Goal: Information Seeking & Learning: Compare options

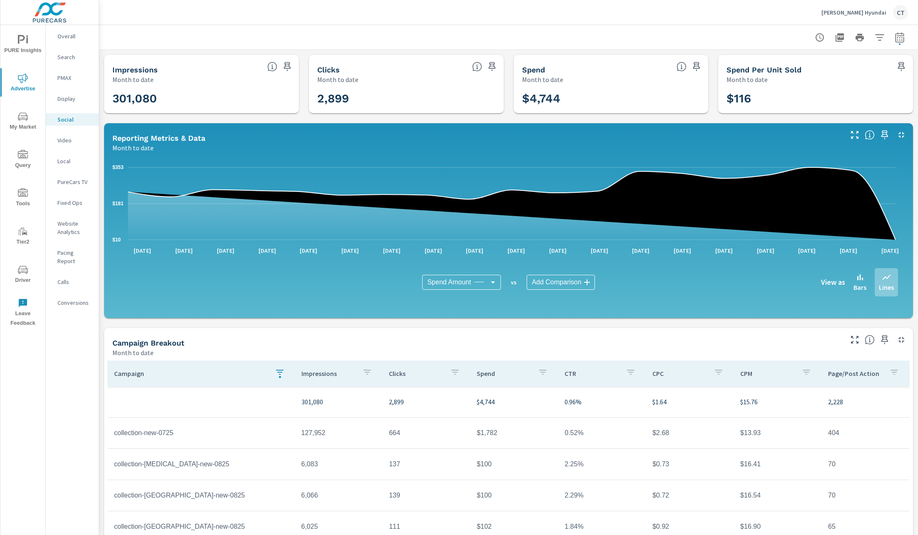
click at [682, 15] on div "[PERSON_NAME] Hyundai CT" at bounding box center [508, 12] width 799 height 25
click at [882, 18] on div "[PERSON_NAME] Hyundai CT" at bounding box center [864, 12] width 87 height 15
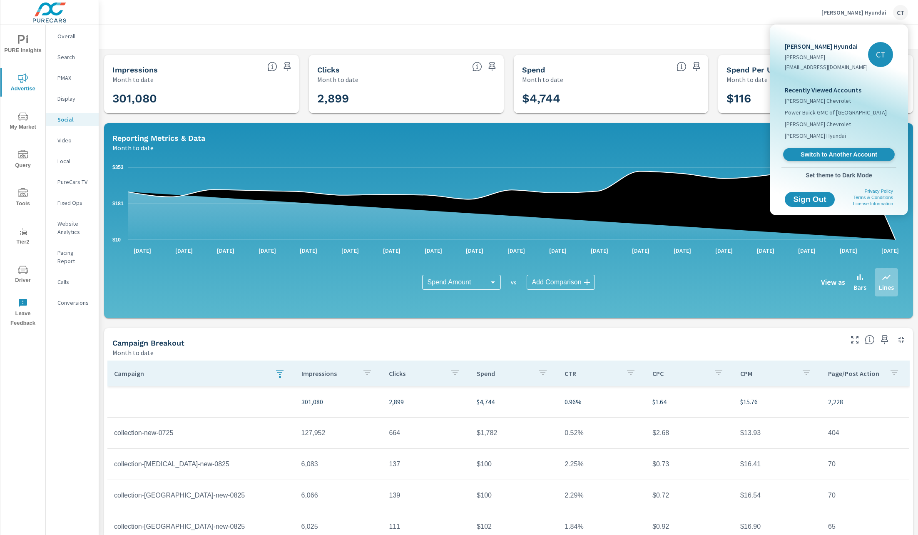
click at [815, 151] on span "Switch to Another Account" at bounding box center [839, 155] width 102 height 8
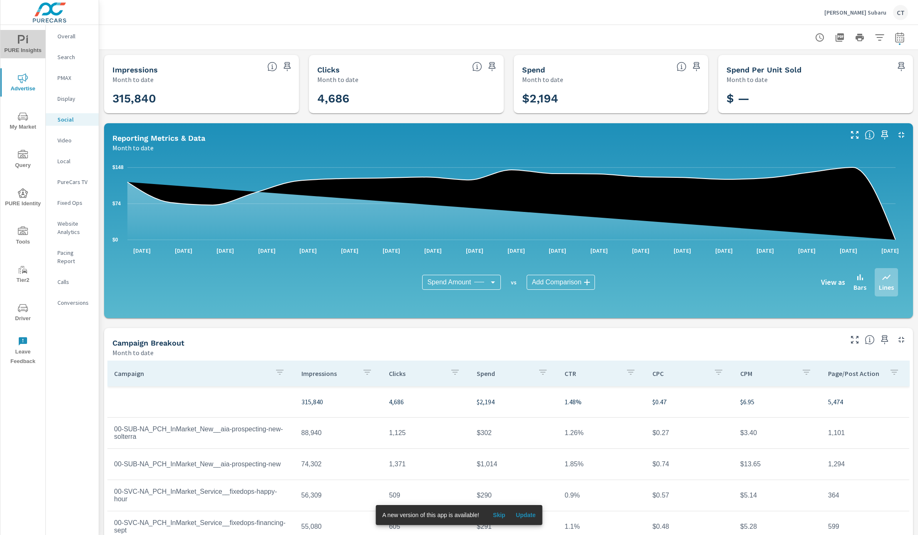
click at [28, 47] on span "PURE Insights" at bounding box center [23, 45] width 40 height 20
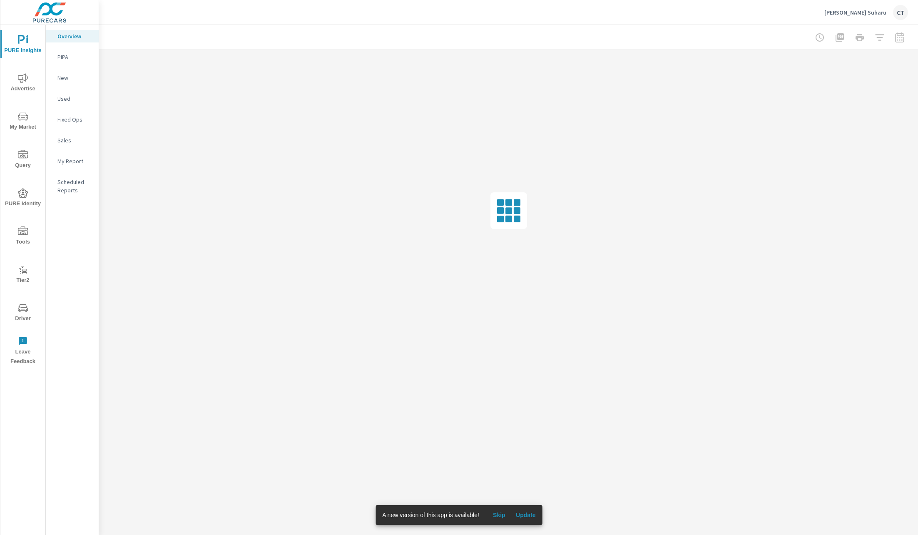
click at [32, 124] on span "My Market" at bounding box center [23, 122] width 40 height 20
click at [75, 250] on nav "OEM Market Overview Market Overview OEM Competitors Market Editor Competitors O…" at bounding box center [72, 179] width 53 height 308
click at [76, 254] on p "Inventory" at bounding box center [74, 257] width 35 height 8
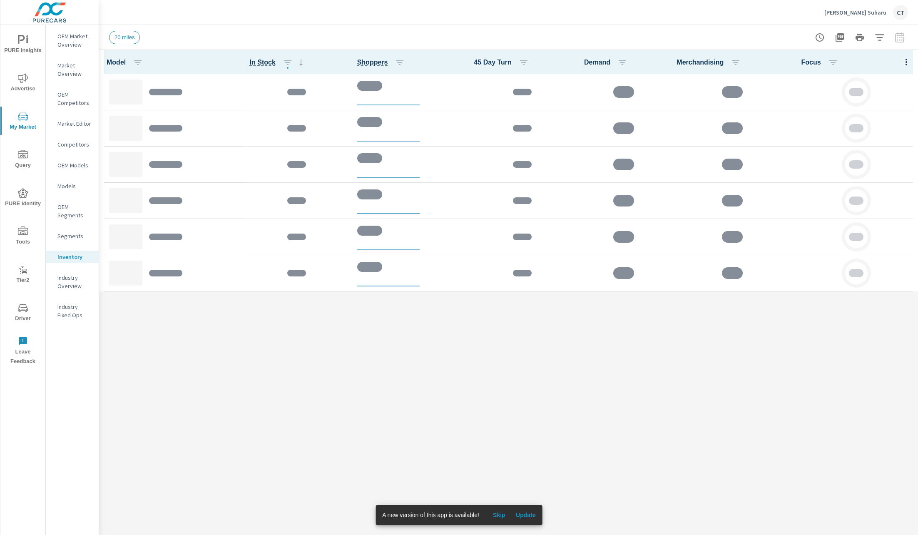
click at [909, 64] on div at bounding box center [906, 62] width 23 height 24
click at [906, 60] on div at bounding box center [906, 62] width 23 height 24
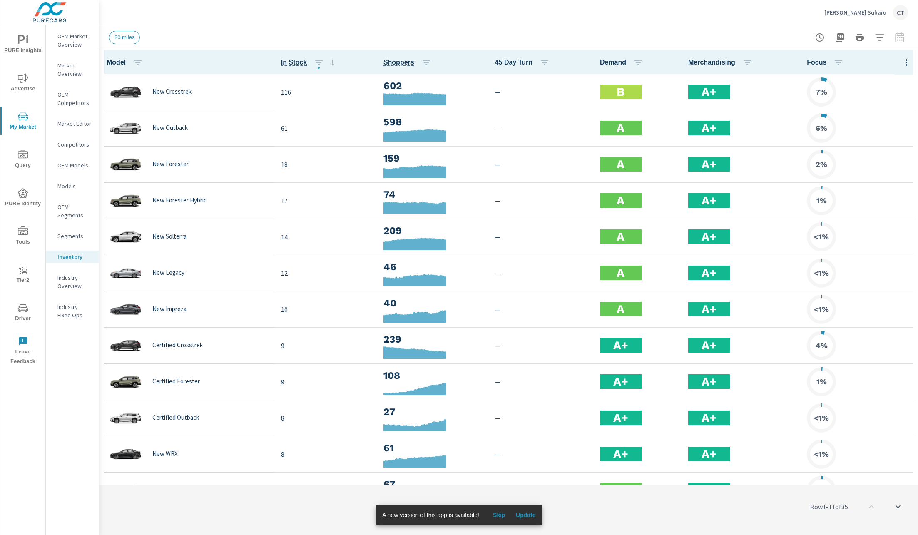
click at [906, 59] on icon "button" at bounding box center [907, 62] width 2 height 7
click at [877, 113] on span "Audience" at bounding box center [879, 111] width 52 height 8
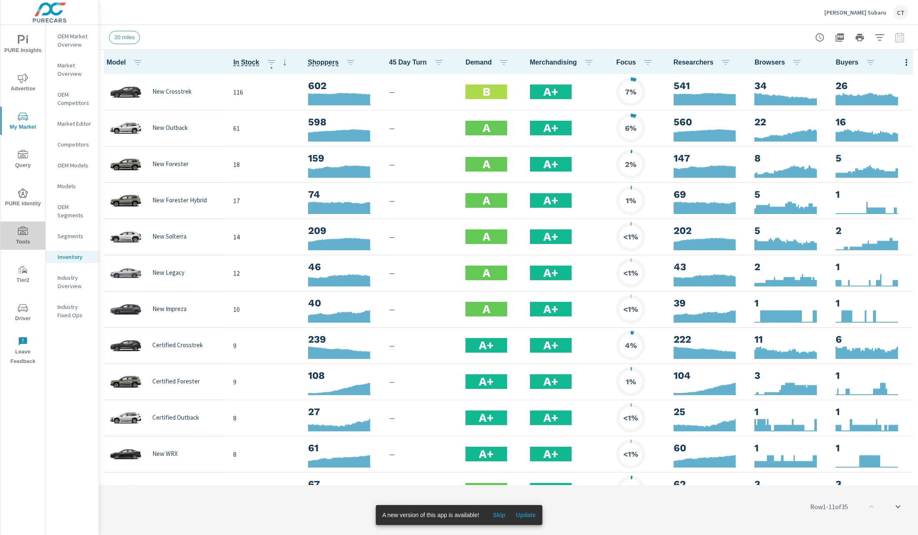
click at [25, 237] on span "Tools" at bounding box center [23, 236] width 40 height 20
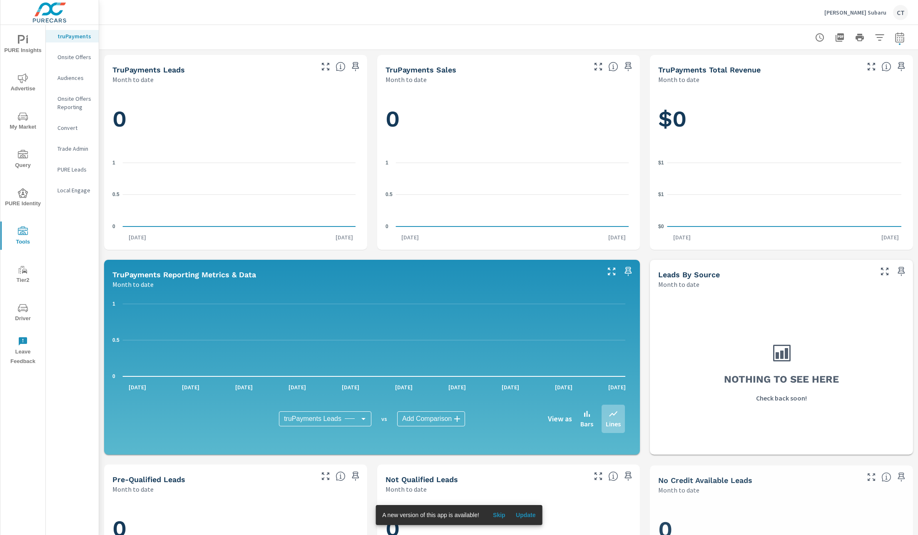
click at [65, 76] on p "Audiences" at bounding box center [74, 78] width 35 height 8
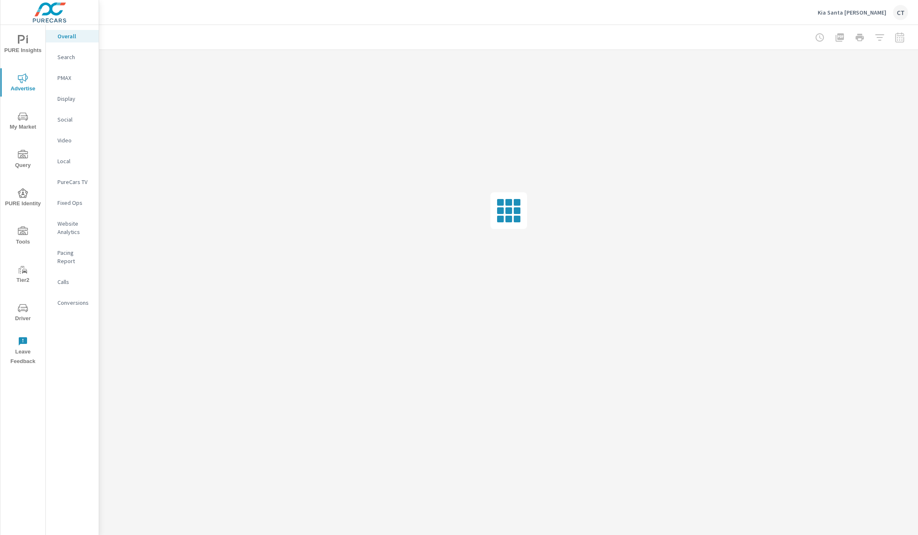
click at [78, 70] on nav "Overall Search PMAX Display Social Video Local PureCars TV Fixed Ops Website An…" at bounding box center [72, 173] width 53 height 296
click at [74, 75] on p "PMAX" at bounding box center [74, 78] width 35 height 8
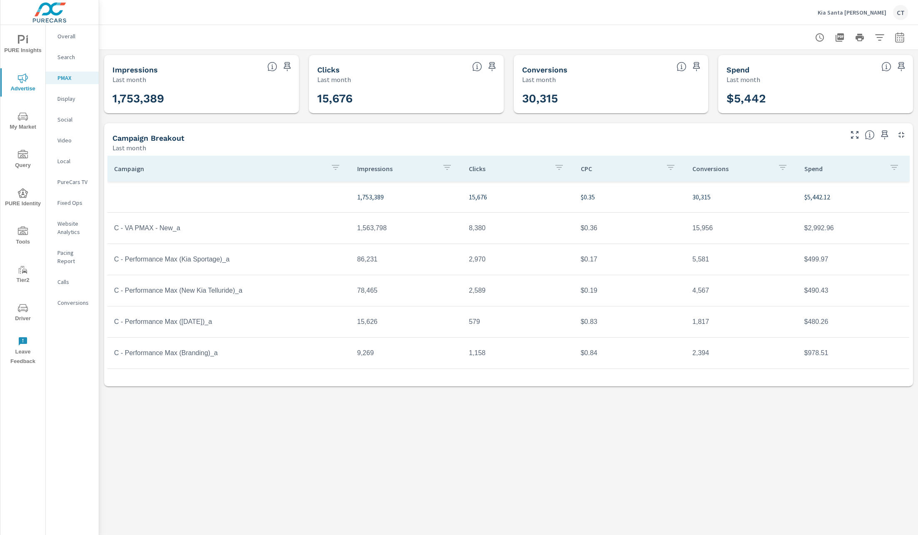
click at [879, 38] on icon "button" at bounding box center [880, 37] width 10 height 10
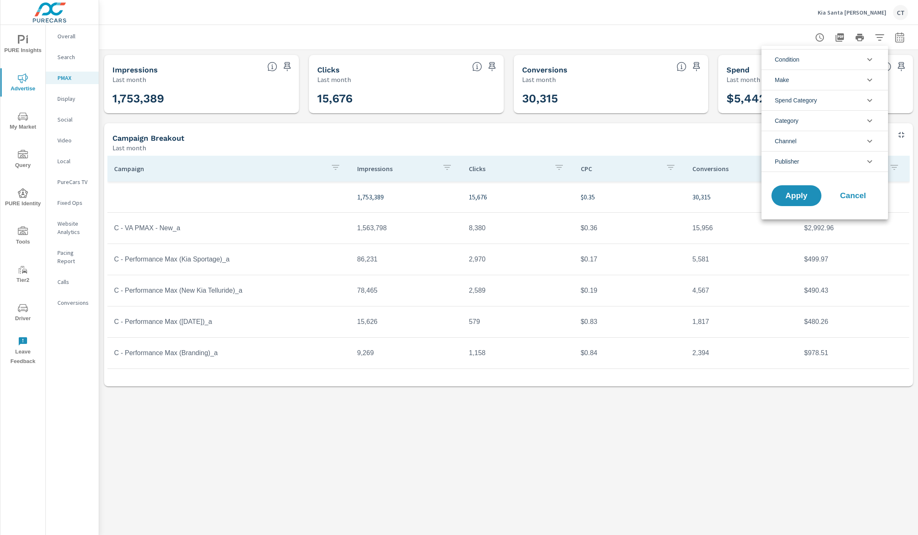
drag, startPoint x: 892, startPoint y: 40, endPoint x: 897, endPoint y: 38, distance: 5.7
click at [893, 40] on div at bounding box center [459, 267] width 918 height 535
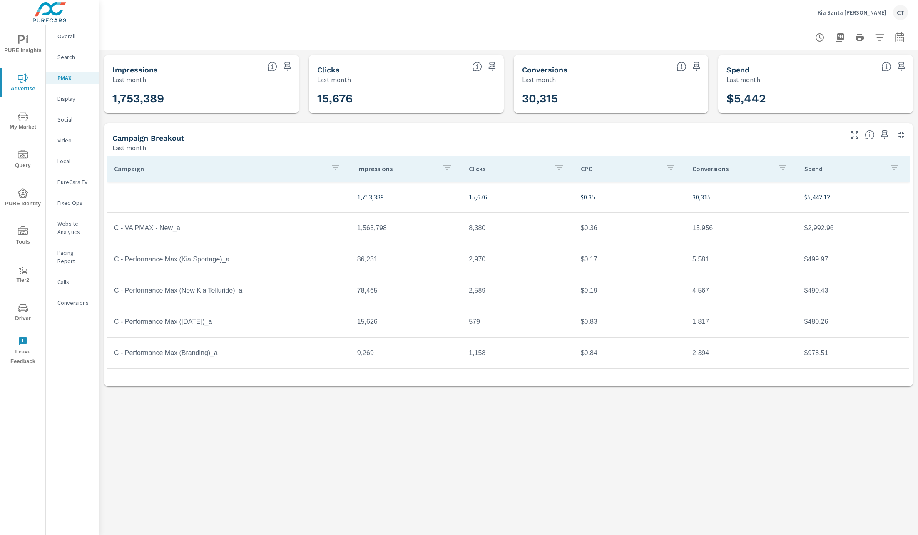
click at [899, 37] on div "Condition No Condition Make No Make Spend Category Custom Category General Chan…" at bounding box center [459, 267] width 918 height 535
click at [901, 36] on icon "button" at bounding box center [900, 37] width 10 height 10
click at [829, 67] on select "Custom Yesterday Last week Last 7 days Last 14 days Last 30 days Last 45 days L…" at bounding box center [832, 72] width 83 height 17
select select "Last 90 days"
drag, startPoint x: 823, startPoint y: 117, endPoint x: 814, endPoint y: 143, distance: 27.3
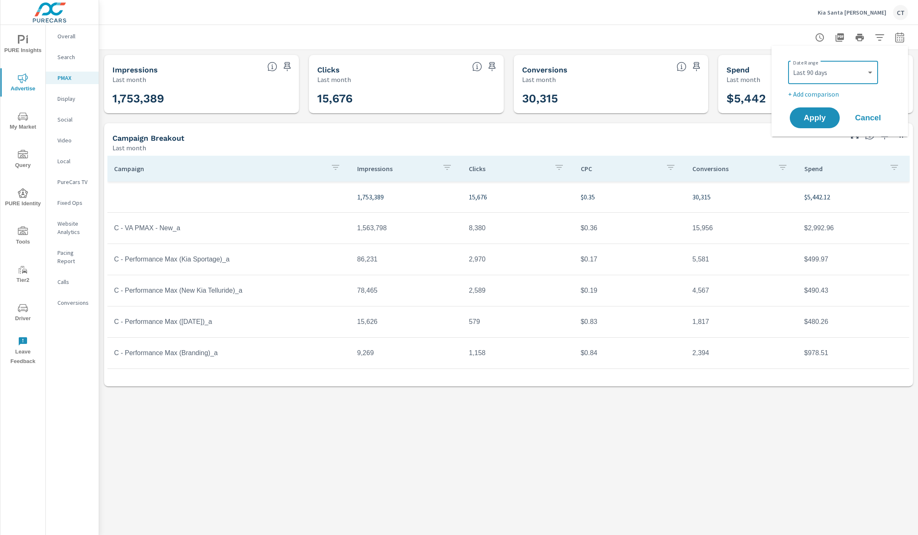
click at [823, 117] on span "Apply" at bounding box center [814, 117] width 33 height 7
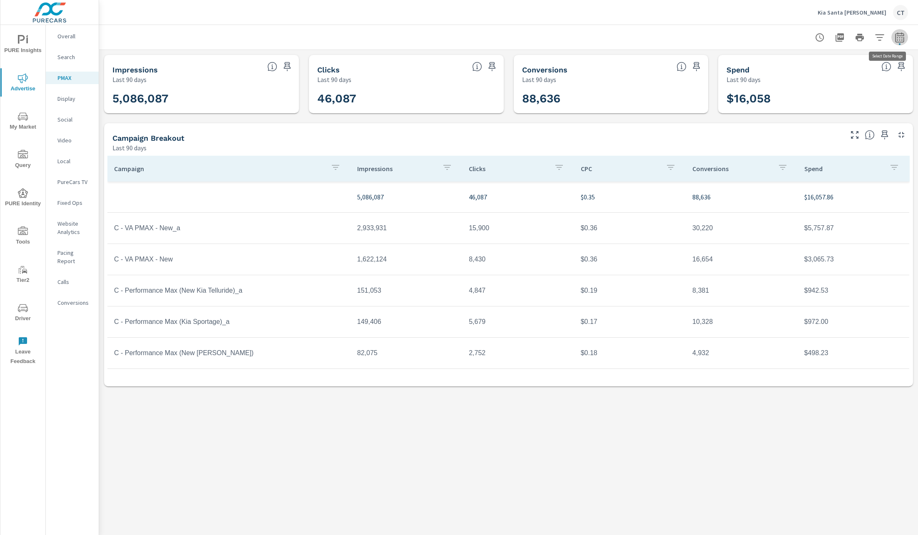
click at [904, 32] on icon "button" at bounding box center [900, 37] width 10 height 10
click at [846, 71] on select "Custom Yesterday Last week Last 7 days Last 14 days Last 30 days Last 45 days L…" at bounding box center [832, 72] width 83 height 17
select select "Last 180 days"
click at [822, 116] on span "Apply" at bounding box center [815, 118] width 34 height 8
click at [905, 39] on button "button" at bounding box center [899, 37] width 17 height 17
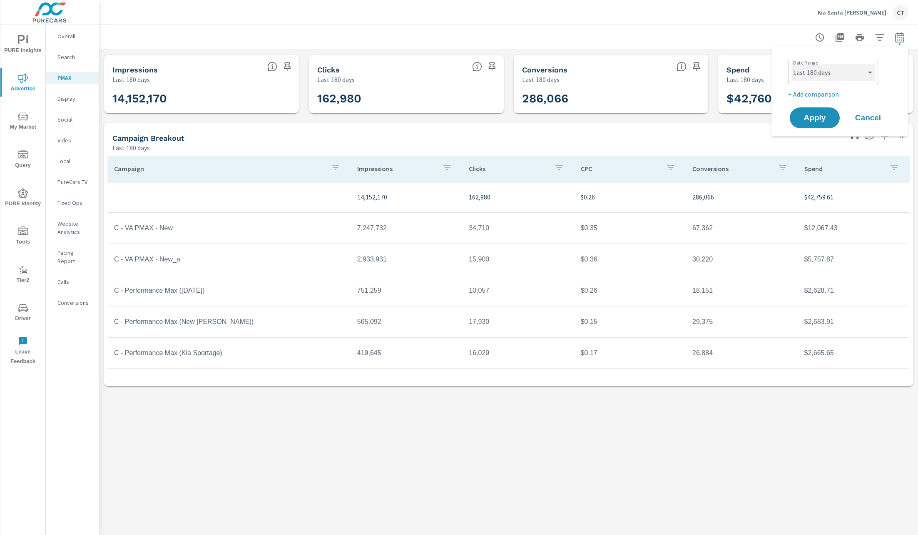
click at [874, 64] on select "Custom Yesterday Last week Last 7 days Last 14 days Last 30 days Last 45 days L…" at bounding box center [832, 72] width 83 height 17
select select "Last 365 days"
click at [806, 114] on span "Apply" at bounding box center [815, 118] width 34 height 8
click at [854, 139] on icon "button" at bounding box center [855, 135] width 10 height 10
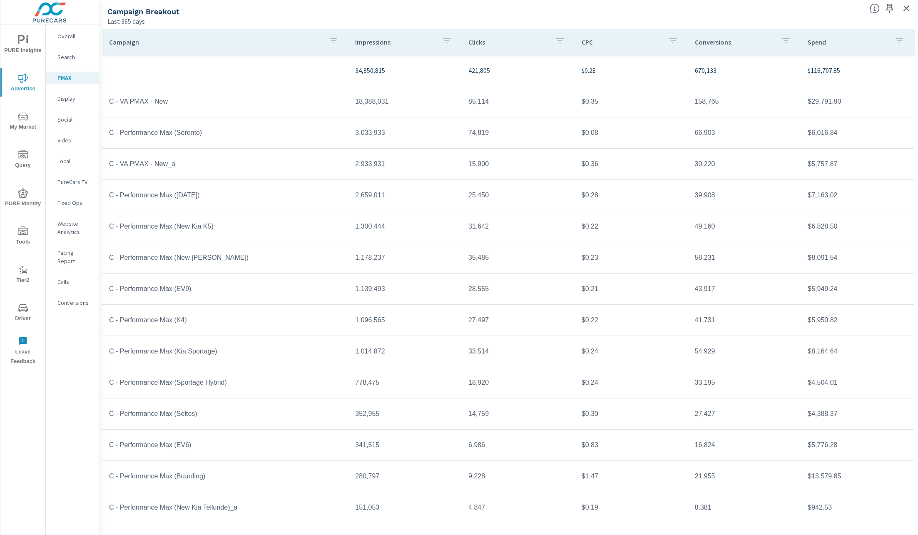
click at [913, 9] on div at bounding box center [892, 6] width 52 height 18
click at [910, 9] on icon "button" at bounding box center [906, 8] width 10 height 10
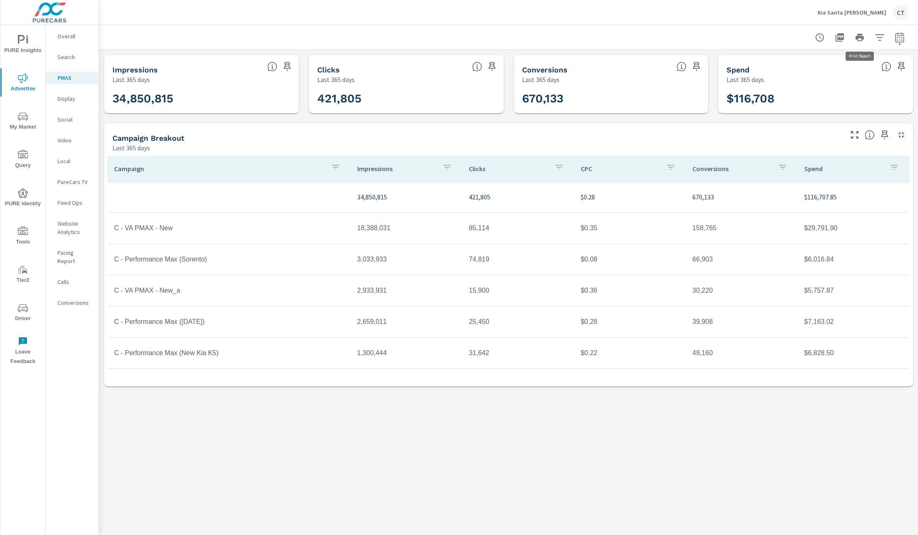
click at [860, 22] on button "Kia Santa Maria CT" at bounding box center [862, 12] width 97 height 25
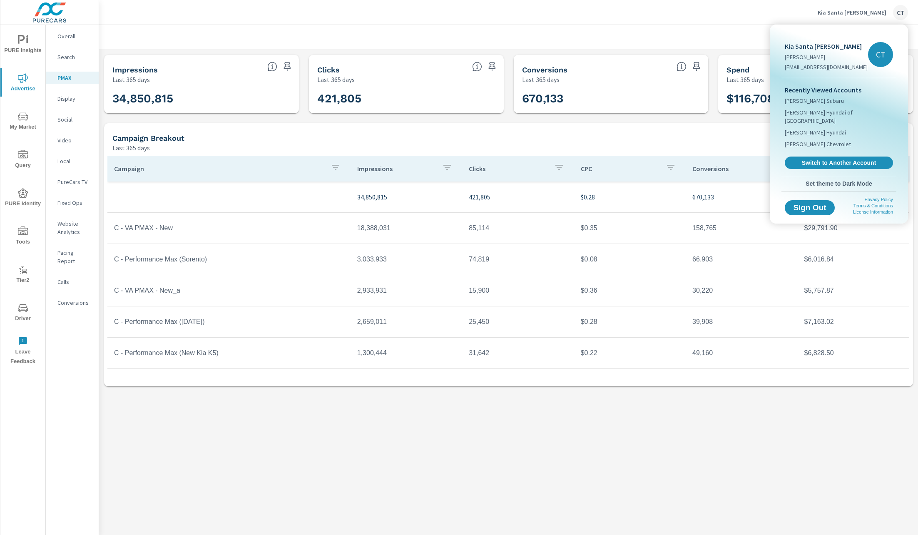
click at [861, 17] on div at bounding box center [459, 267] width 918 height 535
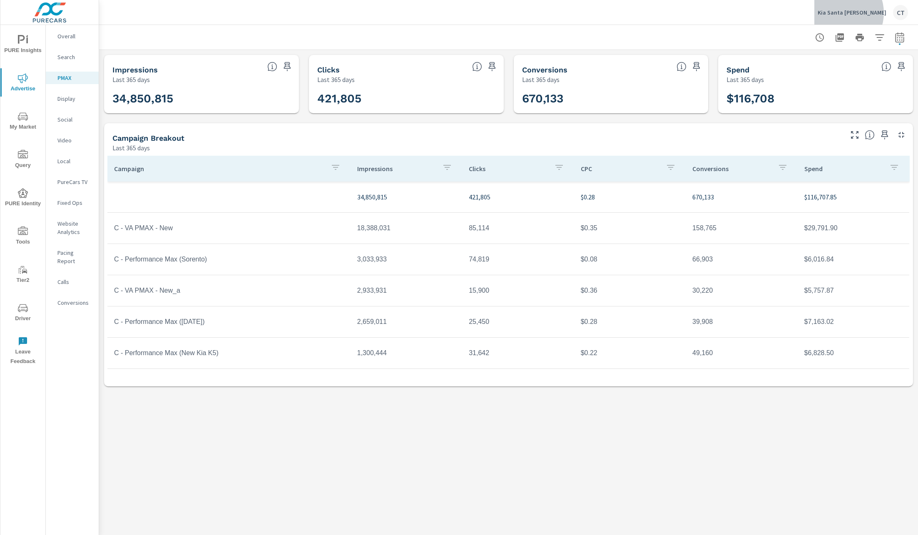
click at [868, 12] on p "Kia Santa Maria" at bounding box center [852, 12] width 69 height 7
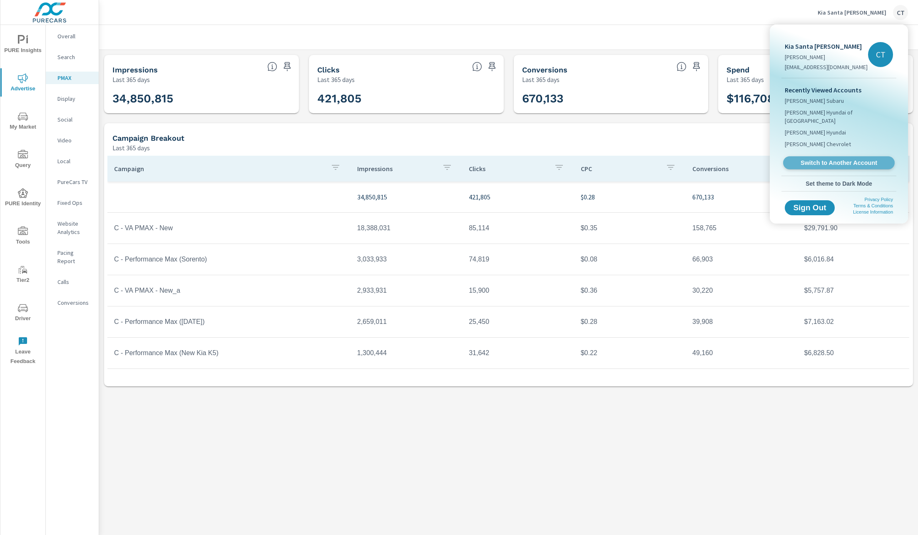
click at [811, 159] on span "Switch to Another Account" at bounding box center [839, 163] width 102 height 8
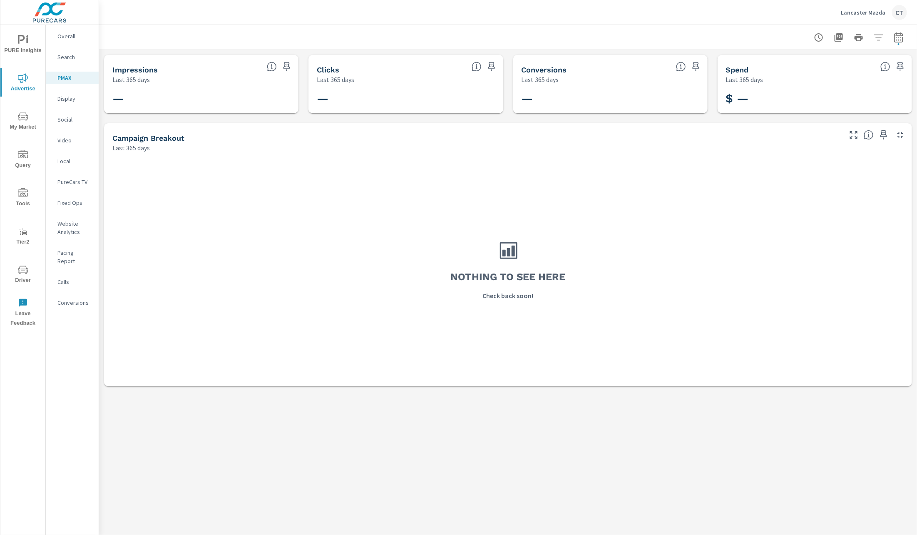
click at [72, 123] on div "Social" at bounding box center [72, 119] width 53 height 12
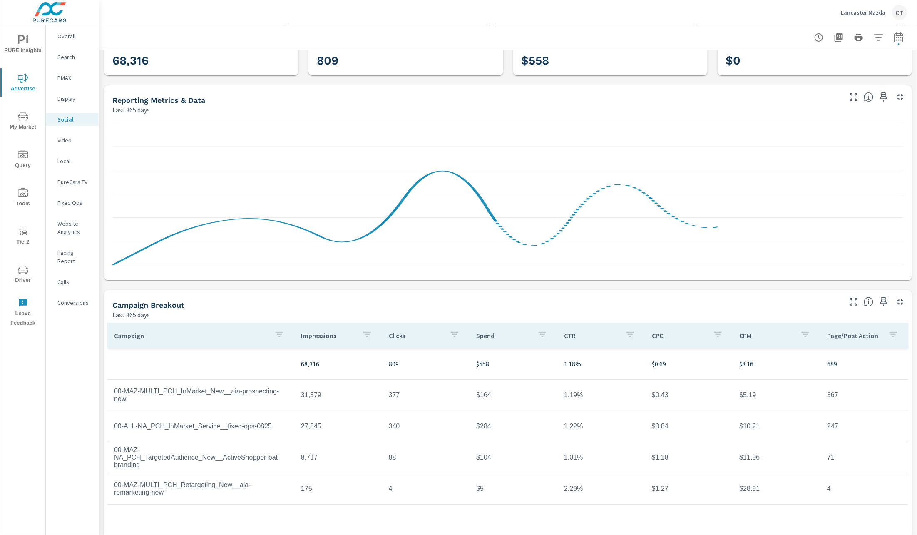
scroll to position [61, 0]
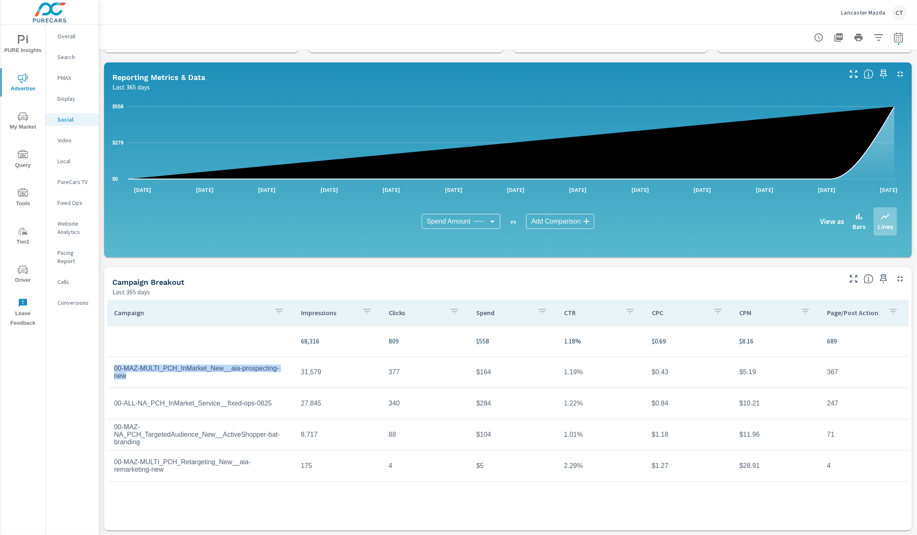
drag, startPoint x: 288, startPoint y: 365, endPoint x: 280, endPoint y: 366, distance: 7.6
click at [289, 364] on td "00-MAZ-MULTI_PCH_InMarket_New__aia-prospecting-new" at bounding box center [200, 372] width 187 height 28
click at [254, 373] on td "00-MAZ-MULTI_PCH_InMarket_New__aia-prospecting-new" at bounding box center [200, 372] width 187 height 28
drag, startPoint x: 213, startPoint y: 370, endPoint x: 293, endPoint y: 369, distance: 80.4
click at [293, 369] on tr "00-MAZ-MULTI_PCH_InMarket_New__aia-prospecting-new 31,579 377 $164 1.19% $0.43 …" at bounding box center [507, 372] width 801 height 31
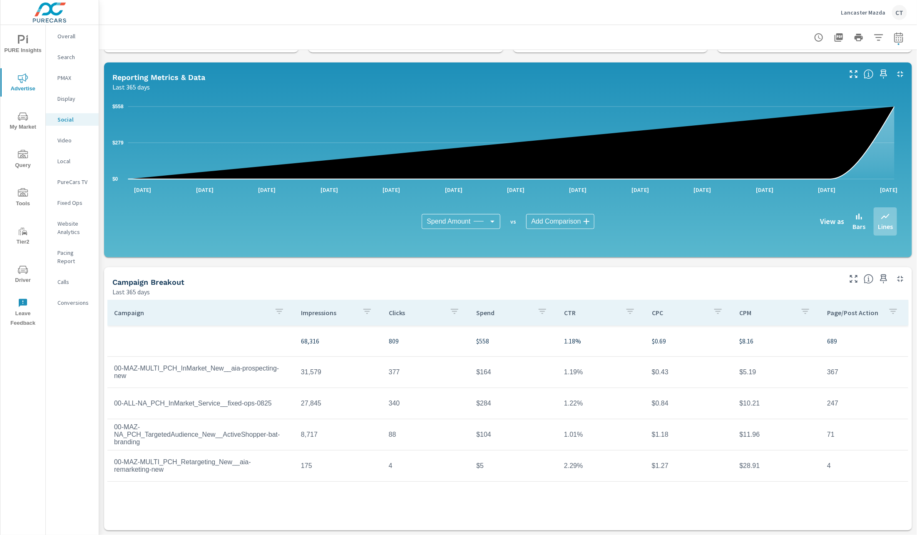
click at [223, 473] on td "00-MAZ-MULTI_PCH_Retargeting_New__aia-remarketing-new" at bounding box center [200, 466] width 187 height 28
drag, startPoint x: 246, startPoint y: 458, endPoint x: 281, endPoint y: 463, distance: 36.2
click at [281, 463] on td "00-MAZ-MULTI_PCH_Retargeting_New__aia-remarketing-new" at bounding box center [200, 466] width 187 height 28
click at [281, 368] on td "00-MAZ-MULTI_PCH_InMarket_New__aia-prospecting-new" at bounding box center [200, 372] width 187 height 28
drag, startPoint x: 306, startPoint y: 10, endPoint x: 306, endPoint y: 15, distance: 5.4
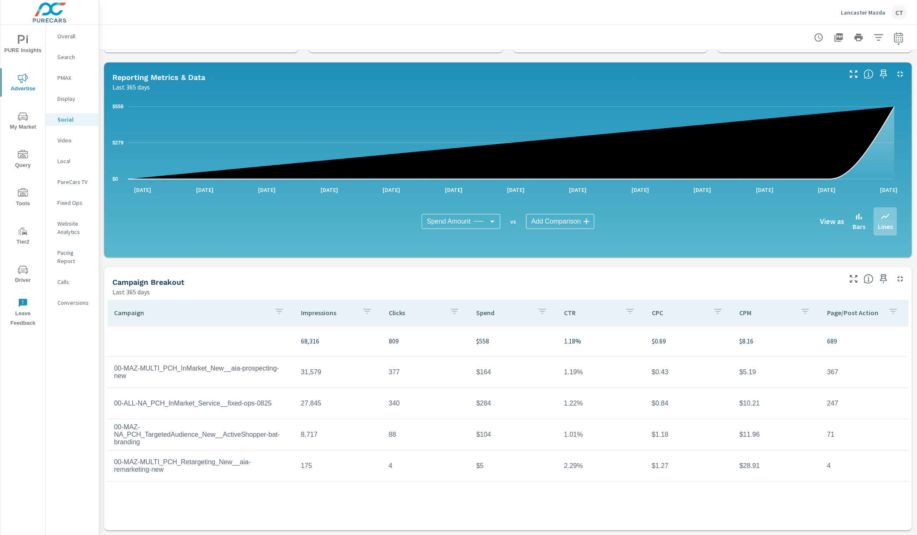
click at [307, 12] on div "Lancaster Mazda CT" at bounding box center [508, 12] width 798 height 25
click at [224, 31] on div at bounding box center [508, 37] width 798 height 25
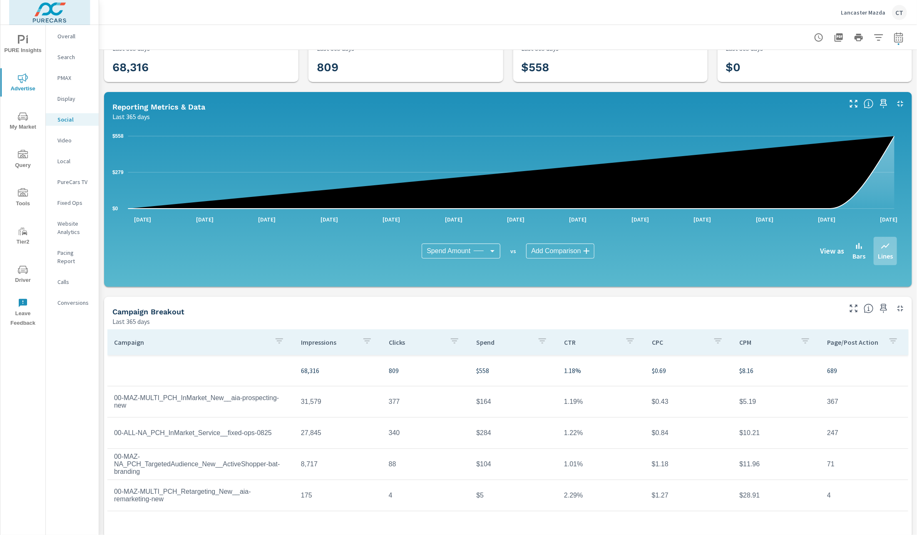
scroll to position [0, 0]
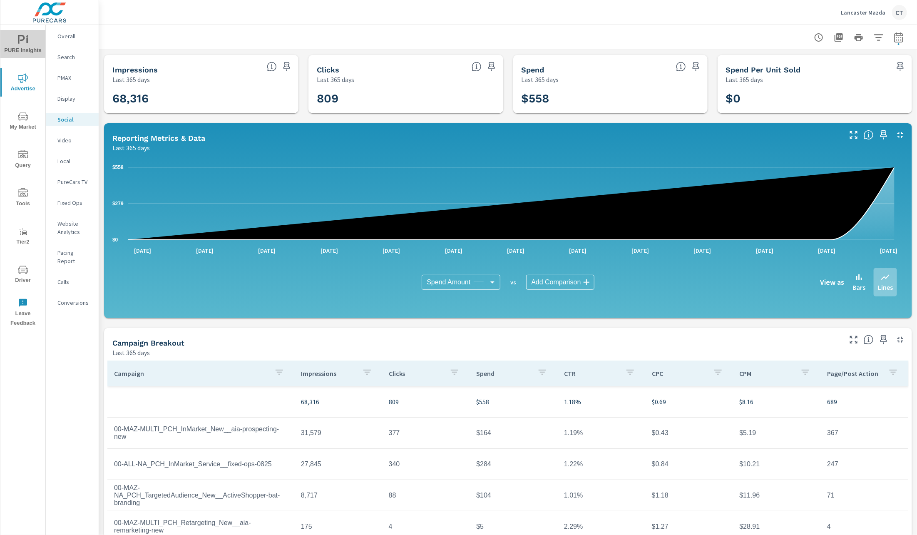
click at [35, 52] on span "PURE Insights" at bounding box center [23, 45] width 40 height 20
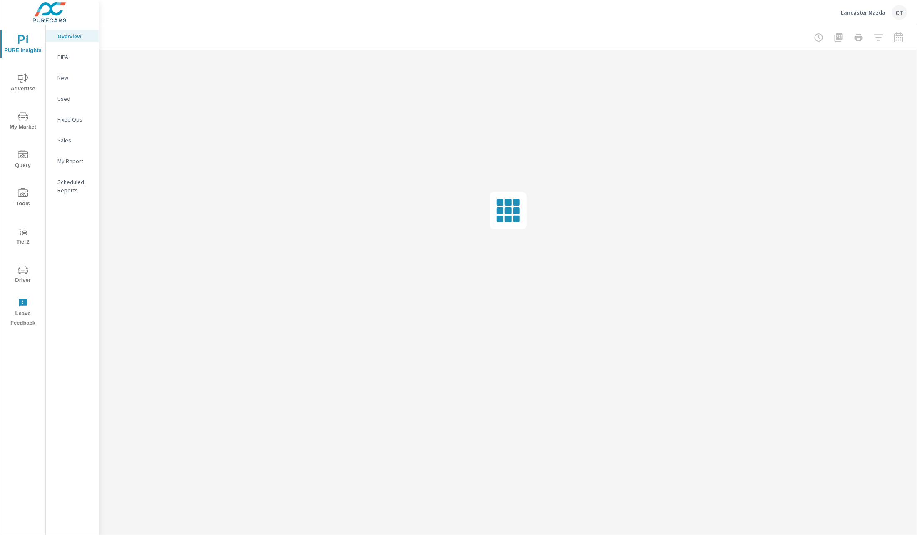
click at [34, 115] on span "My Market" at bounding box center [23, 122] width 40 height 20
click at [72, 258] on p "Inventory" at bounding box center [74, 257] width 35 height 8
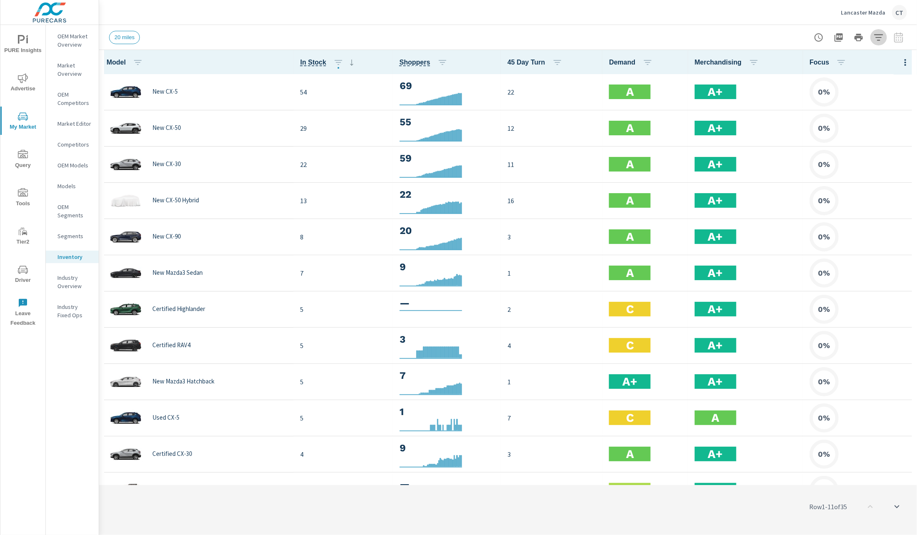
click at [877, 32] on icon "button" at bounding box center [879, 37] width 10 height 10
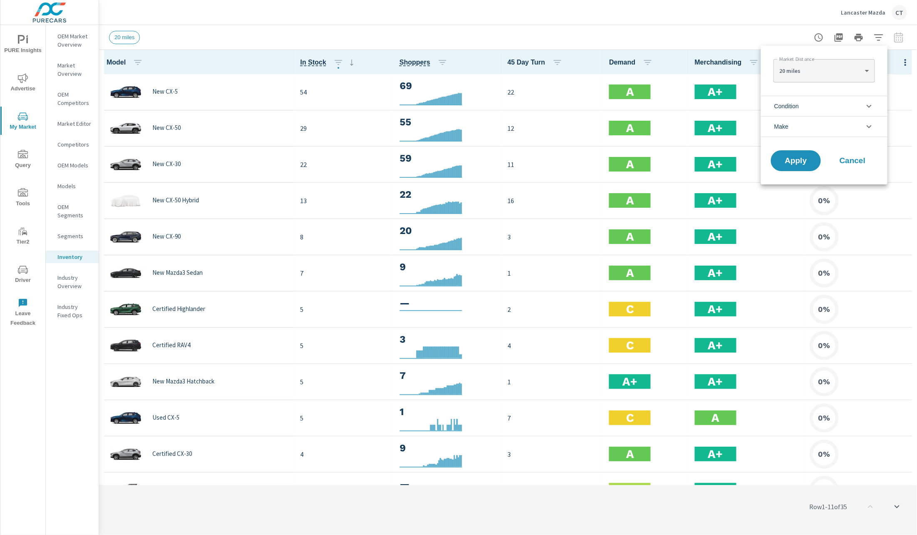
click at [849, 109] on li "Condition" at bounding box center [824, 106] width 127 height 20
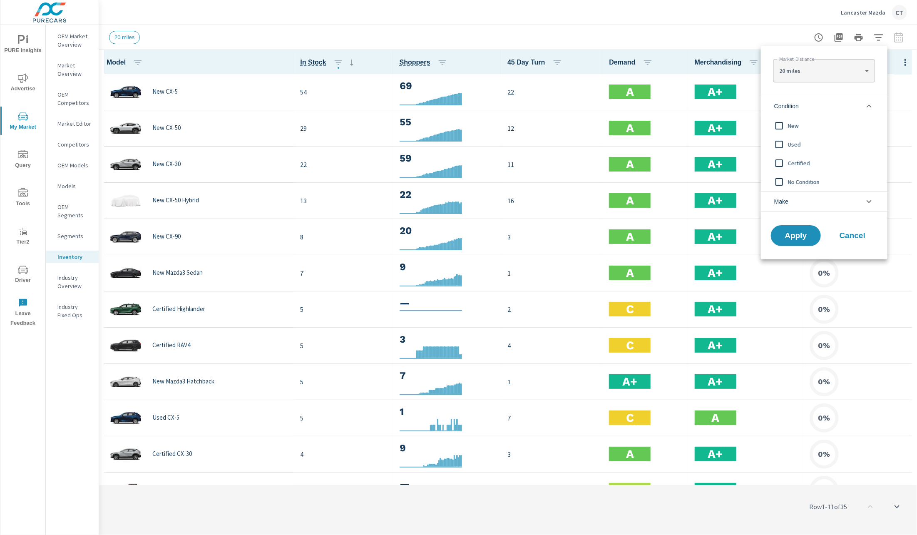
click at [801, 124] on span "New" at bounding box center [833, 126] width 91 height 10
click at [804, 229] on button "Apply" at bounding box center [796, 236] width 52 height 22
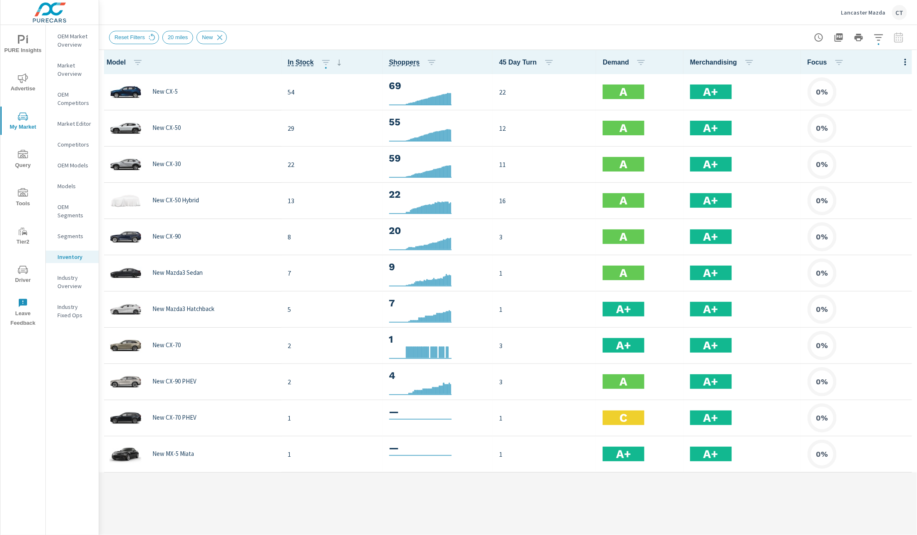
click at [888, 38] on div at bounding box center [859, 37] width 97 height 17
click at [882, 37] on icon "button" at bounding box center [879, 37] width 10 height 10
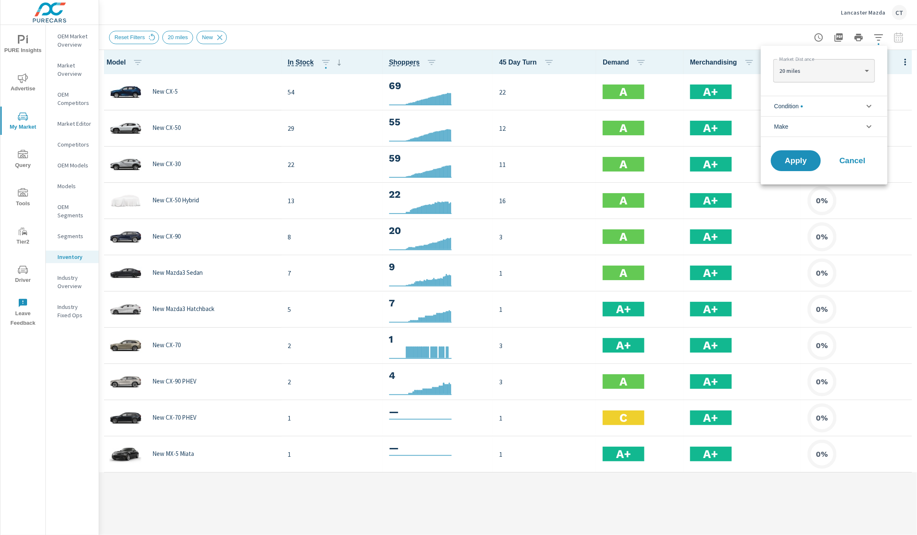
click at [712, 23] on div at bounding box center [458, 267] width 917 height 535
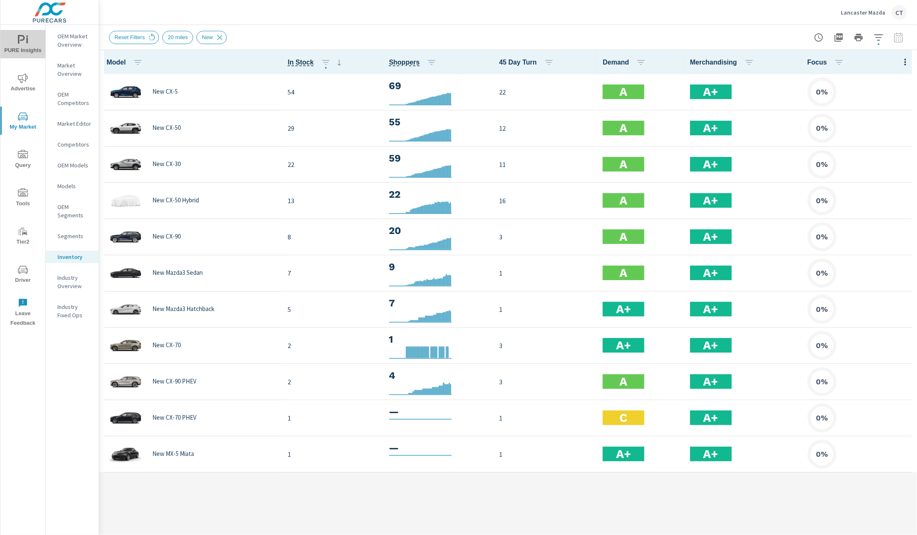
click at [24, 42] on icon "nav menu" at bounding box center [23, 40] width 10 height 10
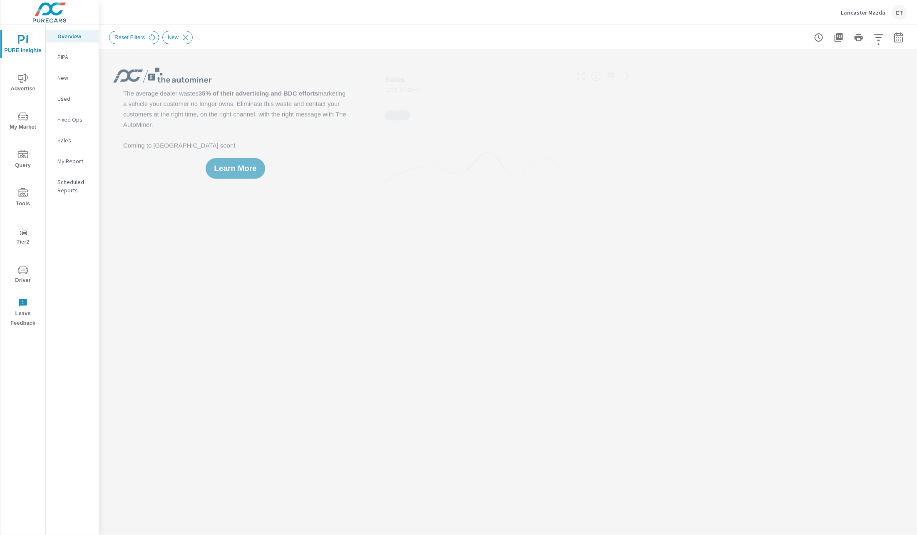
click at [71, 76] on p "New" at bounding box center [74, 78] width 35 height 8
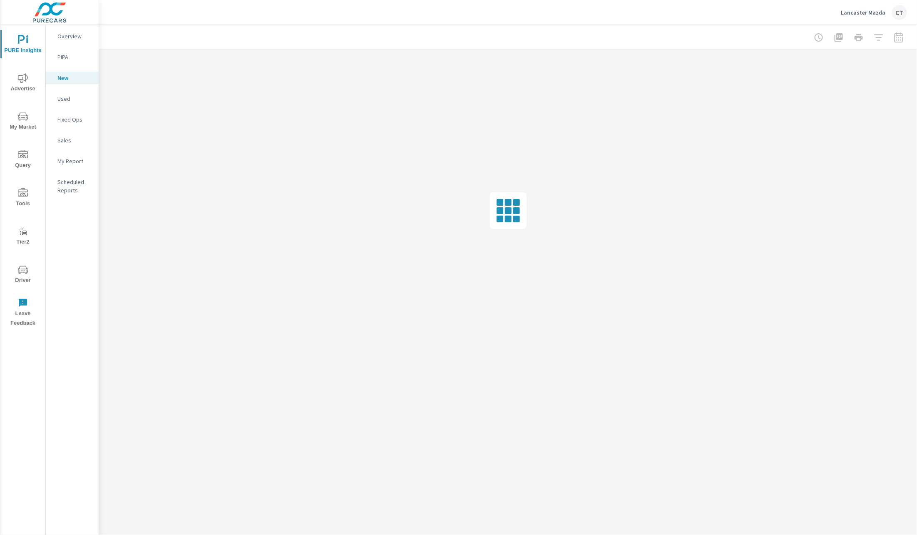
click at [158, 23] on div "Lancaster Mazda CT" at bounding box center [508, 12] width 798 height 25
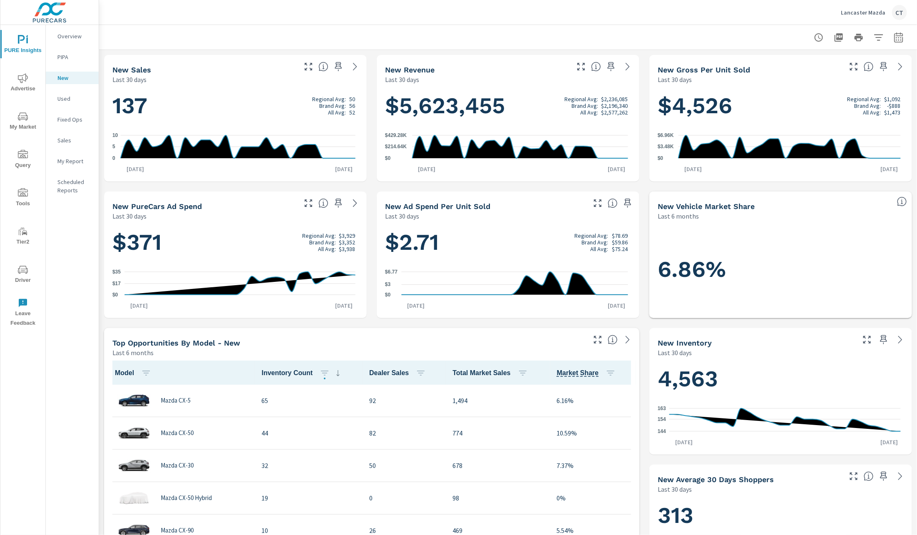
click at [652, 33] on div at bounding box center [508, 37] width 798 height 25
drag, startPoint x: 113, startPoint y: 107, endPoint x: 165, endPoint y: 107, distance: 52.0
click at [165, 107] on h1 "137 Regional Avg: 50 Brand Avg: 56 All Avg: 52" at bounding box center [235, 106] width 246 height 28
click at [208, 77] on div "Last 30 days" at bounding box center [203, 80] width 183 height 10
drag, startPoint x: 160, startPoint y: 107, endPoint x: 107, endPoint y: 107, distance: 53.3
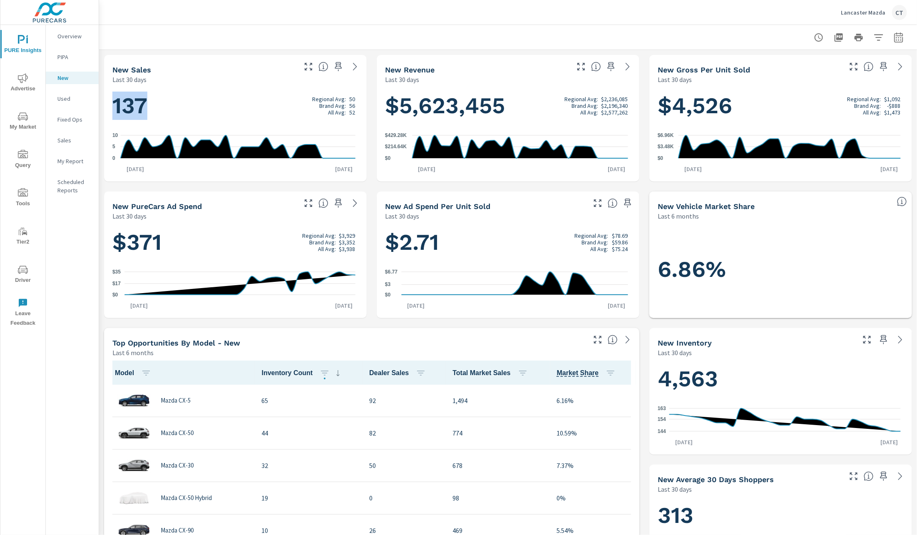
click at [107, 107] on div "137 Regional Avg: 50 Brand Avg: 56 All Avg: 52 0 5 10 Jul 20th Aug 18th" at bounding box center [235, 132] width 263 height 97
click at [894, 37] on icon "button" at bounding box center [899, 37] width 10 height 10
click at [839, 68] on select "Custom Yesterday Last week Last 7 days Last 14 days Last 30 days Last 45 days L…" at bounding box center [822, 72] width 83 height 17
select select "Last month"
click at [821, 110] on button "Apply" at bounding box center [805, 118] width 52 height 22
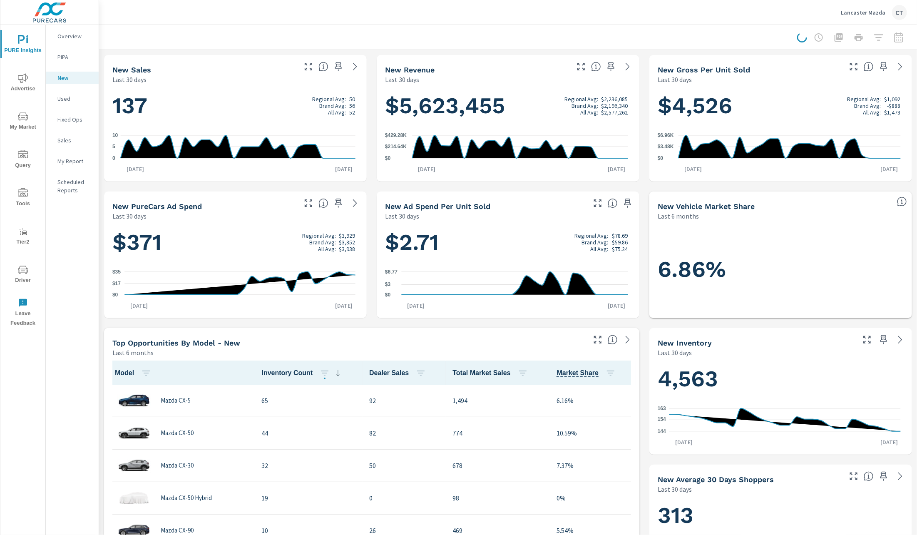
click at [465, 27] on div at bounding box center [508, 37] width 798 height 25
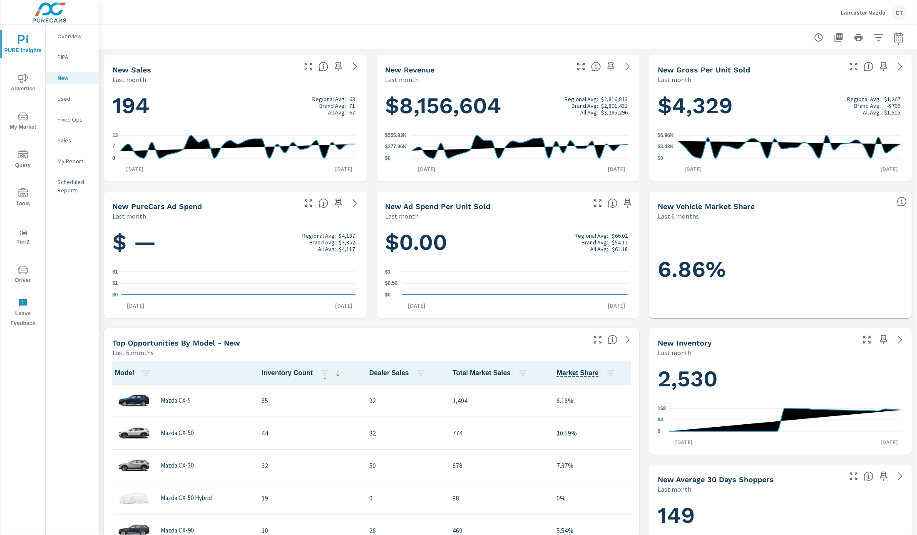
click at [101, 171] on div "New Sales Last month 194 Regional Avg: 63 Brand Avg: 71 All Avg: 67 0 7 13 Jul …" at bounding box center [508, 528] width 818 height 956
drag, startPoint x: 111, startPoint y: 113, endPoint x: 203, endPoint y: 109, distance: 91.7
click at [202, 109] on div "194 Regional Avg: 63 Brand Avg: 71 All Avg: 67 0 7 13 Jul 1st Jul 31st" at bounding box center [235, 132] width 256 height 91
drag, startPoint x: 231, startPoint y: 118, endPoint x: 195, endPoint y: 122, distance: 36.4
click at [231, 119] on h1 "194 Regional Avg: 63 Brand Avg: 71 All Avg: 67" at bounding box center [235, 106] width 246 height 28
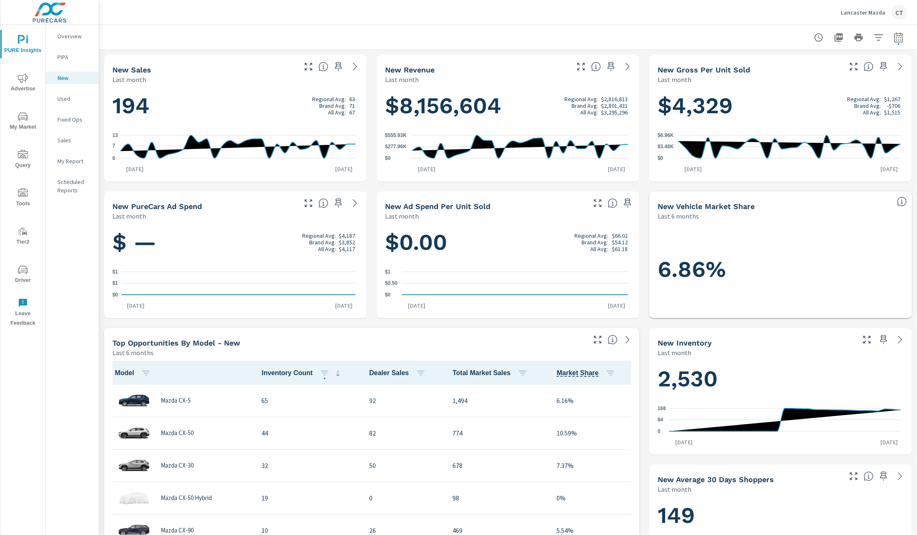
click at [139, 122] on div "194 Regional Avg: 63 Brand Avg: 71 All Avg: 67 0 7 13 Jul 1st Jul 31st" at bounding box center [235, 132] width 256 height 91
click at [157, 112] on h1 "194 Regional Avg: 63 Brand Avg: 71 All Avg: 67" at bounding box center [235, 106] width 246 height 28
click at [131, 108] on h1 "194 Regional Avg: 63 Brand Avg: 71 All Avg: 67" at bounding box center [235, 106] width 246 height 28
click at [239, 83] on div "Last month" at bounding box center [203, 80] width 183 height 10
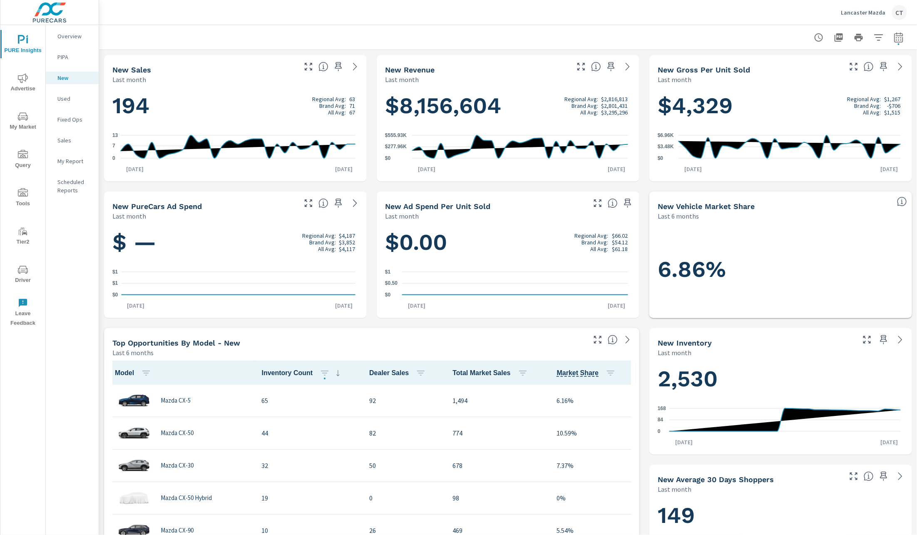
click at [34, 48] on span "PURE Insights" at bounding box center [23, 45] width 40 height 20
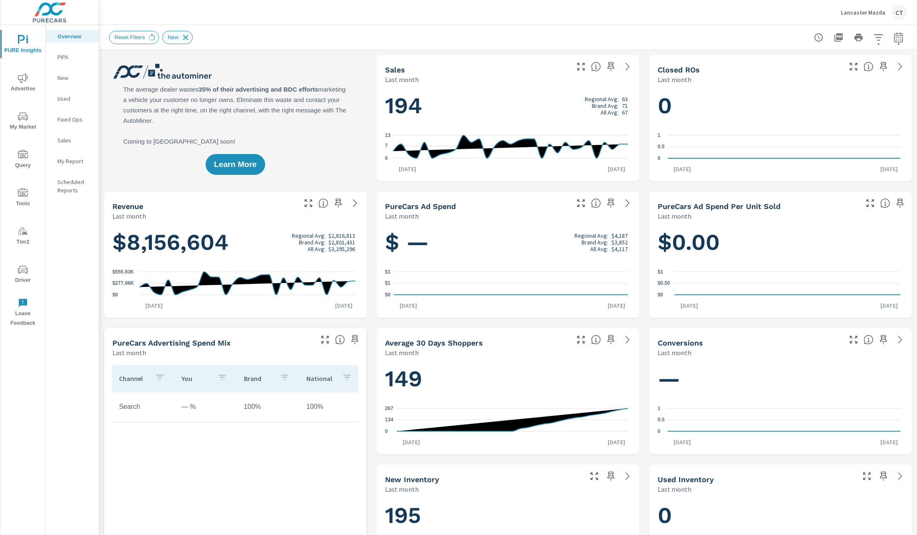
click at [185, 38] on icon at bounding box center [185, 37] width 5 height 5
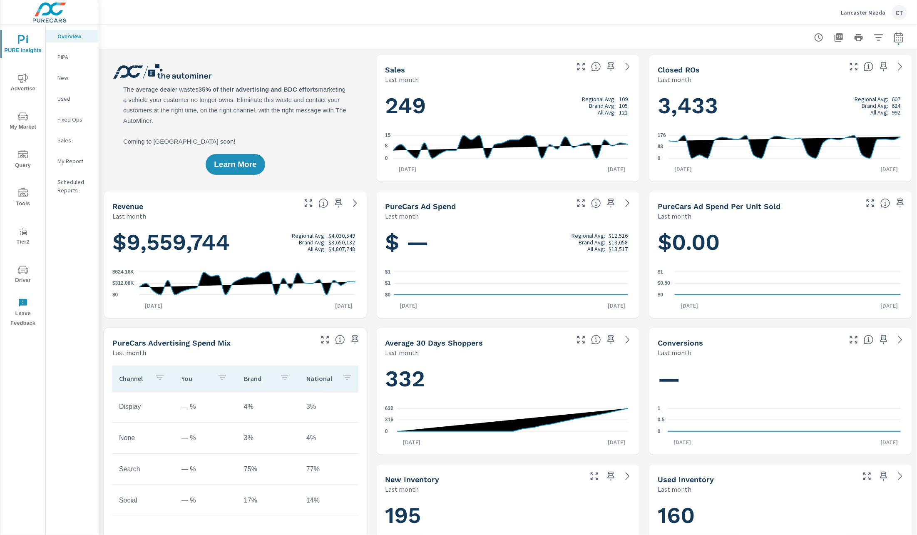
click at [221, 35] on div at bounding box center [508, 37] width 798 height 25
click at [341, 109] on div "Learn More" at bounding box center [235, 118] width 263 height 127
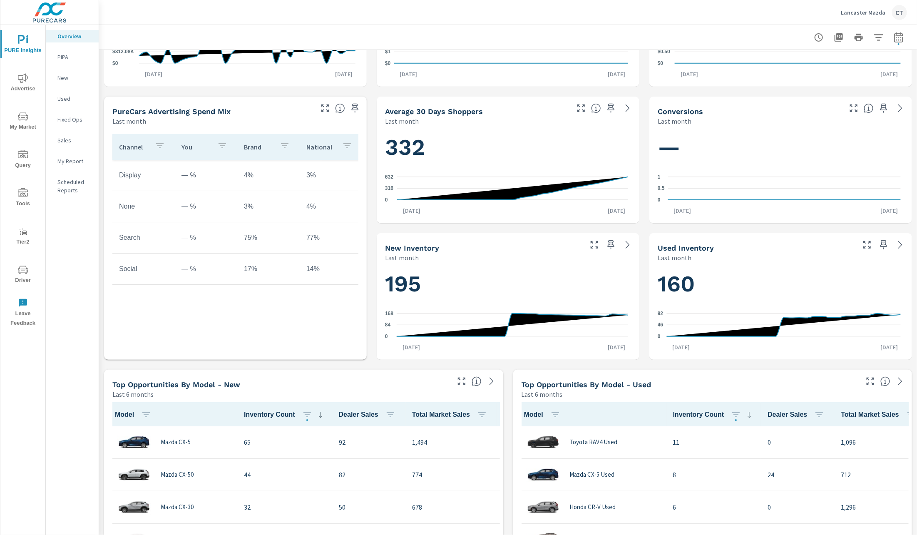
scroll to position [223, 0]
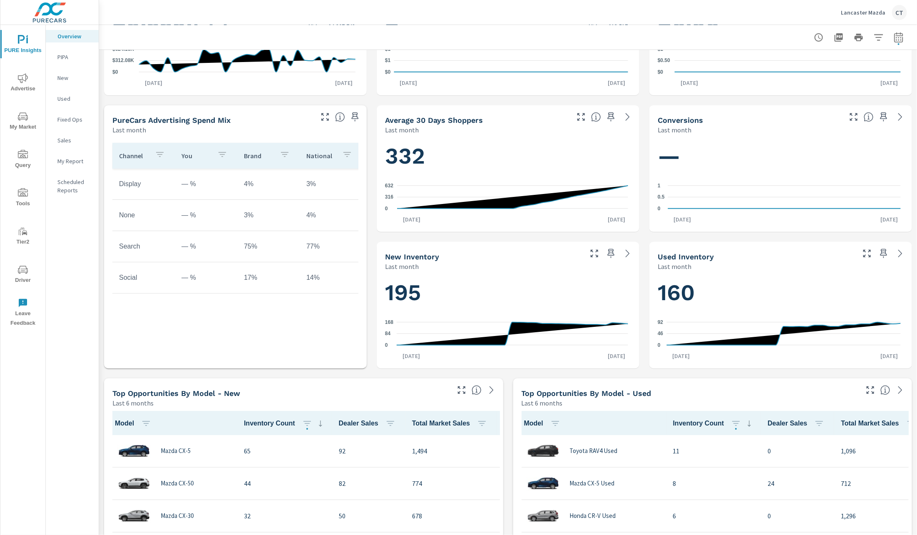
click at [19, 80] on icon "nav menu" at bounding box center [23, 78] width 10 height 10
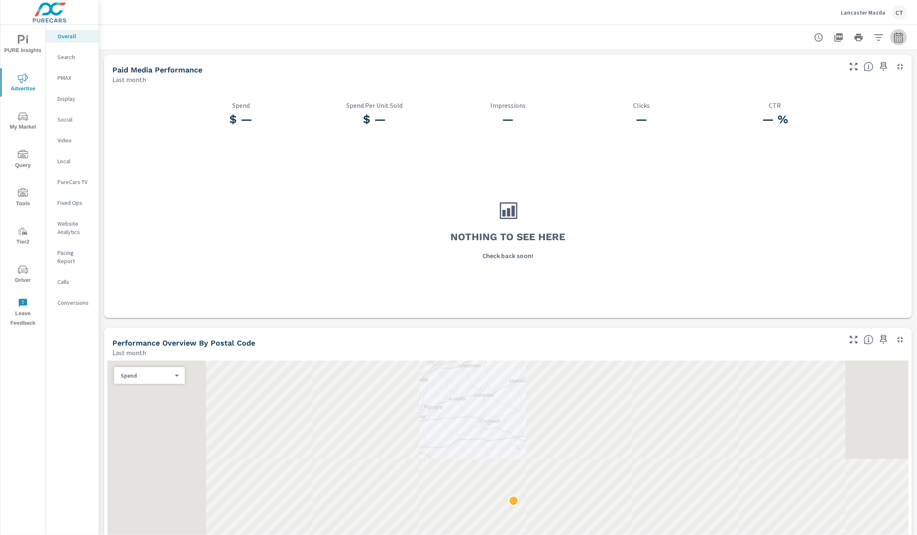
click at [894, 40] on icon "button" at bounding box center [899, 37] width 10 height 10
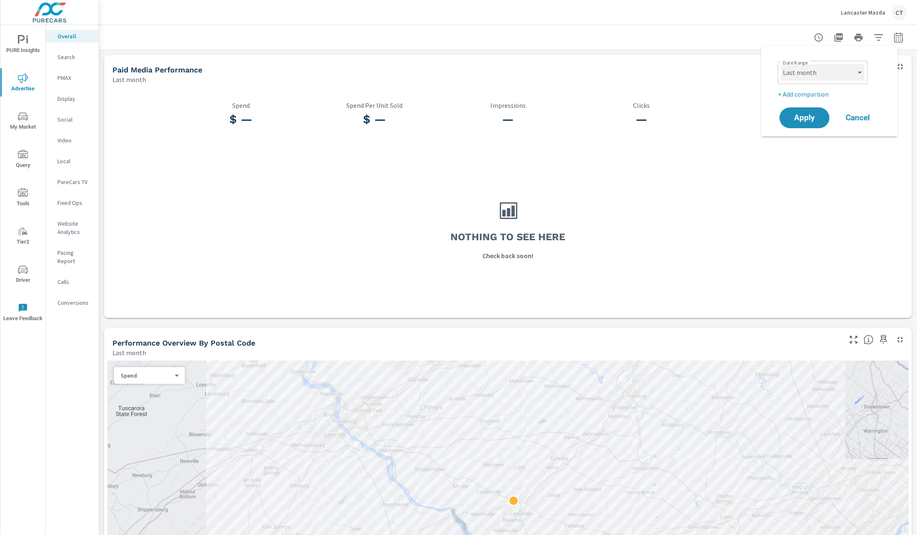
click at [826, 74] on select "Custom Yesterday Last week Last 7 days Last 14 days Last 30 days Last 45 days L…" at bounding box center [822, 72] width 83 height 17
select select "Month to date"
click at [797, 114] on span "Apply" at bounding box center [805, 118] width 34 height 8
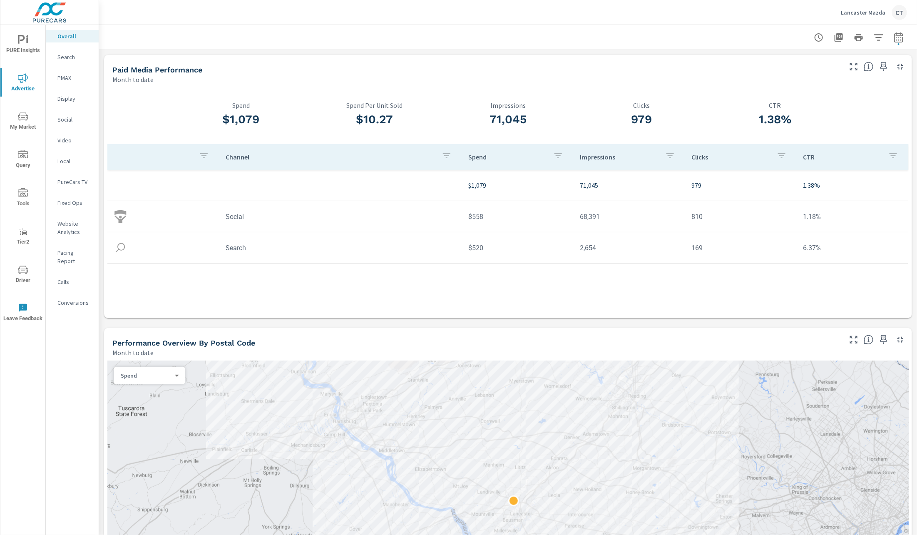
click at [879, 67] on icon "button" at bounding box center [884, 67] width 10 height 10
click at [65, 60] on p "Search" at bounding box center [74, 57] width 35 height 8
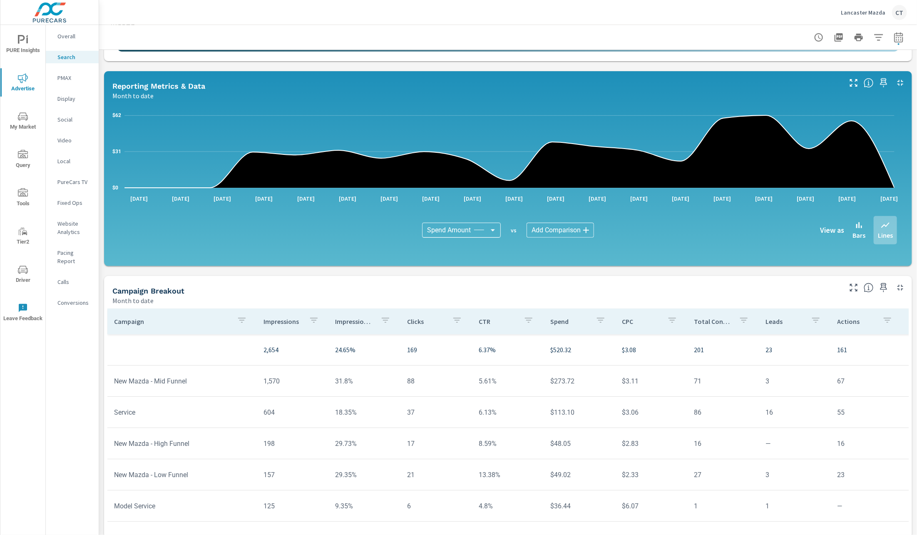
scroll to position [402, 0]
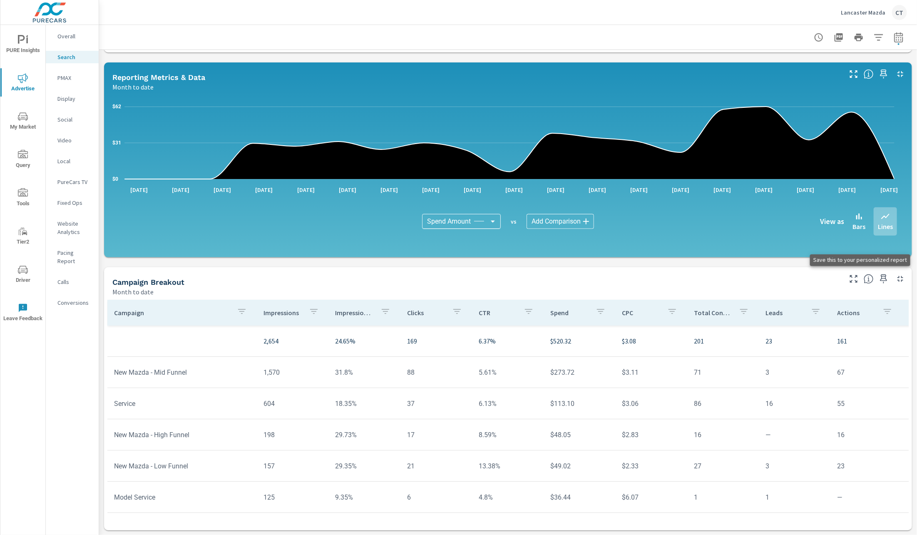
click at [879, 281] on icon "button" at bounding box center [884, 279] width 10 height 10
click at [348, 315] on p "Impression Share" at bounding box center [355, 312] width 38 height 8
click at [351, 315] on p "Impression Share" at bounding box center [352, 312] width 29 height 8
click at [353, 312] on p "Impression Share" at bounding box center [352, 312] width 29 height 8
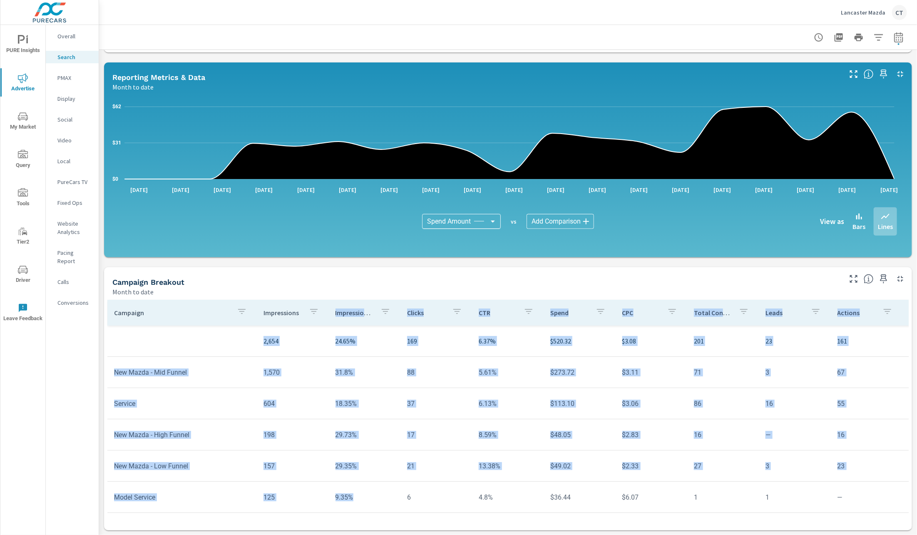
scroll to position [7, 0]
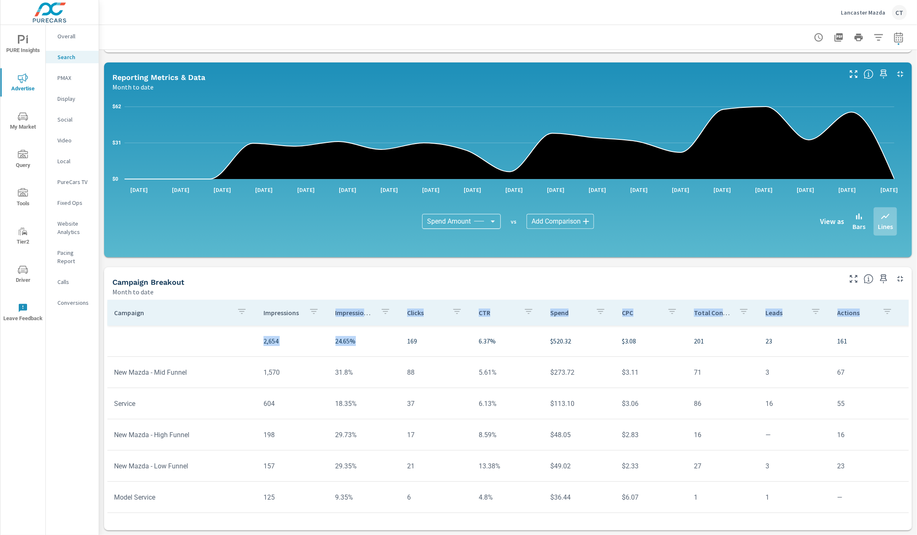
drag, startPoint x: 332, startPoint y: 312, endPoint x: 357, endPoint y: 344, distance: 40.1
click at [357, 344] on table "Campaign Impressions Impression Share Clicks CTR Spend CPC Total Conversions Le…" at bounding box center [507, 406] width 801 height 213
drag, startPoint x: 356, startPoint y: 431, endPoint x: 356, endPoint y: 435, distance: 4.2
click at [356, 432] on td "29.73%" at bounding box center [365, 434] width 72 height 21
click at [62, 76] on p "PMAX" at bounding box center [74, 78] width 35 height 8
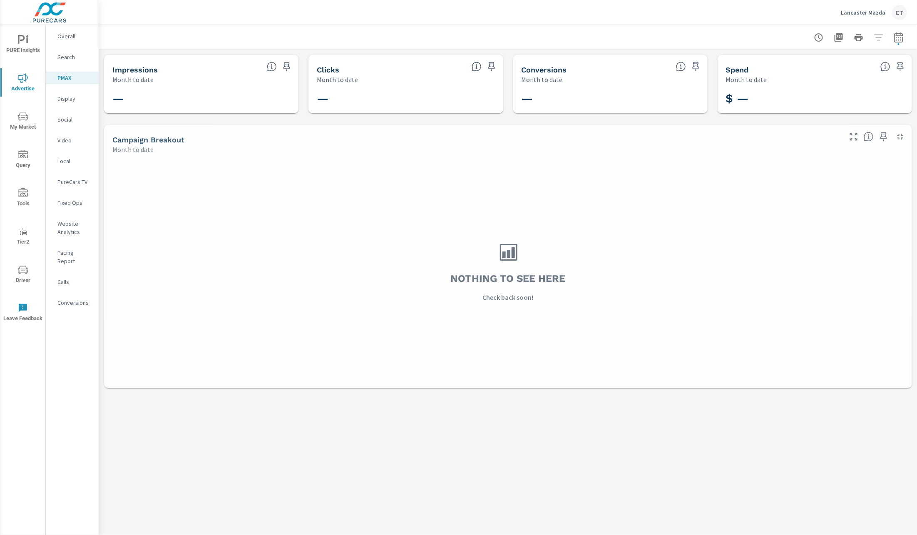
click at [209, 17] on div "Lancaster Mazda CT" at bounding box center [508, 12] width 798 height 25
click at [64, 104] on nav "Overall Search PMAX Display Social Video Local PureCars TV Fixed Ops Website An…" at bounding box center [72, 173] width 53 height 296
click at [65, 102] on p "Display" at bounding box center [74, 99] width 35 height 8
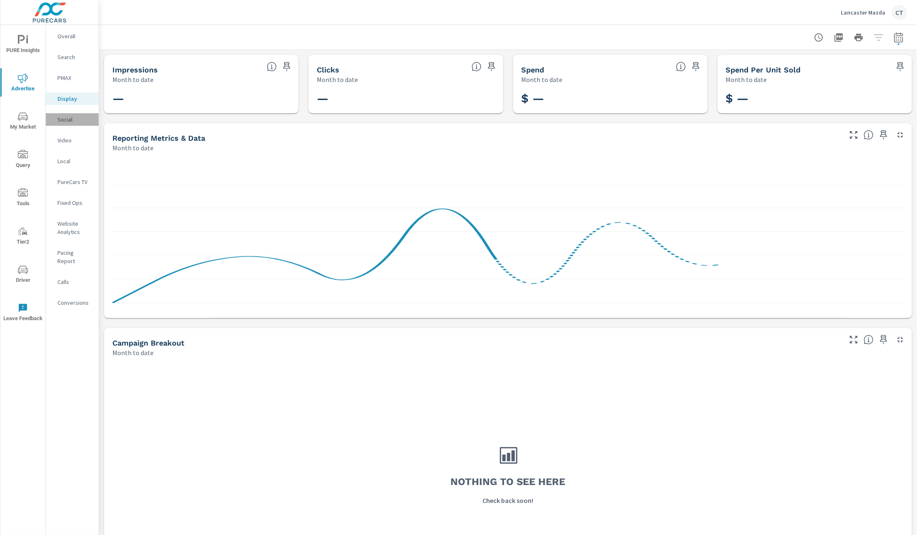
click at [69, 119] on p "Social" at bounding box center [74, 119] width 35 height 8
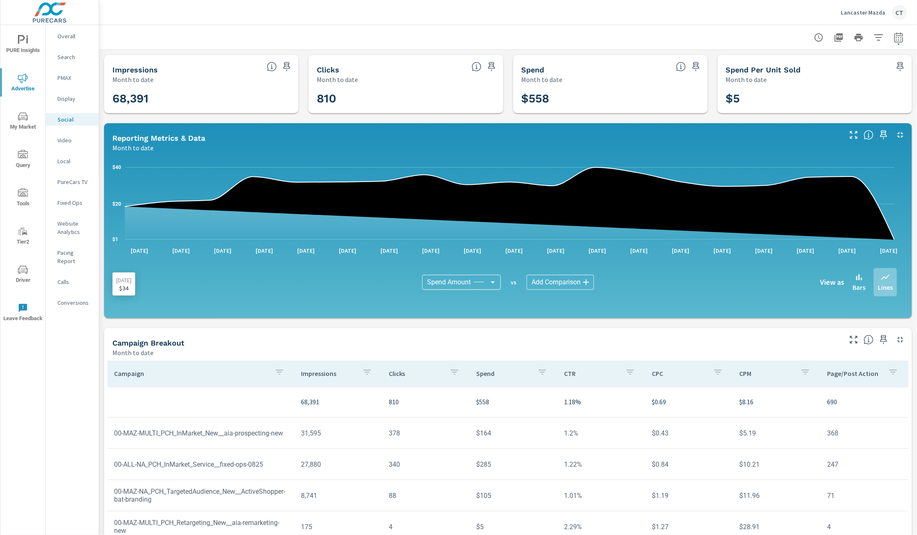
scroll to position [61, 0]
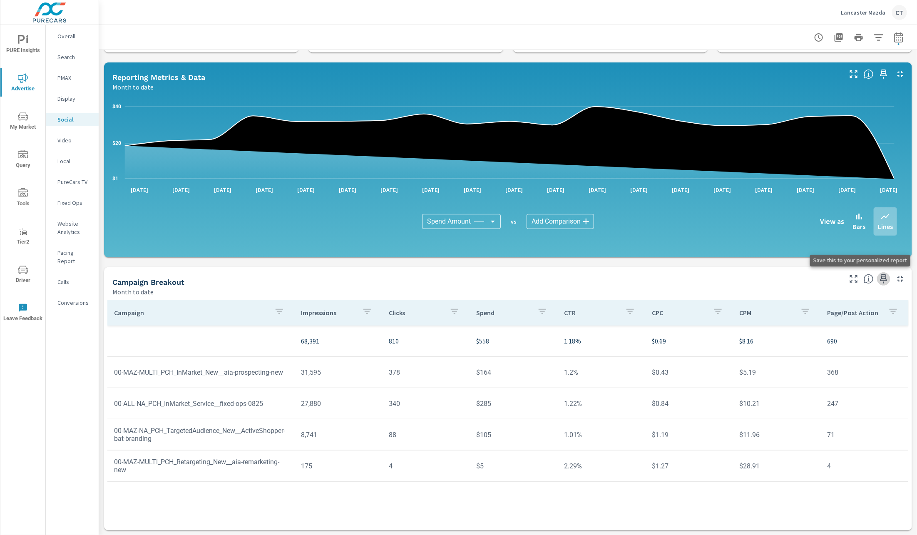
click at [879, 278] on icon "button" at bounding box center [884, 279] width 10 height 10
click at [20, 48] on span "PURE Insights" at bounding box center [23, 45] width 40 height 20
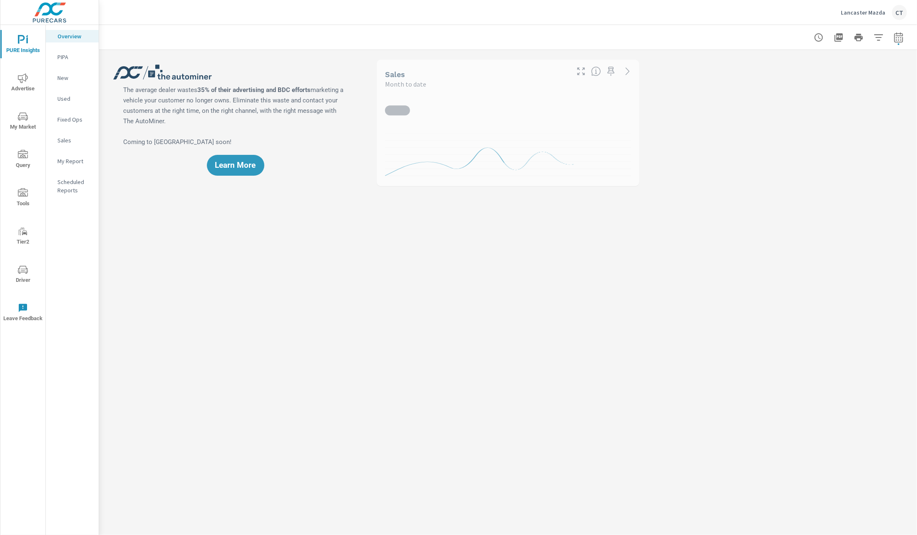
click at [56, 161] on div "My Report" at bounding box center [72, 161] width 53 height 12
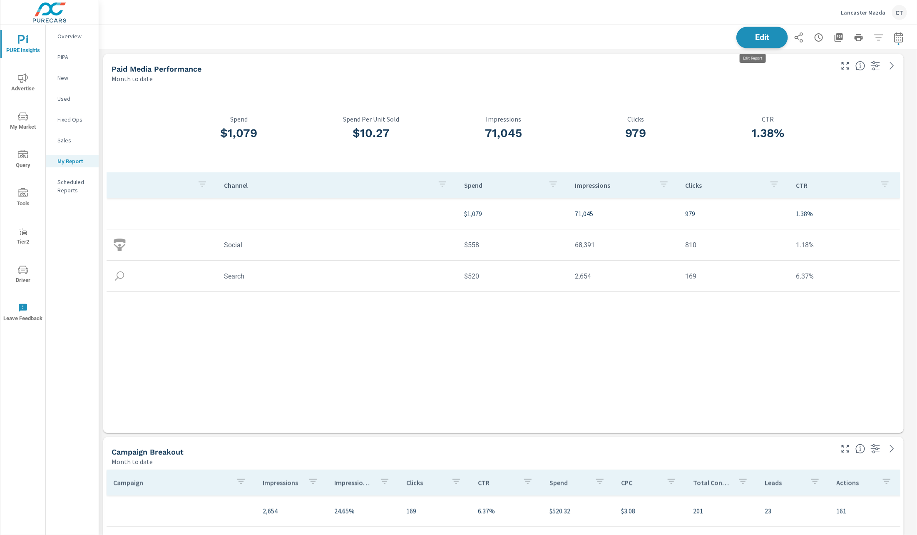
scroll to position [1173, 828]
click at [742, 41] on button "Edit" at bounding box center [762, 38] width 52 height 22
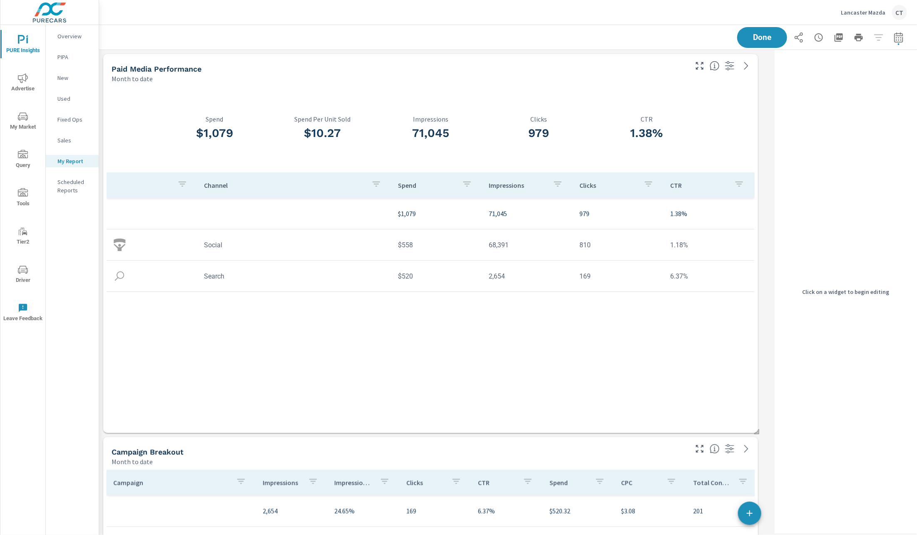
scroll to position [1173, 682]
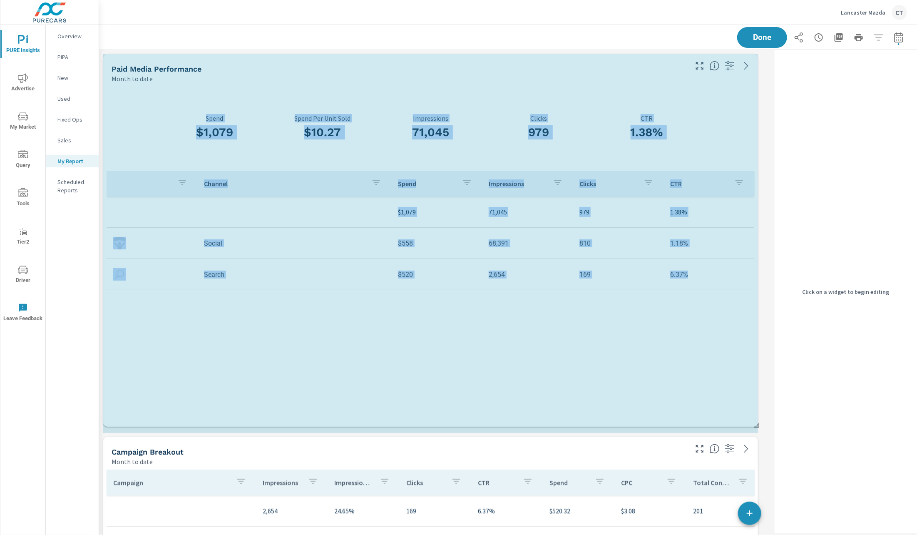
drag, startPoint x: 754, startPoint y: 431, endPoint x: 760, endPoint y: 401, distance: 30.9
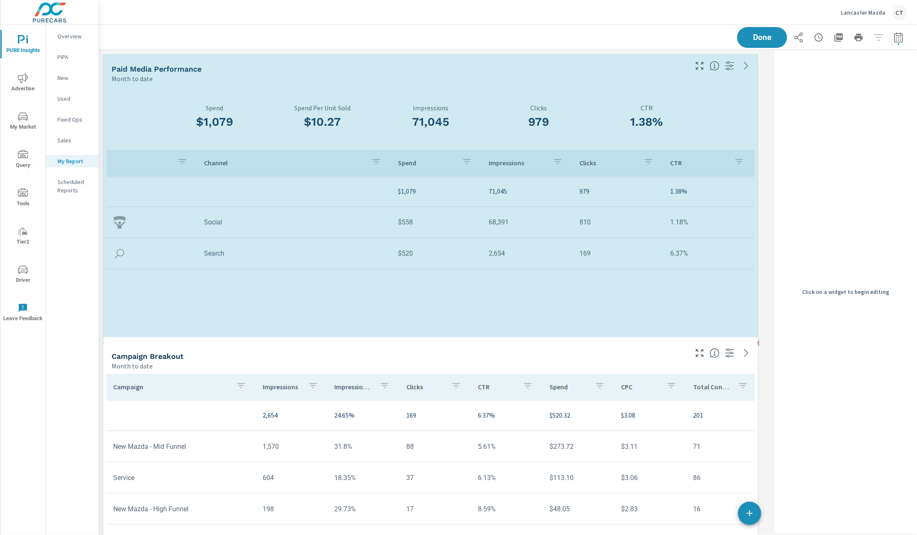
scroll to position [1077, 682]
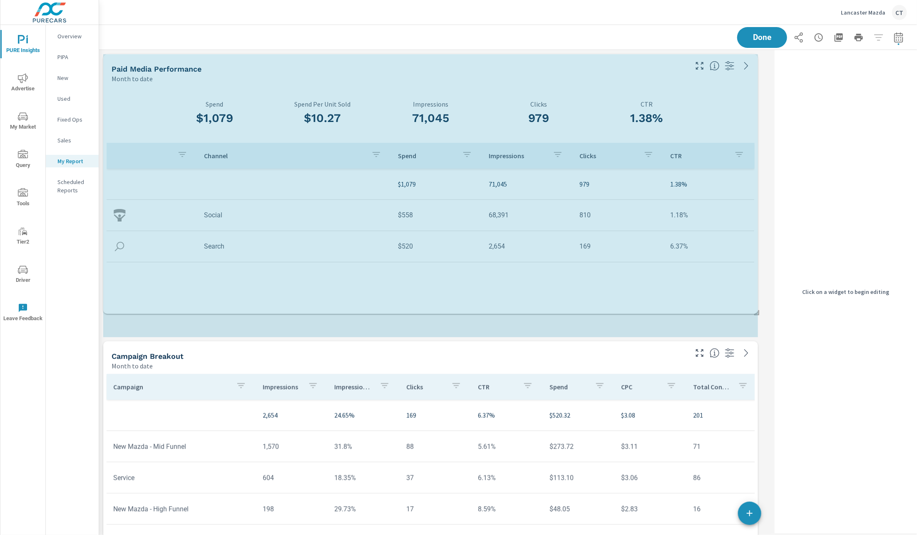
drag, startPoint x: 756, startPoint y: 431, endPoint x: 768, endPoint y: 313, distance: 118.8
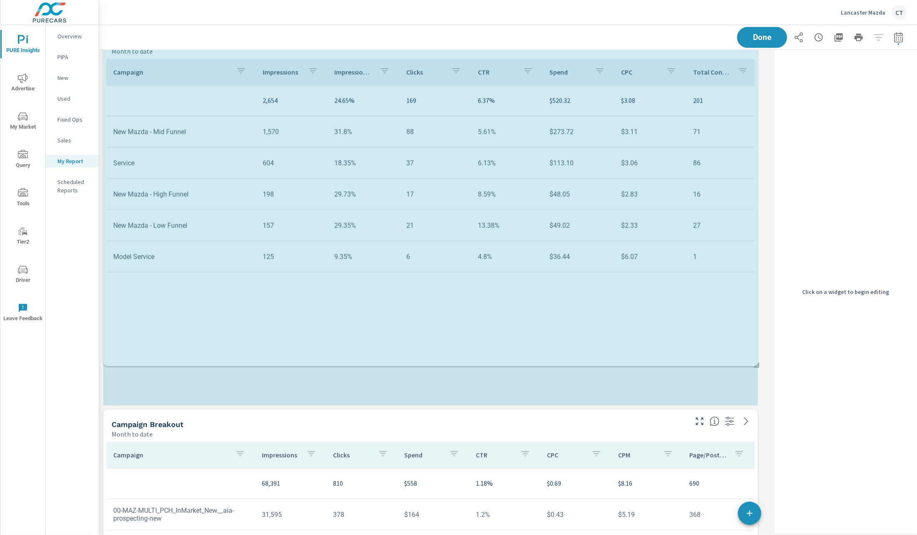
scroll to position [0, 0]
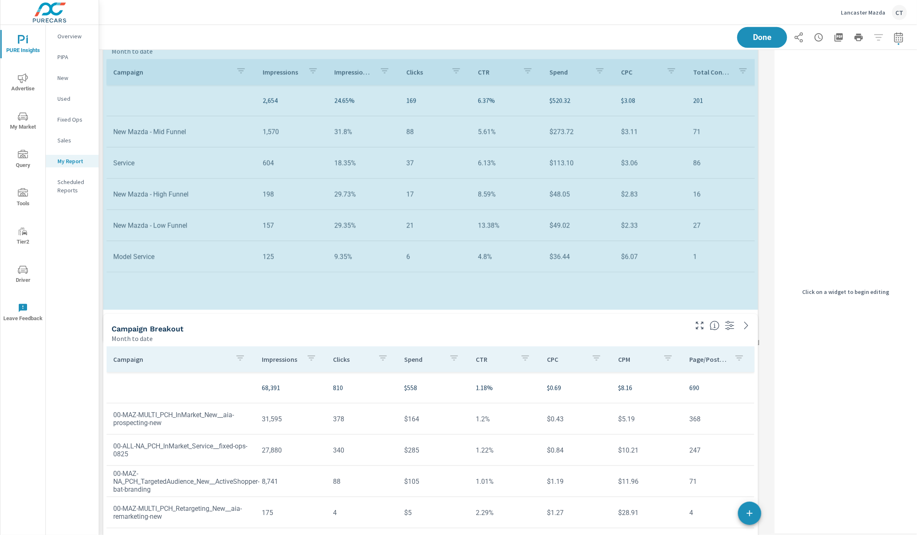
drag, startPoint x: 754, startPoint y: 405, endPoint x: 760, endPoint y: 348, distance: 57.3
click at [760, 348] on div "Paid Media Performance Month to date $1,079 Spend $10.27 Spend Per Unit Sold 71…" at bounding box center [435, 216] width 672 height 962
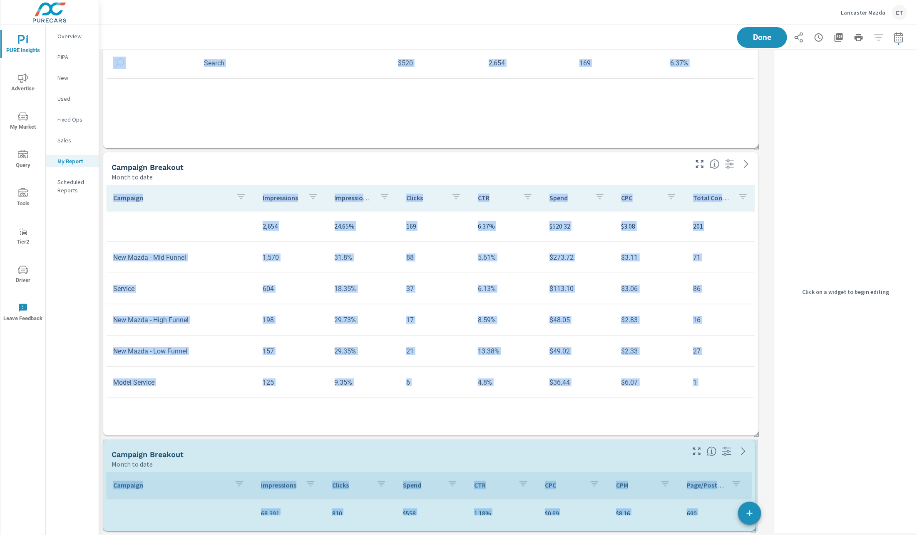
drag, startPoint x: 757, startPoint y: 530, endPoint x: 754, endPoint y: 535, distance: 6.1
click at [754, 535] on div "Paid Media Performance Month to date $1,079 Spend $10.27 Spend Per Unit Sold 71…" at bounding box center [435, 198] width 672 height 674
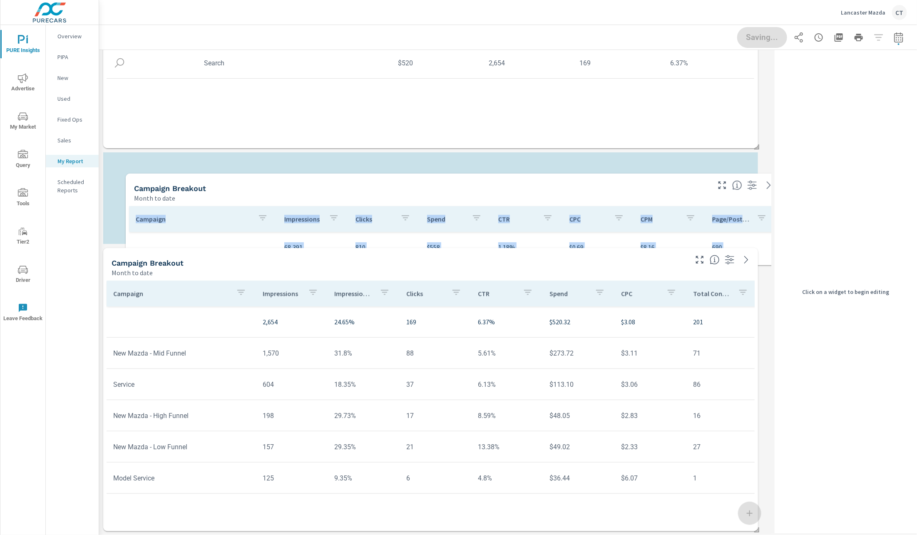
drag, startPoint x: 644, startPoint y: 465, endPoint x: 660, endPoint y: 163, distance: 301.8
click at [661, 163] on div "Paid Media Performance Month to date $1,079 Spend $10.27 Spend Per Unit Sold 71…" at bounding box center [435, 198] width 672 height 674
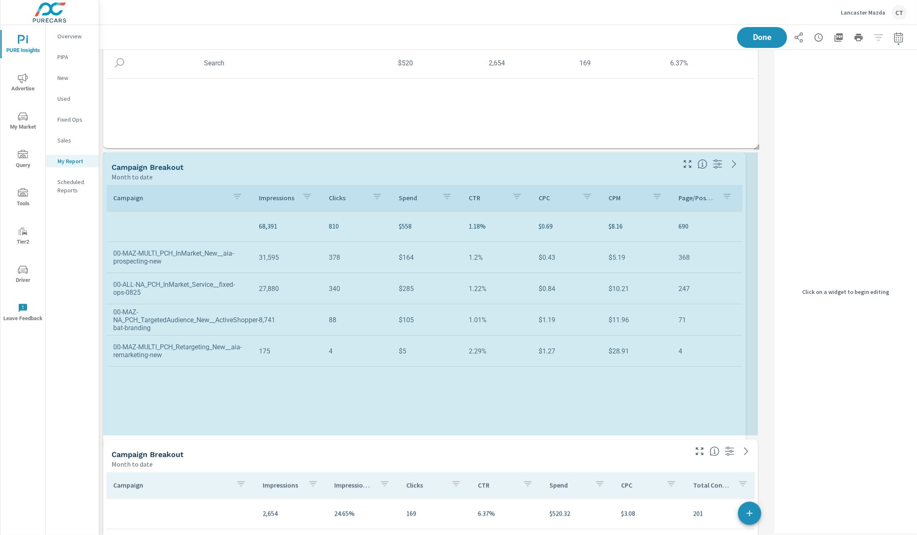
drag, startPoint x: 757, startPoint y: 240, endPoint x: 748, endPoint y: 426, distance: 186.3
click at [748, 426] on div "Paid Media Performance Month to date $1,079 Spend $10.27 Spend Per Unit Sold 71…" at bounding box center [435, 294] width 672 height 866
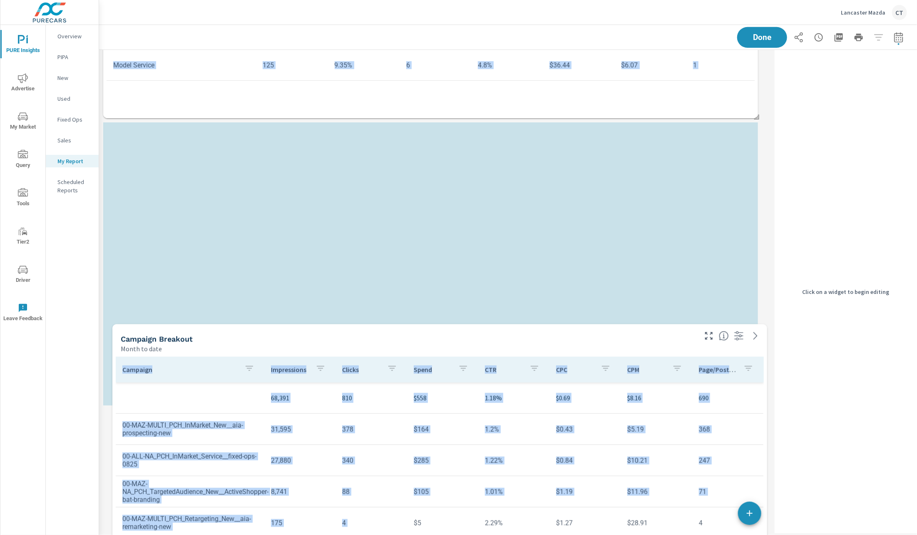
drag, startPoint x: 409, startPoint y: 386, endPoint x: 424, endPoint y: 476, distance: 91.1
click at [430, 514] on td "$5" at bounding box center [442, 522] width 71 height 21
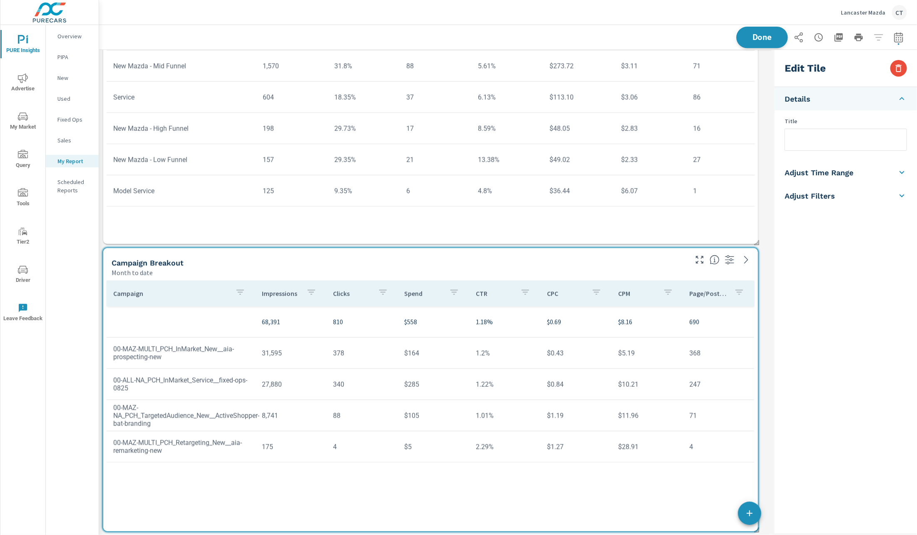
click at [754, 38] on span "Done" at bounding box center [762, 37] width 34 height 8
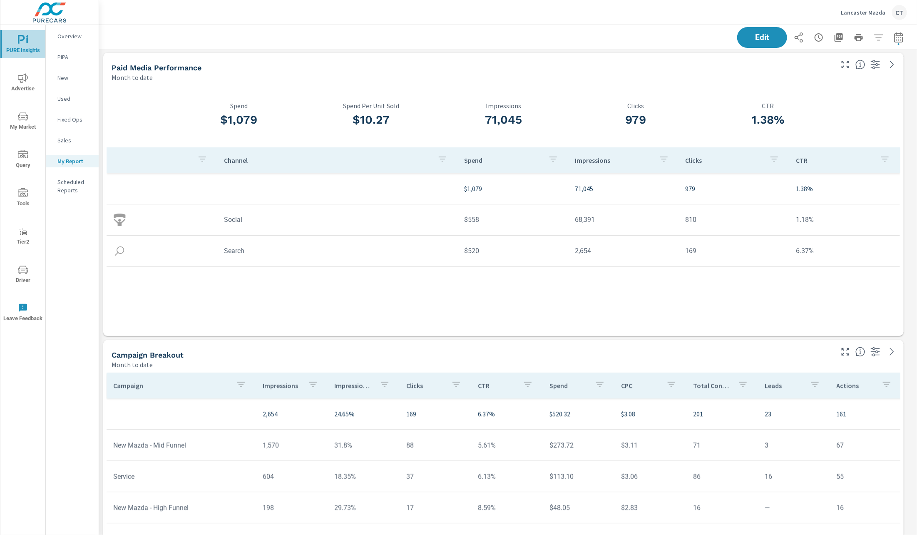
click at [23, 44] on icon "nav menu" at bounding box center [23, 40] width 10 height 10
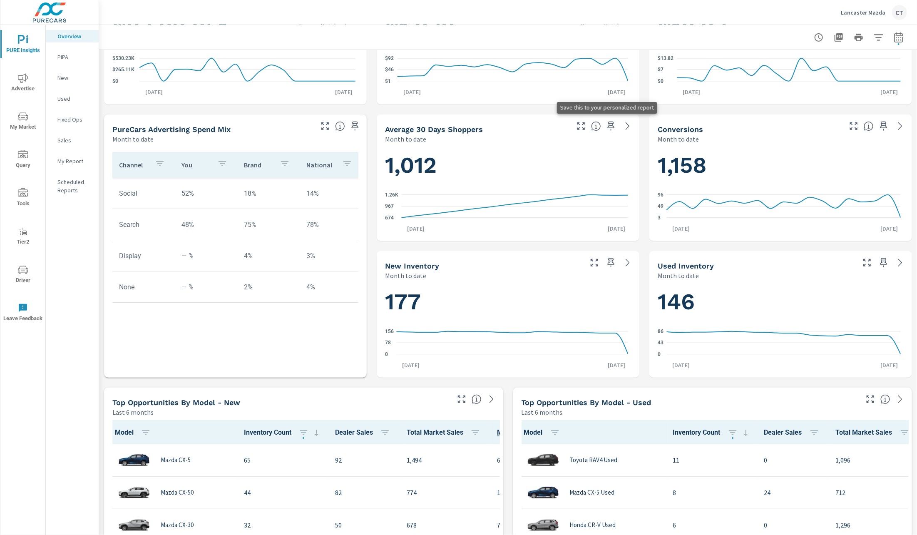
click at [606, 124] on icon "button" at bounding box center [611, 126] width 10 height 10
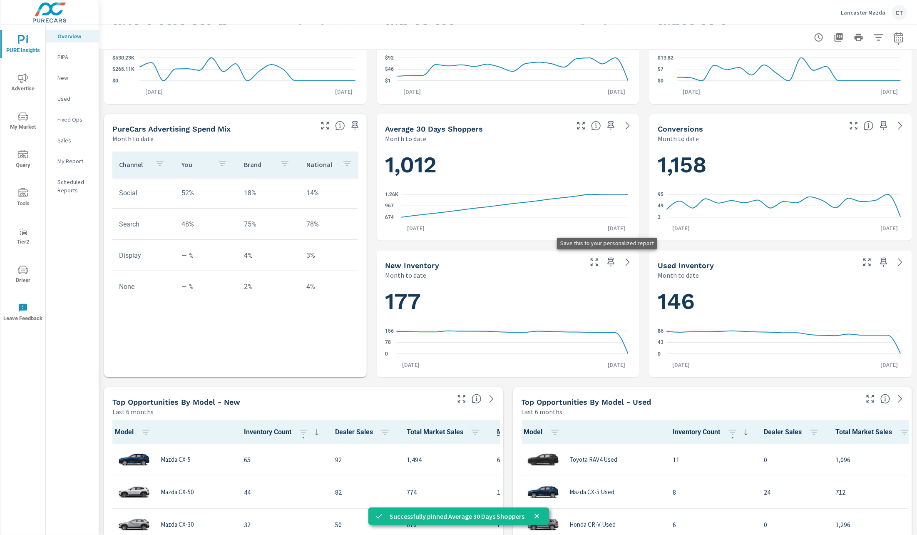
click at [606, 263] on icon "button" at bounding box center [611, 262] width 10 height 10
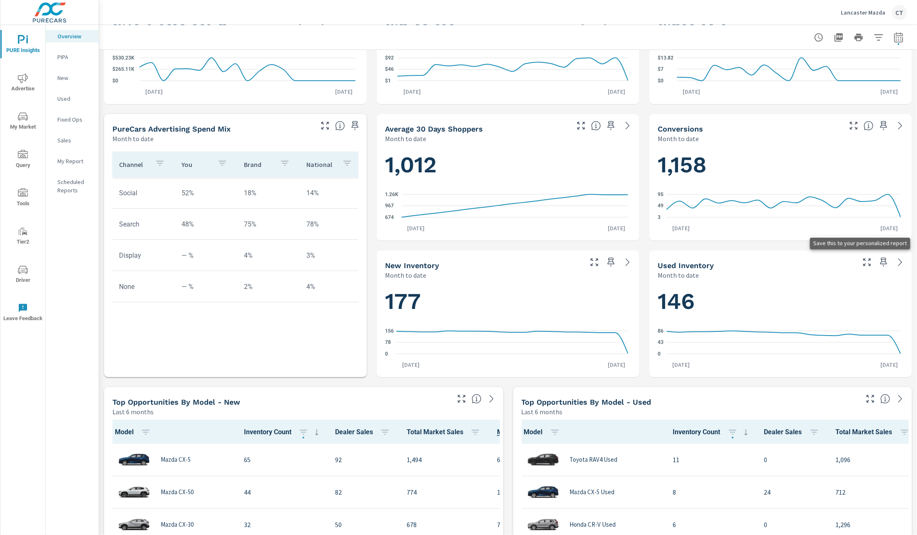
click at [879, 262] on icon "button" at bounding box center [884, 262] width 10 height 10
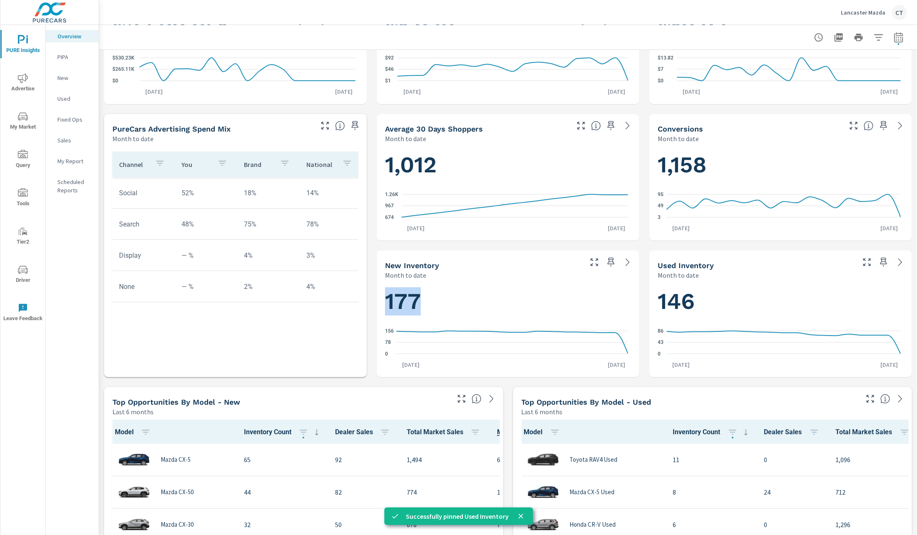
drag, startPoint x: 381, startPoint y: 301, endPoint x: 419, endPoint y: 319, distance: 41.7
click at [423, 305] on div "177 0 78 156 Aug 1st Aug 19th" at bounding box center [508, 328] width 256 height 91
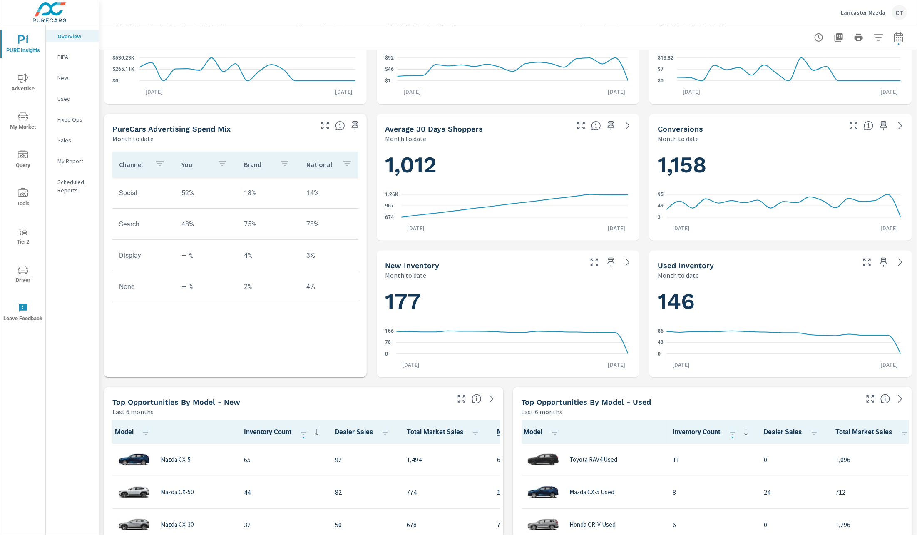
click at [643, 302] on div "Learn More The average dealer wastes 35% of their advertising and BDC efforts m…" at bounding box center [508, 519] width 818 height 1366
drag, startPoint x: 649, startPoint y: 302, endPoint x: 734, endPoint y: 293, distance: 85.1
click at [734, 293] on div "146 0 43 86 Aug 1st Aug 19th" at bounding box center [781, 328] width 256 height 91
click at [728, 299] on h1 "146" at bounding box center [781, 301] width 246 height 28
click at [894, 35] on icon "button" at bounding box center [898, 37] width 9 height 10
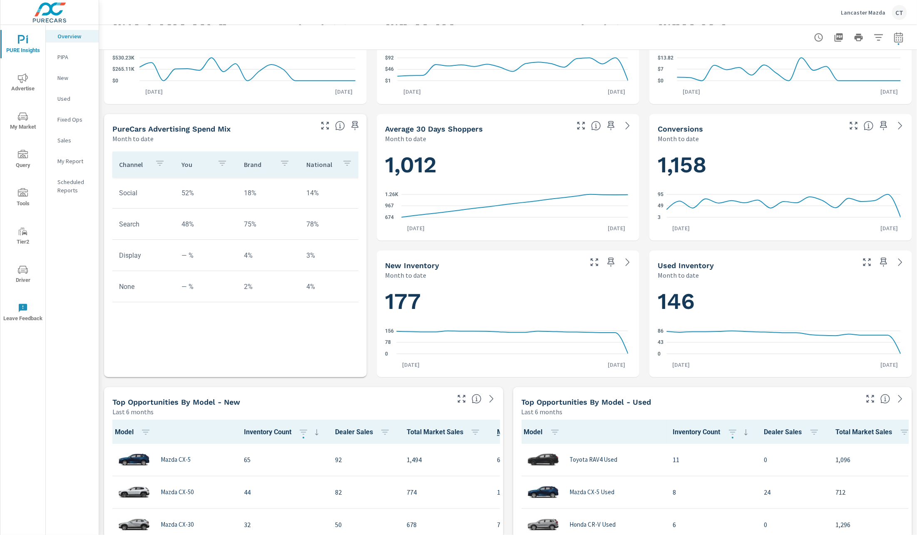
select select "Month to date"
click at [74, 165] on p "My Report" at bounding box center [74, 161] width 35 height 8
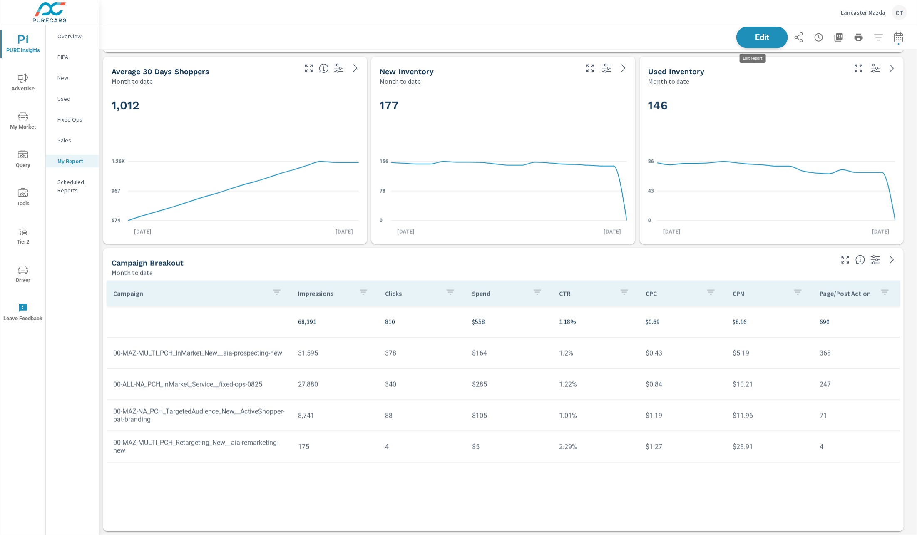
click at [754, 33] on span "Edit" at bounding box center [762, 37] width 34 height 8
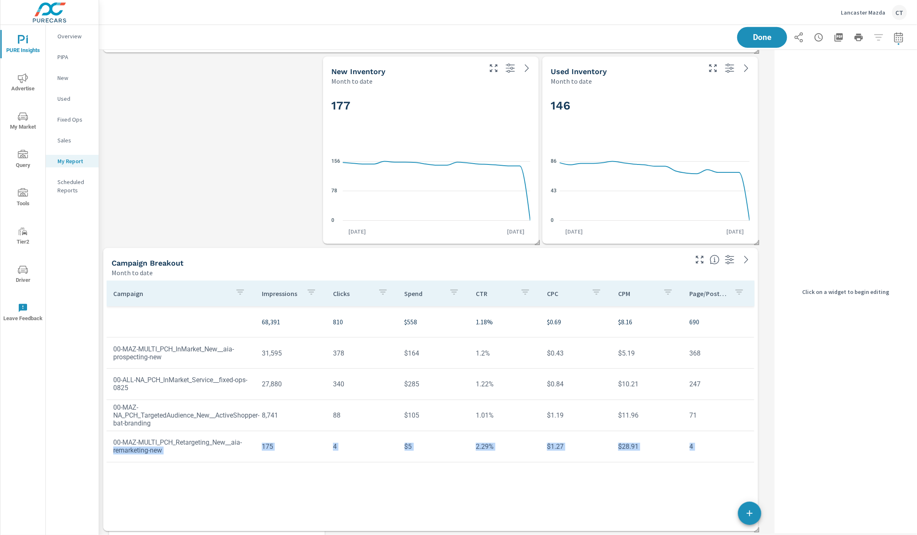
scroll to position [1268, 682]
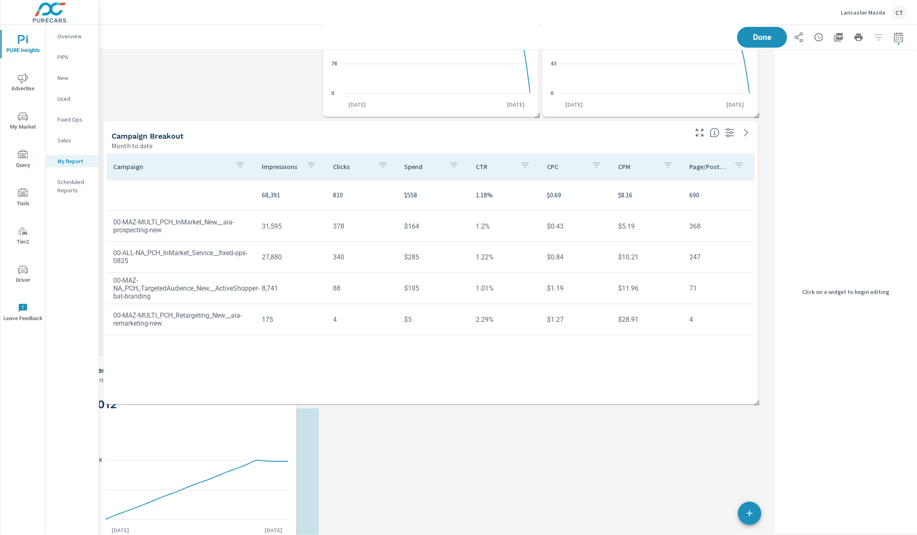
drag, startPoint x: 220, startPoint y: 150, endPoint x: 197, endPoint y: 453, distance: 303.1
click at [197, 453] on div "1,012 674 967 1.26K Aug 1st Aug 19th" at bounding box center [188, 464] width 209 height 152
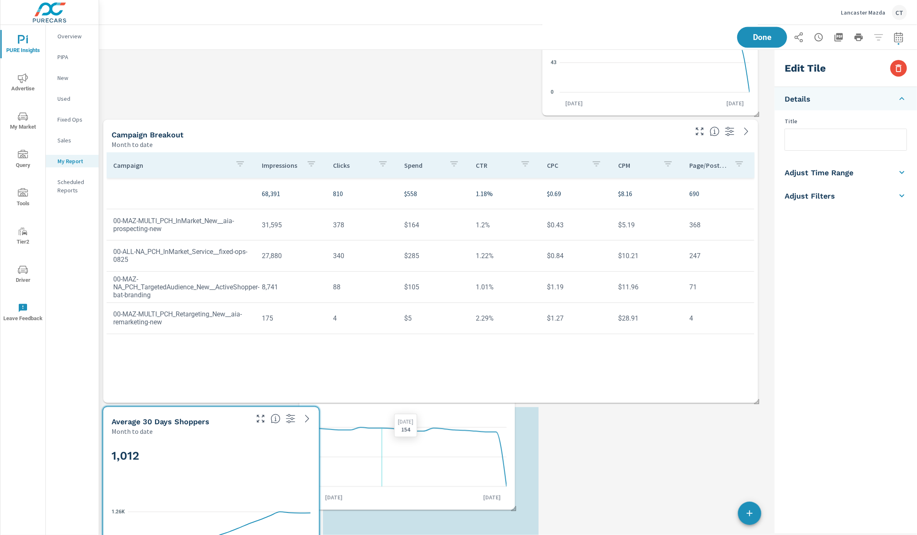
drag, startPoint x: 414, startPoint y: 132, endPoint x: 385, endPoint y: 482, distance: 350.9
click at [385, 482] on icon "0 78 156" at bounding box center [407, 457] width 199 height 72
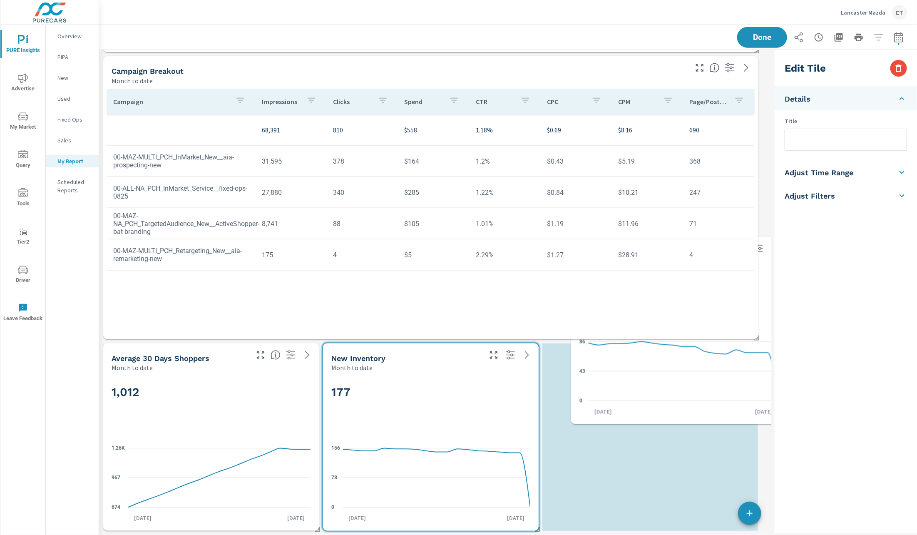
scroll to position [572, 0]
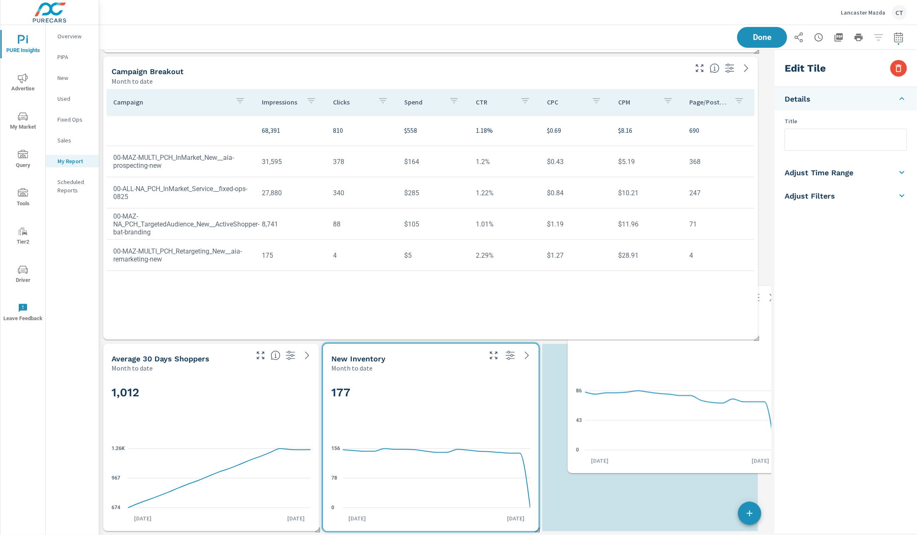
drag, startPoint x: 618, startPoint y: 122, endPoint x: 642, endPoint y: 421, distance: 300.3
click at [642, 421] on icon at bounding box center [680, 420] width 190 height 59
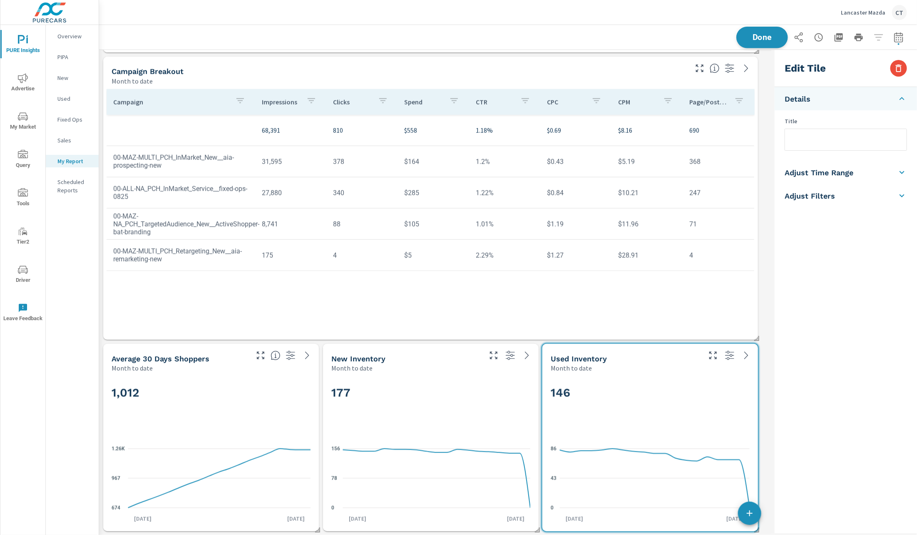
scroll to position [1077, 682]
click at [764, 36] on span "Done" at bounding box center [762, 37] width 34 height 8
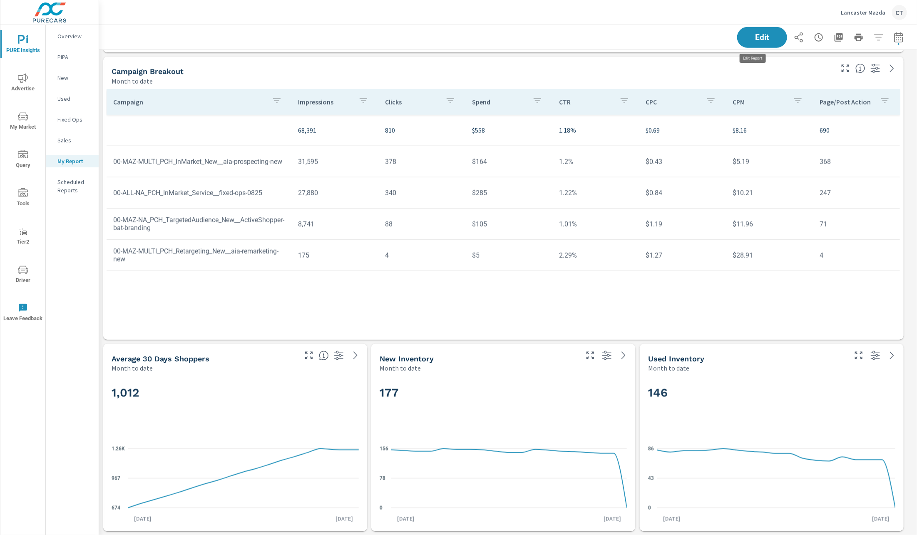
scroll to position [1077, 828]
drag, startPoint x: 112, startPoint y: 358, endPoint x: 304, endPoint y: 490, distance: 232.8
click at [304, 491] on div "Average 30 Days Shoppers Month to date 1,012 674 967 1.26K Aug 14th 1,181 Aug 1…" at bounding box center [235, 437] width 264 height 187
click at [33, 39] on span "PURE Insights" at bounding box center [23, 45] width 40 height 20
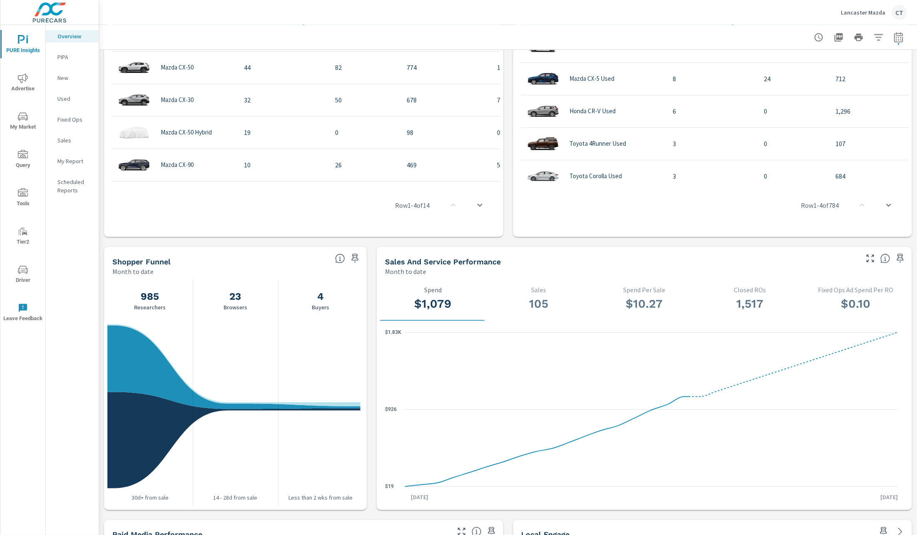
scroll to position [44, 0]
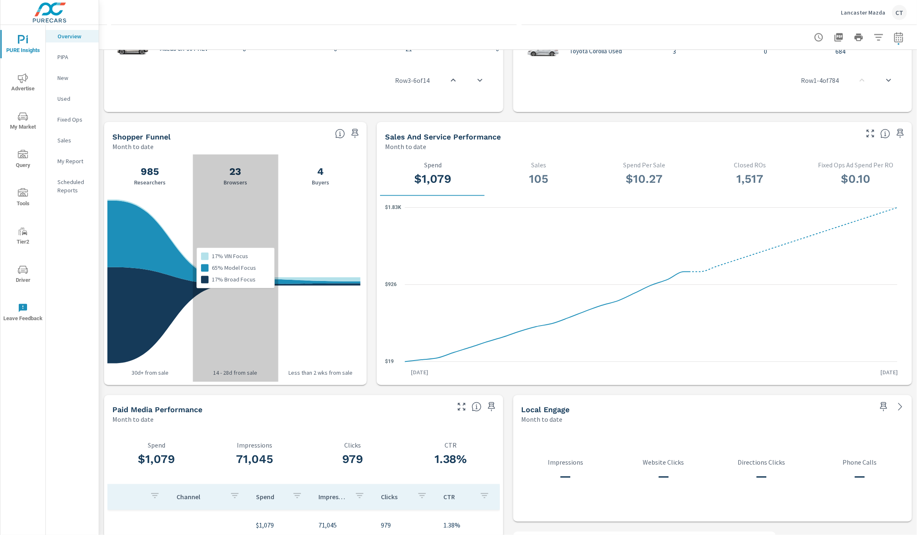
scroll to position [756, 0]
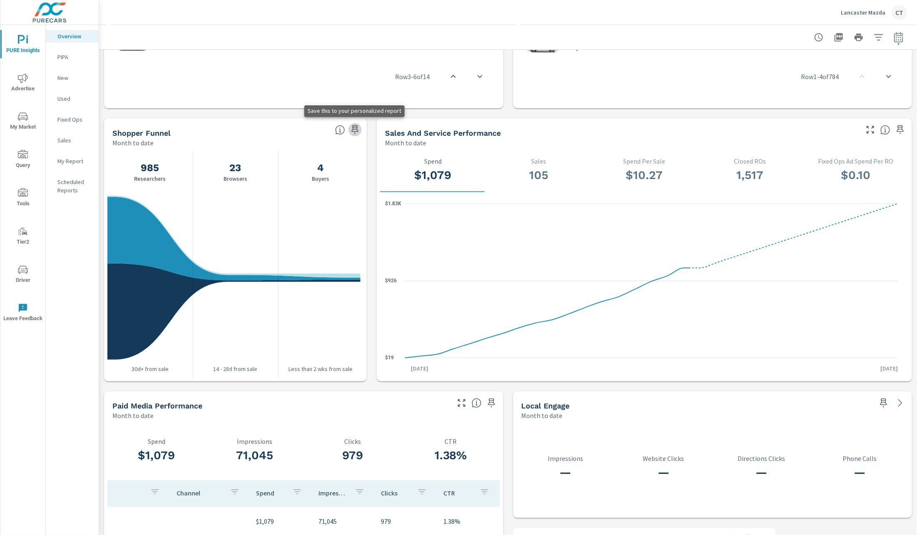
click at [350, 127] on icon "button" at bounding box center [355, 130] width 10 height 10
click at [356, 128] on icon "button" at bounding box center [355, 130] width 10 height 10
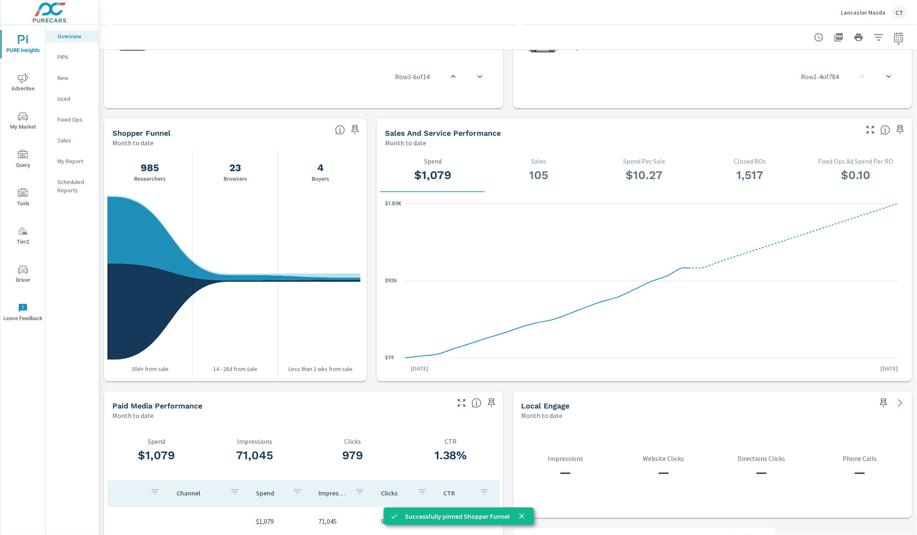
click at [353, 129] on icon "button" at bounding box center [355, 130] width 10 height 10
click at [60, 162] on p "My Report" at bounding box center [74, 161] width 35 height 8
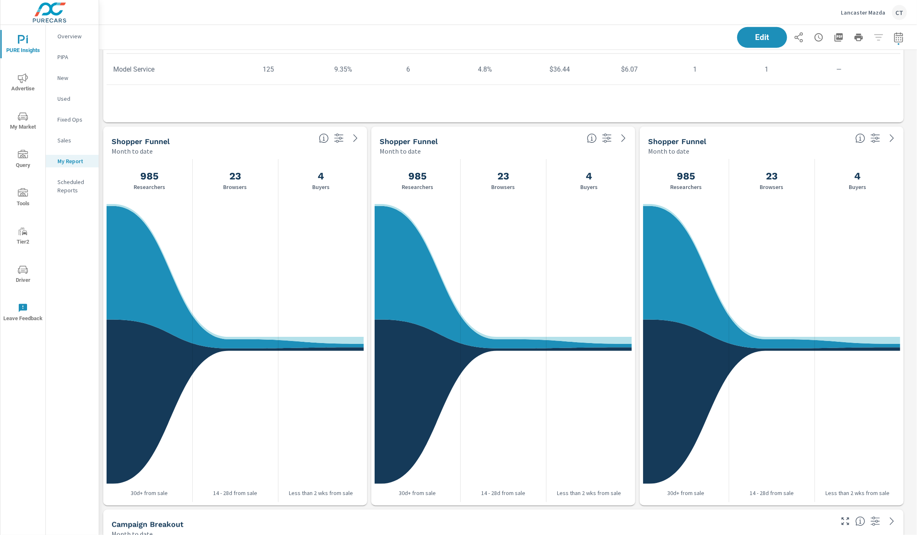
scroll to position [510, 0]
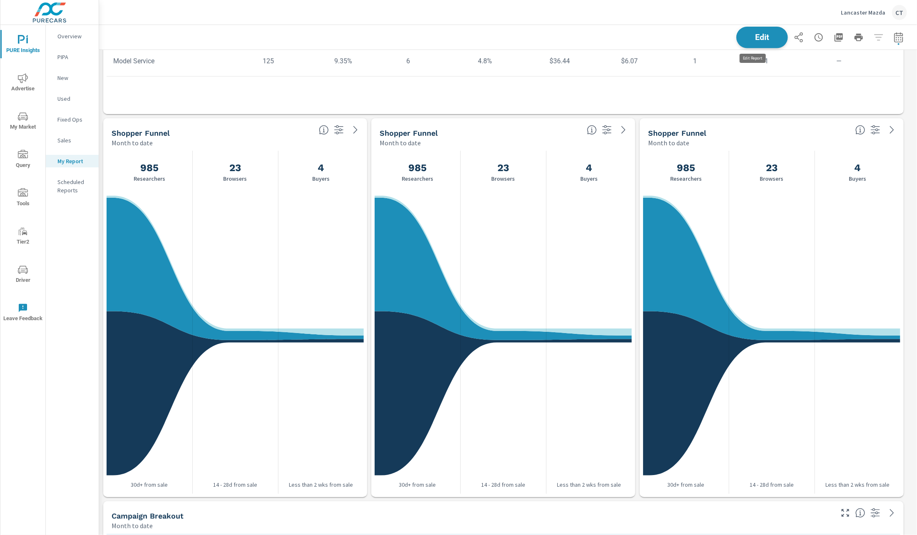
click at [760, 41] on span "Edit" at bounding box center [762, 37] width 34 height 8
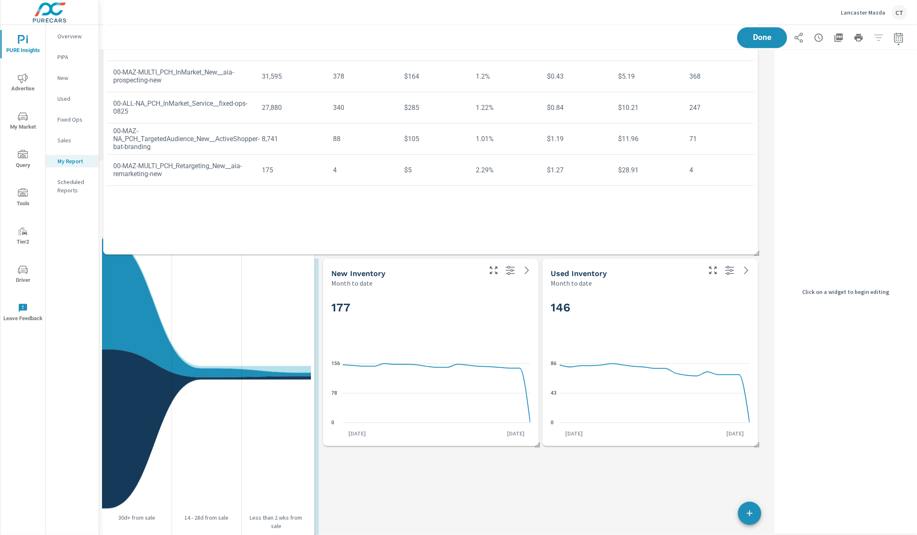
scroll to position [1843, 682]
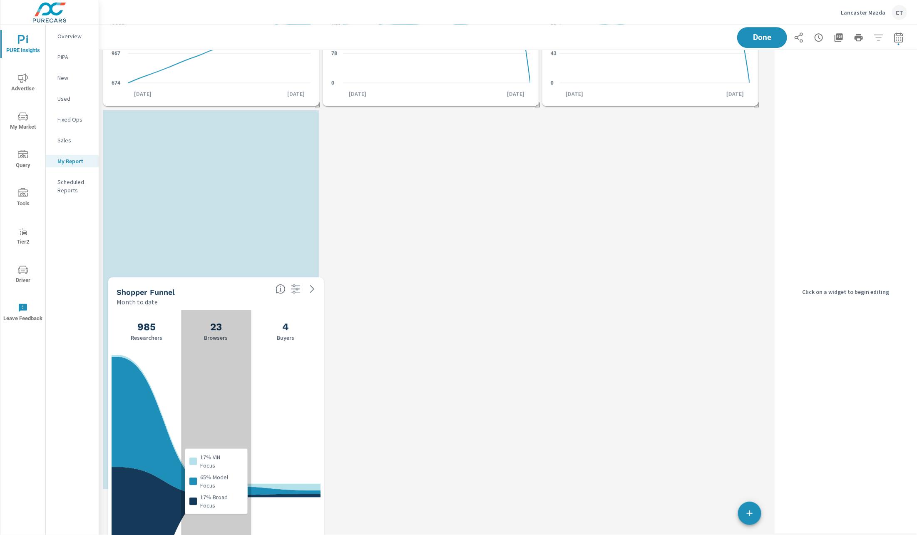
drag, startPoint x: 244, startPoint y: 211, endPoint x: 249, endPoint y: 382, distance: 171.2
click at [249, 382] on div "17% VIN Focus 65% Model Focus 17% Broad Focus" at bounding box center [216, 481] width 70 height 343
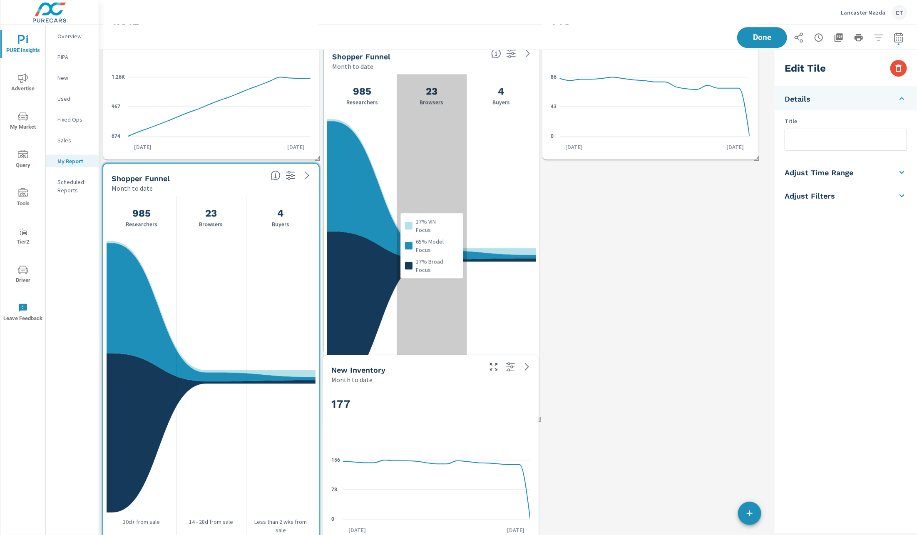
scroll to position [1338, 0]
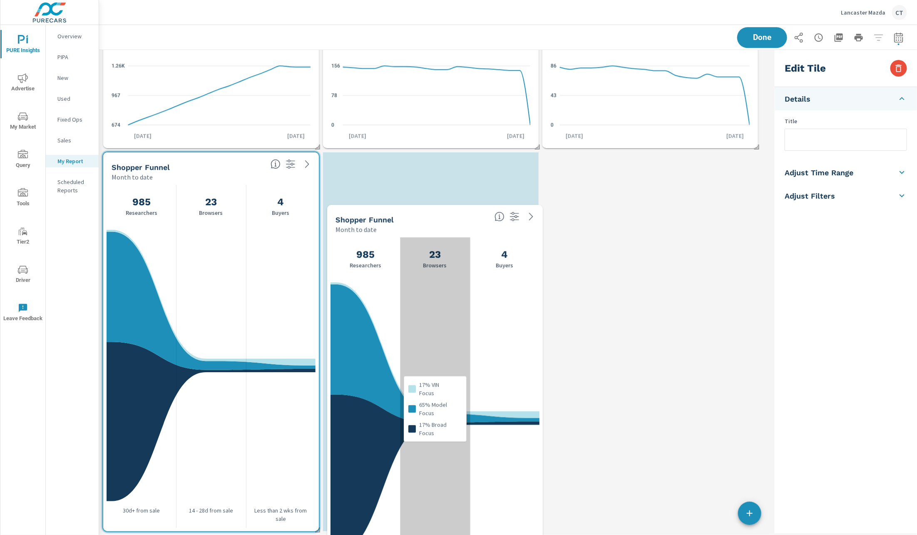
drag, startPoint x: 452, startPoint y: 187, endPoint x: 455, endPoint y: 298, distance: 111.2
click at [455, 298] on div "17% VIN Focus 65% Model Focus 17% Broad Focus" at bounding box center [435, 408] width 70 height 343
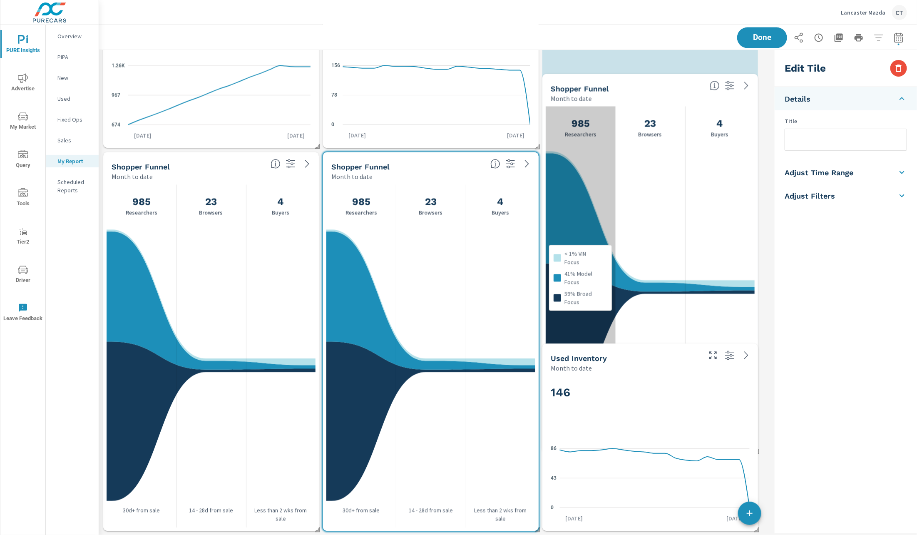
scroll to position [4, 4]
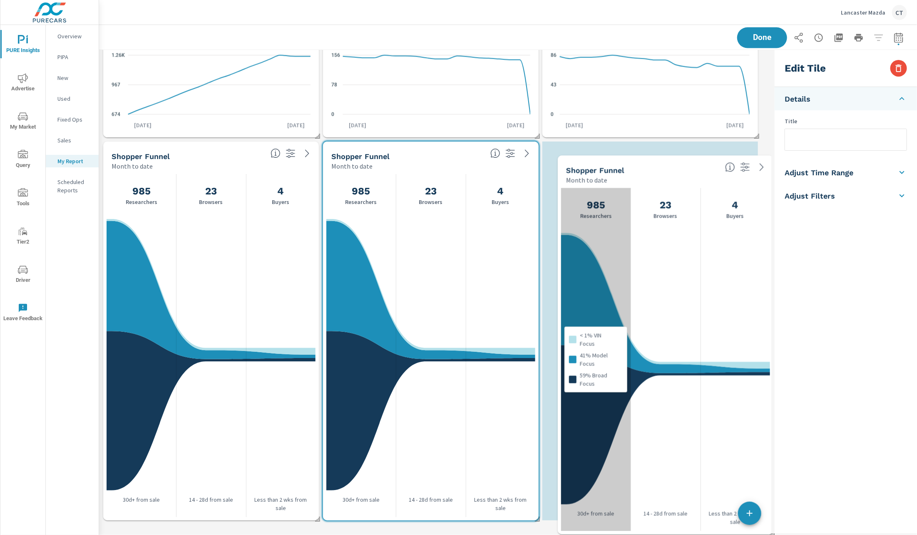
drag, startPoint x: 614, startPoint y: 185, endPoint x: 629, endPoint y: 293, distance: 109.3
click at [629, 293] on div "< 1% VIN Focus 41% Model Focus 59% Broad Focus" at bounding box center [596, 359] width 70 height 343
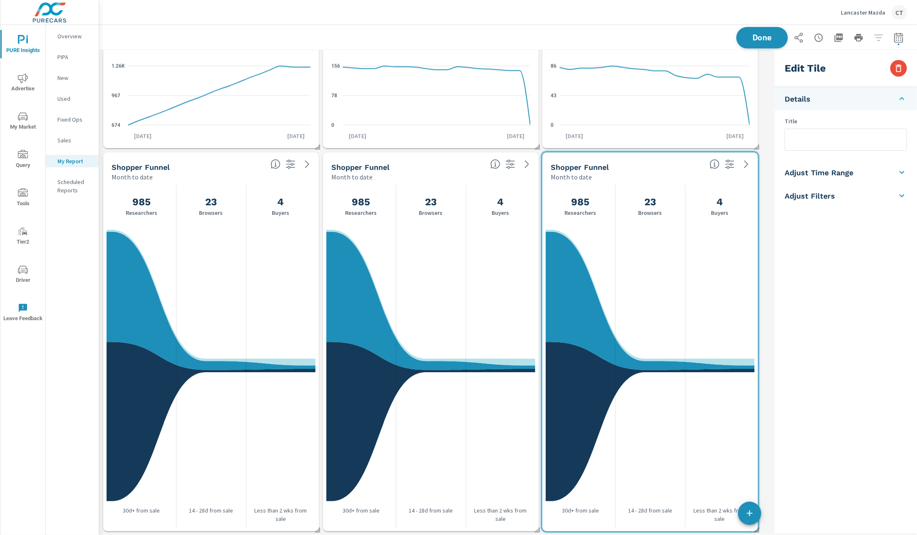
scroll to position [1460, 682]
click at [760, 29] on button "Done" at bounding box center [762, 38] width 52 height 22
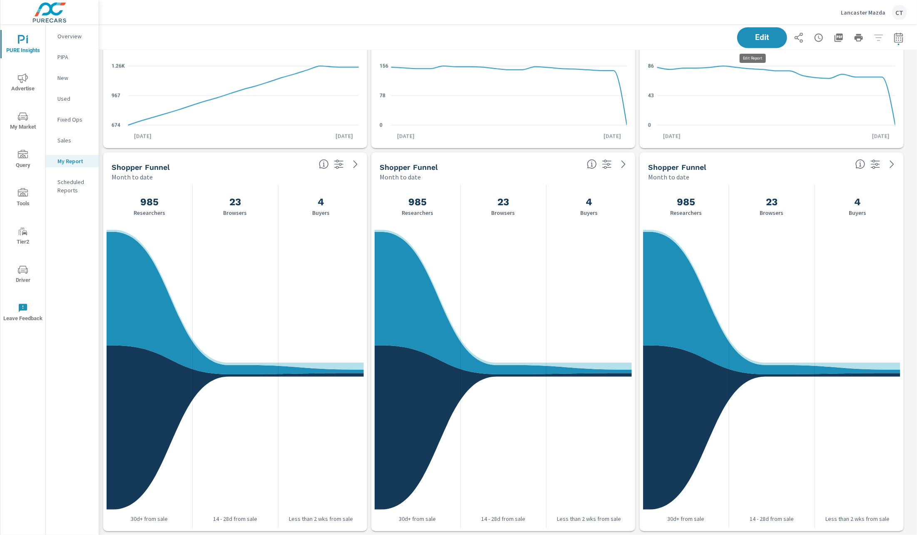
scroll to position [1460, 828]
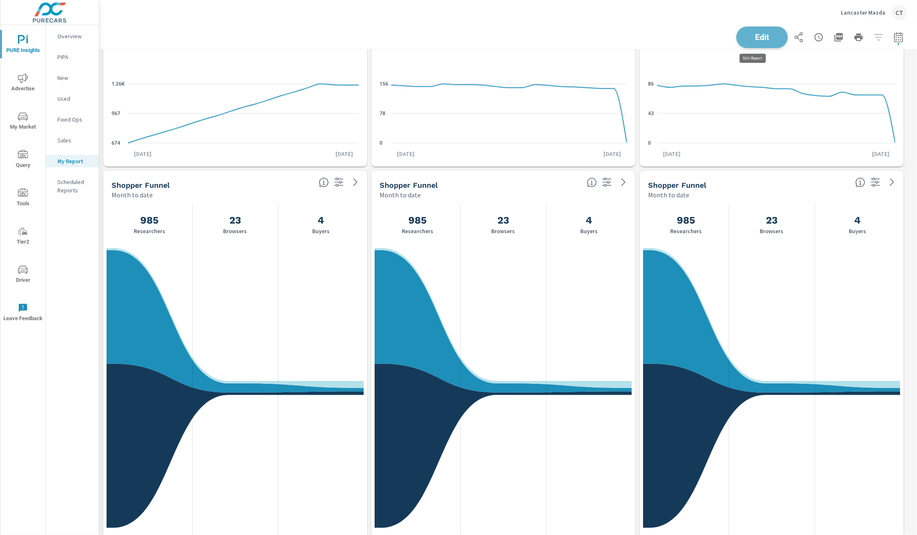
click at [742, 42] on button "Edit" at bounding box center [762, 38] width 52 height 22
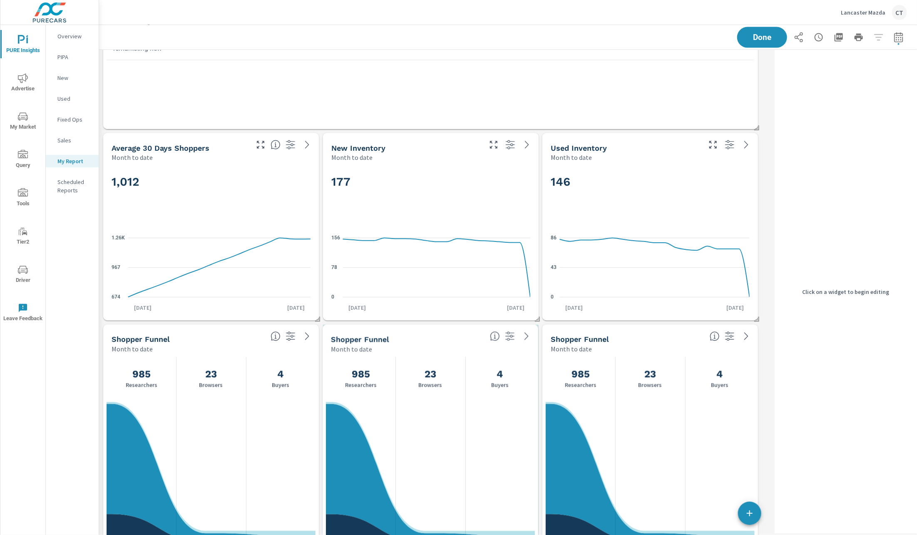
click at [413, 344] on div "Month to date" at bounding box center [407, 349] width 152 height 10
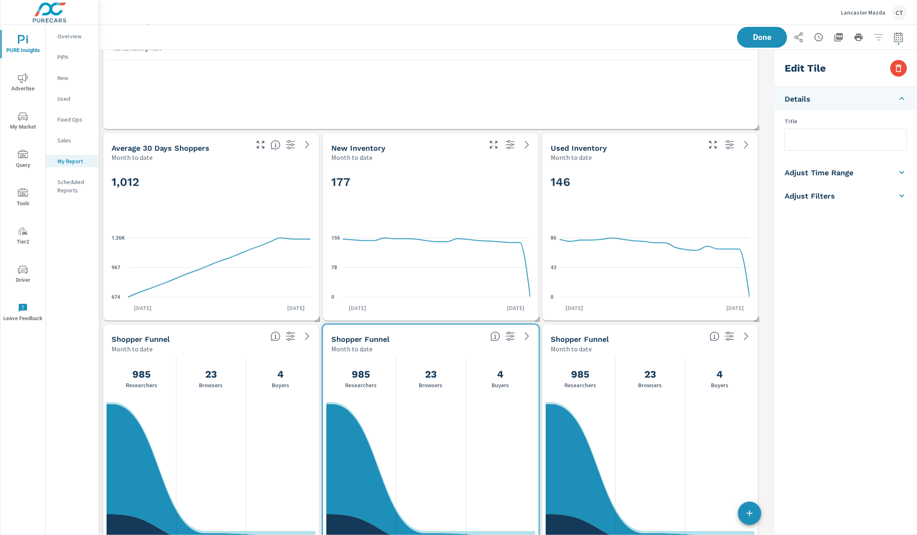
click at [841, 134] on input "text" at bounding box center [846, 139] width 122 height 21
type input "New Shopper Funnel"
click at [845, 296] on div "Edit Tile Details Title New Shopper Funnel Adjust Time Range Fixed Dates Date P…" at bounding box center [846, 291] width 142 height 483
click at [764, 37] on span "Done" at bounding box center [762, 37] width 34 height 8
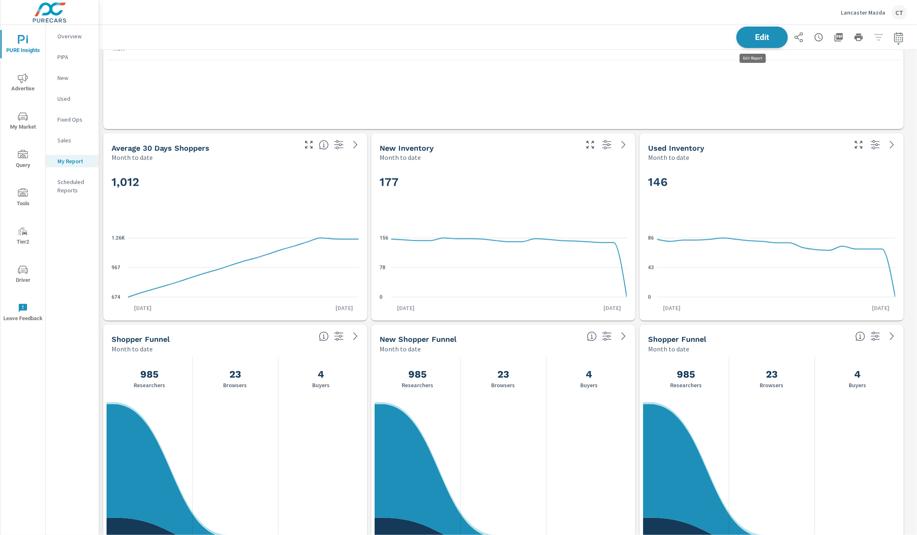
click at [768, 40] on span "Edit" at bounding box center [762, 37] width 34 height 8
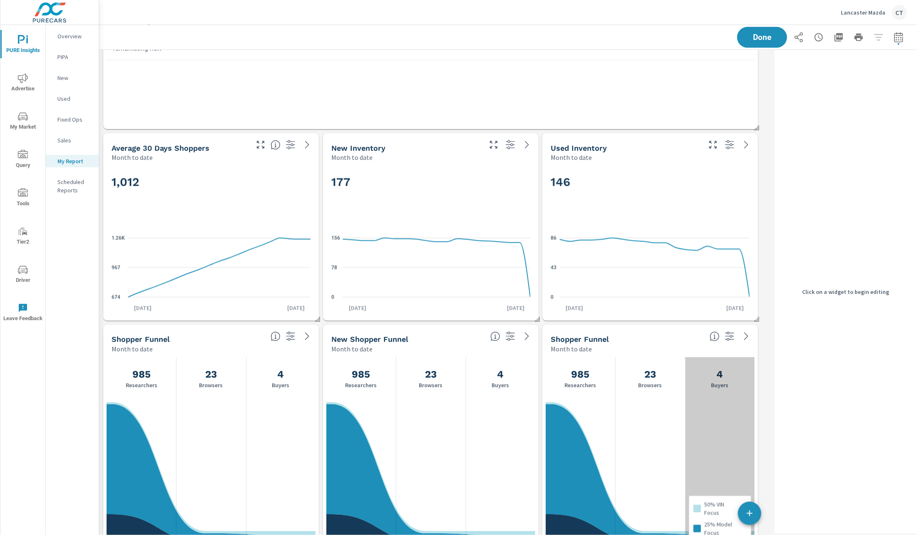
click at [709, 394] on div "50% VIN Focus 25% Model Focus 25% Broad Focus" at bounding box center [720, 528] width 70 height 343
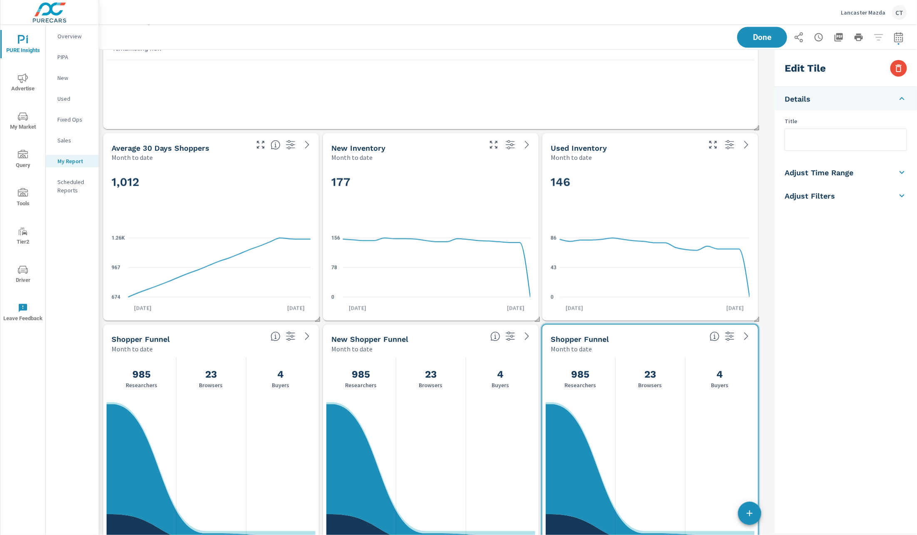
click at [843, 139] on input "text" at bounding box center [846, 139] width 122 height 21
type input "Used shopper Funnel"
click at [755, 42] on div "Done" at bounding box center [822, 37] width 170 height 21
click at [755, 42] on div "Saving..." at bounding box center [822, 37] width 170 height 21
click at [755, 43] on button "Done" at bounding box center [762, 37] width 50 height 21
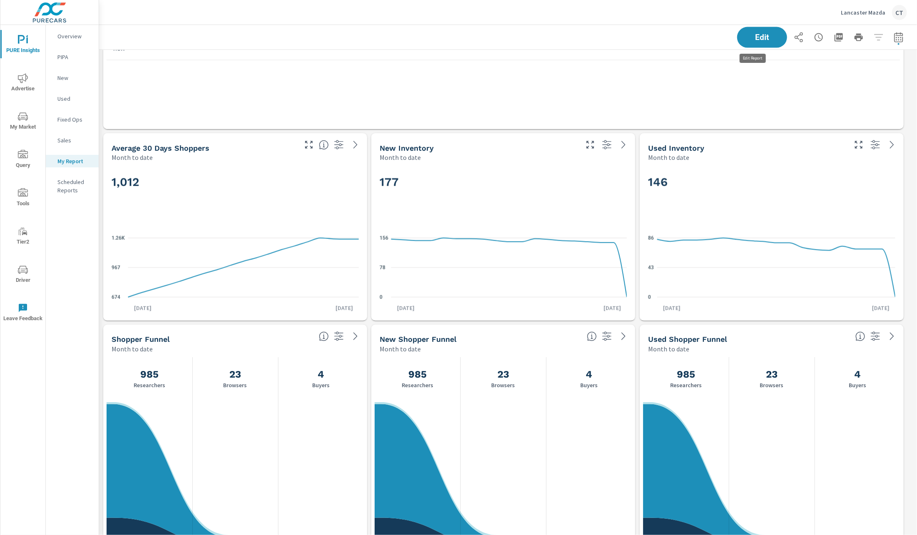
click at [755, 43] on button "Edit" at bounding box center [762, 37] width 50 height 21
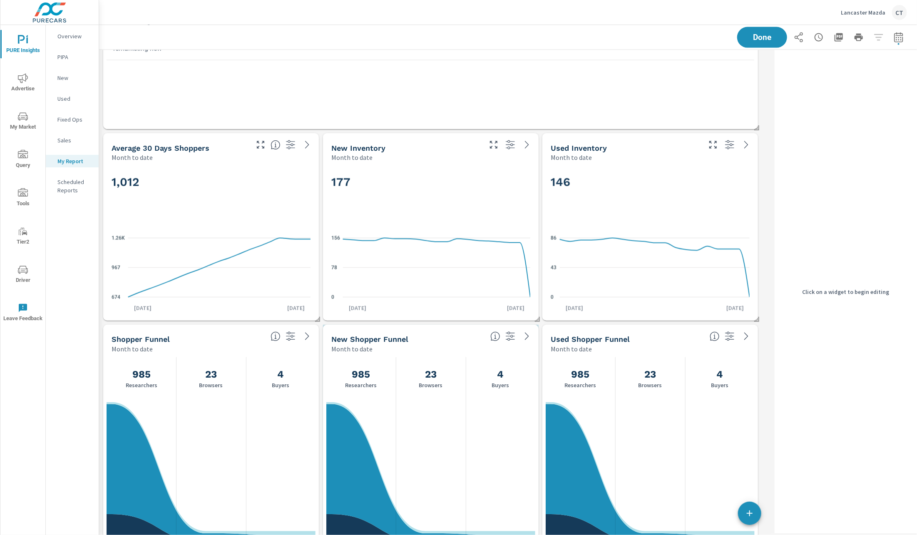
click at [470, 338] on div "New Shopper Funnel" at bounding box center [407, 340] width 152 height 10
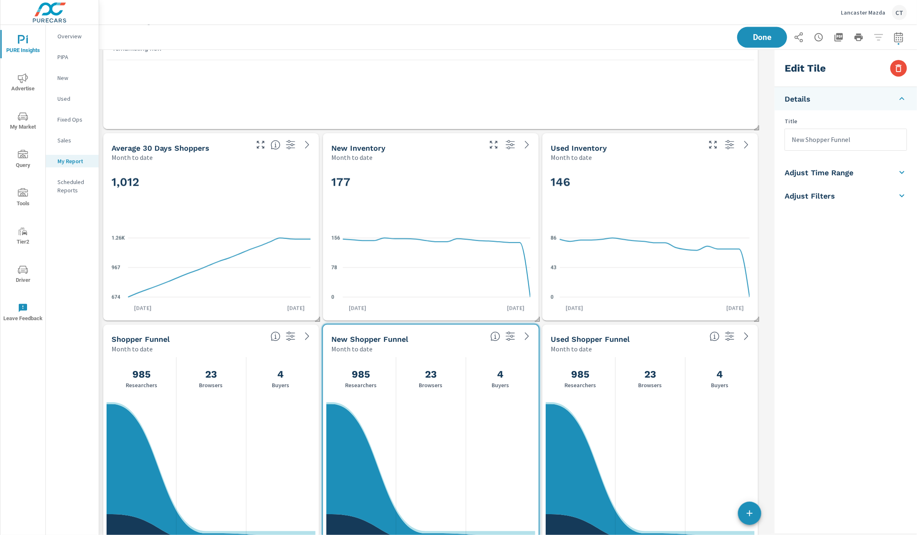
click at [859, 198] on li "Adjust Filters" at bounding box center [846, 195] width 142 height 23
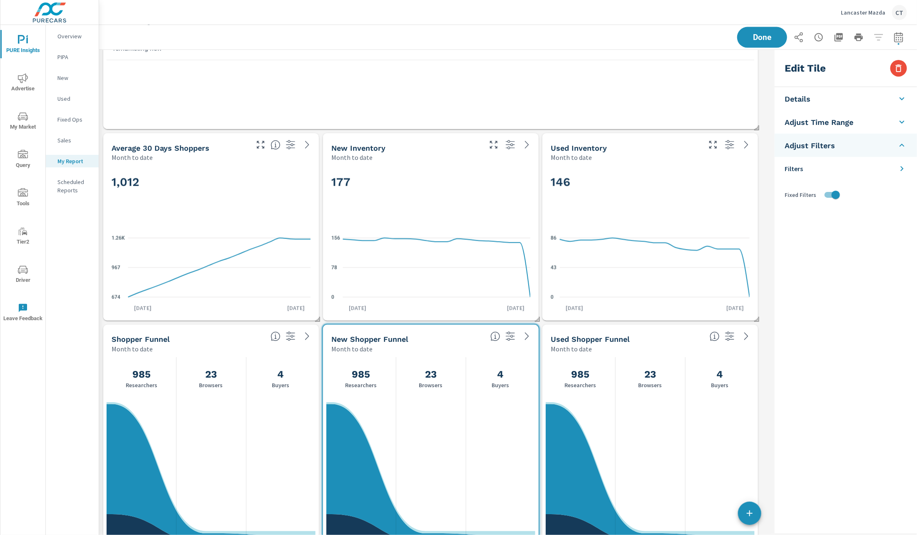
click at [889, 167] on li "Filters" at bounding box center [846, 168] width 142 height 23
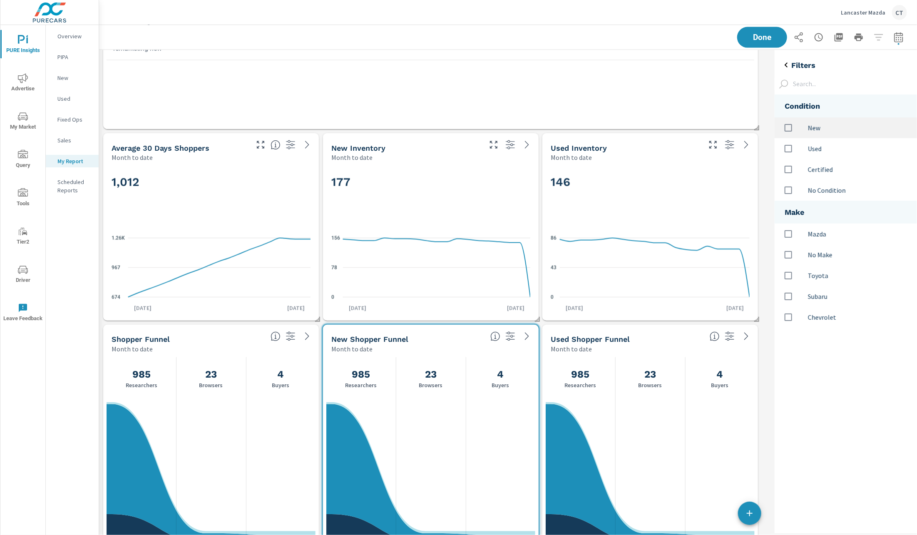
click at [840, 124] on p "New" at bounding box center [859, 128] width 102 height 10
click at [762, 35] on span "Done" at bounding box center [762, 37] width 34 height 8
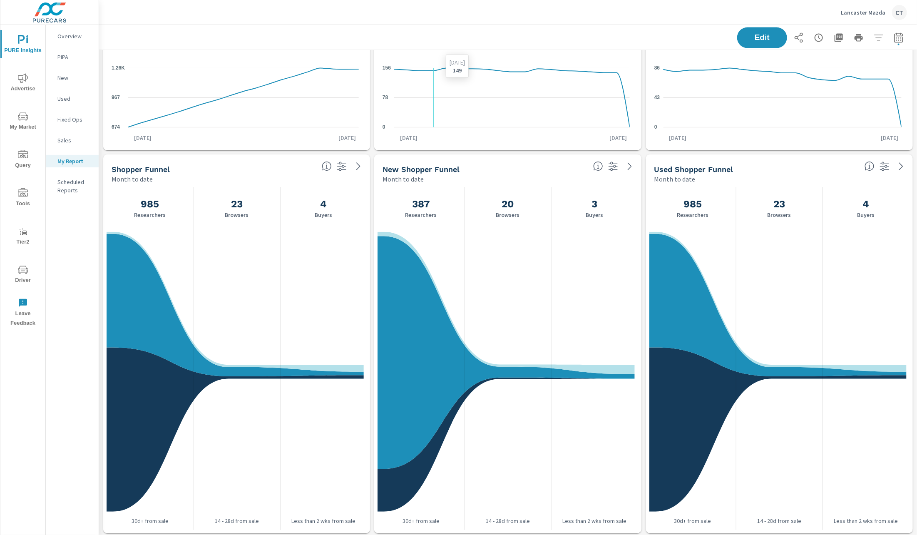
scroll to position [955, 0]
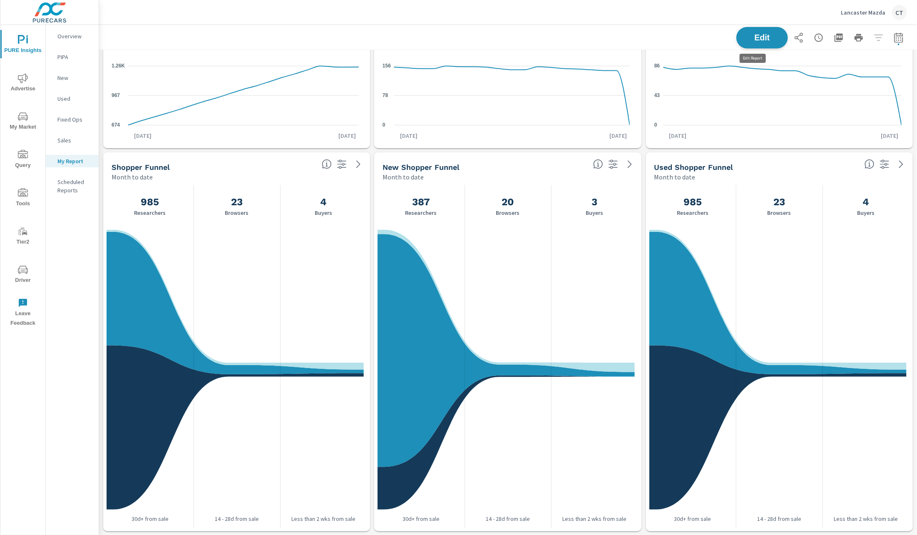
click at [736, 32] on button "Edit" at bounding box center [762, 38] width 52 height 22
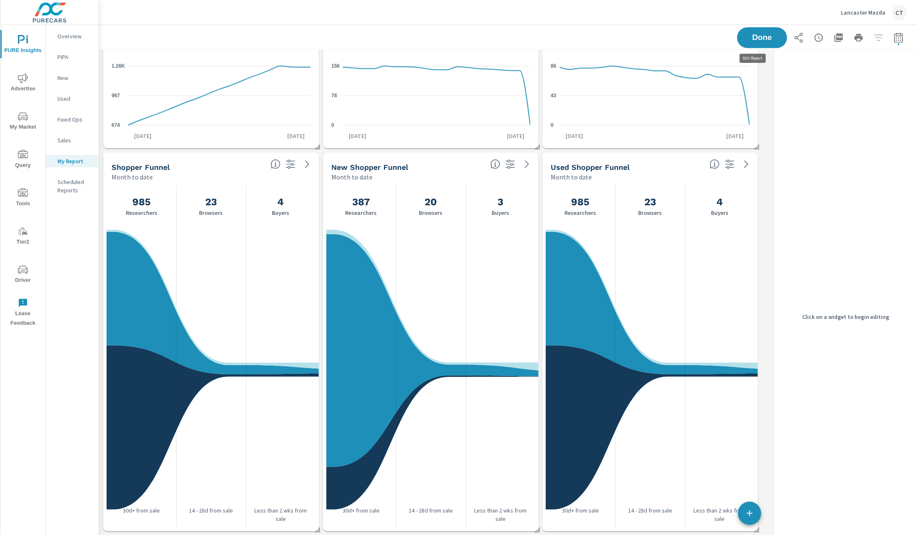
scroll to position [1460, 682]
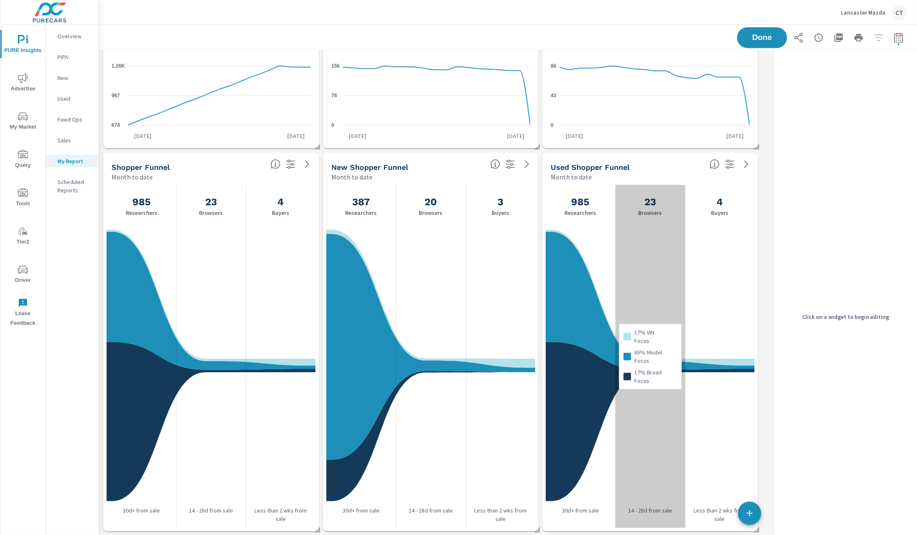
click at [650, 279] on div "17% VIN Focus 65% Model Focus 17% Broad Focus" at bounding box center [650, 356] width 70 height 343
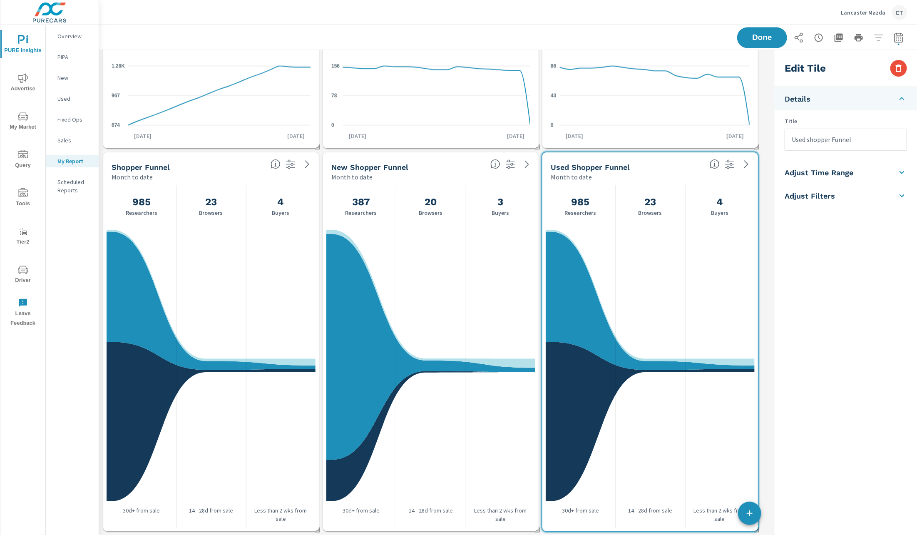
click at [862, 198] on li "Adjust Filters" at bounding box center [846, 195] width 142 height 23
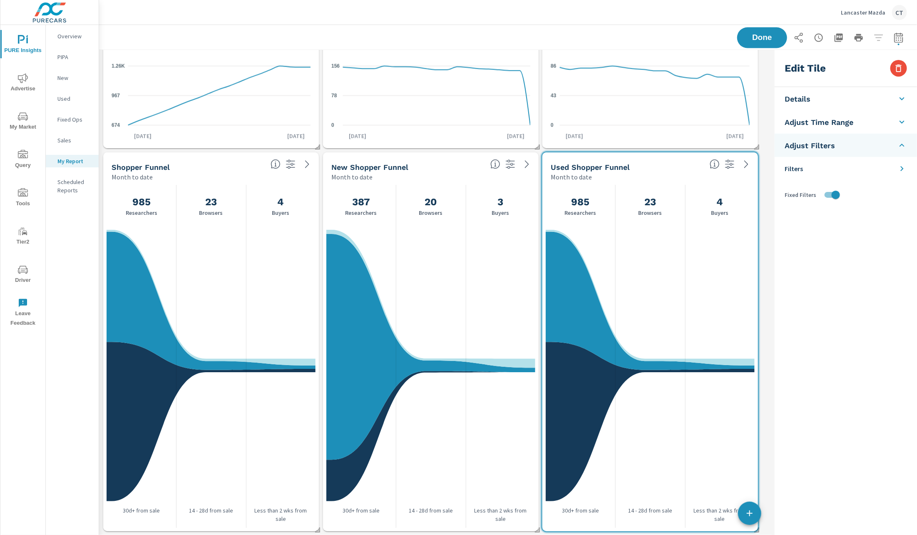
click at [838, 166] on li "Filters" at bounding box center [846, 168] width 142 height 23
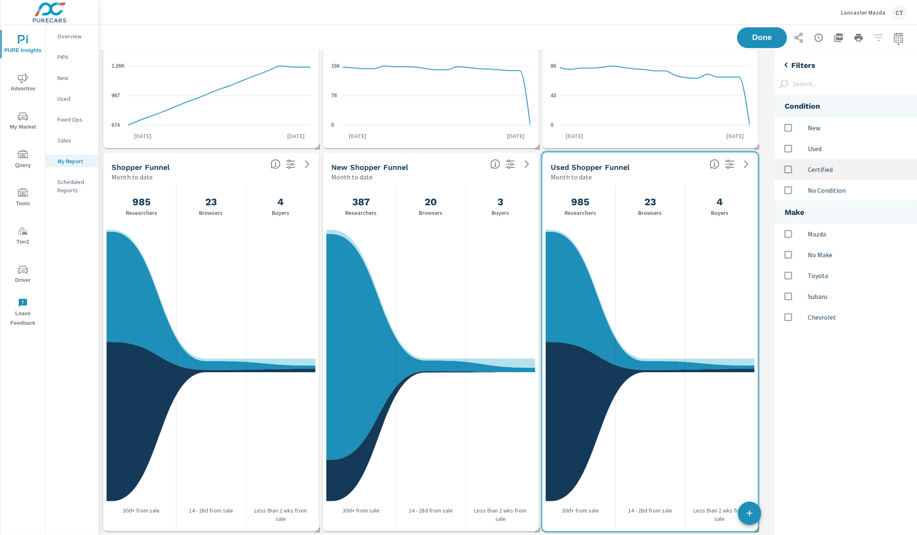
scroll to position [253, 162]
click at [836, 149] on p "Used" at bounding box center [859, 149] width 102 height 10
click at [828, 169] on p "Certified" at bounding box center [859, 169] width 102 height 10
click at [762, 37] on span "Done" at bounding box center [762, 37] width 34 height 8
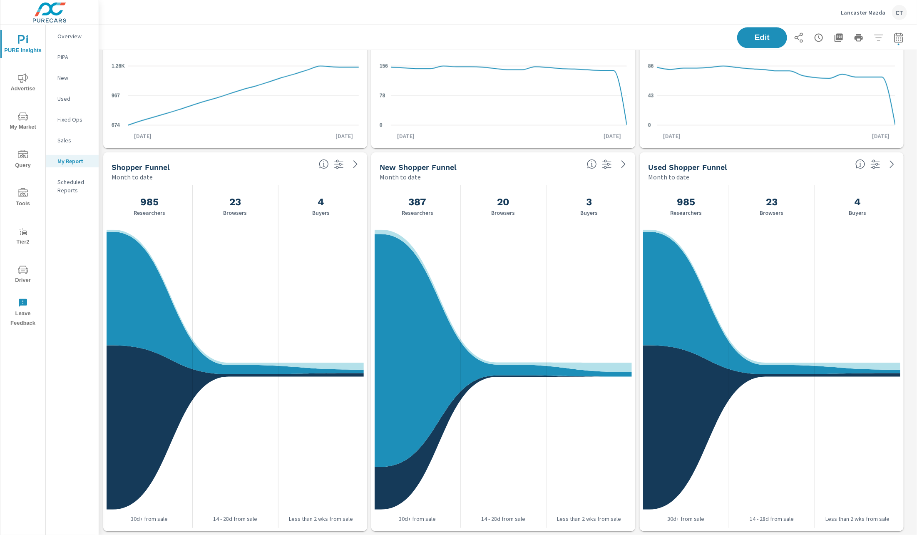
scroll to position [1460, 828]
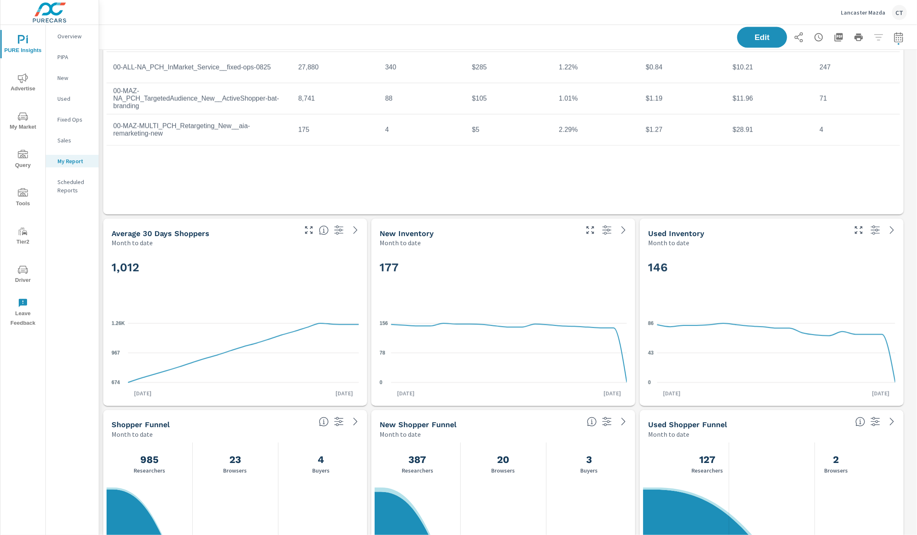
scroll to position [955, 0]
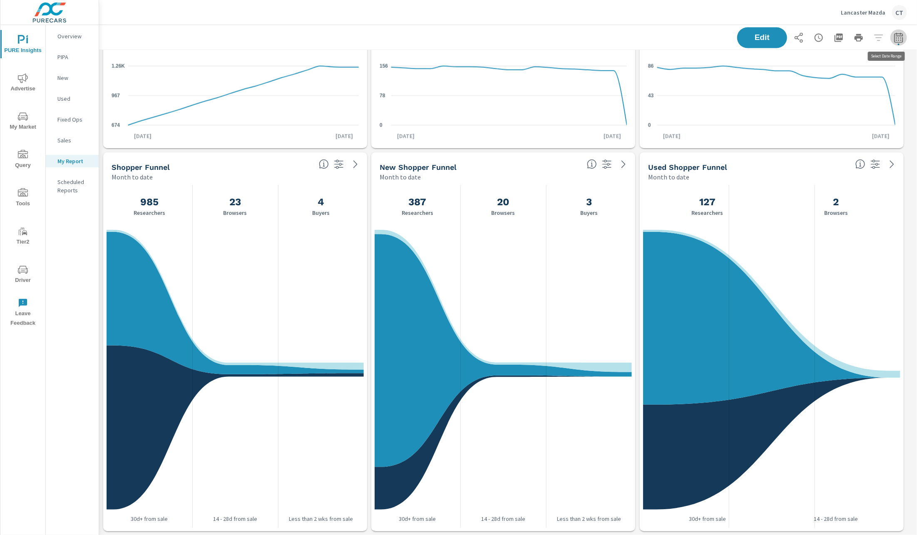
click at [891, 42] on button "button" at bounding box center [899, 37] width 17 height 17
click at [849, 78] on select "Custom [DATE] Last week Last 7 days Last 14 days Last 30 days Last 45 days Last…" at bounding box center [822, 72] width 83 height 17
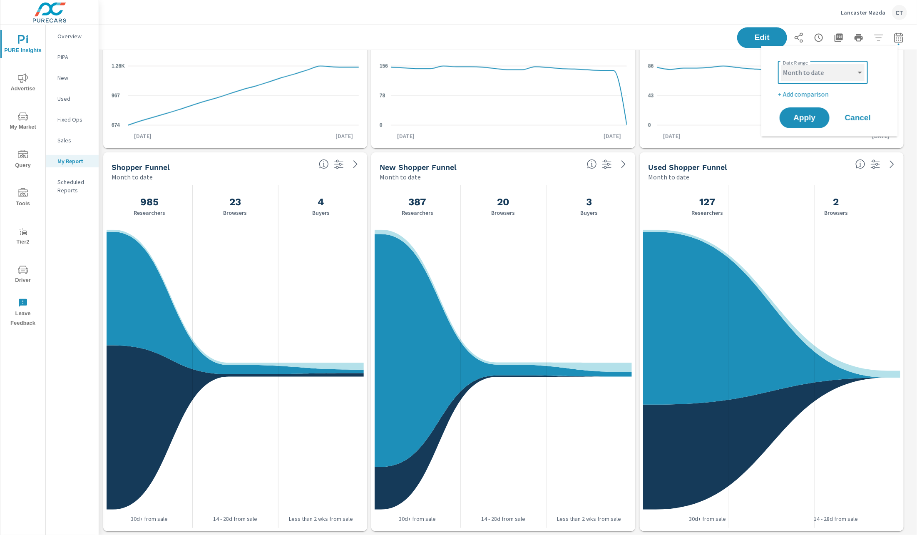
select select "Last 7 days"
click at [815, 91] on p "+ Add comparison" at bounding box center [831, 94] width 107 height 10
select select "Previous period"
click at [823, 136] on button "Apply" at bounding box center [805, 141] width 52 height 22
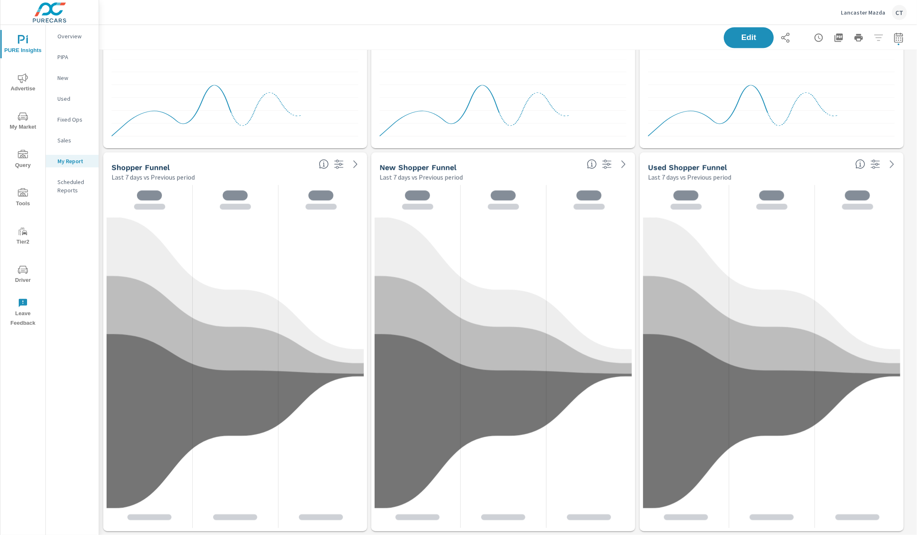
scroll to position [1460, 828]
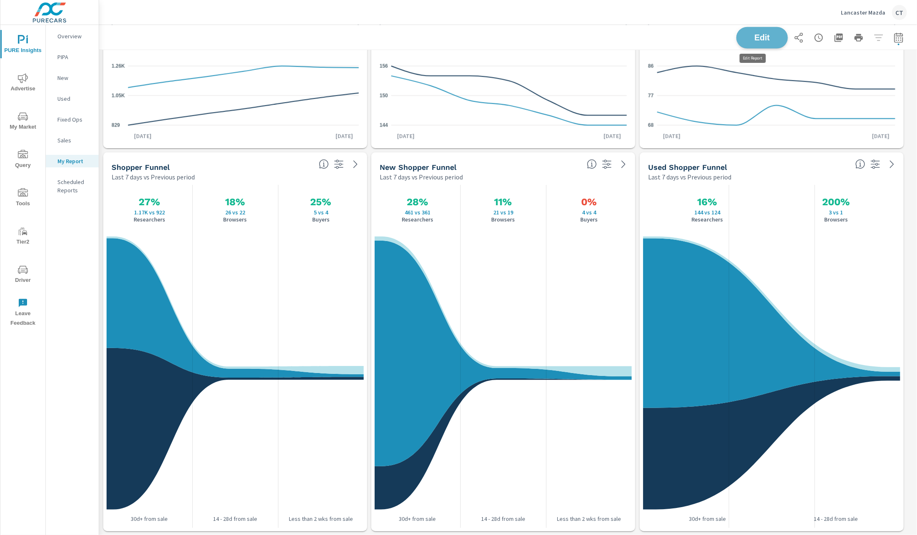
click at [757, 29] on button "Edit" at bounding box center [762, 38] width 52 height 22
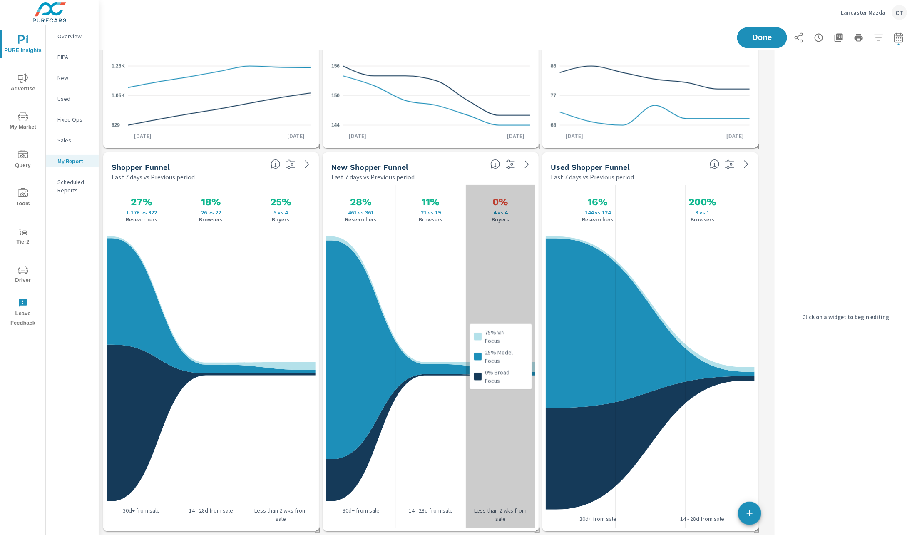
click at [518, 493] on div "75% VIN Focus 25% Model Focus 0% Broad Focus" at bounding box center [501, 356] width 70 height 343
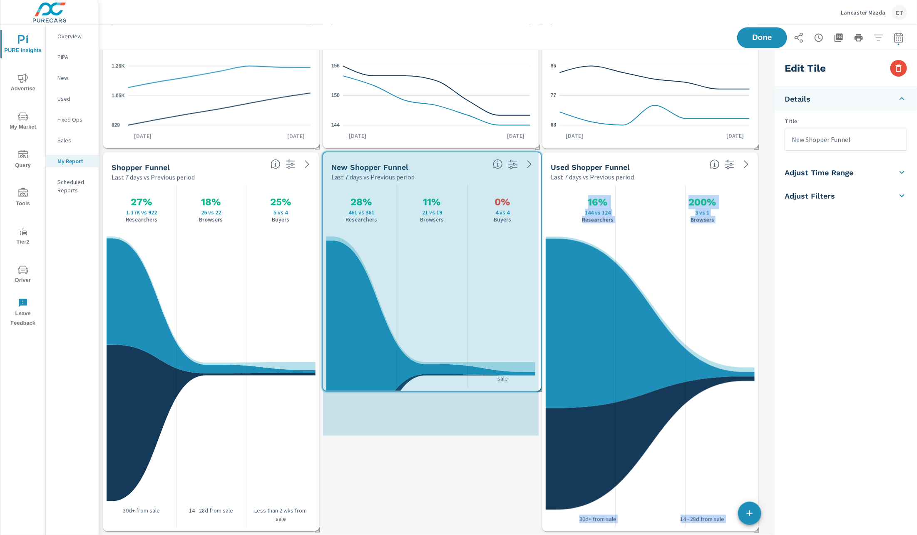
drag, startPoint x: 537, startPoint y: 528, endPoint x: 539, endPoint y: 388, distance: 140.3
click at [539, 388] on span at bounding box center [537, 387] width 8 height 8
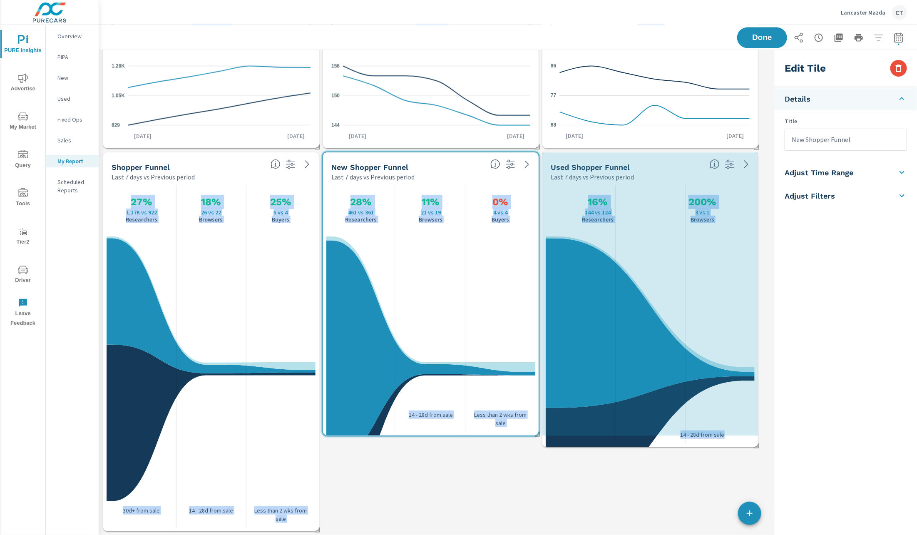
drag, startPoint x: 756, startPoint y: 528, endPoint x: 761, endPoint y: 444, distance: 84.2
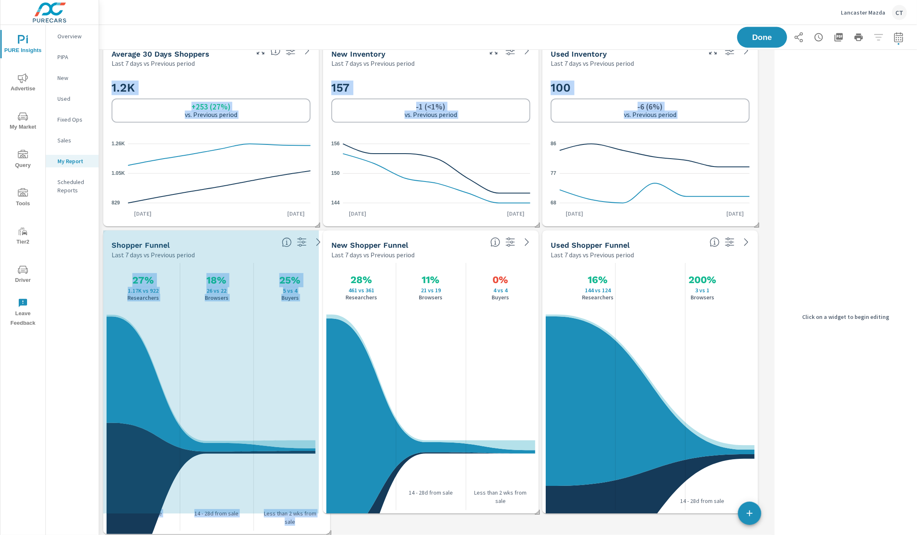
scroll to position [859, 0]
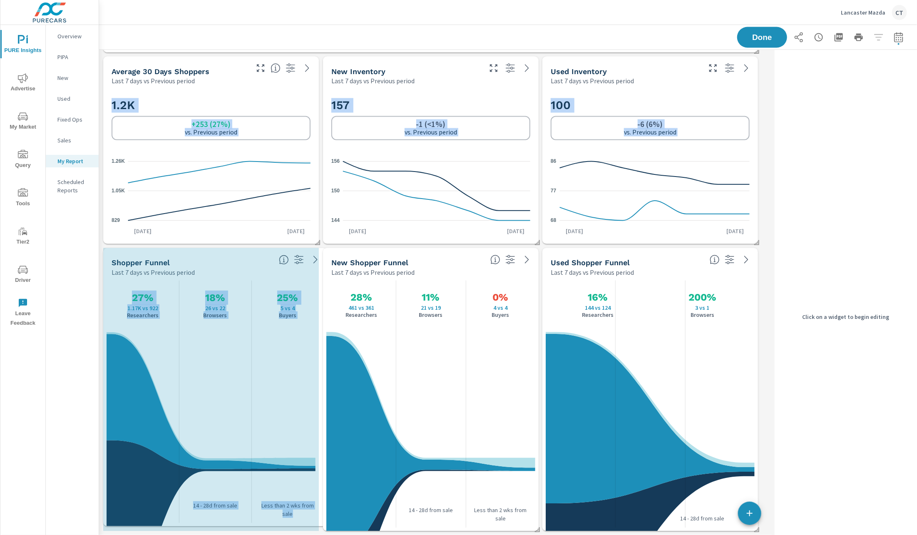
drag, startPoint x: 314, startPoint y: 527, endPoint x: 322, endPoint y: 520, distance: 10.9
click at [322, 520] on span at bounding box center [323, 522] width 8 height 8
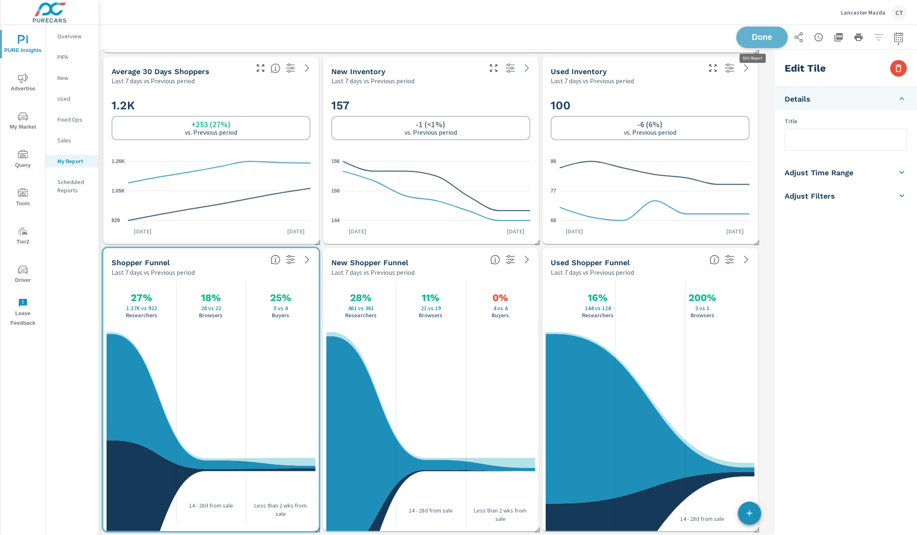
click at [754, 37] on span "Done" at bounding box center [762, 37] width 34 height 8
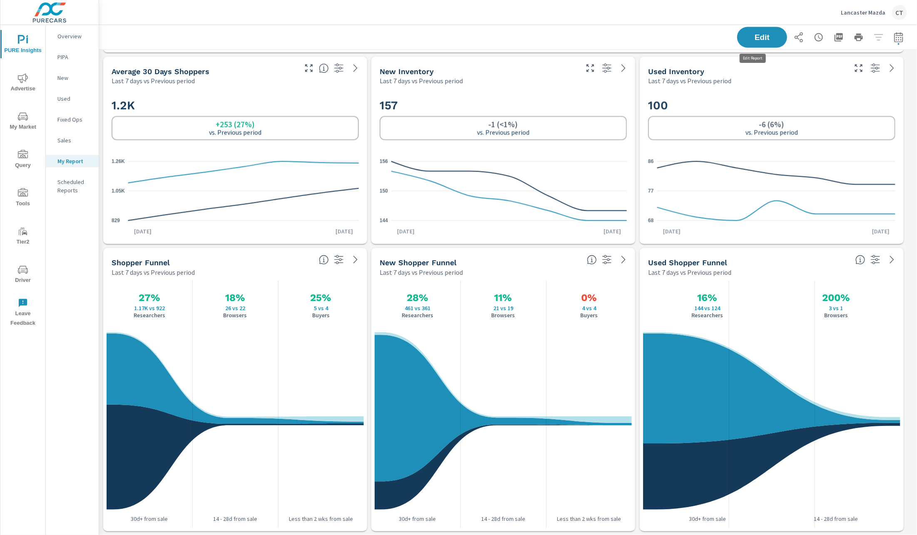
scroll to position [1364, 828]
click at [29, 89] on span "Advertise" at bounding box center [23, 83] width 40 height 20
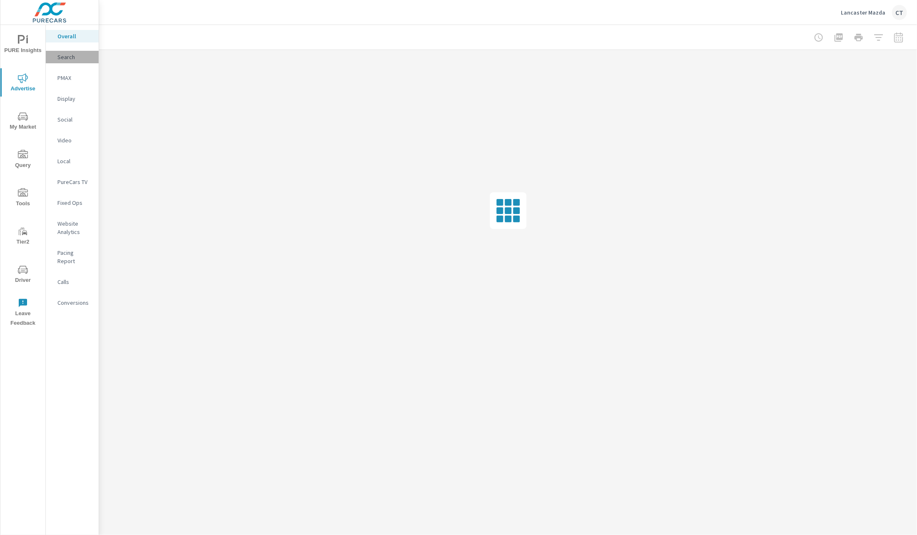
click at [75, 59] on p "Search" at bounding box center [74, 57] width 35 height 8
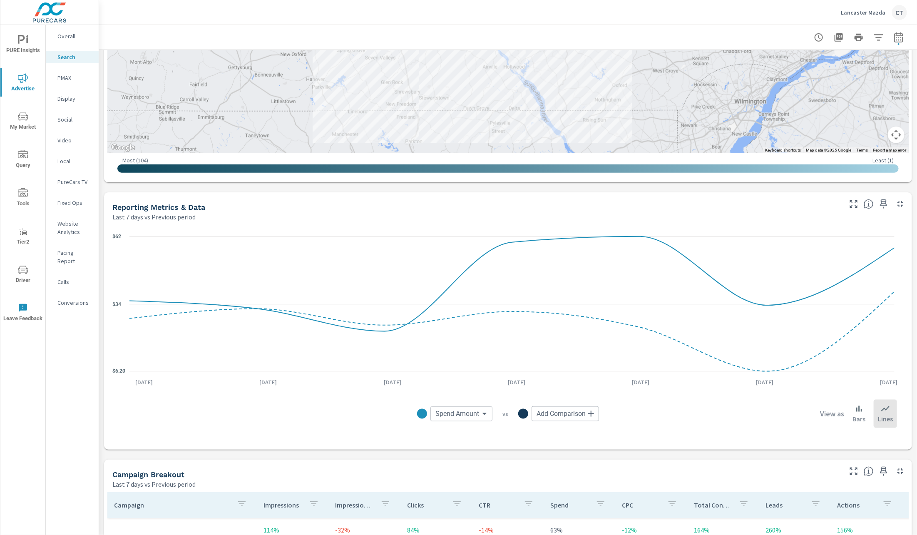
scroll to position [673, 0]
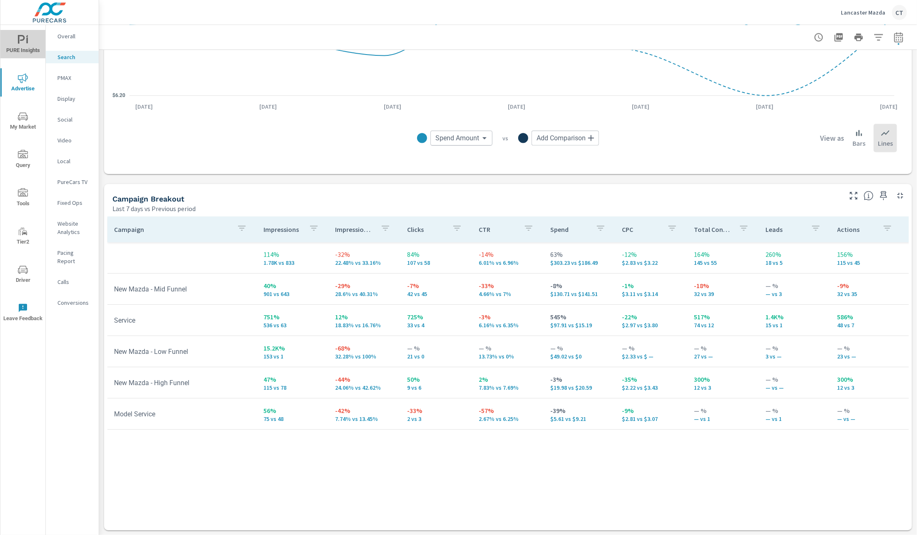
click at [23, 49] on span "PURE Insights" at bounding box center [23, 45] width 40 height 20
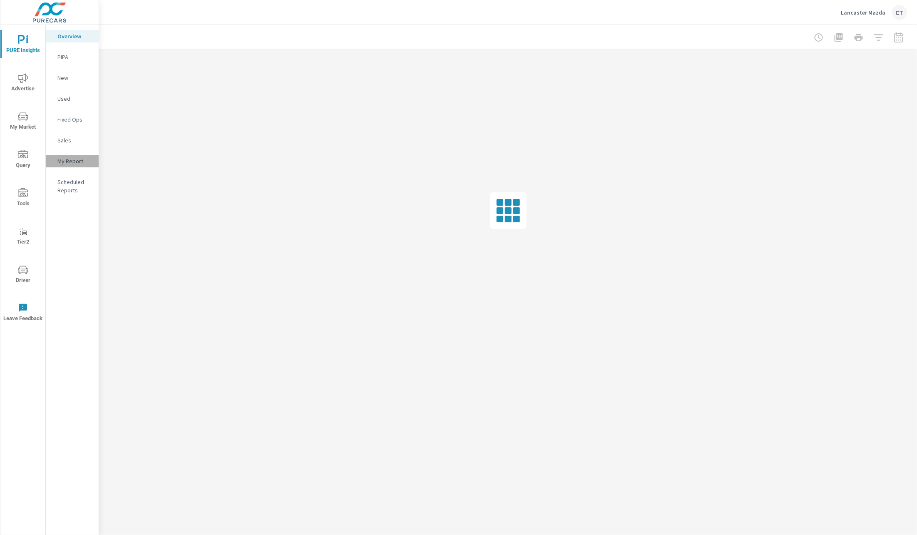
click at [72, 159] on p "My Report" at bounding box center [74, 161] width 35 height 8
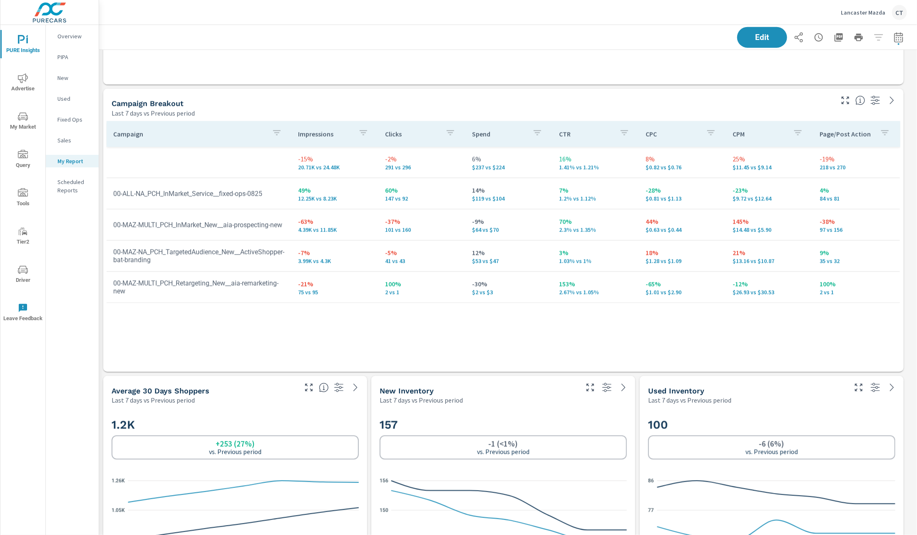
scroll to position [955, 0]
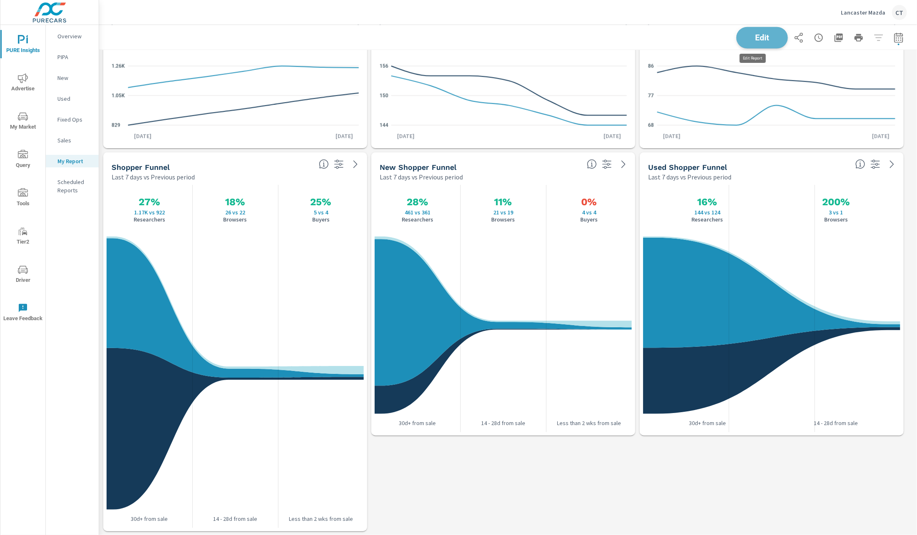
click at [753, 36] on span "Edit" at bounding box center [762, 37] width 34 height 8
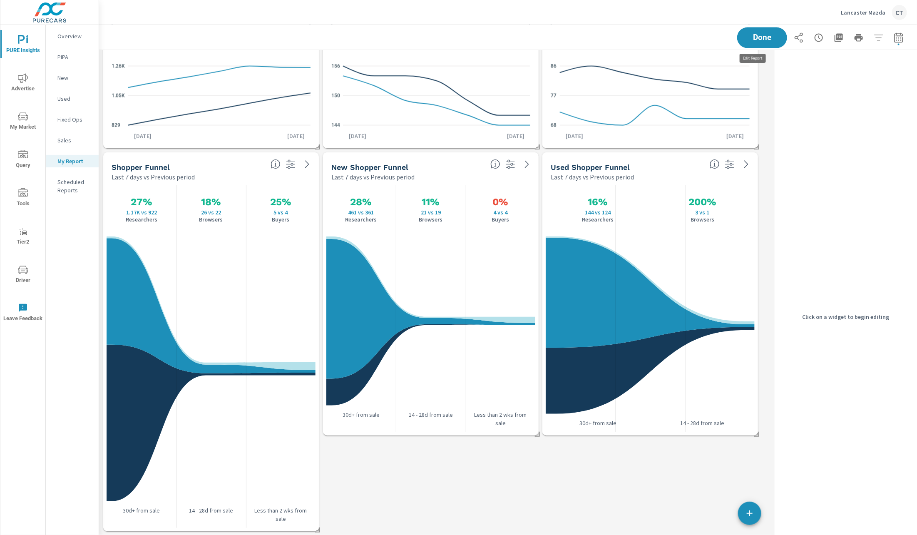
scroll to position [1460, 682]
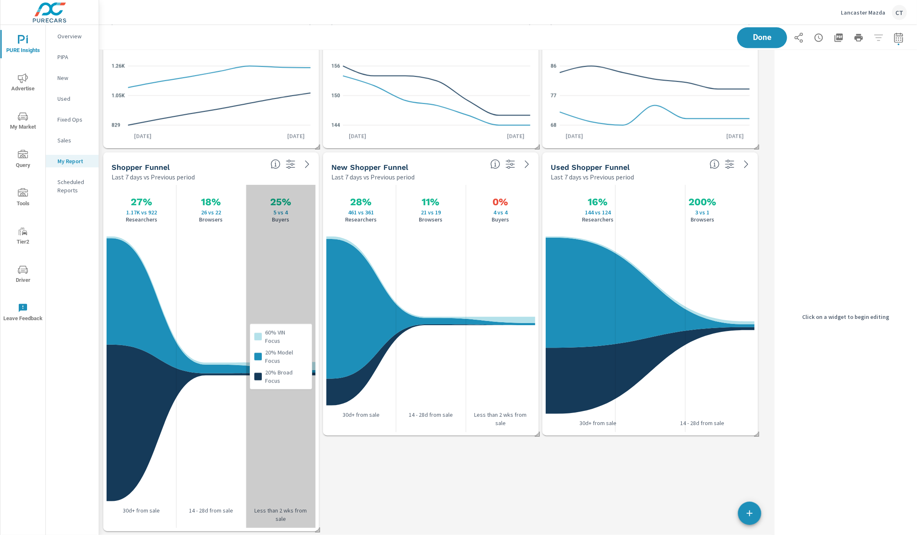
click at [283, 433] on div "60% VIN Focus 20% Model Focus 20% Broad Focus" at bounding box center [281, 356] width 70 height 343
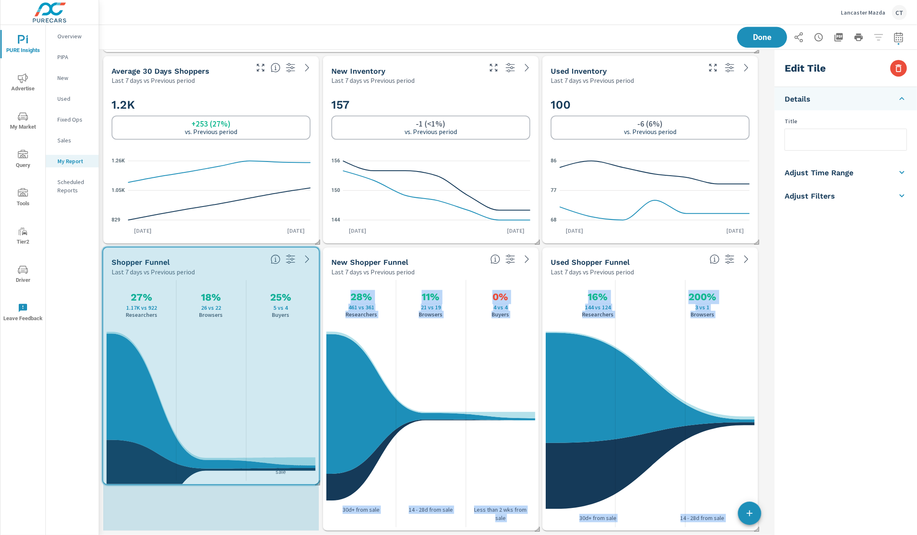
scroll to position [4, 4]
drag, startPoint x: 316, startPoint y: 528, endPoint x: 314, endPoint y: 512, distance: 15.5
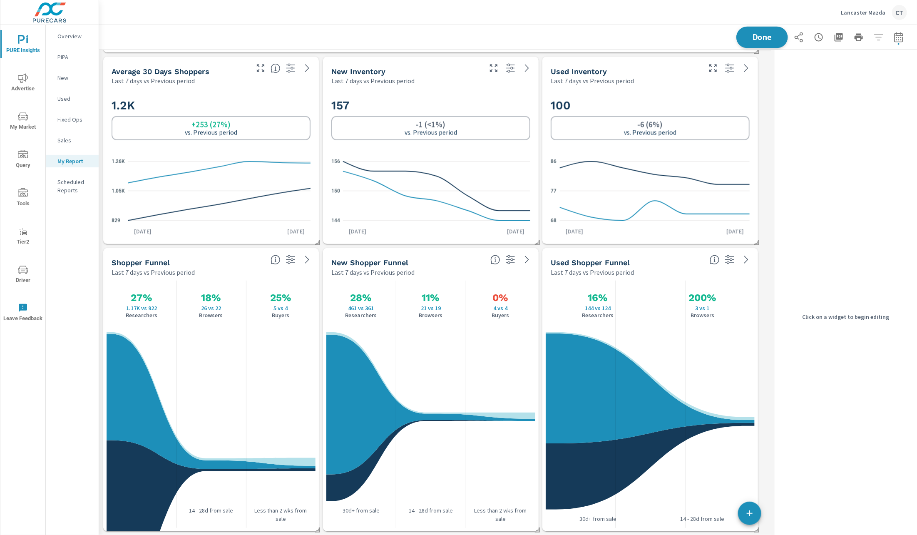
scroll to position [1364, 682]
click at [753, 45] on button "Done" at bounding box center [762, 38] width 52 height 22
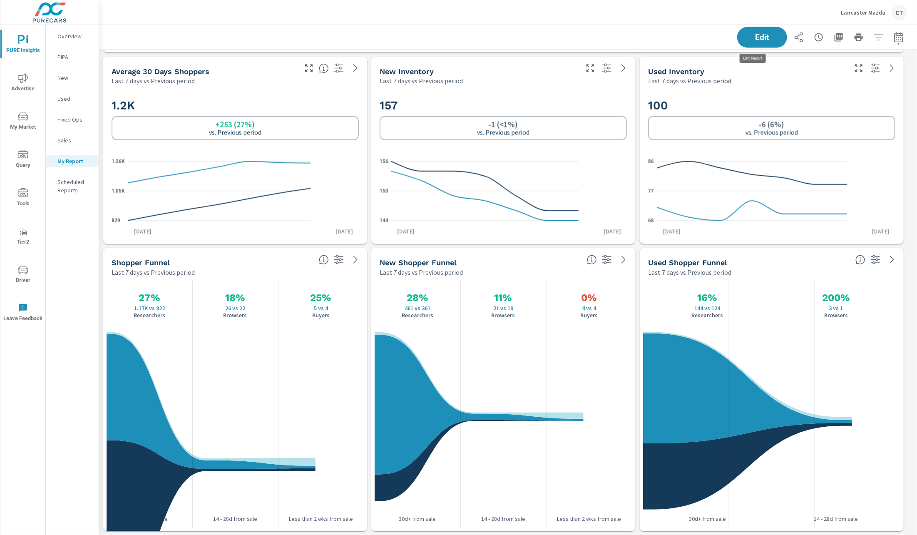
scroll to position [1364, 828]
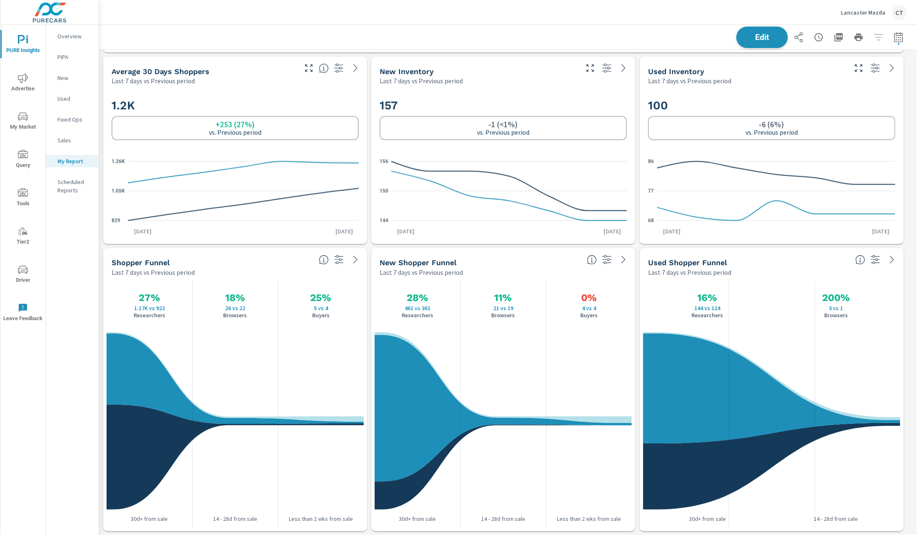
click at [759, 33] on span "Edit" at bounding box center [762, 37] width 34 height 8
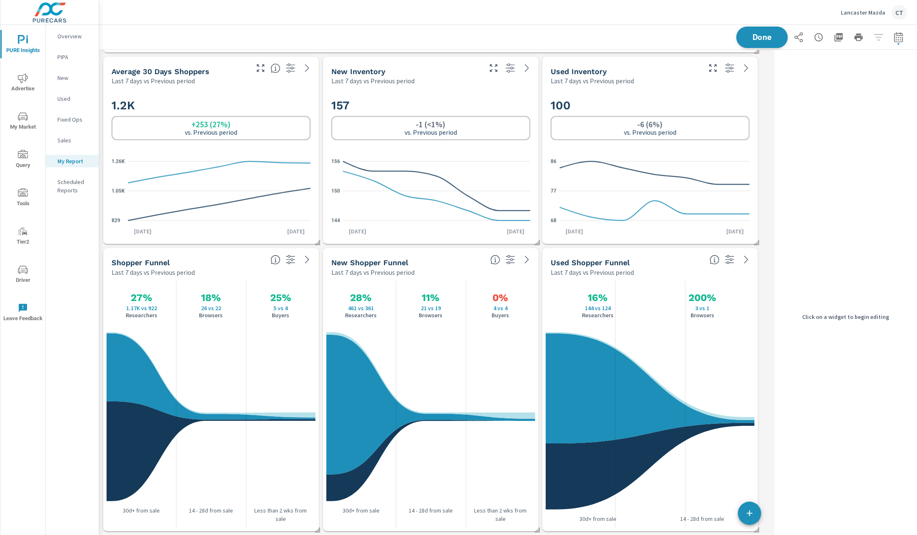
scroll to position [1364, 682]
click at [746, 37] on span "Done" at bounding box center [762, 37] width 34 height 8
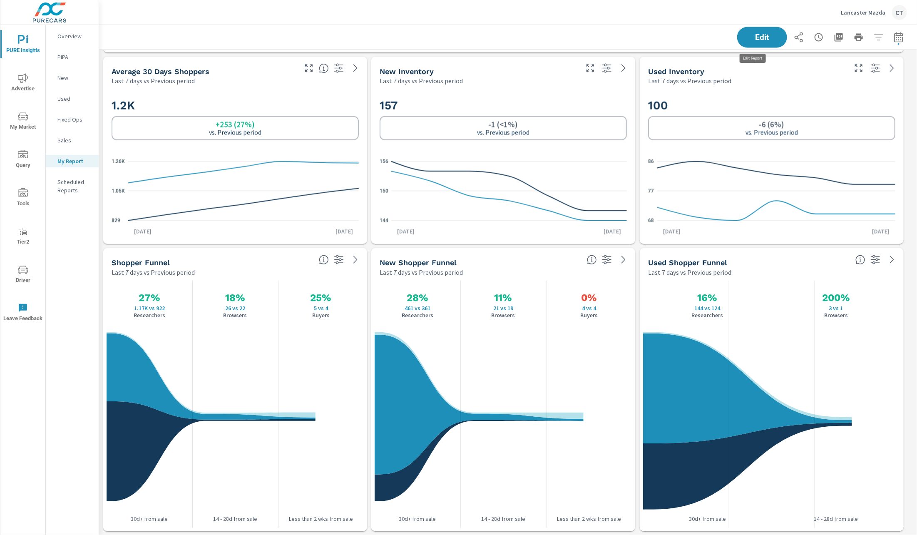
scroll to position [1364, 828]
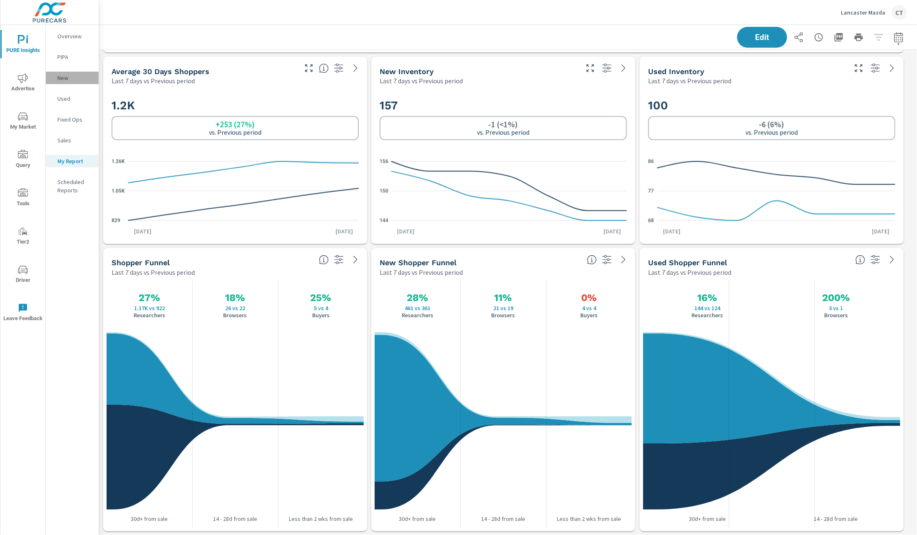
click at [69, 83] on div "New" at bounding box center [72, 78] width 53 height 12
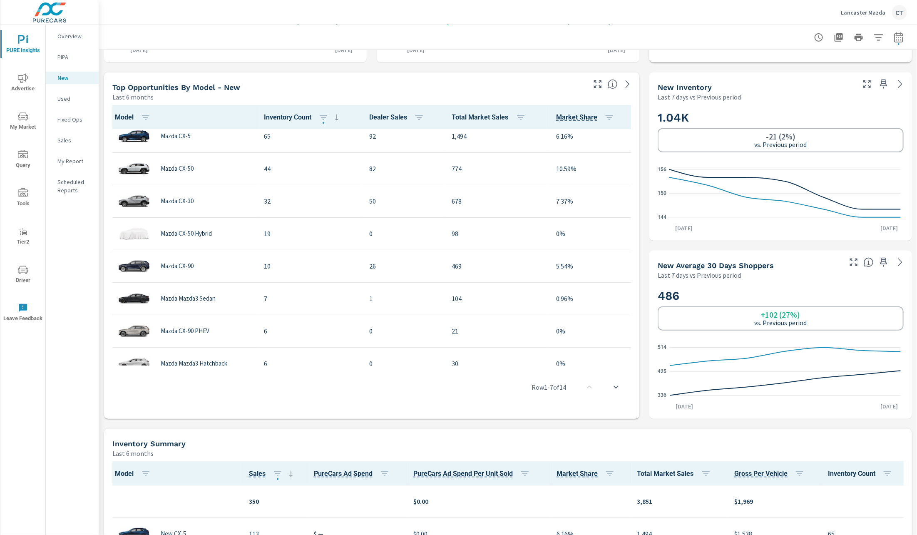
scroll to position [12, 0]
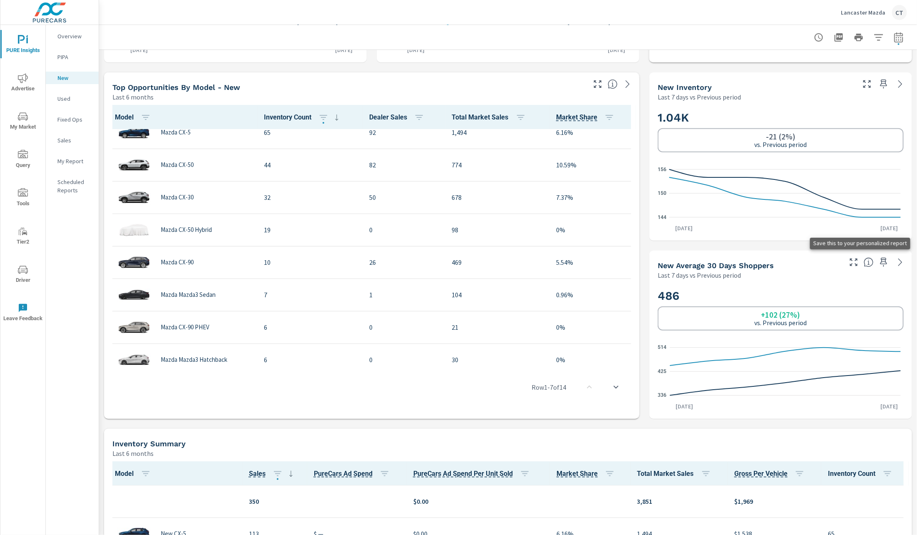
click at [879, 260] on icon "button" at bounding box center [884, 262] width 10 height 10
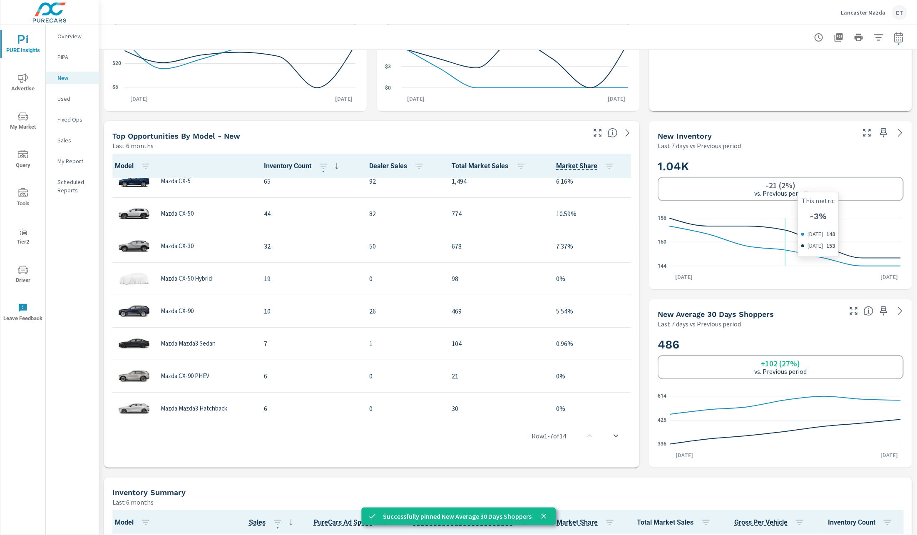
scroll to position [281, 0]
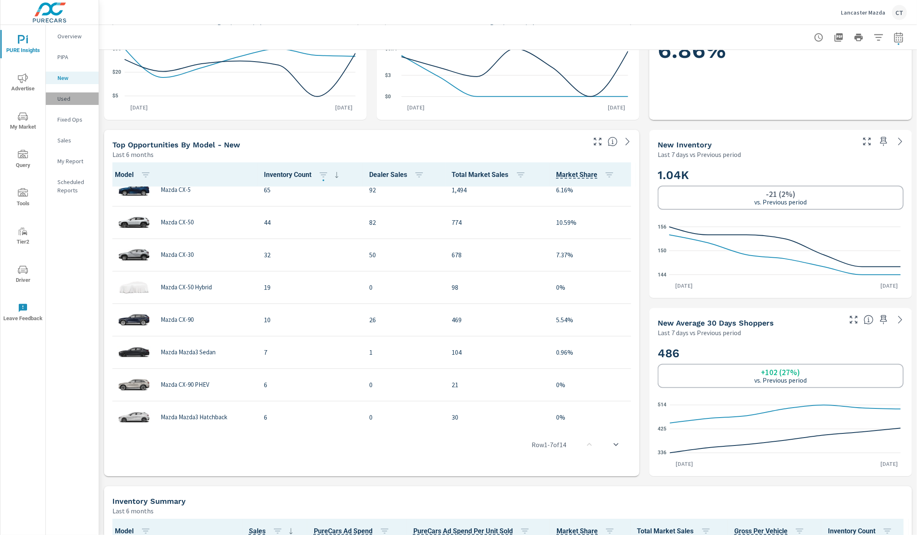
click at [64, 104] on div "Used" at bounding box center [72, 98] width 53 height 12
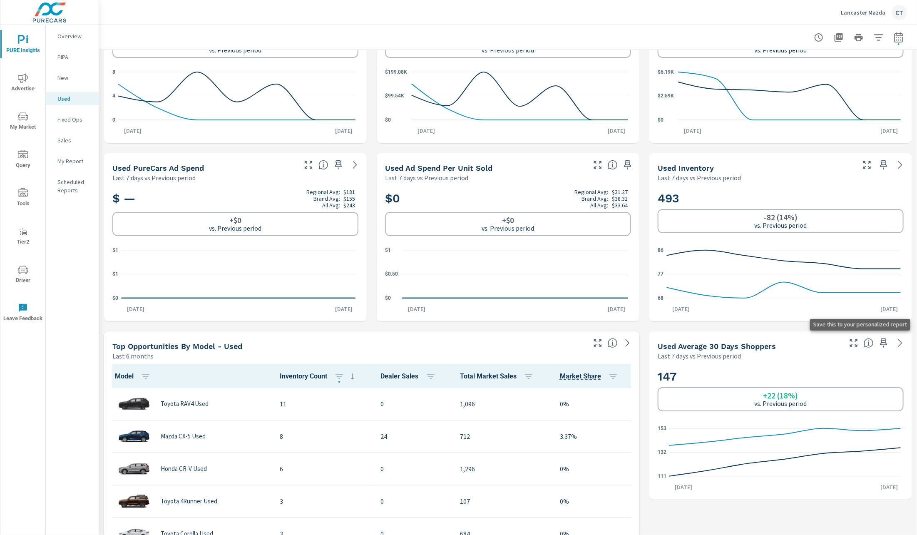
click at [880, 342] on button "button" at bounding box center [883, 342] width 13 height 13
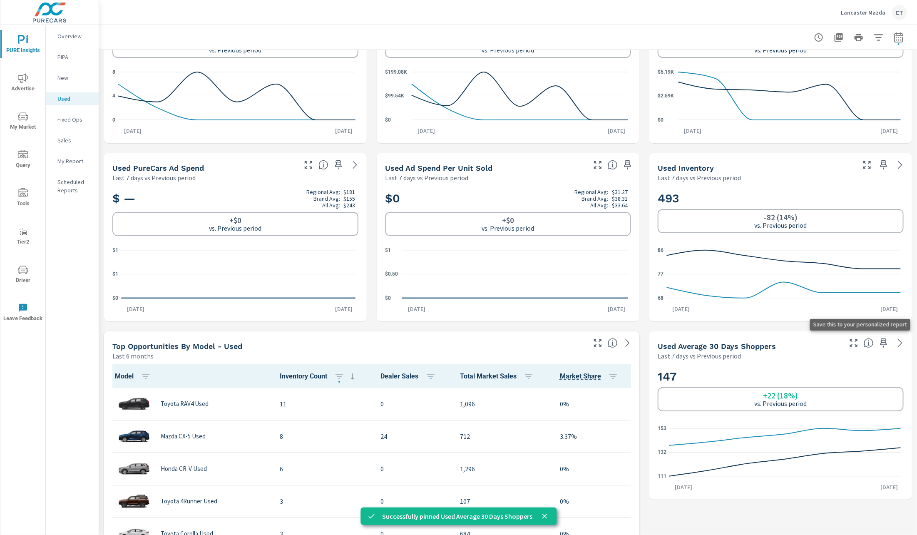
scroll to position [78, 0]
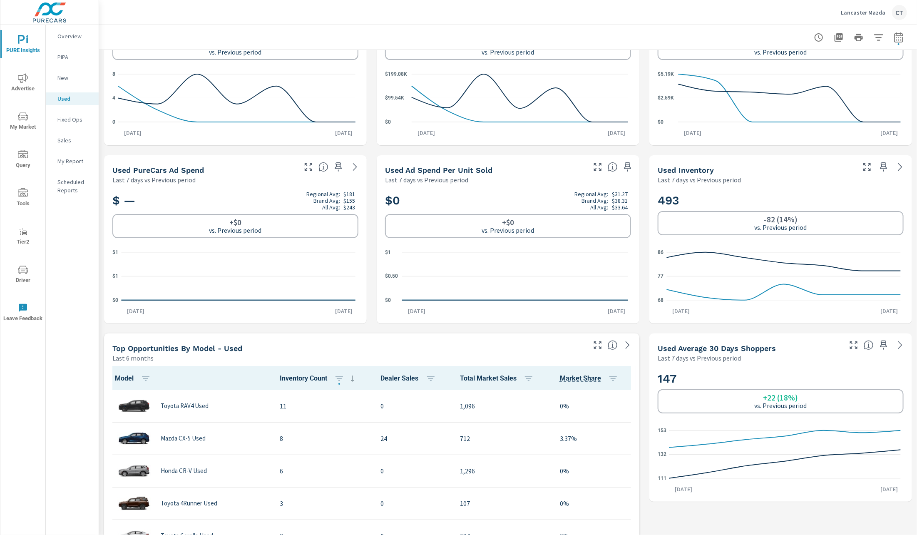
click at [62, 162] on p "My Report" at bounding box center [74, 161] width 35 height 8
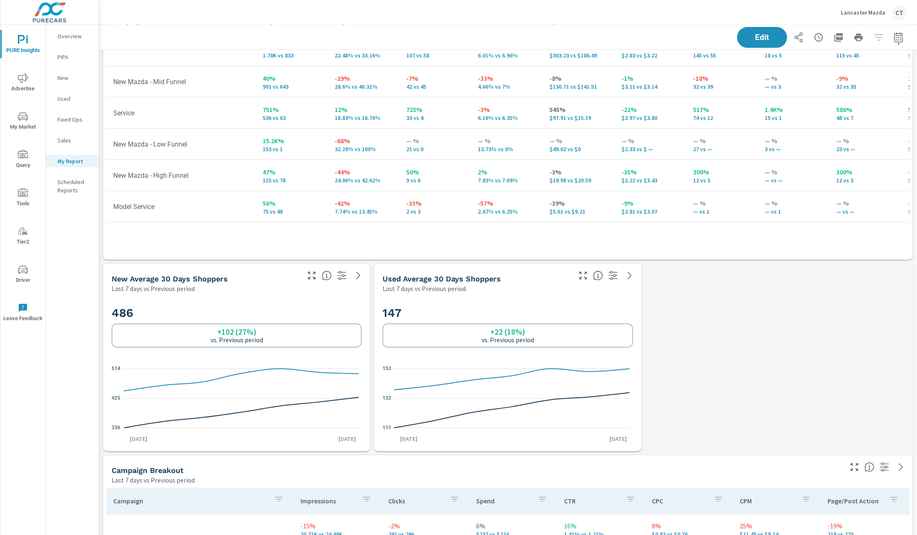
scroll to position [355, 0]
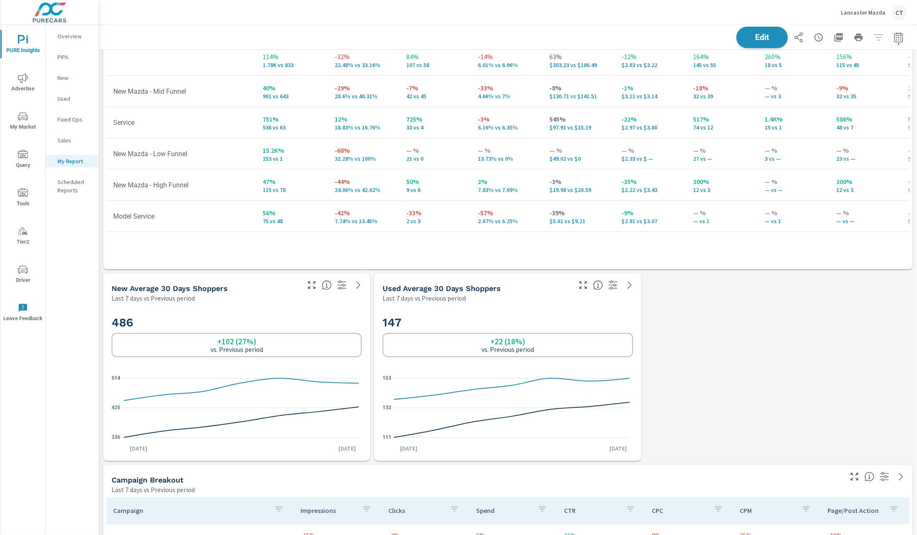
click at [761, 39] on span "Edit" at bounding box center [762, 37] width 34 height 8
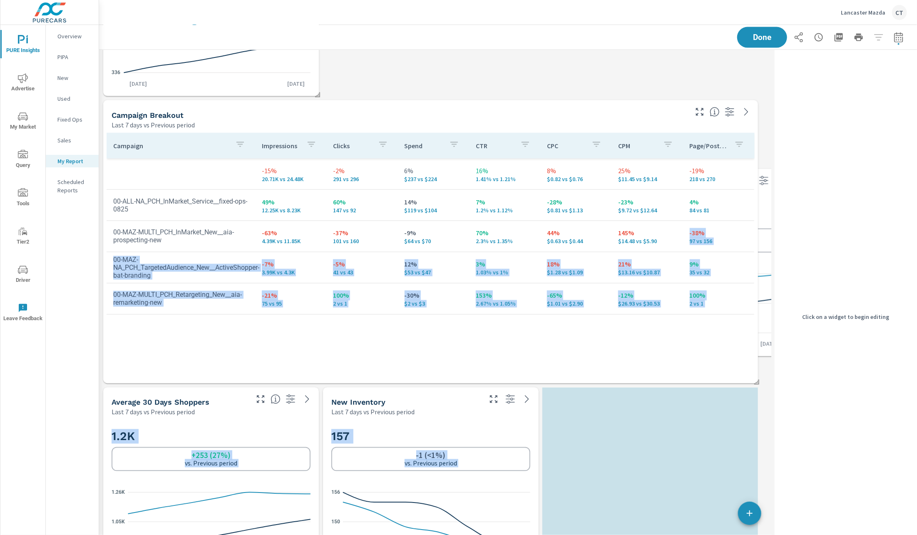
scroll to position [1747, 682]
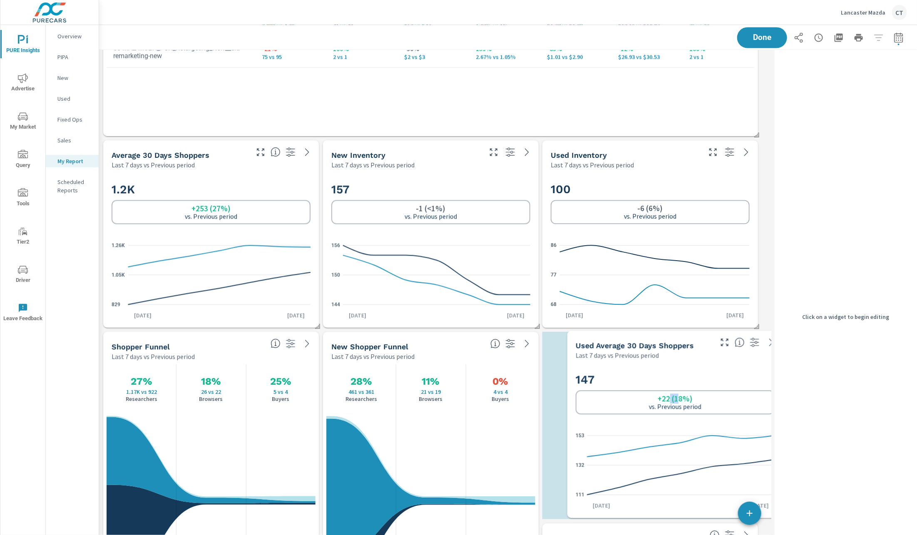
drag, startPoint x: 425, startPoint y: 166, endPoint x: 669, endPoint y: 397, distance: 336.3
click at [669, 397] on h6 "+22 (18%)" at bounding box center [675, 398] width 35 height 8
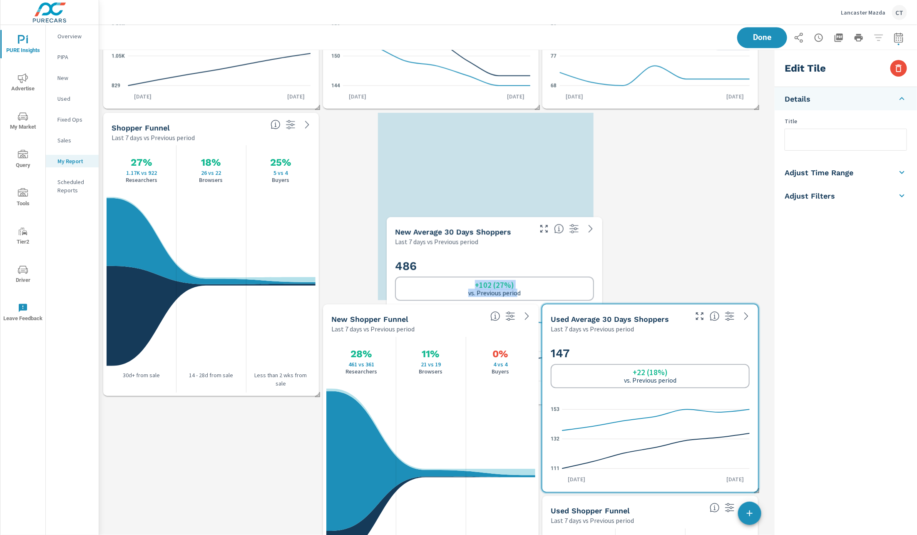
scroll to position [0, 0]
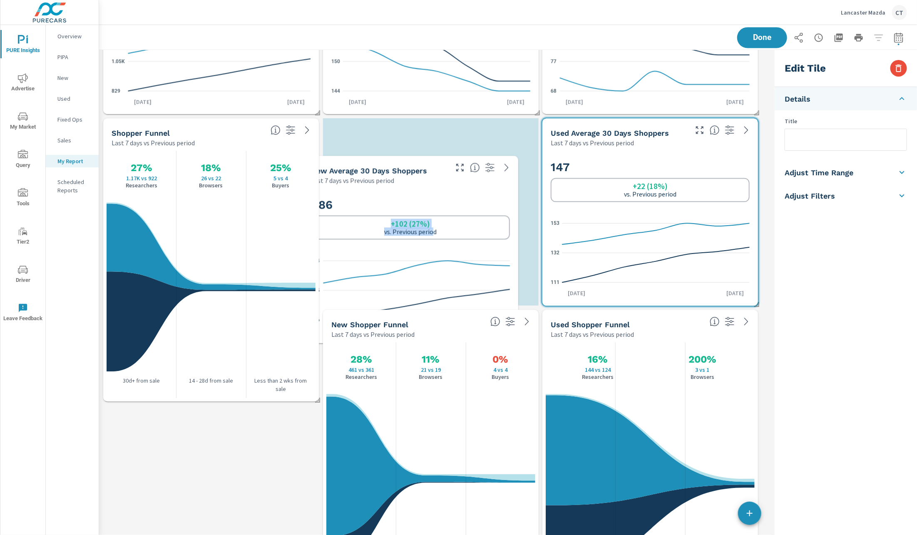
drag, startPoint x: 234, startPoint y: 210, endPoint x: 434, endPoint y: 232, distance: 201.1
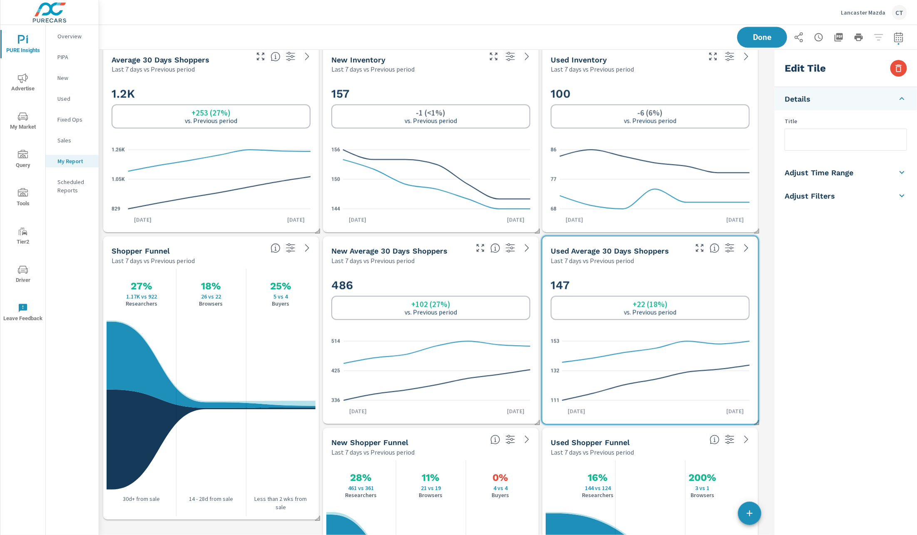
click at [449, 338] on icon "336 425 514" at bounding box center [430, 371] width 199 height 72
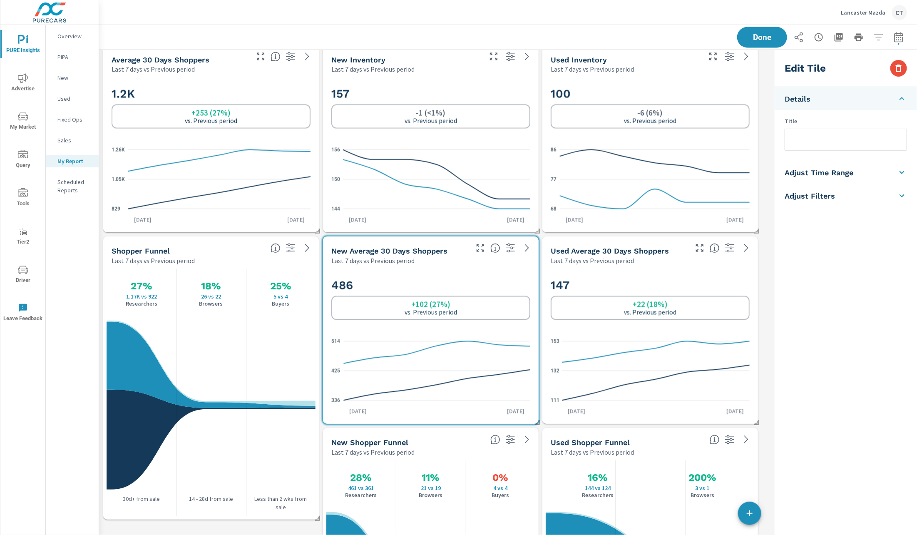
click at [516, 213] on icon "144 150 156" at bounding box center [430, 179] width 199 height 72
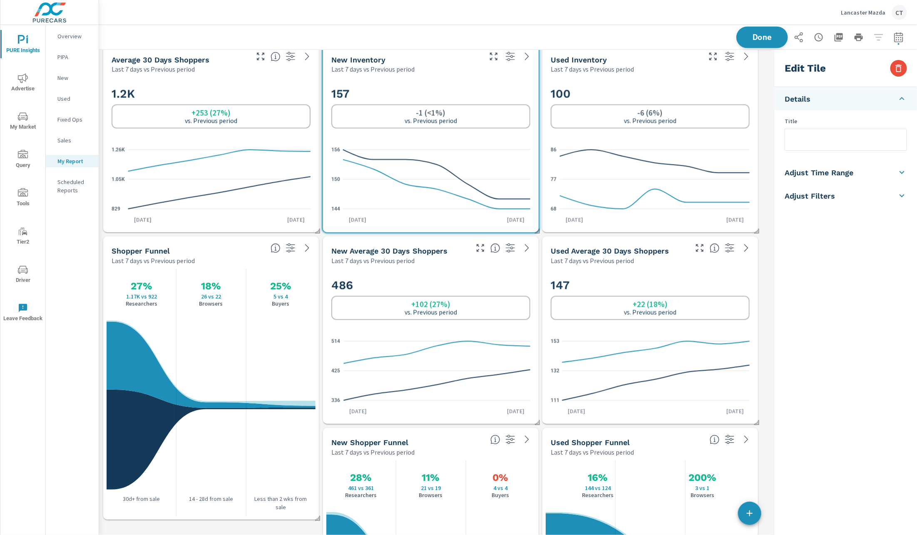
click at [759, 45] on button "Done" at bounding box center [762, 38] width 52 height 22
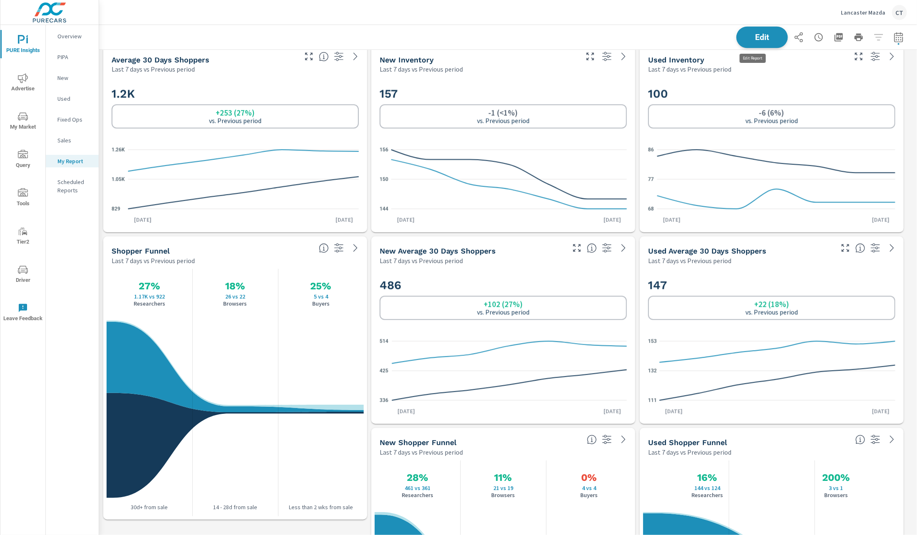
click at [756, 39] on span "Edit" at bounding box center [762, 37] width 34 height 8
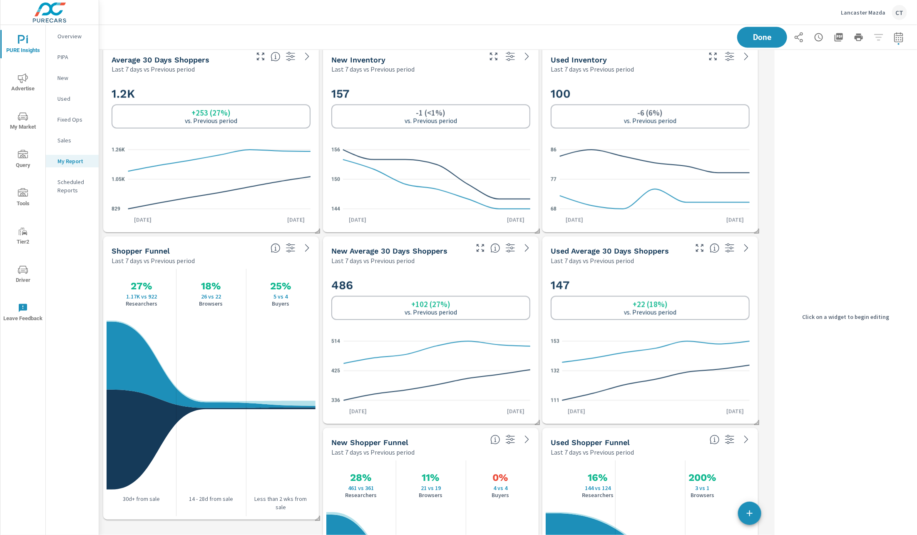
click at [471, 182] on icon "144 150 156" at bounding box center [430, 179] width 199 height 72
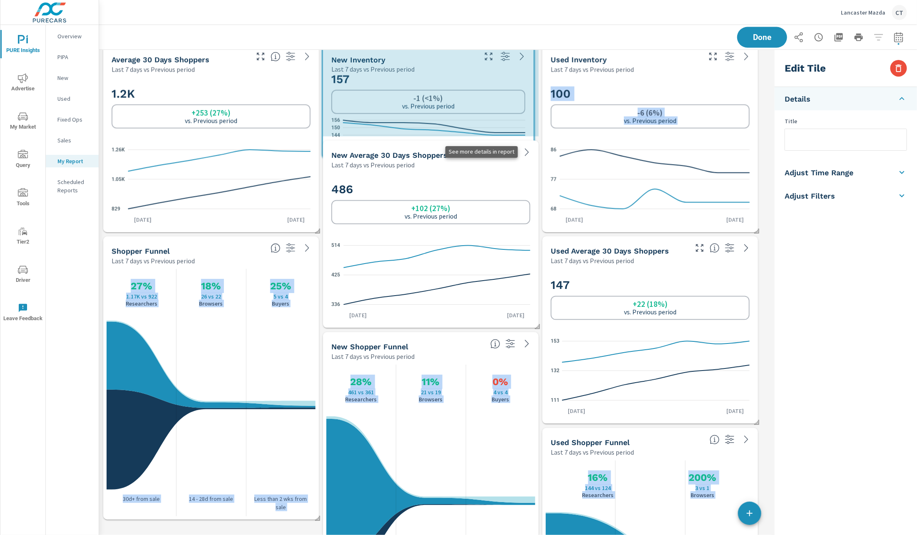
drag, startPoint x: 533, startPoint y: 230, endPoint x: 528, endPoint y: 158, distance: 72.2
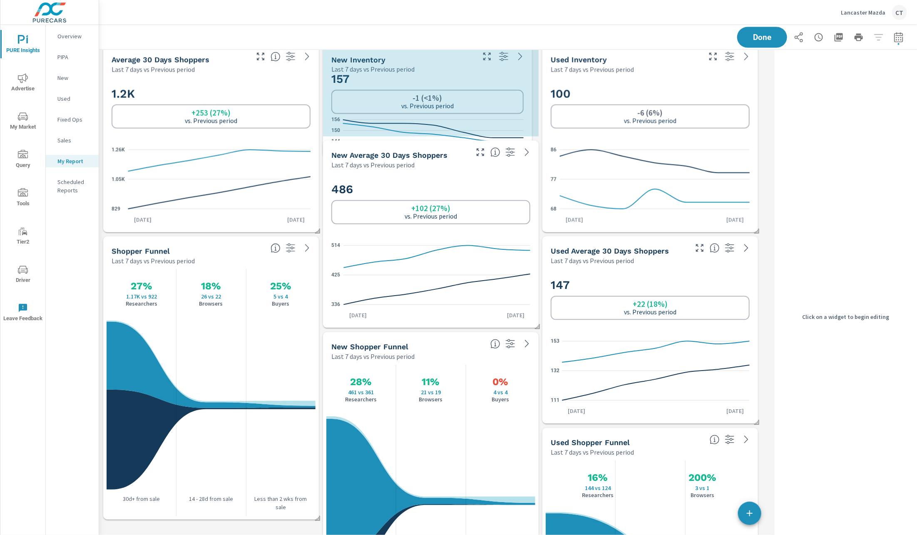
drag, startPoint x: 536, startPoint y: 134, endPoint x: 529, endPoint y: 156, distance: 22.7
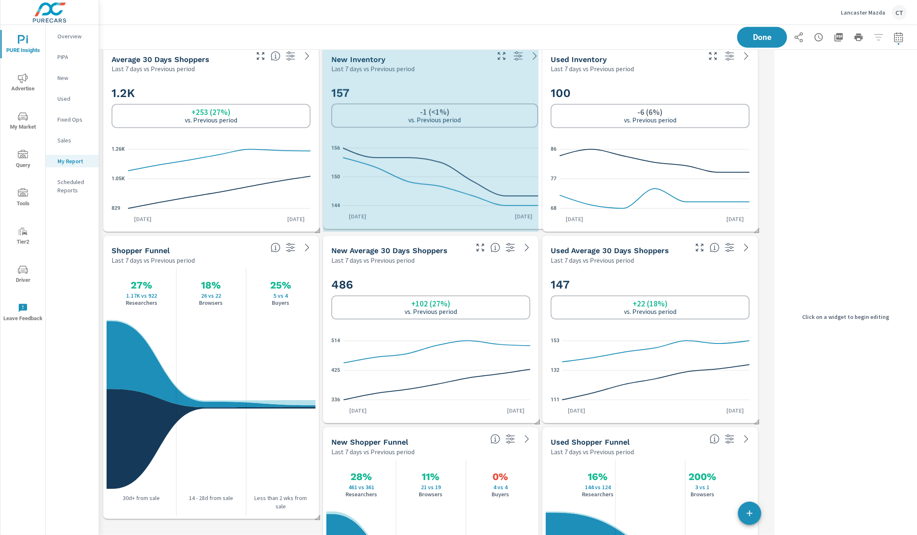
drag, startPoint x: 532, startPoint y: 131, endPoint x: 540, endPoint y: 224, distance: 92.7
click at [540, 224] on span at bounding box center [542, 225] width 8 height 8
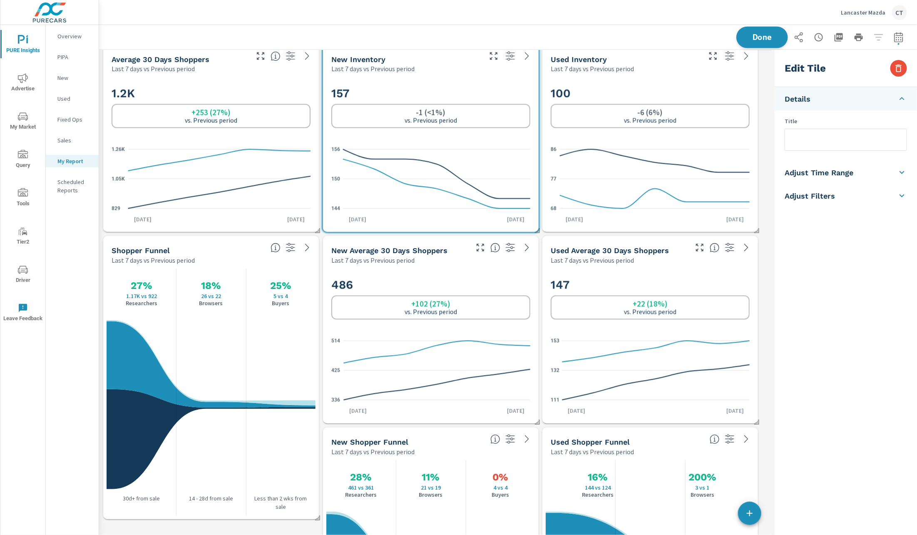
scroll to position [1555, 682]
click at [746, 37] on span "Done" at bounding box center [762, 37] width 34 height 8
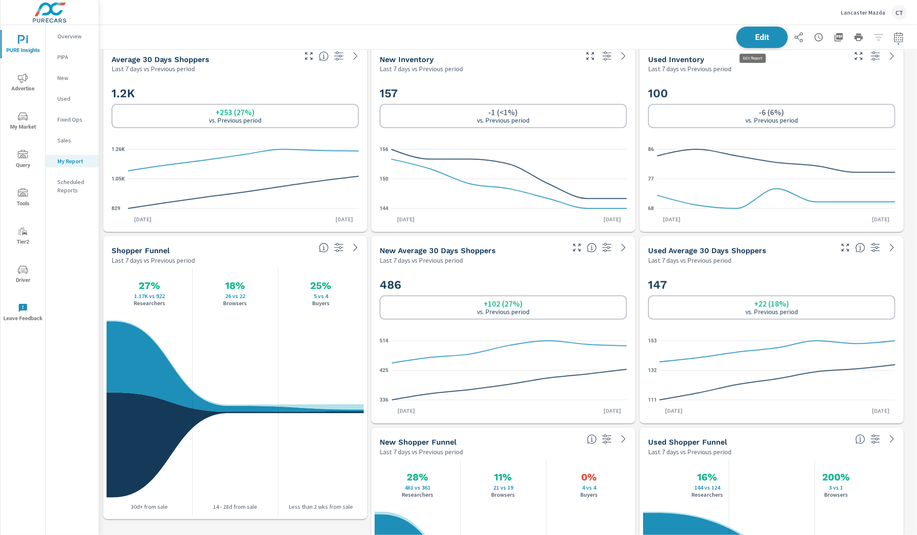
scroll to position [918, 0]
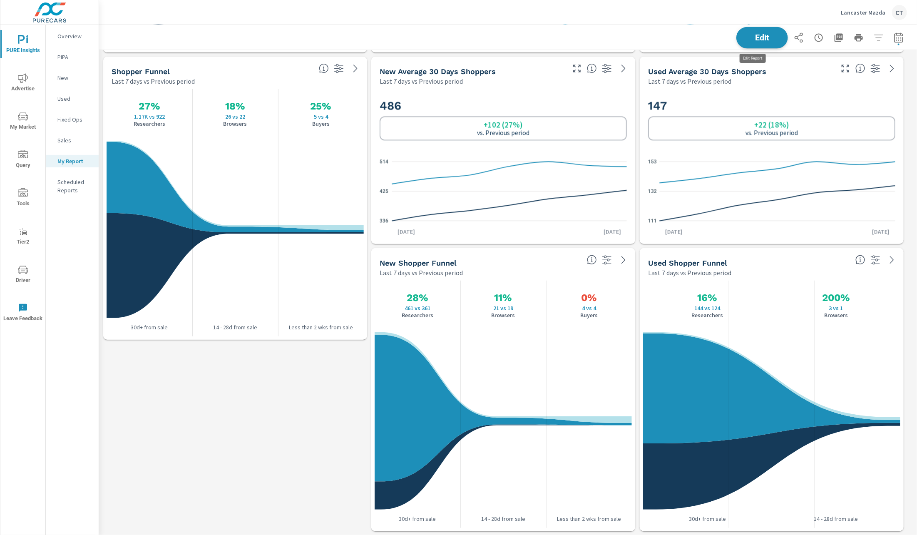
click at [751, 28] on button "Edit" at bounding box center [762, 38] width 52 height 22
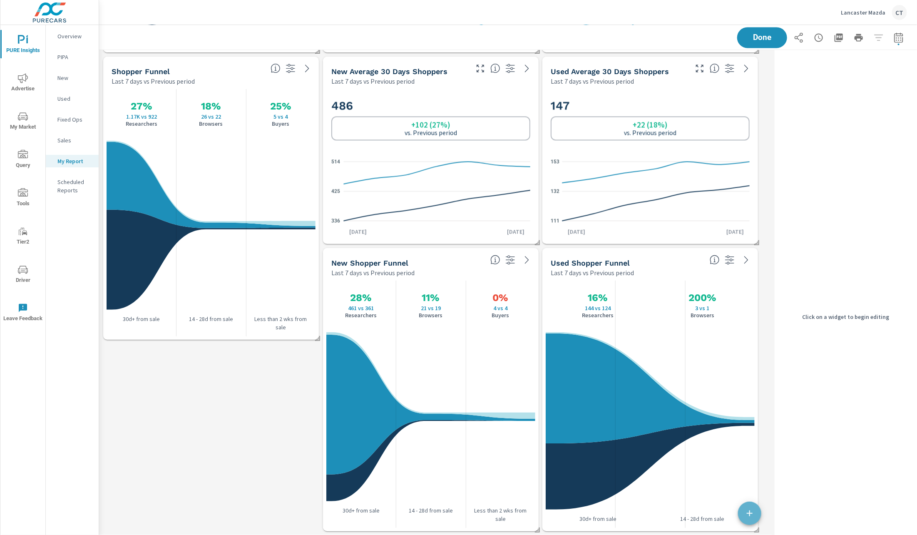
click at [749, 514] on icon "button" at bounding box center [750, 513] width 10 height 10
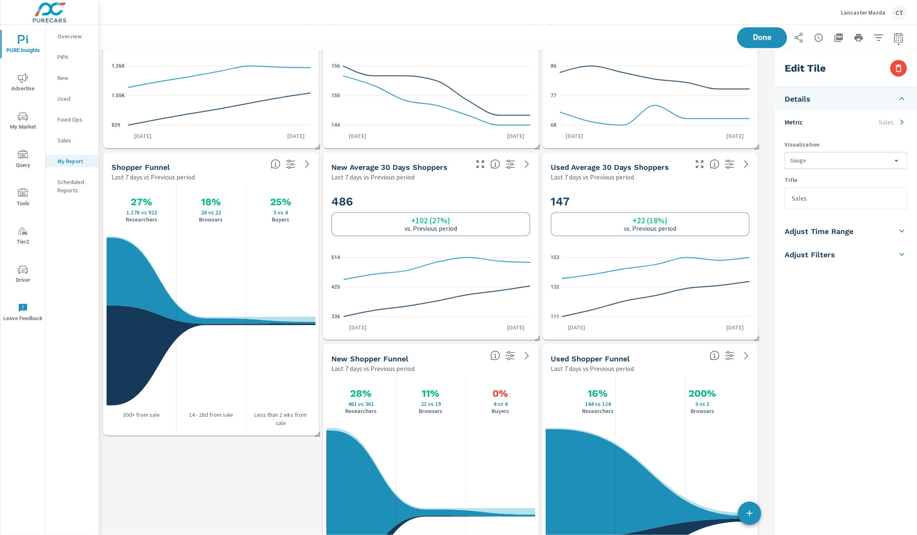
click at [887, 125] on p "Sales" at bounding box center [886, 122] width 15 height 10
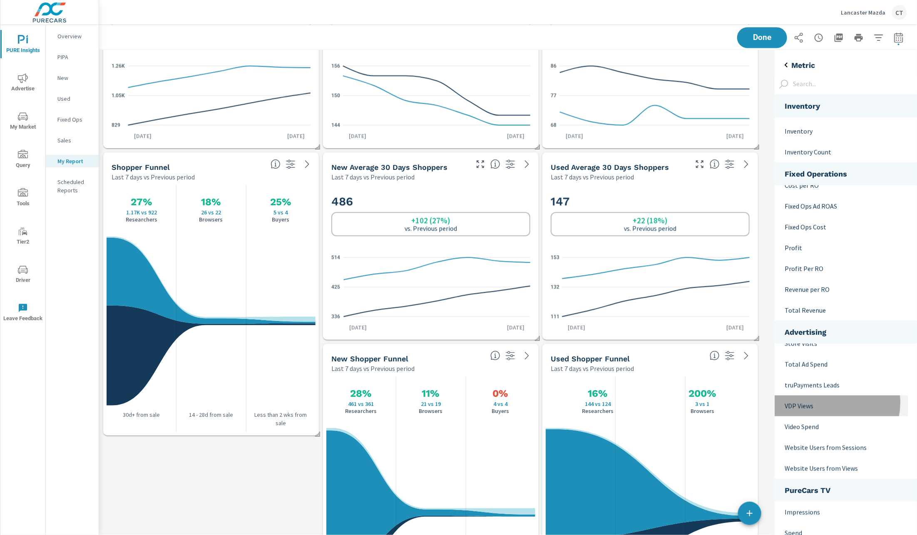
click at [831, 402] on p "VDP Views" at bounding box center [843, 406] width 117 height 10
click at [784, 62] on icon "back" at bounding box center [786, 65] width 10 height 10
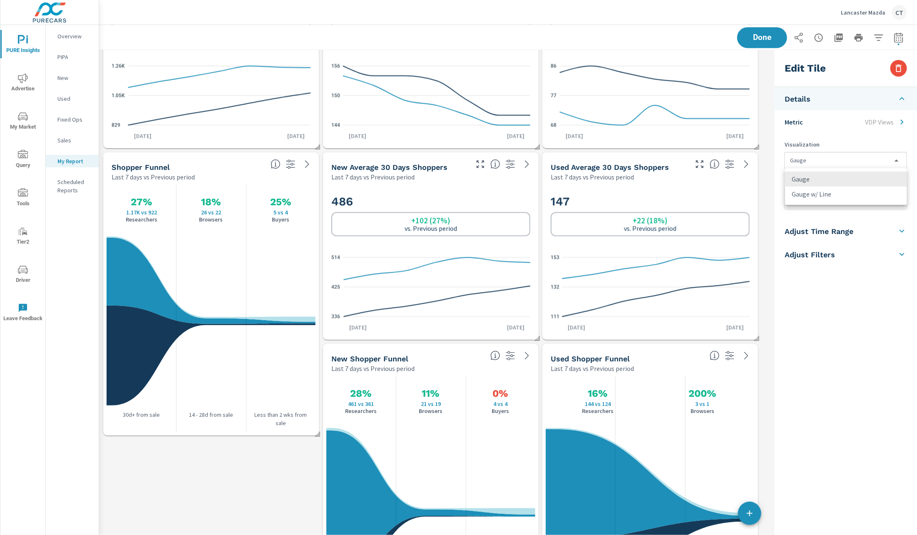
click at [852, 159] on body "PURE Insights Advertise My Market Query Tools Tier2 Driver Leave Feedback Overv…" at bounding box center [458, 267] width 917 height 535
click at [867, 132] on div at bounding box center [458, 267] width 917 height 535
click at [831, 61] on div "Edit Tile" at bounding box center [846, 68] width 142 height 37
click at [818, 100] on li "Details" at bounding box center [846, 98] width 142 height 23
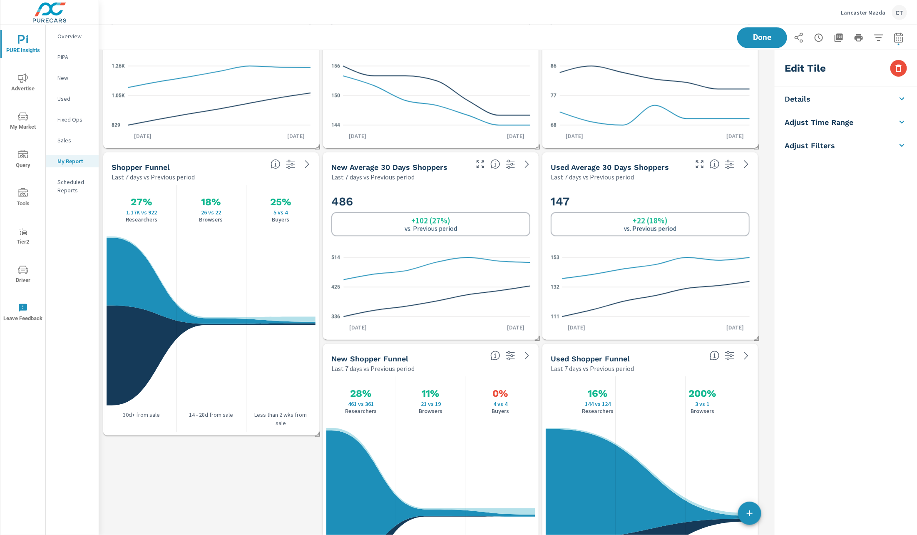
click at [827, 126] on h5 "Adjust Time Range" at bounding box center [819, 122] width 69 height 10
click at [753, 40] on span "Done" at bounding box center [762, 37] width 34 height 8
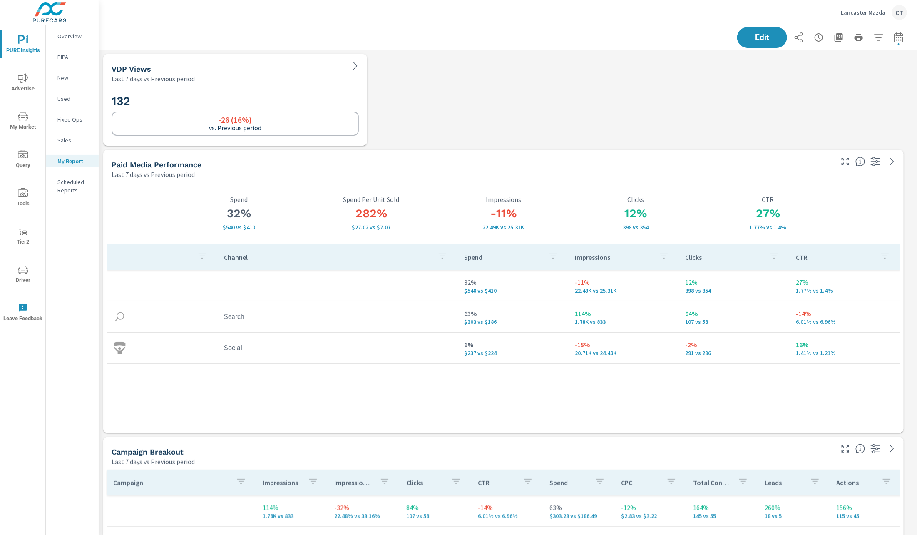
click at [755, 22] on div "Lancaster Mazda CT" at bounding box center [508, 12] width 798 height 25
click at [757, 26] on div "Edit" at bounding box center [508, 37] width 798 height 25
click at [754, 38] on span "Edit" at bounding box center [762, 37] width 34 height 8
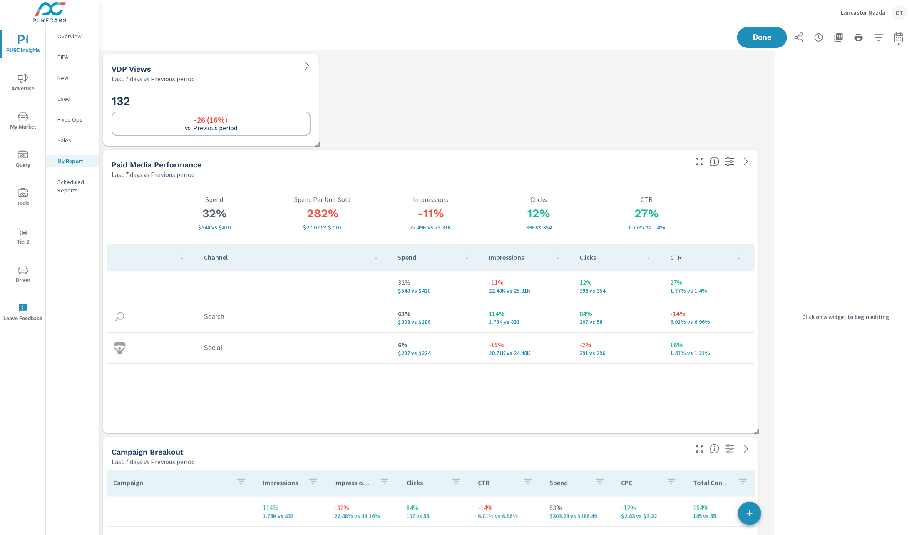
click at [256, 95] on h2 "132" at bounding box center [211, 101] width 199 height 15
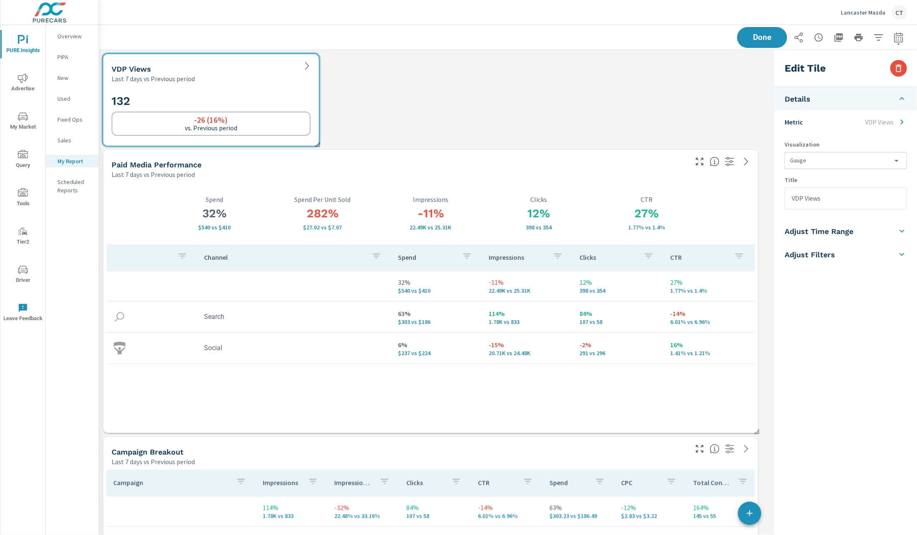
click at [858, 195] on input "VDP Views" at bounding box center [846, 198] width 122 height 21
type input "New VDP Views"
click at [751, 37] on div "Done" at bounding box center [822, 37] width 170 height 21
click at [807, 263] on li "Adjust Filters" at bounding box center [846, 254] width 142 height 23
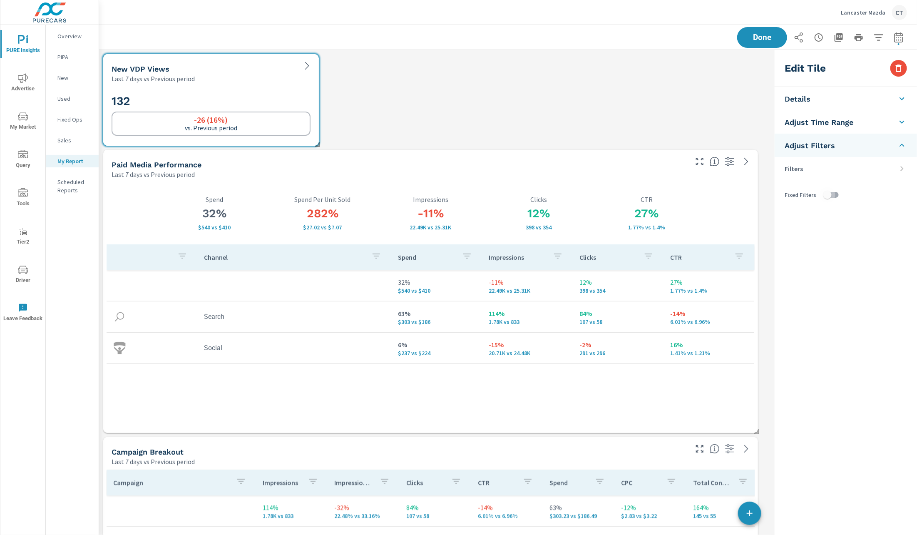
click at [828, 189] on input "checkbox" at bounding box center [827, 195] width 47 height 16
checkbox input "true"
click at [898, 158] on li "Filters" at bounding box center [846, 168] width 142 height 23
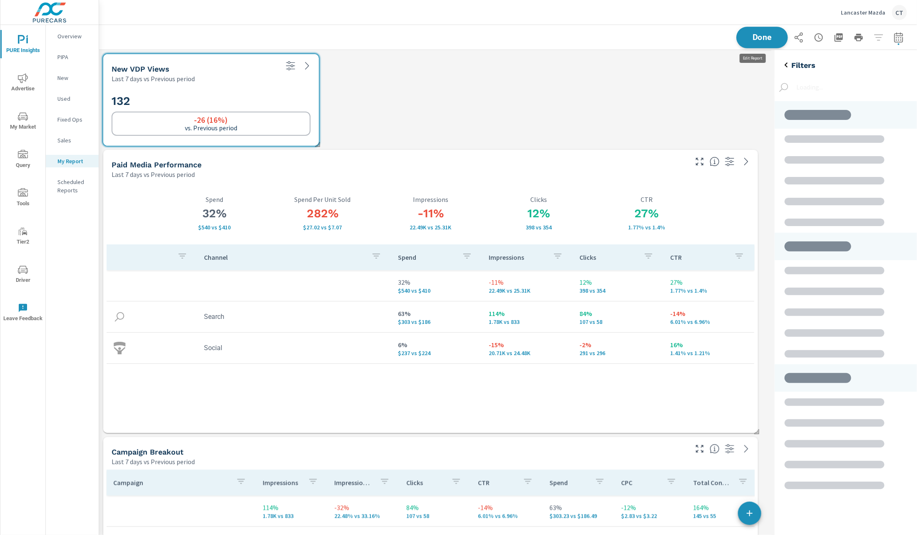
scroll to position [1652, 682]
click at [765, 39] on span "Done" at bounding box center [762, 37] width 34 height 8
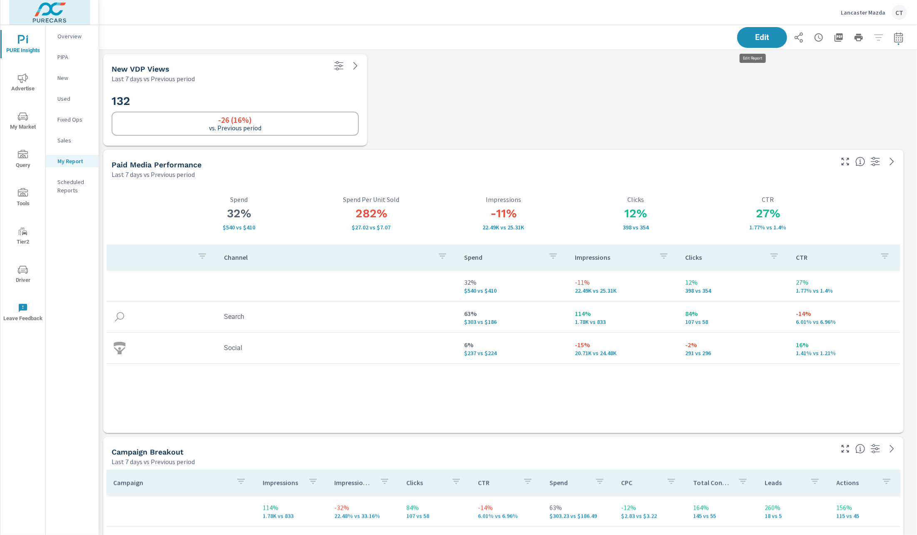
scroll to position [1652, 828]
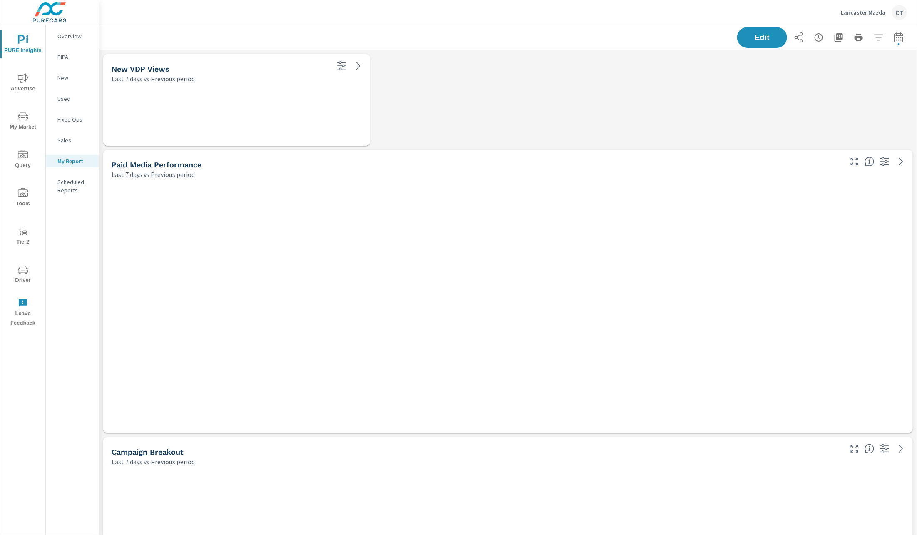
scroll to position [4, 4]
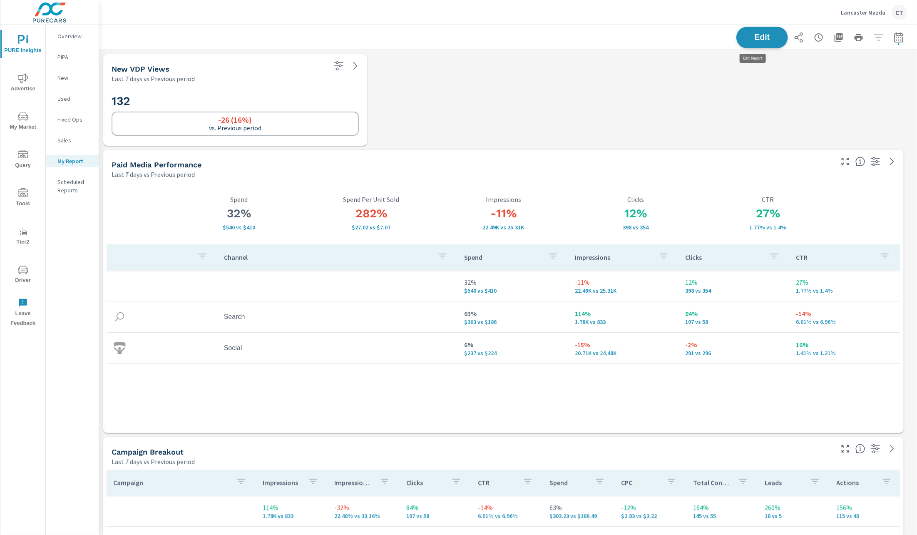
click at [764, 44] on button "Edit" at bounding box center [762, 38] width 52 height 22
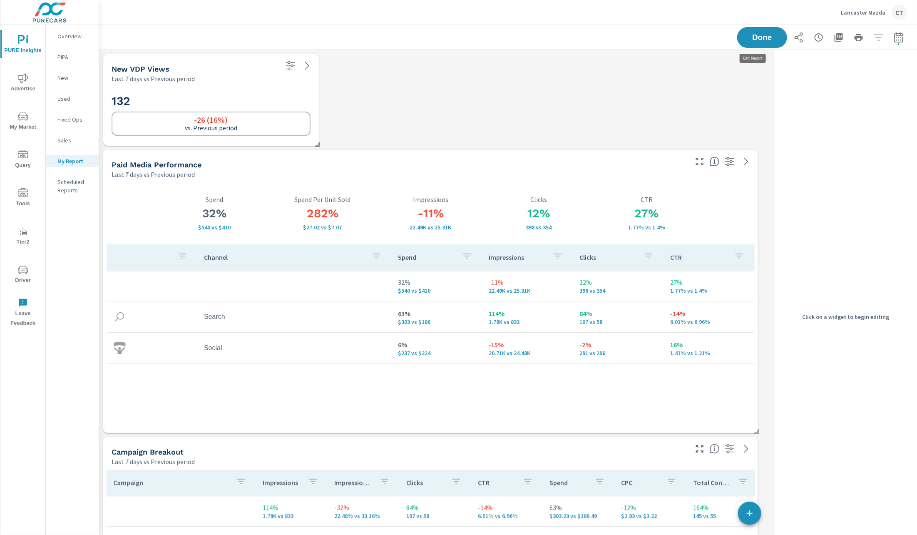
scroll to position [1652, 682]
click at [262, 89] on div "132 -26 (16%) vs. Previous period" at bounding box center [211, 115] width 209 height 56
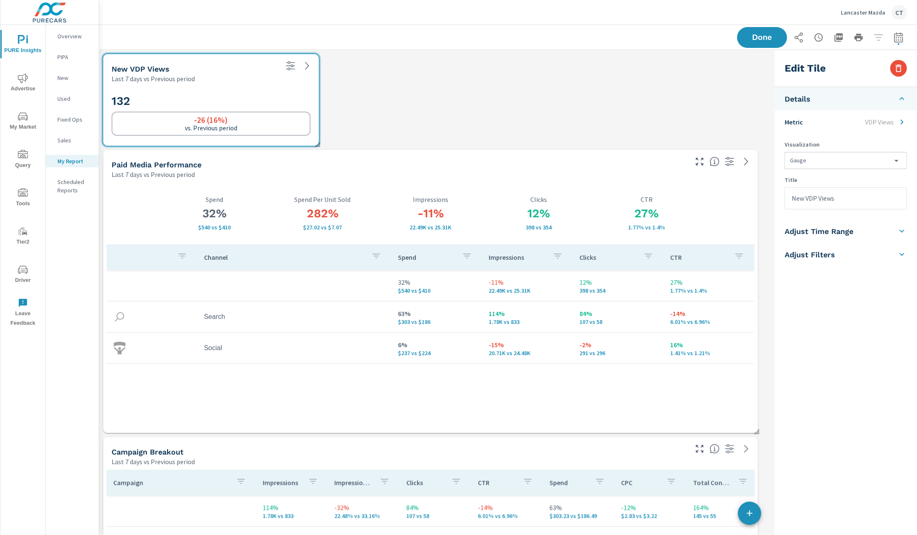
drag, startPoint x: 853, startPoint y: 250, endPoint x: 853, endPoint y: 244, distance: 6.3
click at [854, 250] on li "Adjust Filters" at bounding box center [846, 254] width 142 height 23
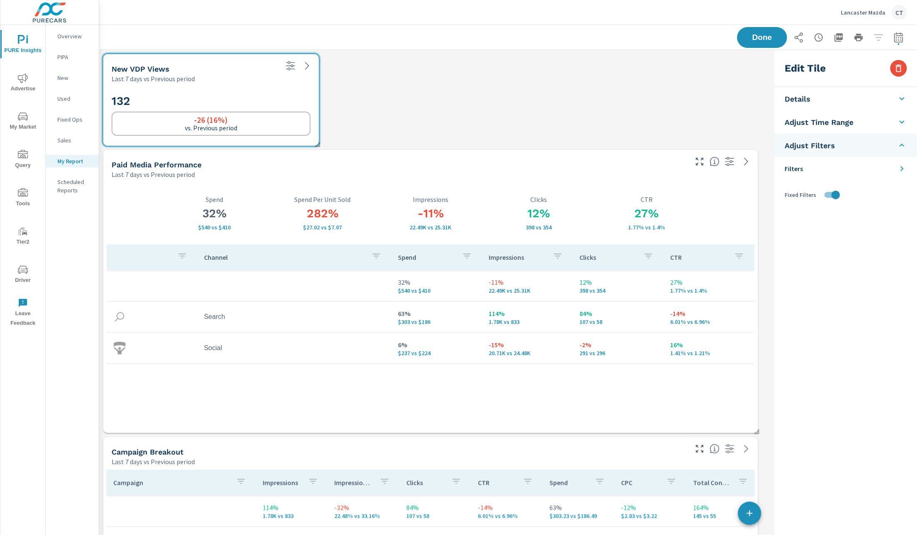
click at [811, 165] on li "Filters" at bounding box center [846, 168] width 142 height 23
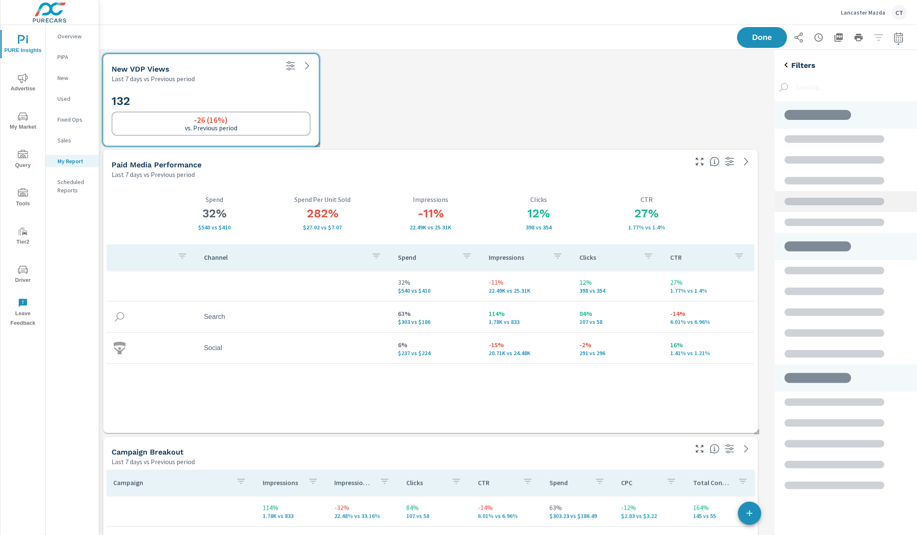
scroll to position [414, 162]
click at [745, 37] on span "Done" at bounding box center [762, 37] width 34 height 8
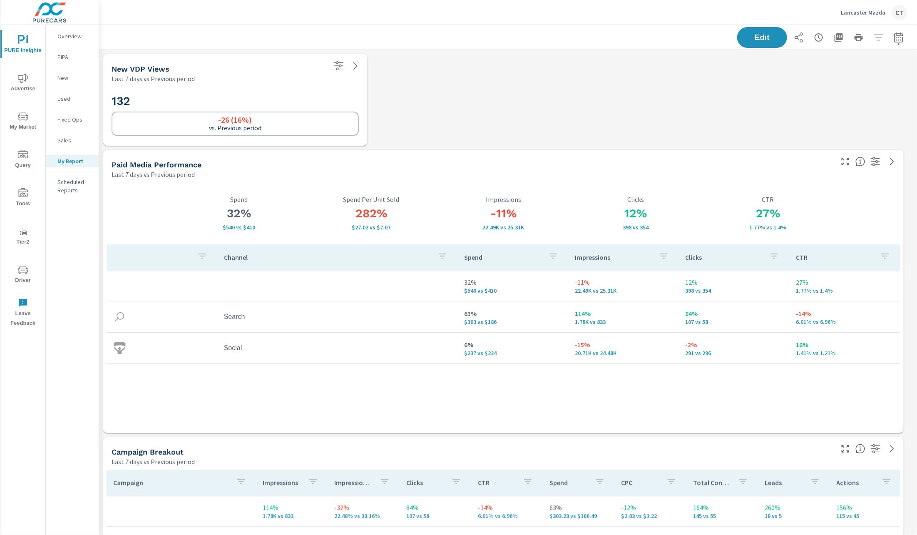
scroll to position [1652, 828]
click at [282, 100] on h2 "132" at bounding box center [235, 101] width 247 height 15
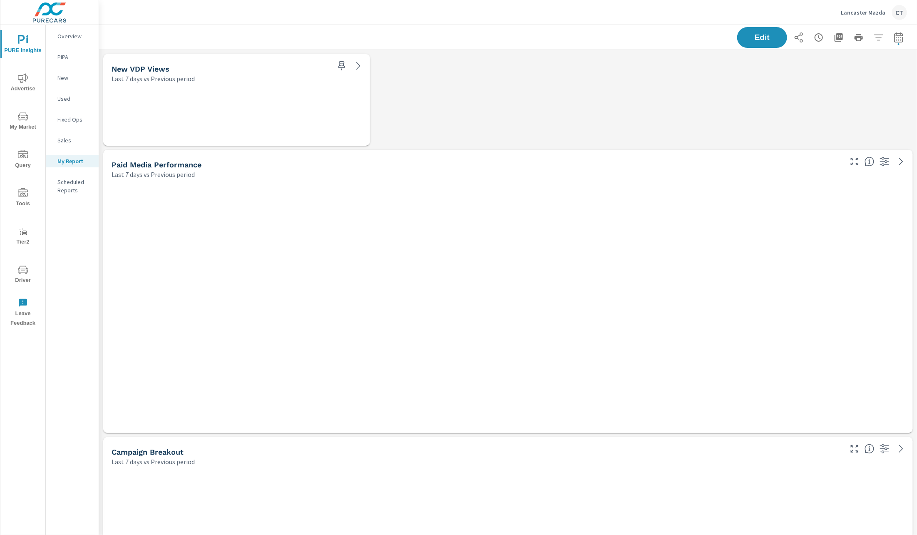
scroll to position [4, 4]
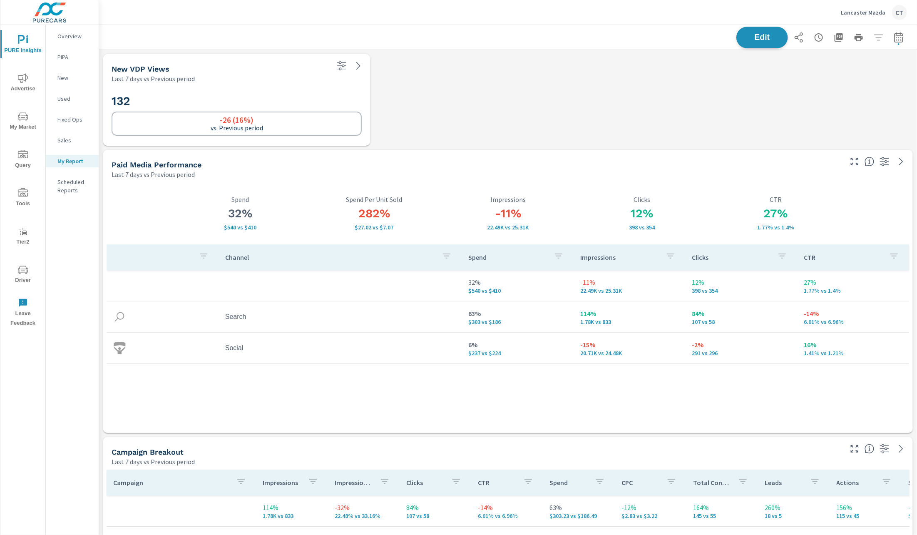
click at [753, 40] on span "Edit" at bounding box center [762, 37] width 34 height 8
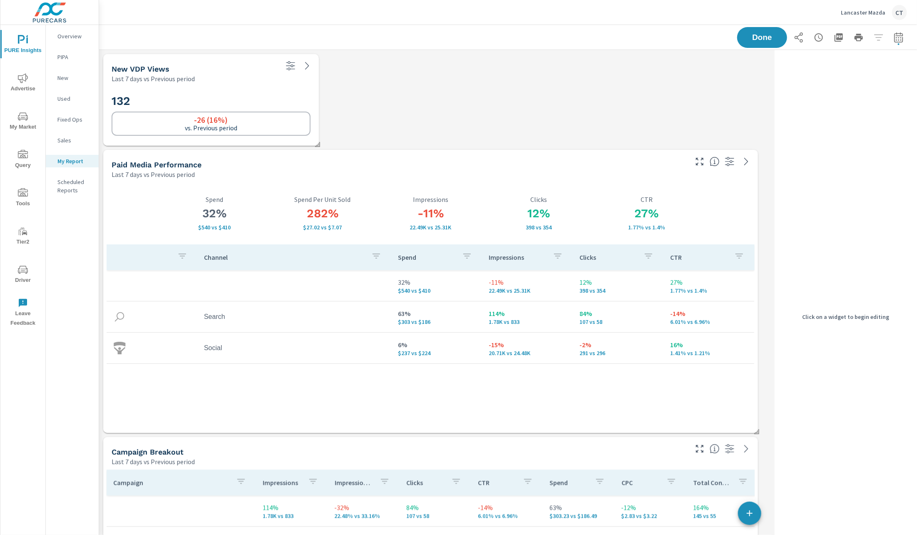
click at [217, 128] on p "vs. Previous period" at bounding box center [211, 127] width 52 height 7
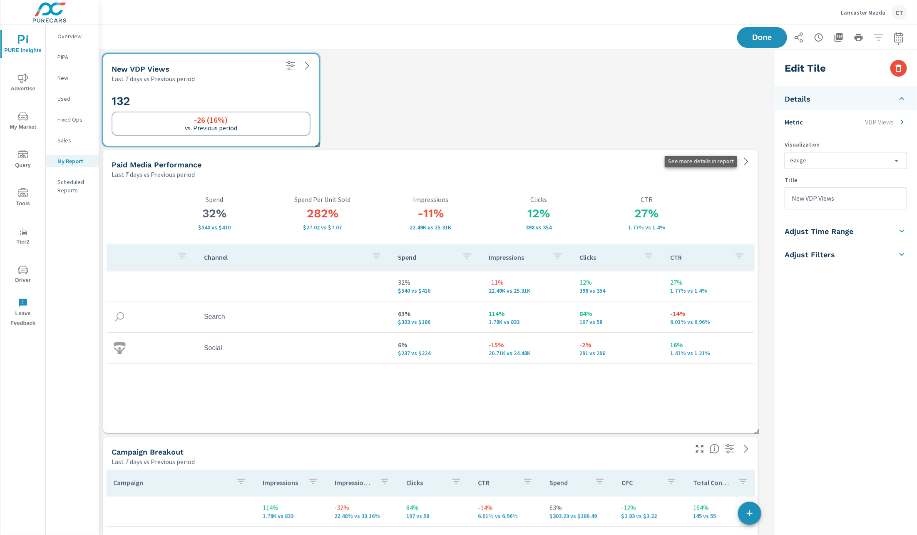
scroll to position [1652, 682]
drag, startPoint x: 829, startPoint y: 256, endPoint x: 830, endPoint y: 252, distance: 4.2
click at [829, 256] on h5 "Adjust Filters" at bounding box center [810, 255] width 50 height 10
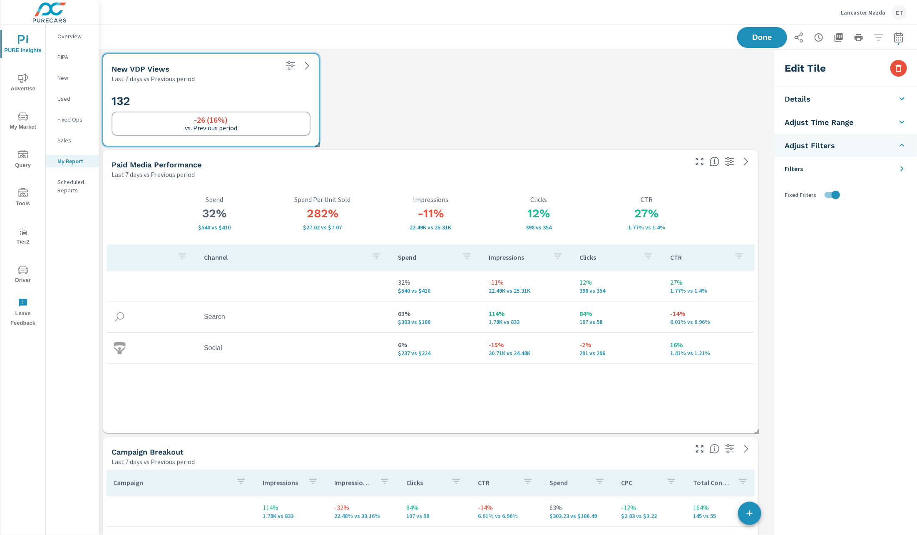
click at [878, 180] on li "Filters" at bounding box center [846, 168] width 142 height 23
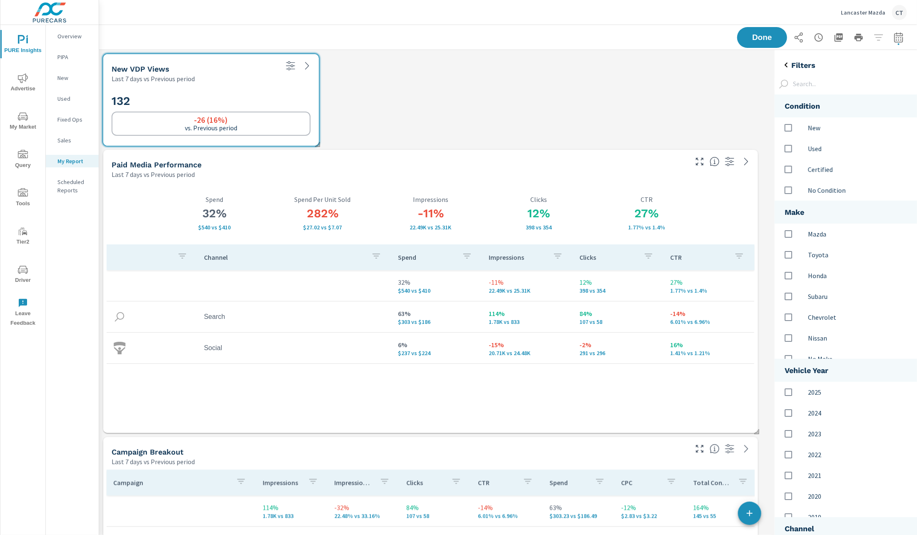
scroll to position [527, 162]
click at [826, 123] on p "New" at bounding box center [859, 128] width 102 height 10
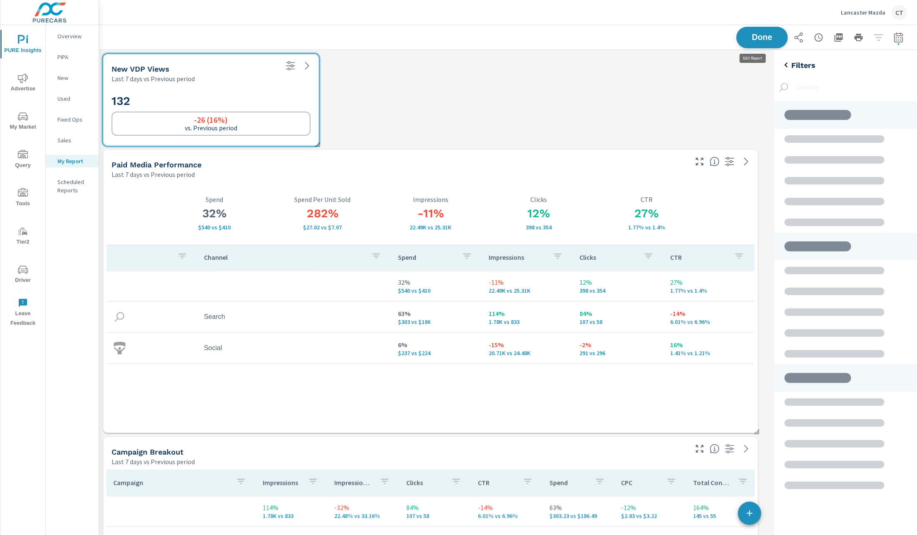
scroll to position [1652, 682]
click at [753, 40] on span "Done" at bounding box center [762, 37] width 34 height 8
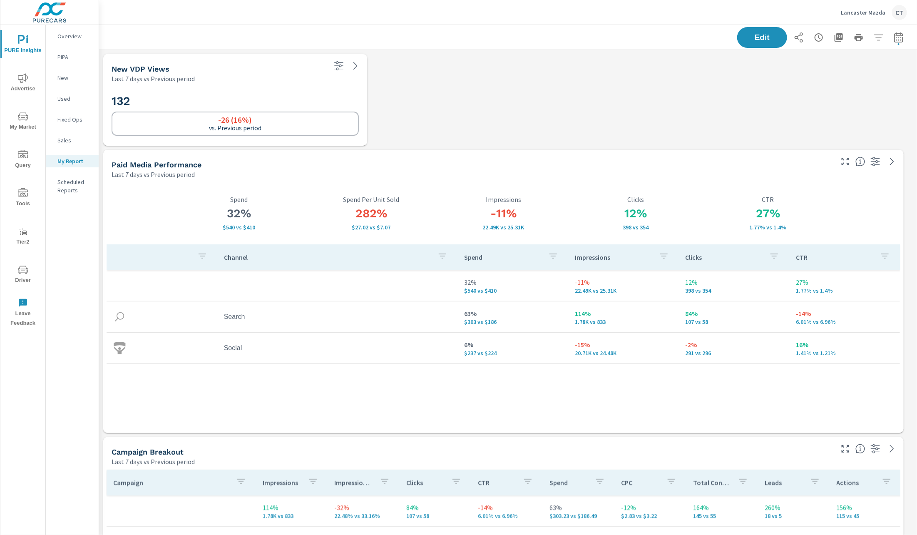
scroll to position [1652, 828]
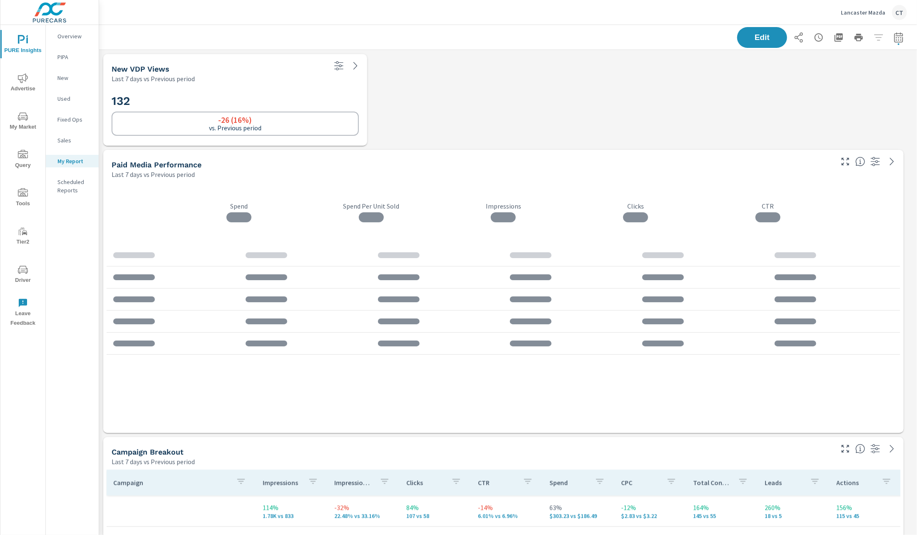
scroll to position [1652, 828]
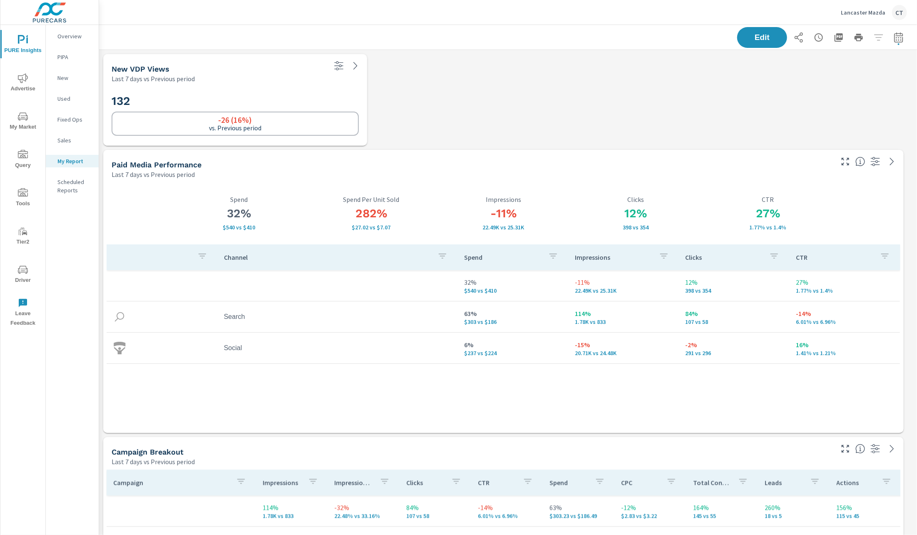
drag, startPoint x: 750, startPoint y: 30, endPoint x: 709, endPoint y: 48, distance: 45.3
click at [750, 30] on button "Edit" at bounding box center [762, 37] width 50 height 21
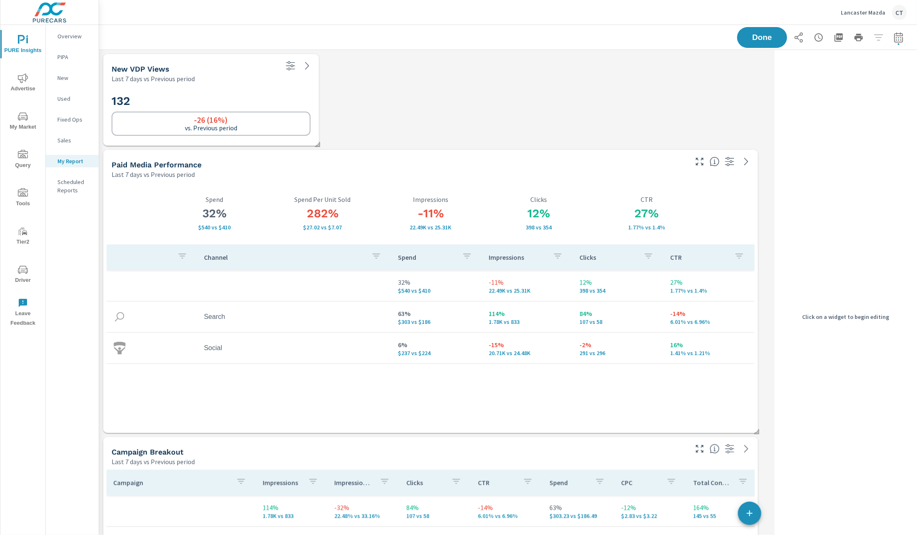
click at [182, 79] on p "Last 7 days vs Previous period" at bounding box center [153, 79] width 83 height 10
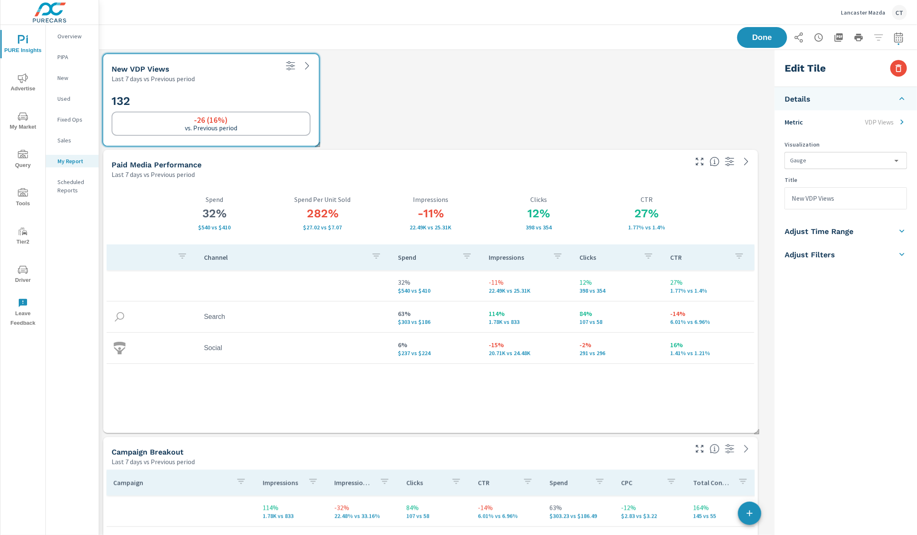
click at [808, 254] on h5 "Adjust Filters" at bounding box center [810, 255] width 50 height 10
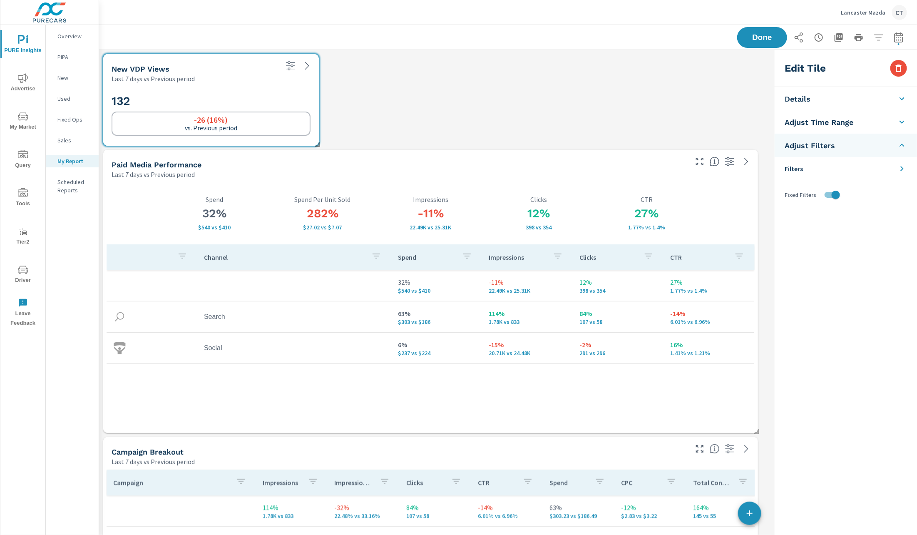
click at [863, 152] on li "Adjust Filters" at bounding box center [846, 145] width 142 height 23
click at [852, 169] on div "Edit Tile Details Metric VDP Views Visualization Gauge gauge Title New VDP View…" at bounding box center [846, 316] width 142 height 533
click at [859, 149] on li "Adjust Filters" at bounding box center [846, 145] width 142 height 23
click at [851, 173] on li "Filters" at bounding box center [846, 168] width 142 height 23
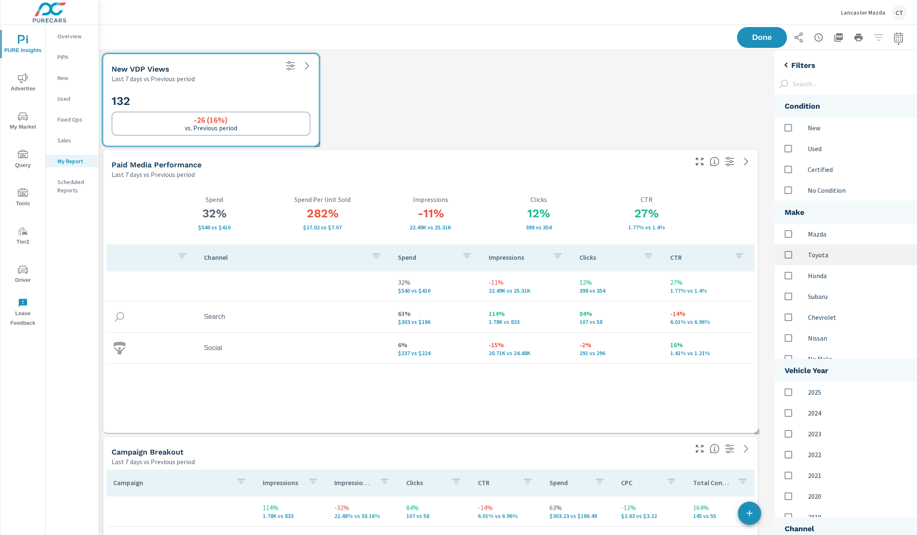
scroll to position [527, 162]
click at [807, 129] on div "options" at bounding box center [796, 127] width 23 height 17
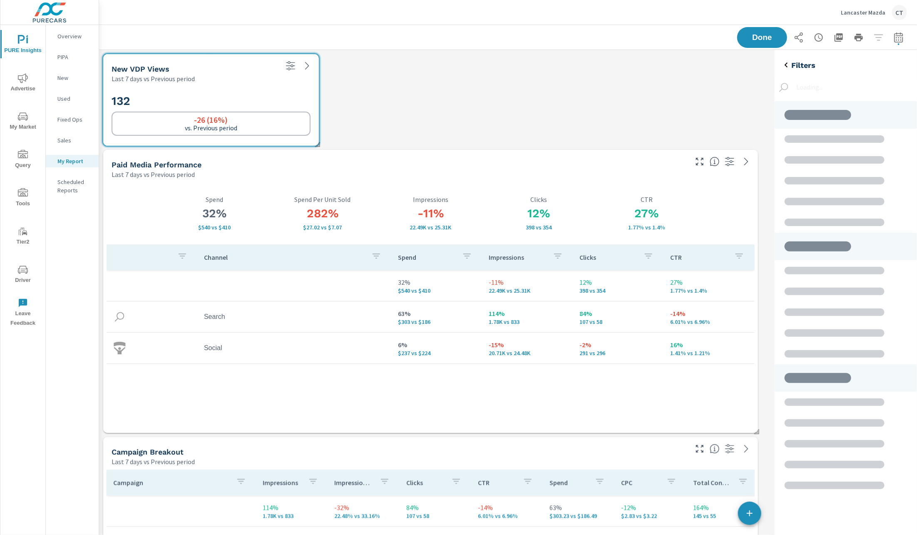
scroll to position [414, 162]
click at [834, 74] on div at bounding box center [846, 87] width 142 height 28
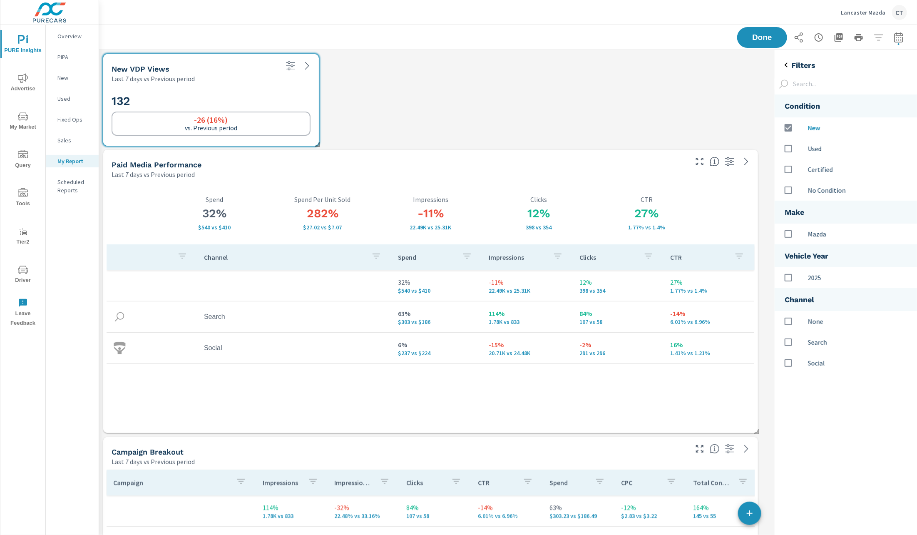
click at [838, 102] on li "Condition" at bounding box center [846, 106] width 142 height 23
click at [788, 132] on input "options" at bounding box center [788, 127] width 17 height 17
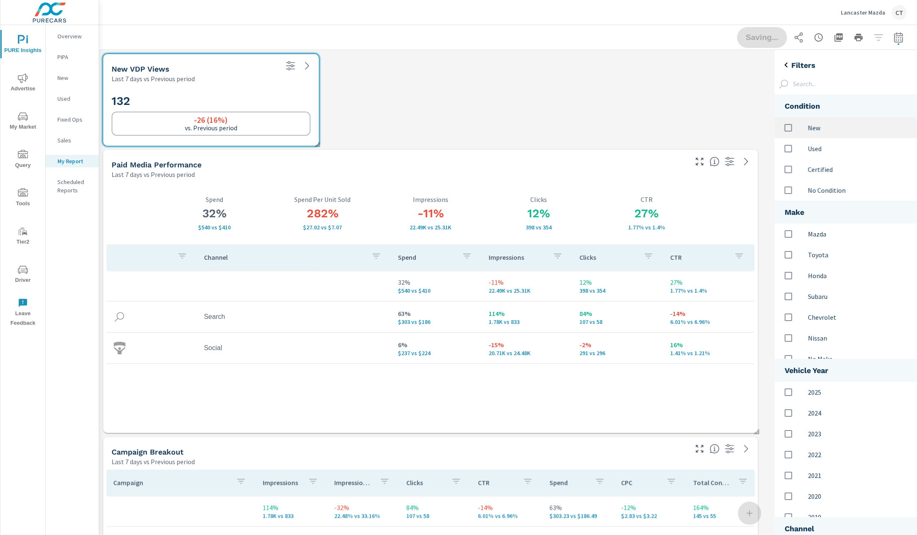
scroll to position [4, 4]
click at [818, 132] on p "New" at bounding box center [859, 128] width 102 height 10
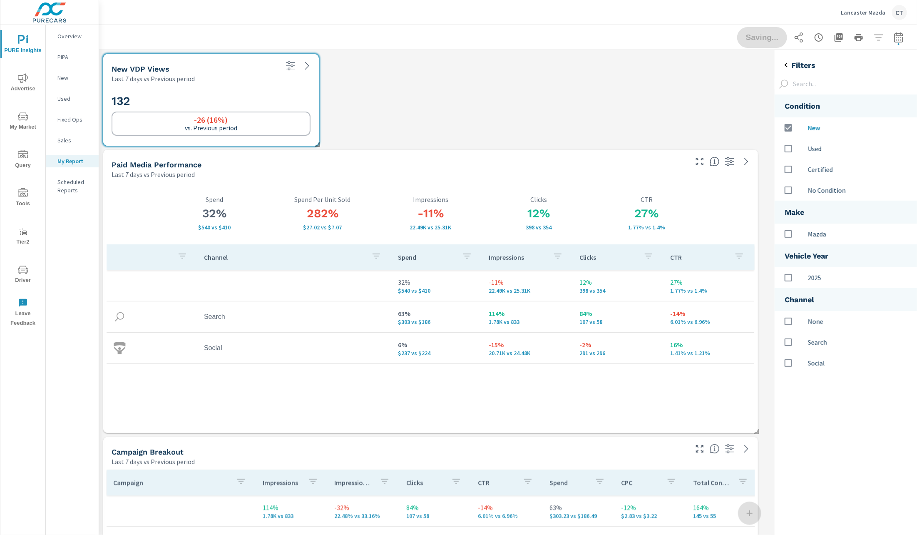
click at [806, 65] on h5 "Filters" at bounding box center [803, 65] width 24 height 10
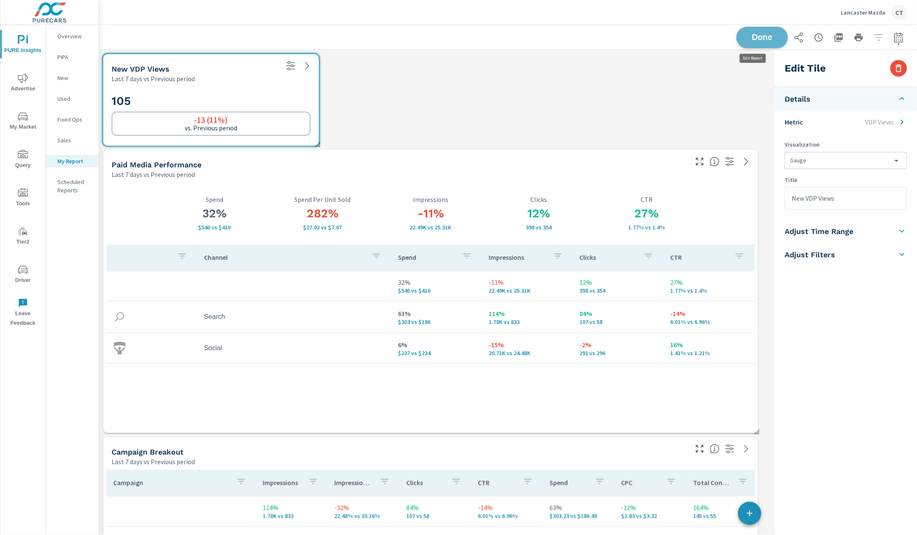
scroll to position [1652, 828]
click at [754, 40] on span "Done" at bounding box center [762, 37] width 34 height 8
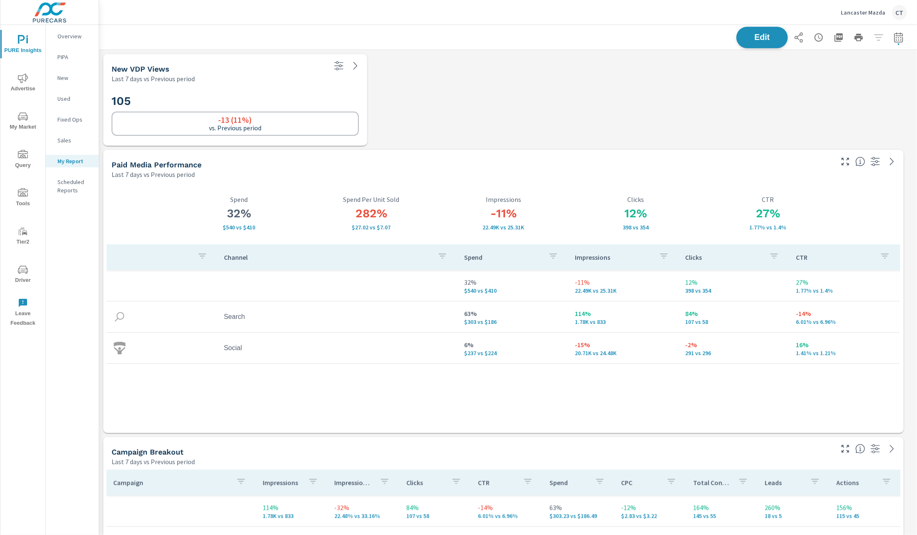
click at [751, 36] on span "Edit" at bounding box center [762, 37] width 34 height 8
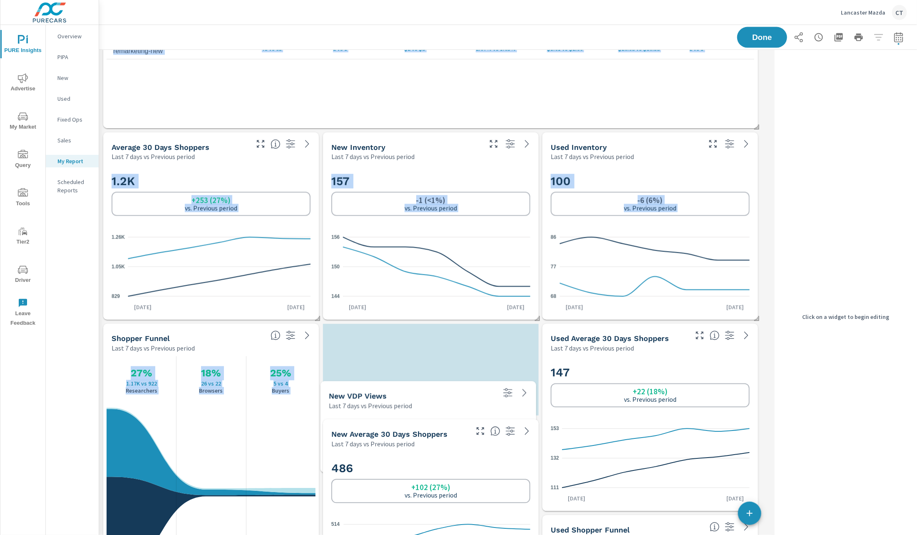
scroll to position [784, 0]
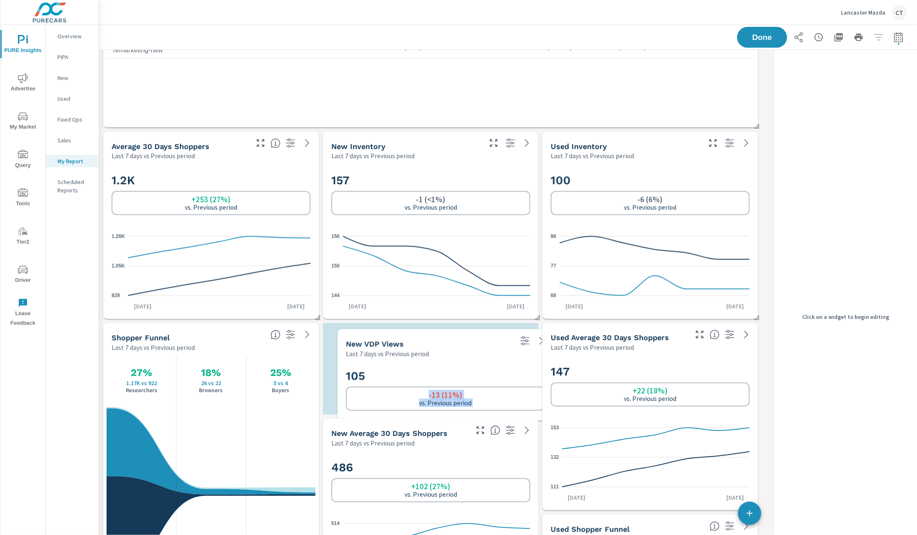
drag, startPoint x: 209, startPoint y: 106, endPoint x: 440, endPoint y: 378, distance: 356.5
click at [440, 378] on h2 "105" at bounding box center [445, 376] width 199 height 15
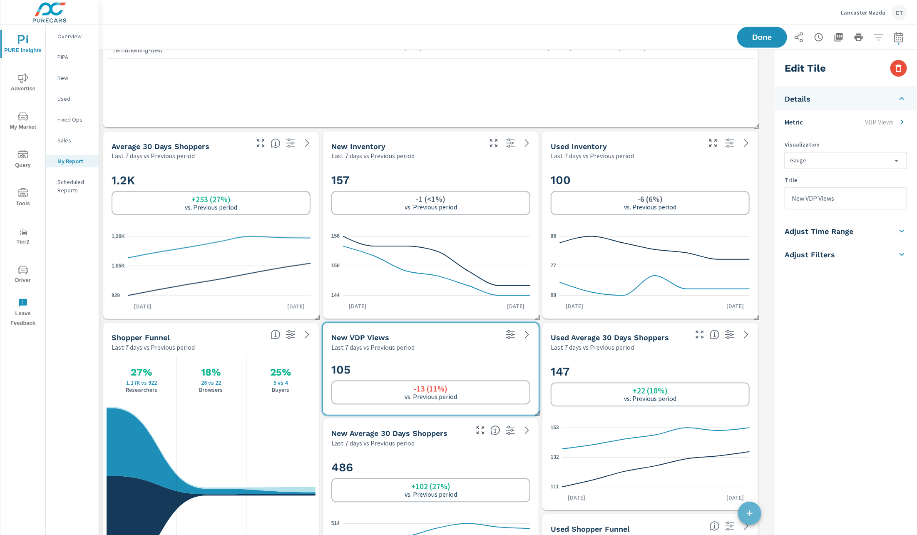
click at [755, 512] on span "button" at bounding box center [749, 513] width 23 height 10
type input "Sales"
checkbox input "false"
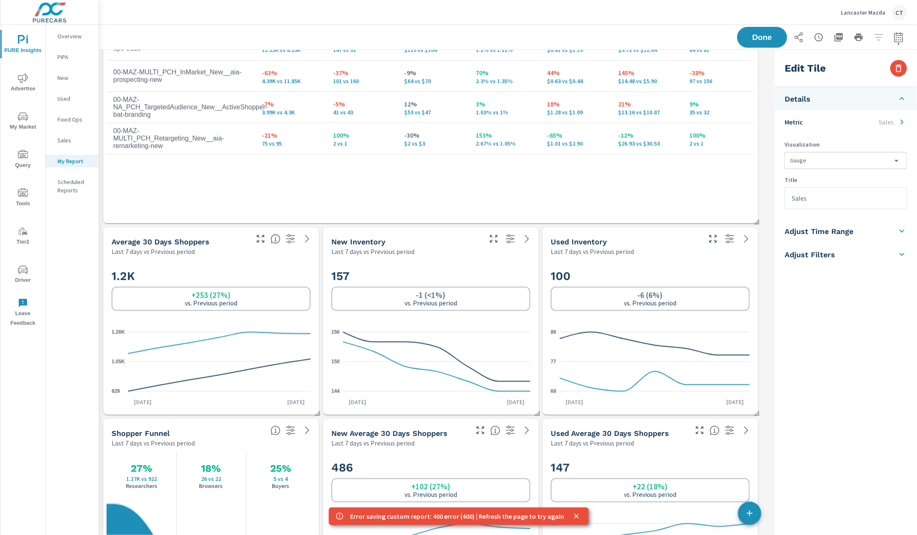
click at [885, 118] on p "Sales" at bounding box center [886, 122] width 15 height 10
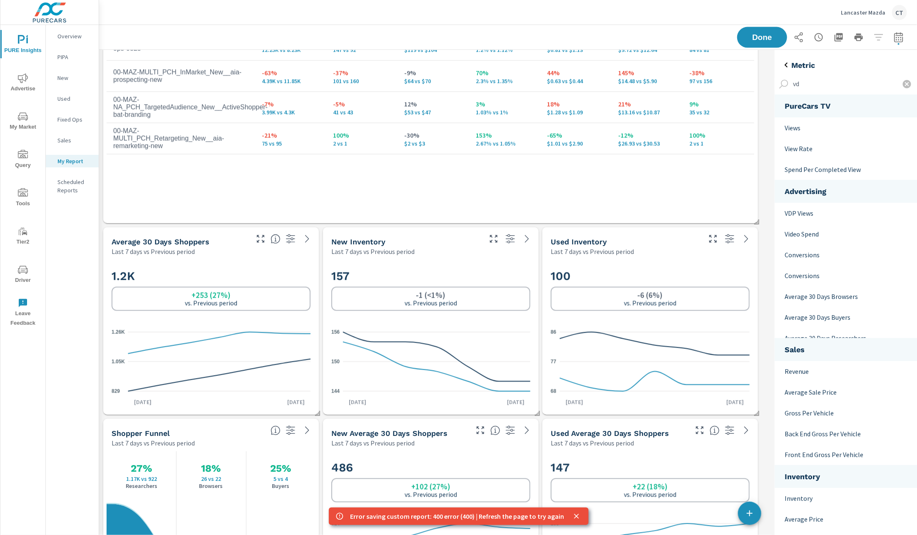
scroll to position [84, 162]
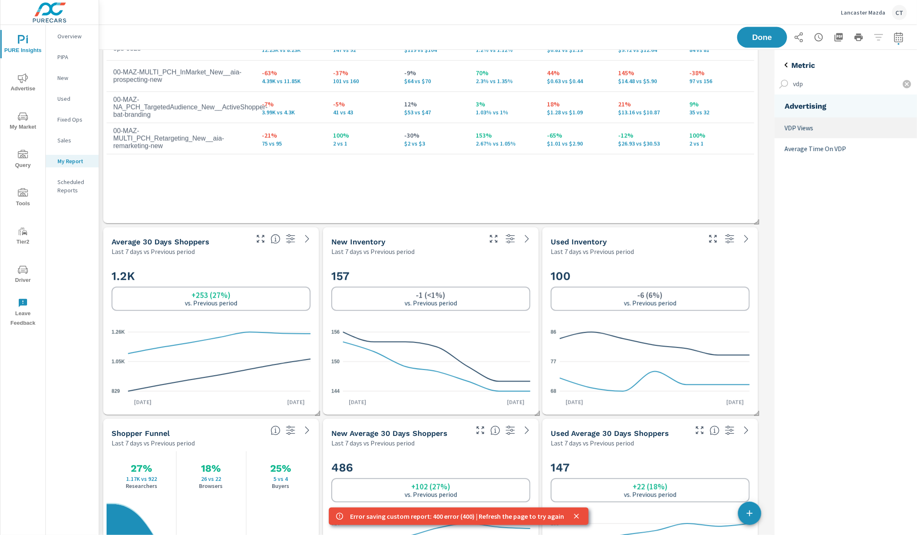
type input "vdp"
click at [809, 126] on p "VDP Views" at bounding box center [848, 128] width 126 height 10
click at [745, 35] on span "Done" at bounding box center [762, 37] width 34 height 8
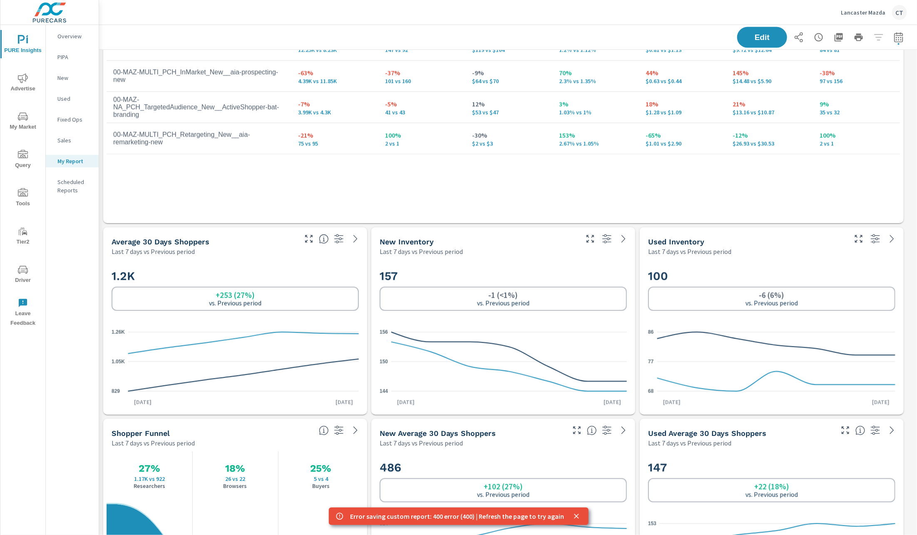
scroll to position [0, 0]
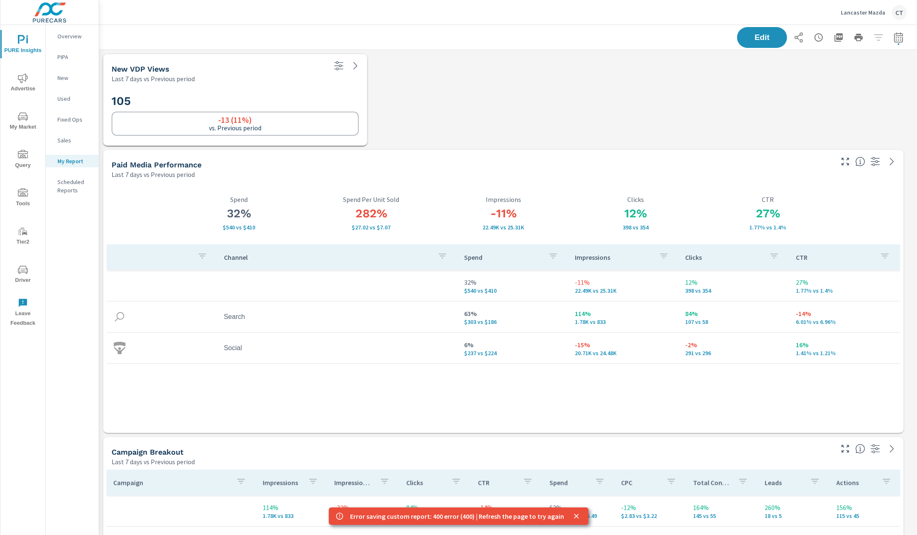
click at [219, 87] on div "105 -13 (11%) vs. Previous period" at bounding box center [235, 115] width 257 height 56
click at [574, 516] on icon "close" at bounding box center [576, 516] width 5 height 5
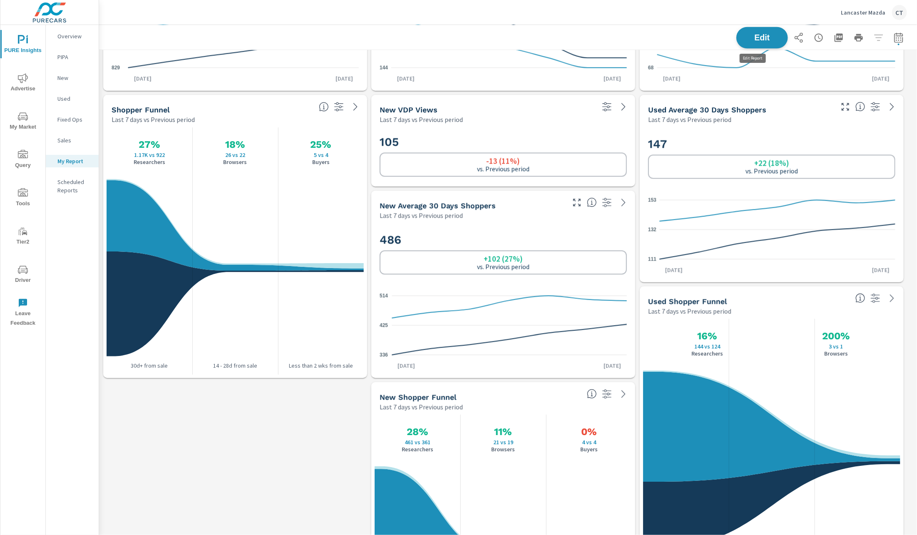
scroll to position [1024, 0]
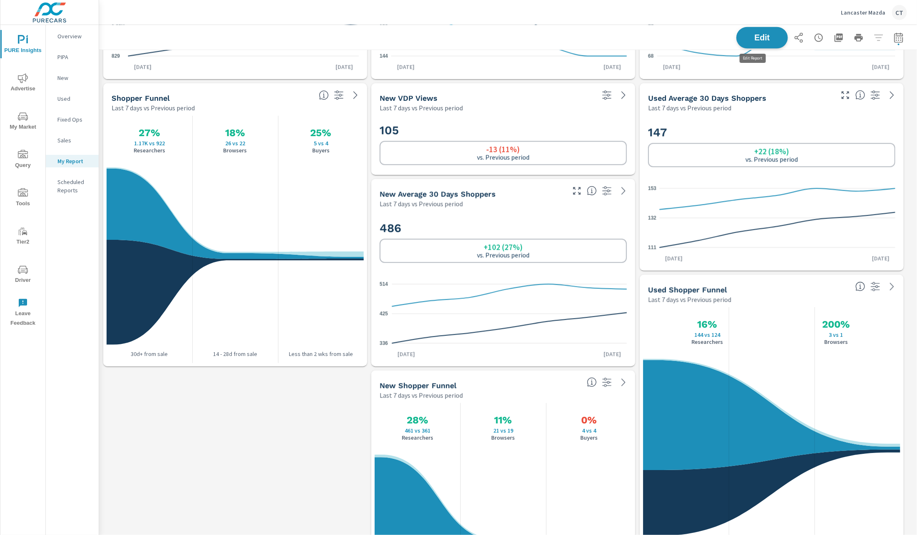
drag, startPoint x: 751, startPoint y: 38, endPoint x: 757, endPoint y: 33, distance: 8.0
click at [757, 33] on span "Edit" at bounding box center [762, 37] width 34 height 8
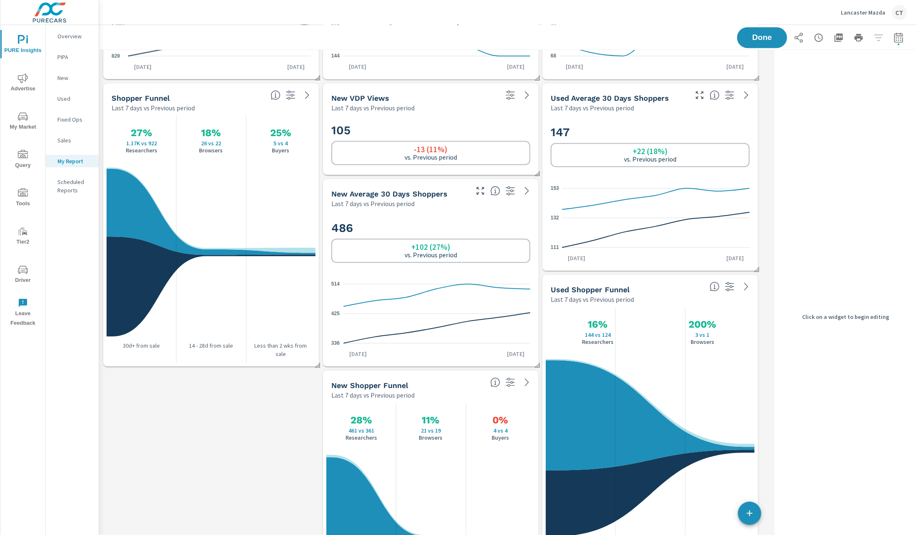
scroll to position [1652, 682]
click at [747, 504] on button "button" at bounding box center [749, 513] width 23 height 23
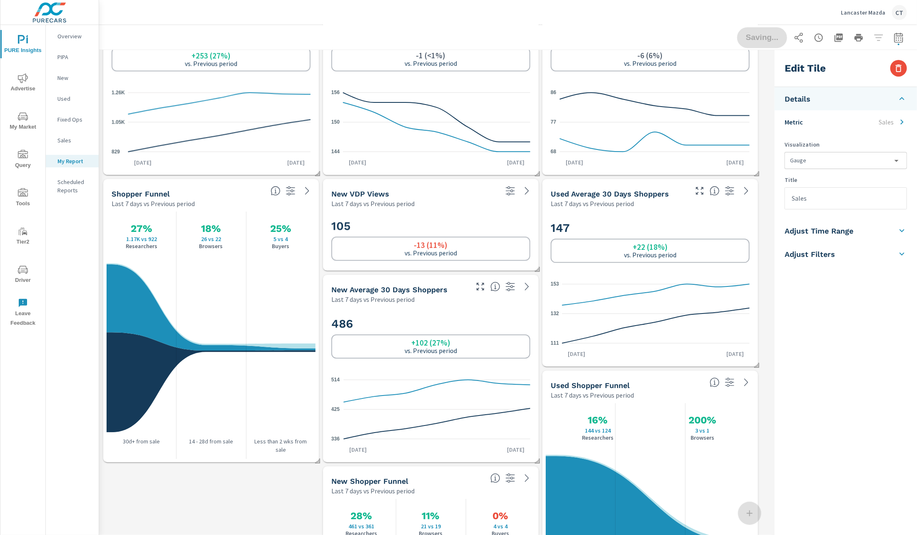
scroll to position [1747, 682]
click at [888, 120] on p "Sales" at bounding box center [886, 122] width 15 height 10
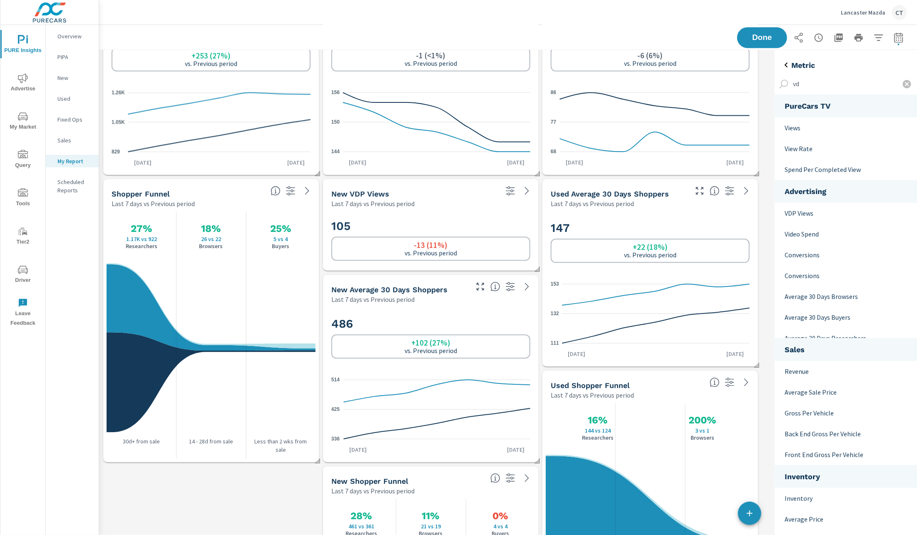
scroll to position [84, 162]
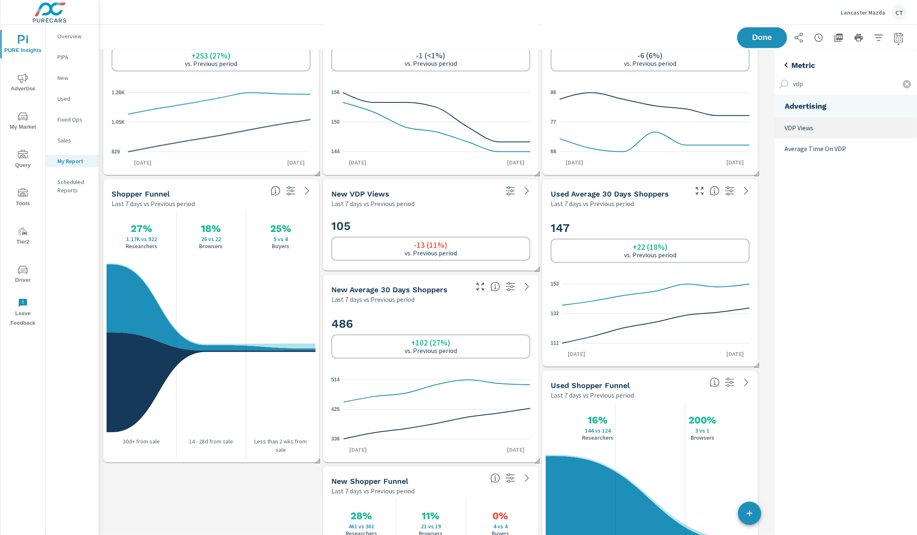
type input "vdp"
click at [819, 123] on p "VDP Views" at bounding box center [848, 128] width 126 height 10
click at [797, 65] on h5 "Metric" at bounding box center [803, 65] width 24 height 10
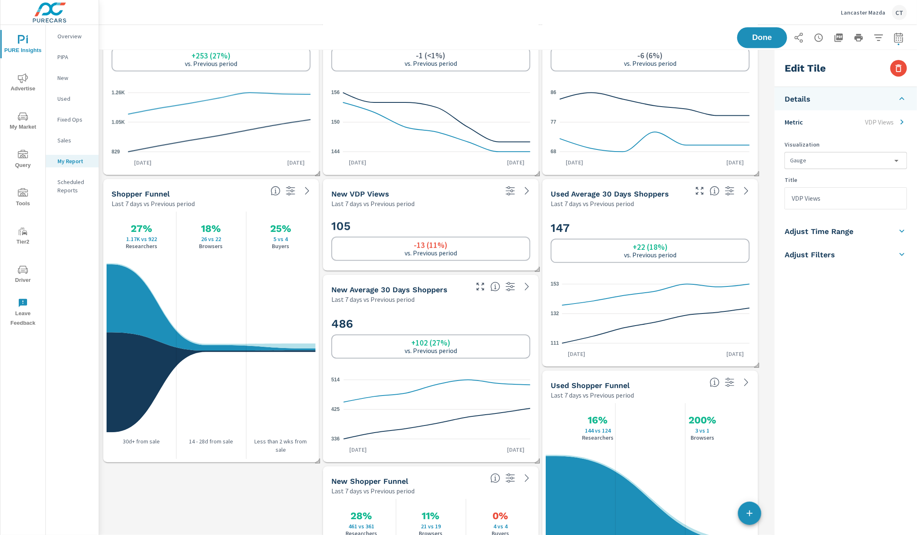
click at [845, 206] on input "VDP Views" at bounding box center [846, 198] width 122 height 21
type input "Used VDP Views"
click at [858, 233] on li "Adjust Time Range" at bounding box center [846, 230] width 142 height 23
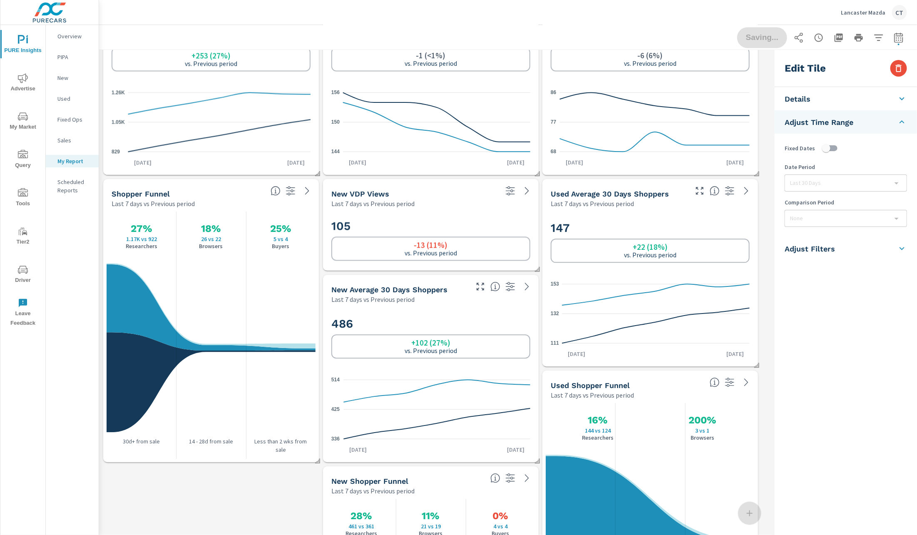
click at [853, 243] on li "Adjust Filters" at bounding box center [846, 248] width 142 height 23
click at [836, 188] on input "checkbox" at bounding box center [827, 195] width 47 height 16
checkbox input "true"
click at [876, 165] on li "Filters" at bounding box center [846, 168] width 142 height 23
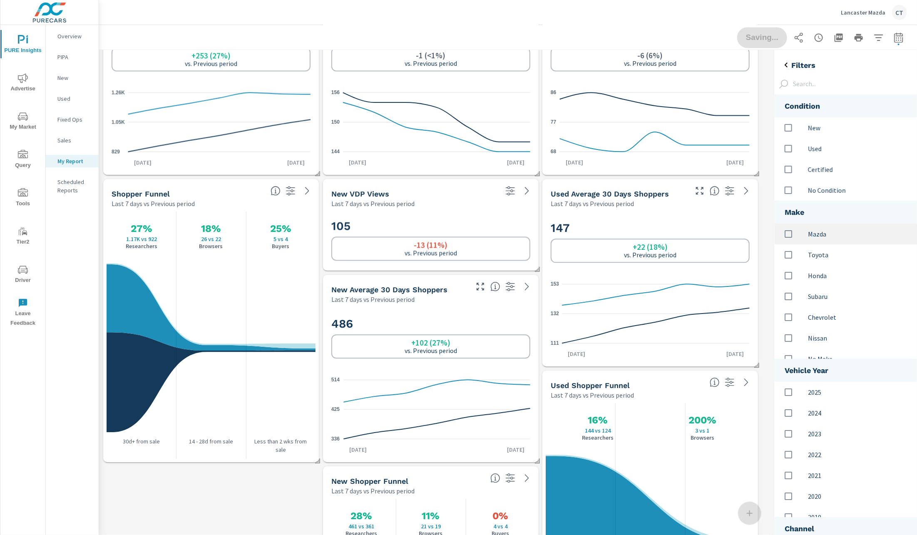
scroll to position [527, 162]
click at [818, 149] on p "Used" at bounding box center [859, 149] width 102 height 10
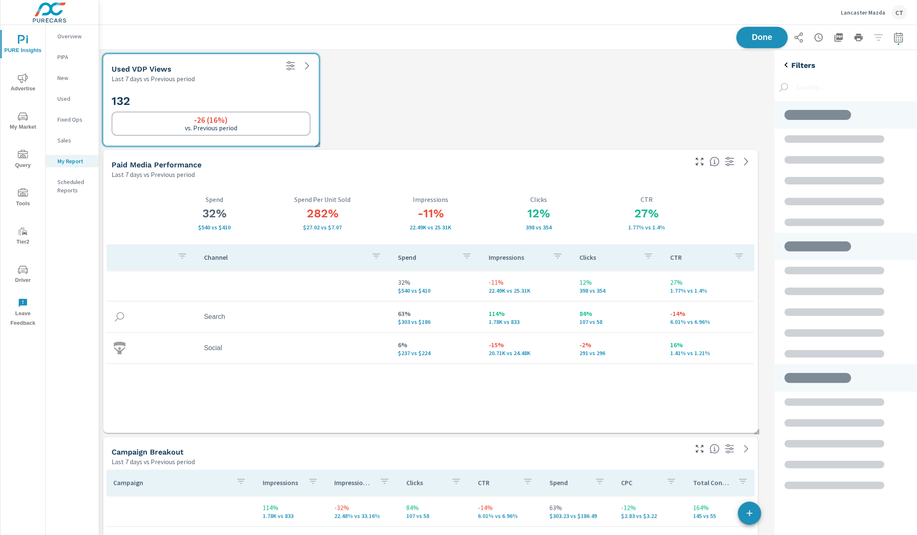
scroll to position [1747, 682]
click at [750, 36] on span "Done" at bounding box center [762, 37] width 34 height 8
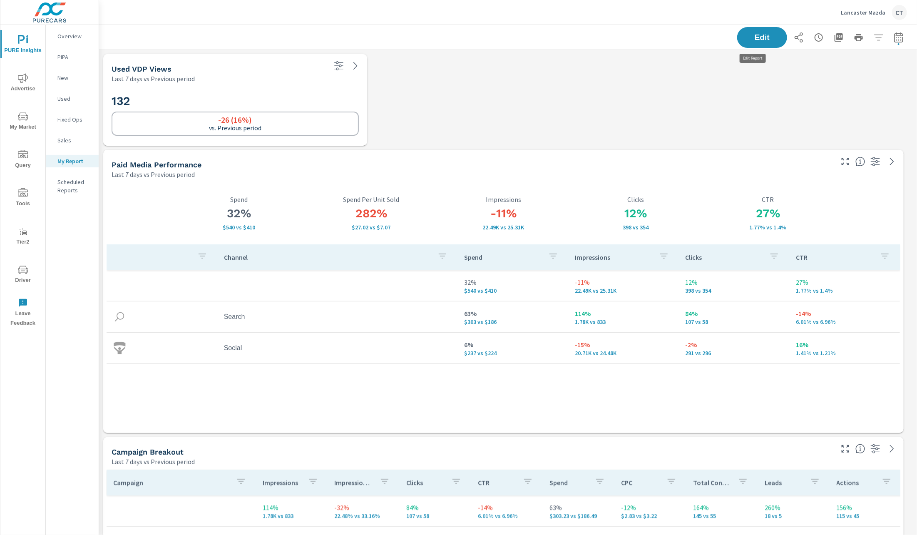
scroll to position [0, 0]
click at [755, 30] on button "Edit" at bounding box center [762, 38] width 52 height 22
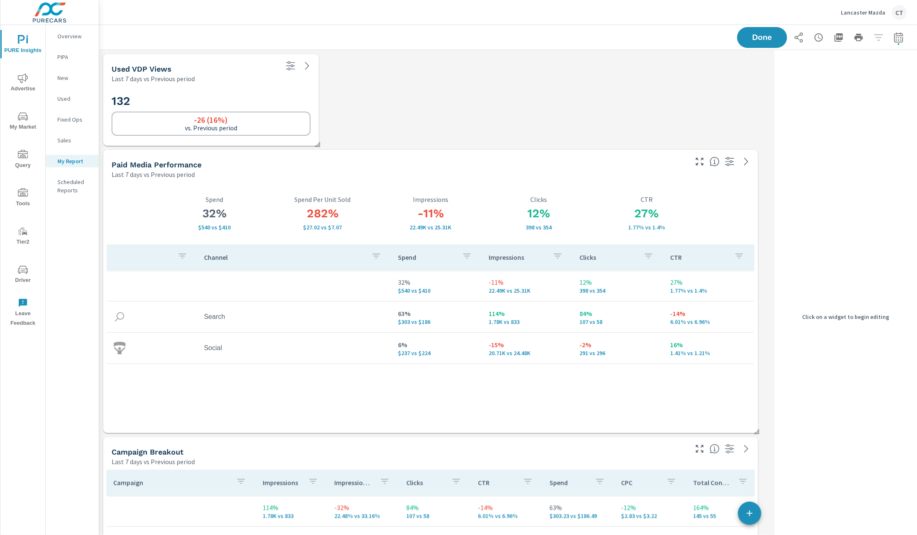
click at [299, 112] on div "-26 (16%) vs. Previous period" at bounding box center [211, 124] width 199 height 24
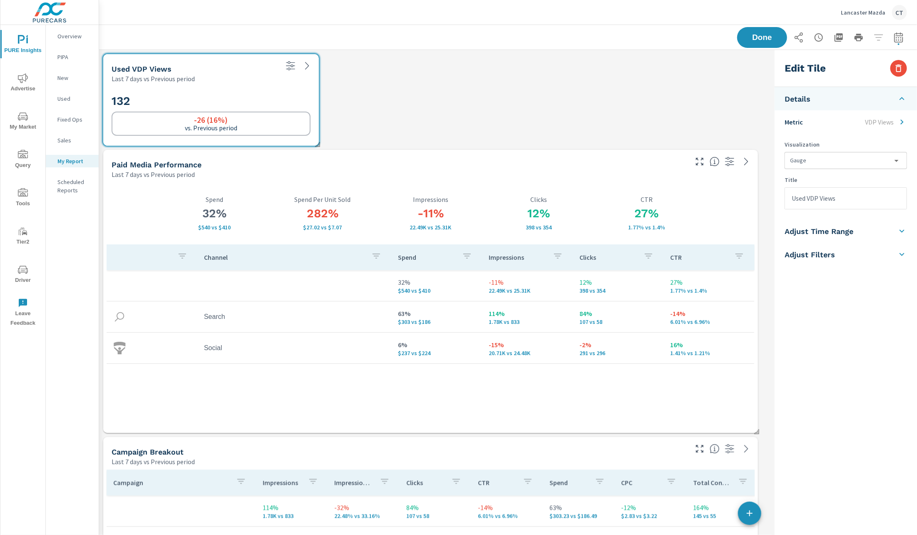
click at [839, 258] on li "Adjust Filters" at bounding box center [846, 254] width 142 height 23
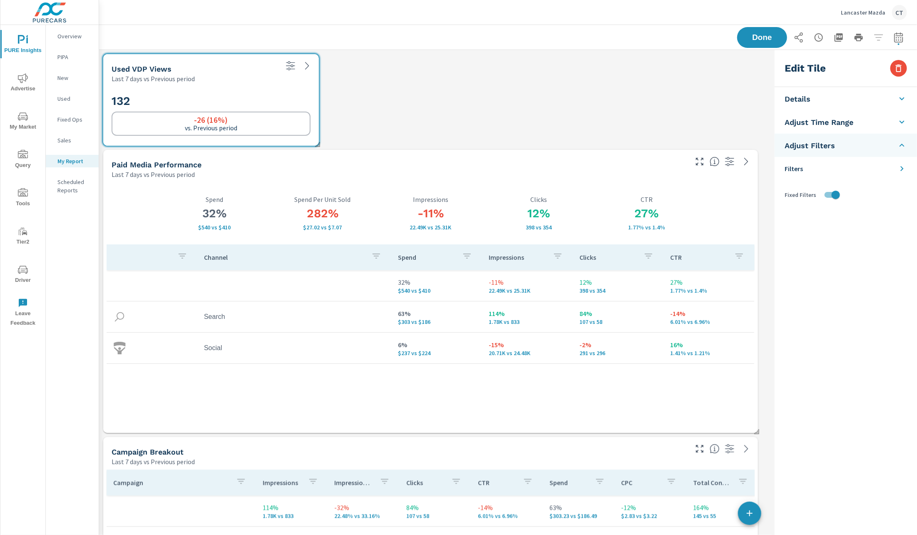
click at [866, 171] on li "Filters" at bounding box center [846, 168] width 142 height 23
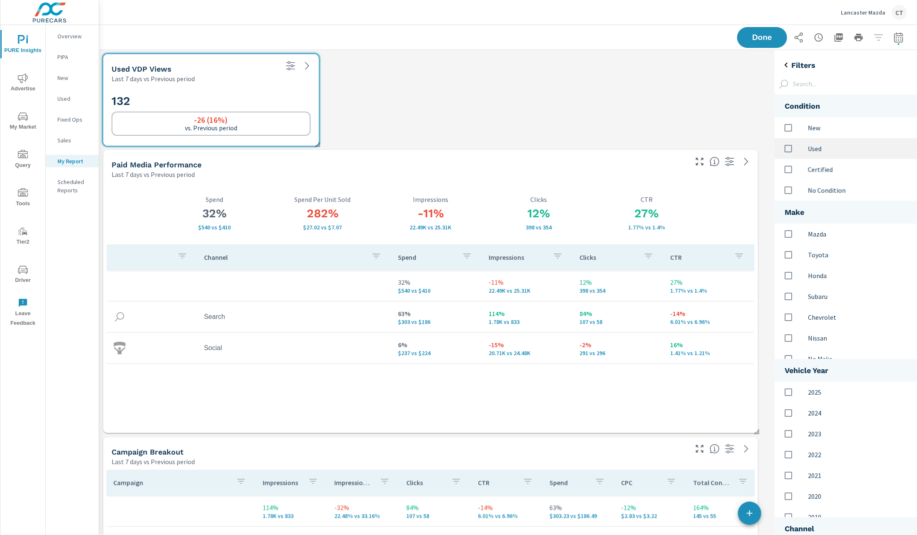
click at [843, 150] on p "Used" at bounding box center [859, 149] width 102 height 10
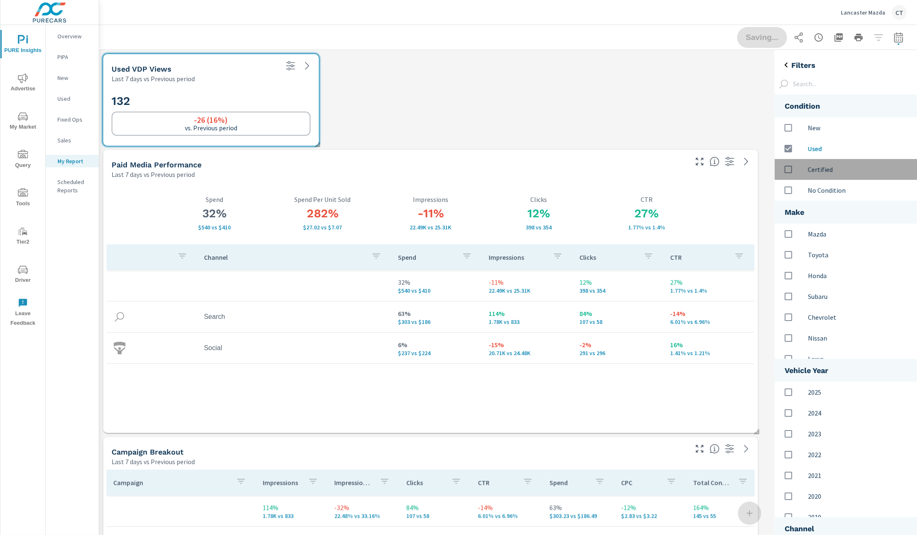
click at [831, 175] on div "Certified" at bounding box center [846, 169] width 142 height 21
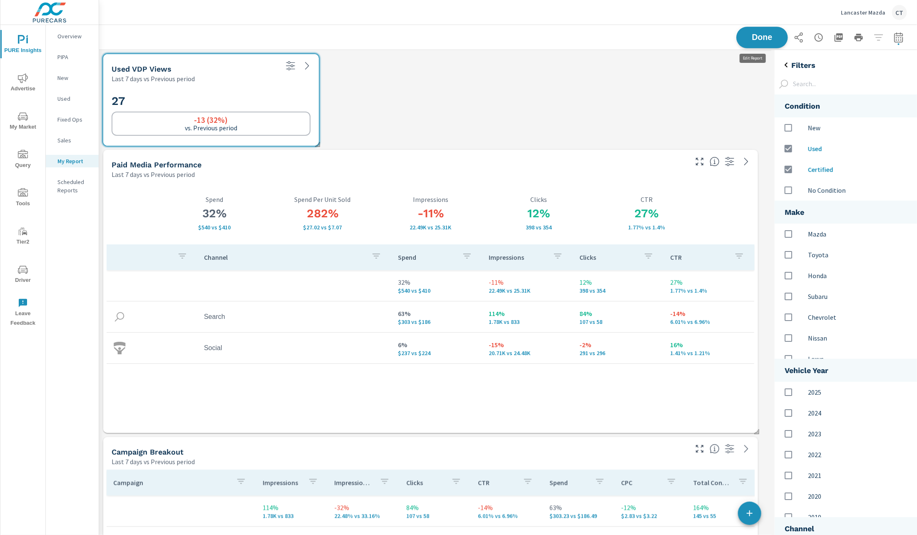
scroll to position [1747, 682]
click at [746, 33] on span "Done" at bounding box center [762, 37] width 34 height 8
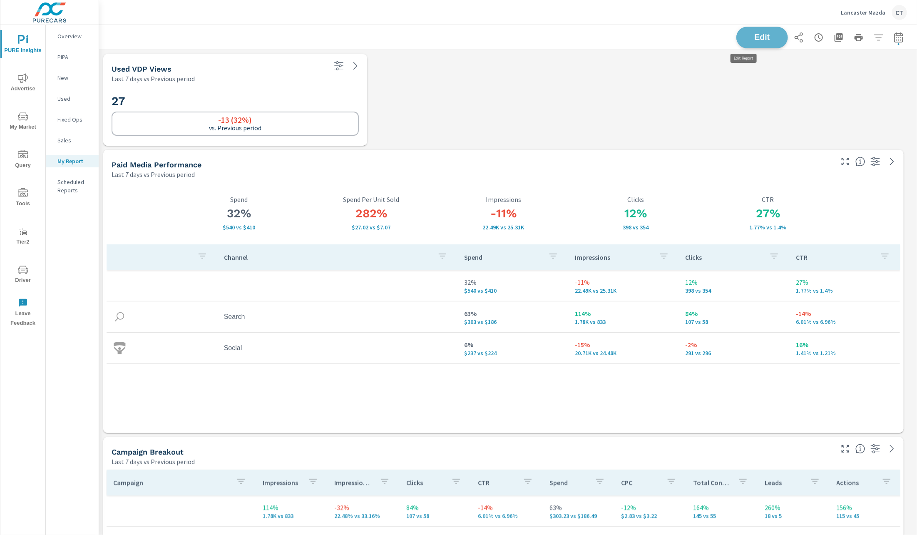
click at [774, 37] on button "Edit" at bounding box center [762, 38] width 52 height 22
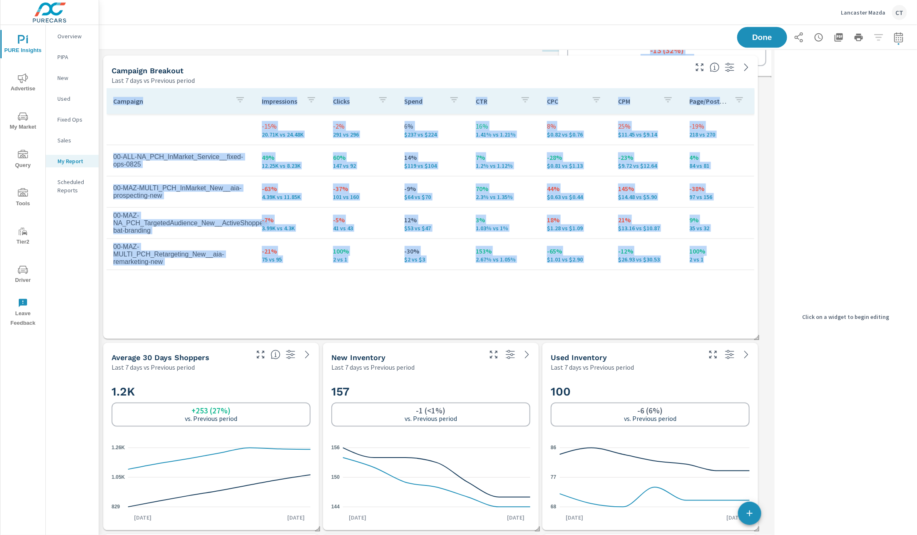
scroll to position [1685, 682]
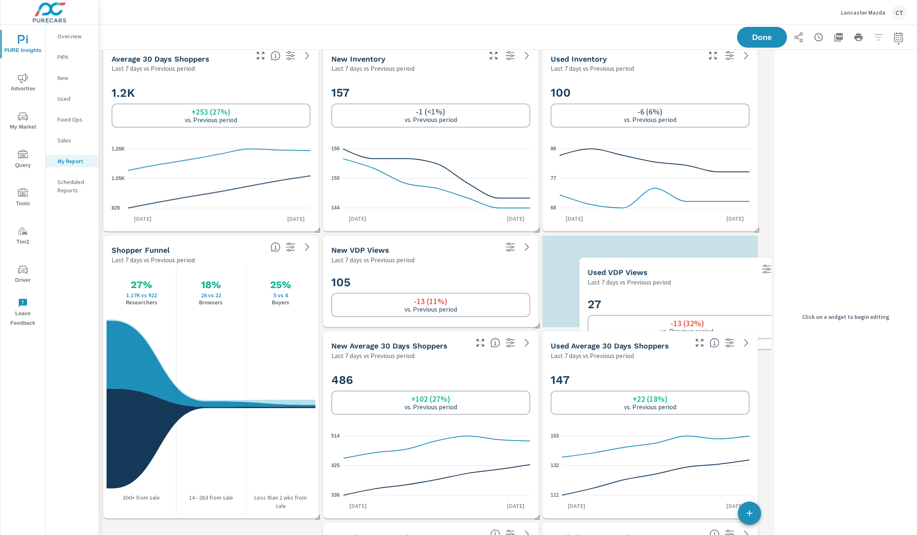
drag, startPoint x: 244, startPoint y: 67, endPoint x: 721, endPoint y: 268, distance: 517.2
click at [721, 268] on div "Used VDP Views" at bounding box center [671, 273] width 166 height 10
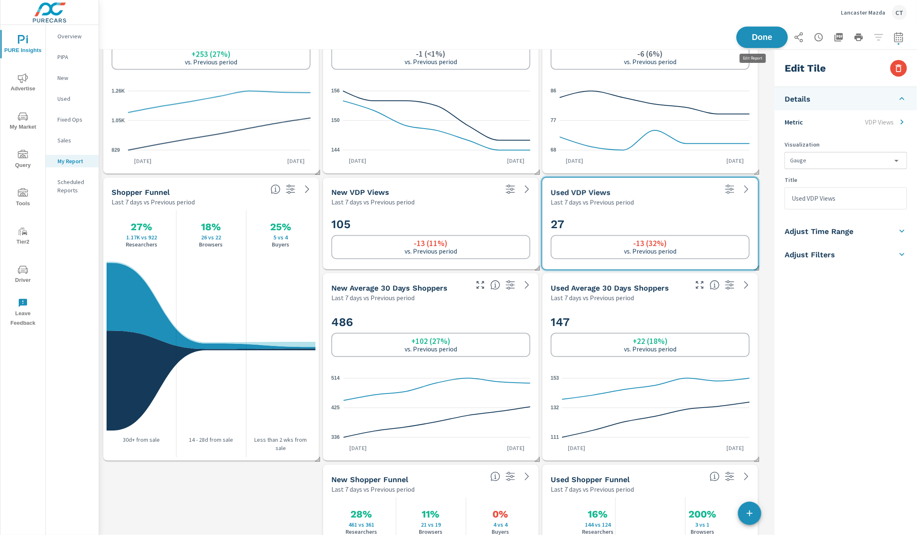
click at [745, 42] on button "Done" at bounding box center [762, 38] width 52 height 22
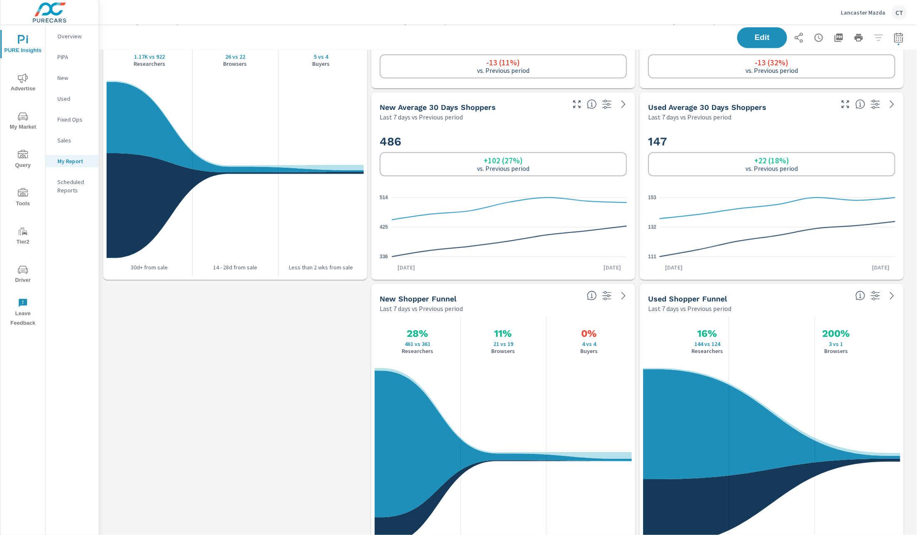
scroll to position [1106, 0]
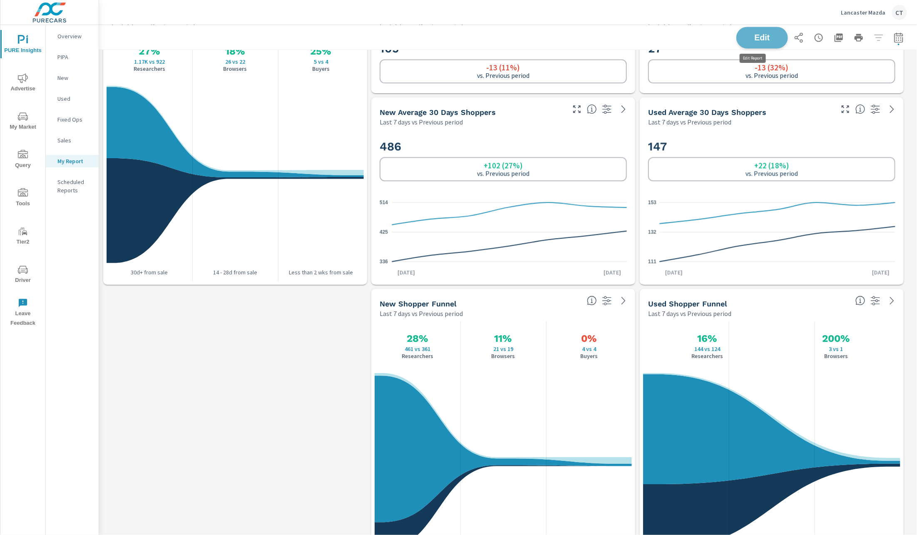
click at [759, 40] on span "Edit" at bounding box center [762, 37] width 34 height 8
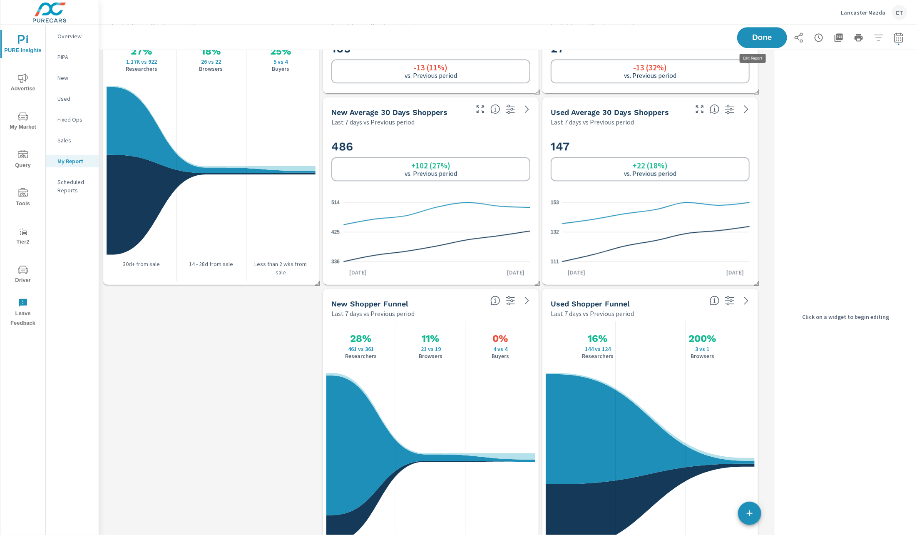
scroll to position [1652, 682]
click at [27, 90] on span "Advertise" at bounding box center [23, 83] width 40 height 20
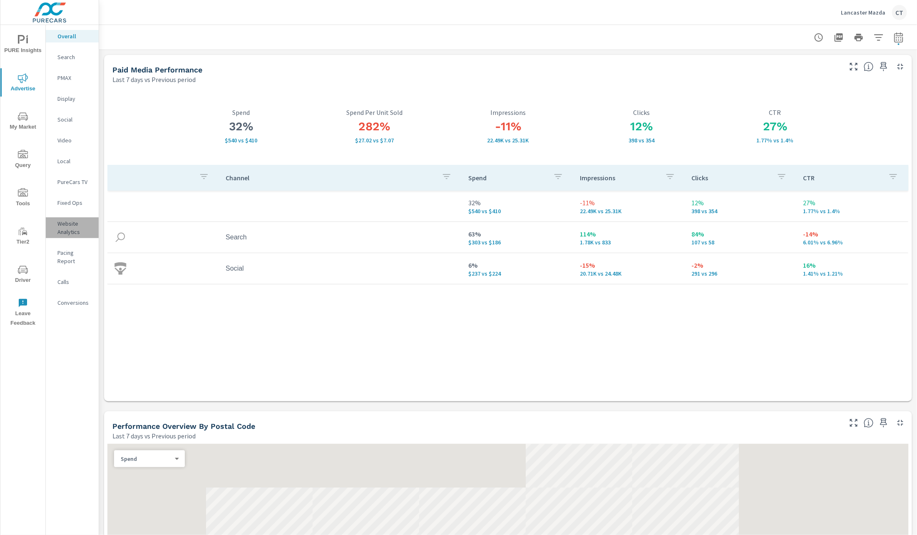
click at [71, 229] on p "Website Analytics" at bounding box center [74, 227] width 35 height 17
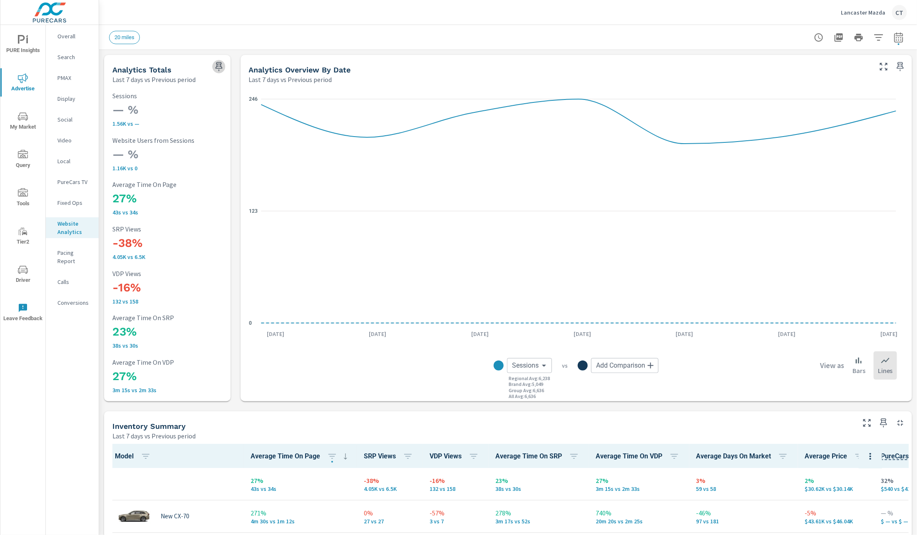
click at [219, 64] on icon "button" at bounding box center [218, 66] width 7 height 9
click at [25, 46] on span "PURE Insights" at bounding box center [23, 45] width 40 height 20
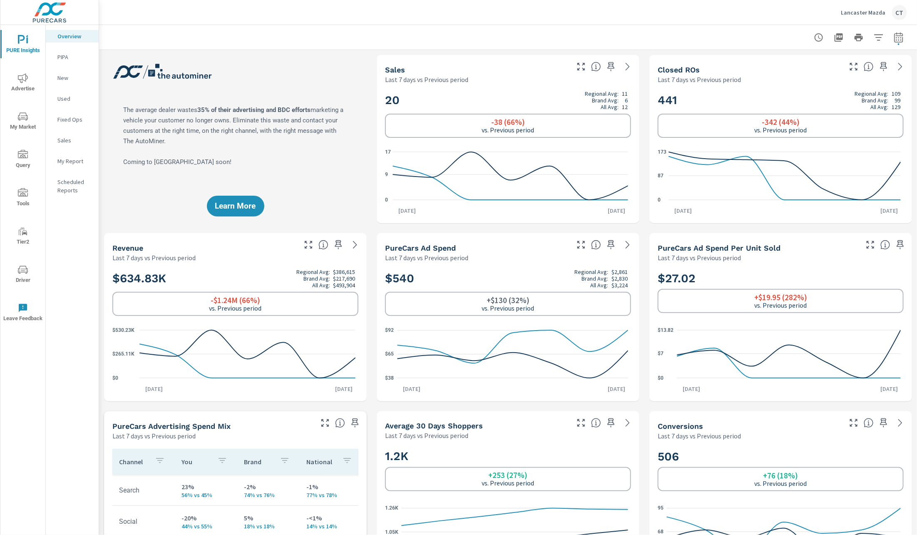
click at [65, 163] on p "My Report" at bounding box center [74, 161] width 35 height 8
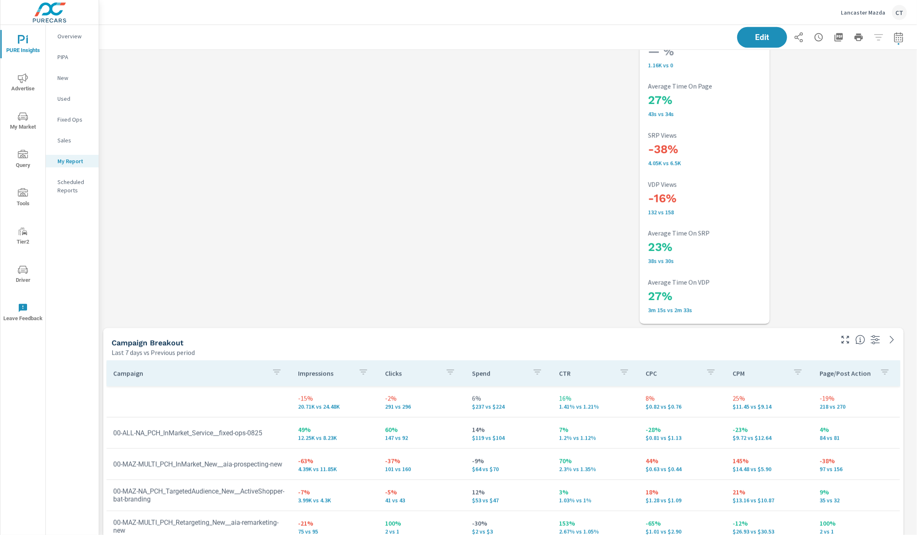
scroll to position [676, 0]
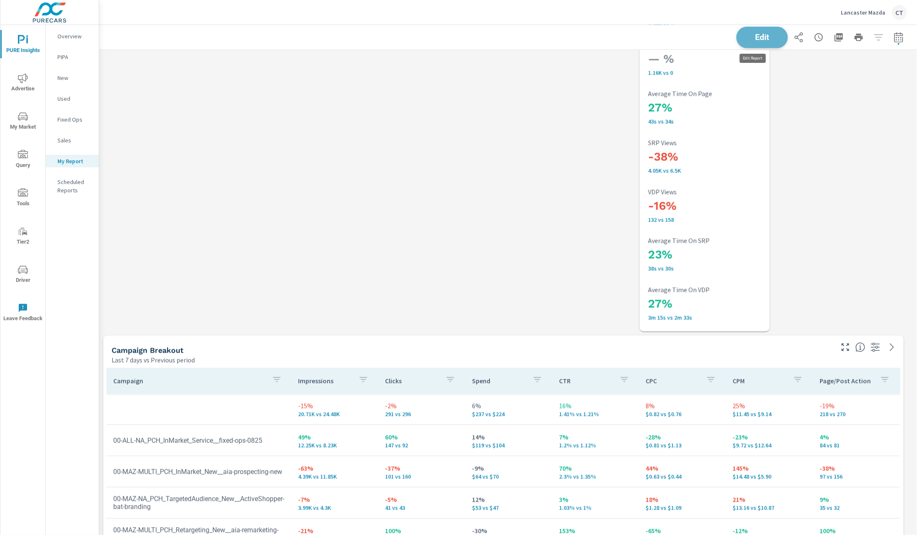
click at [744, 45] on button "Edit" at bounding box center [762, 38] width 52 height 22
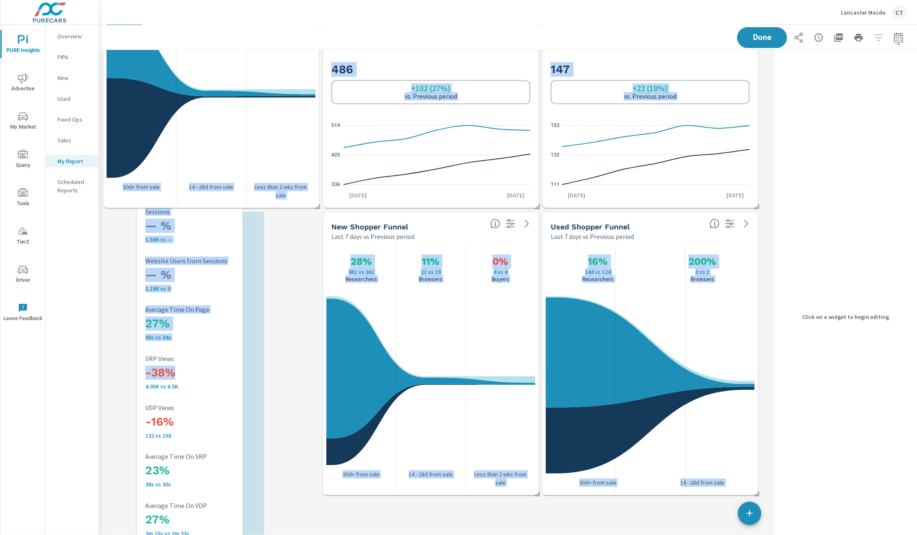
scroll to position [1195, 0]
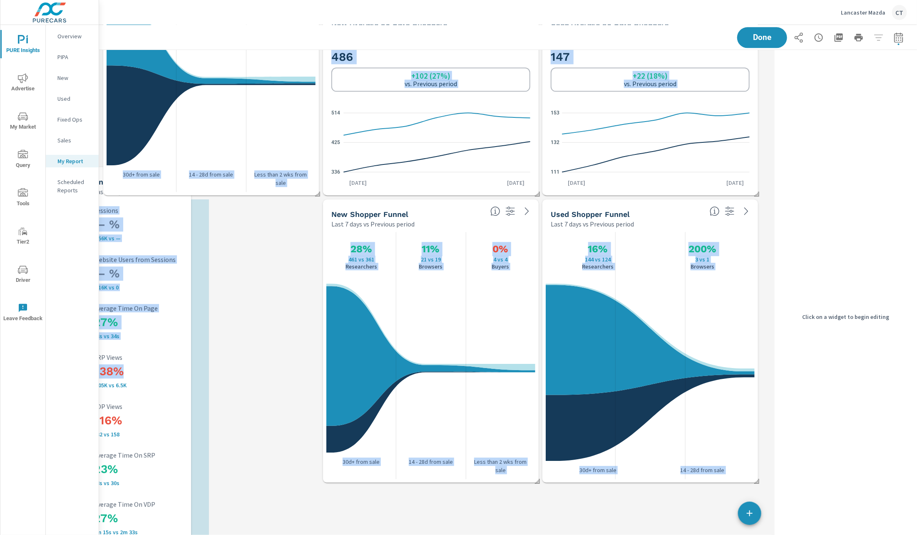
drag, startPoint x: 613, startPoint y: 153, endPoint x: 157, endPoint y: 367, distance: 504.5
click at [157, 367] on h3 "-38%" at bounding box center [149, 371] width 110 height 14
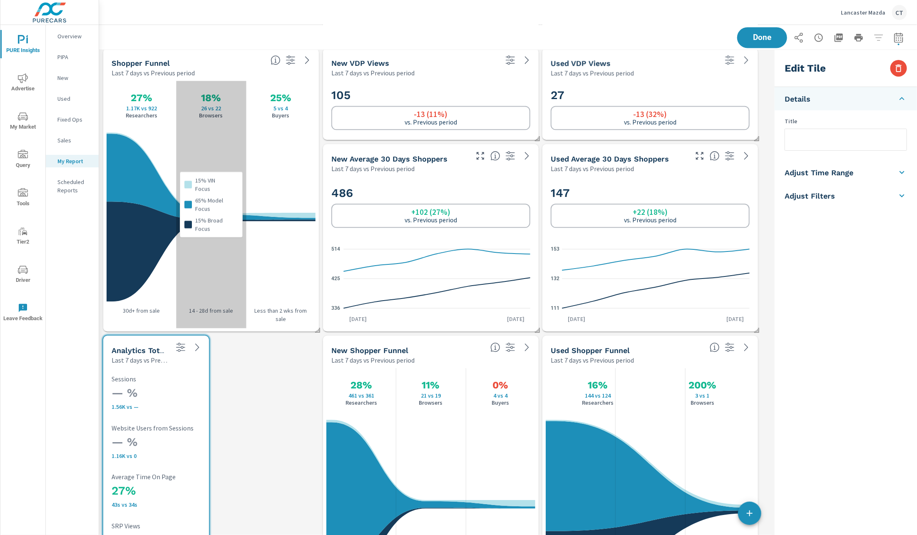
scroll to position [1059, 0]
click at [227, 275] on div "15% VIN Focus 65% Model Focus 15% Broad Focus" at bounding box center [211, 204] width 70 height 247
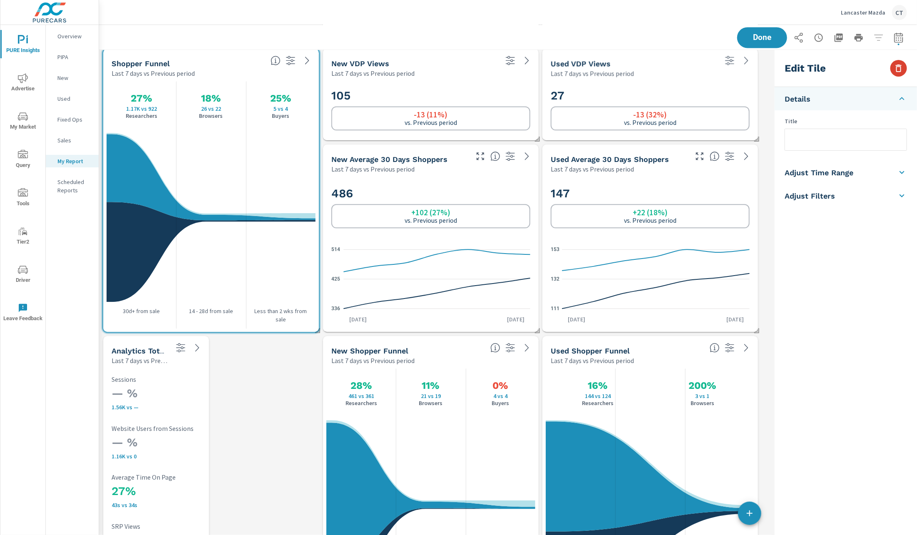
click at [904, 71] on button "button" at bounding box center [899, 68] width 17 height 17
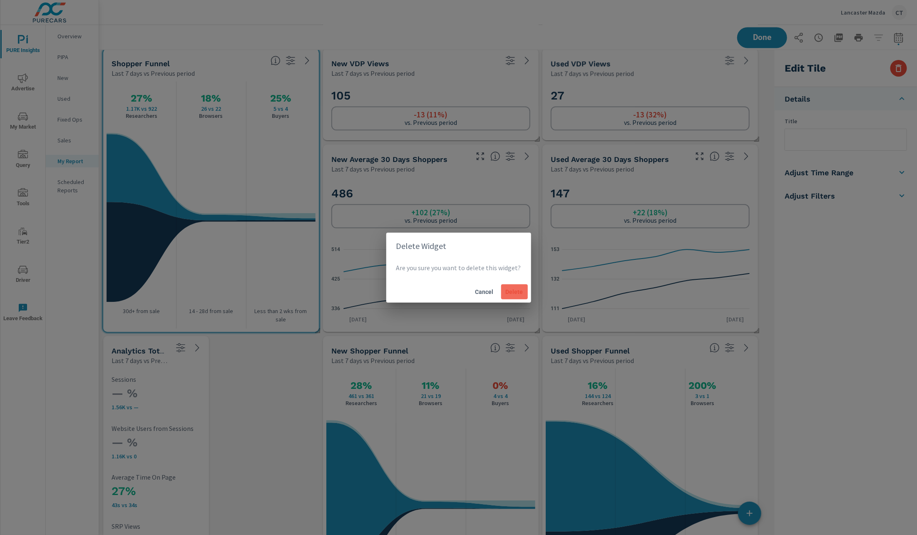
click at [510, 291] on span "Delete" at bounding box center [515, 291] width 20 height 7
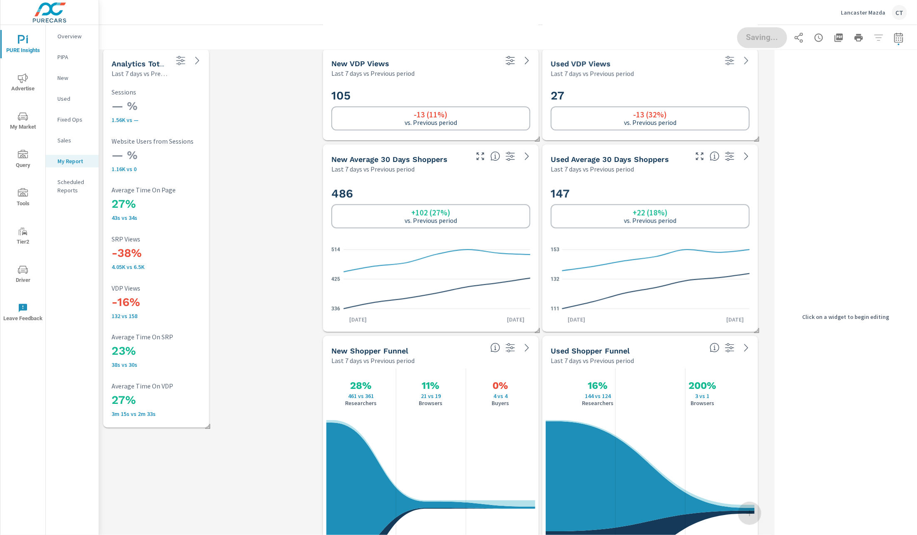
scroll to position [4, 4]
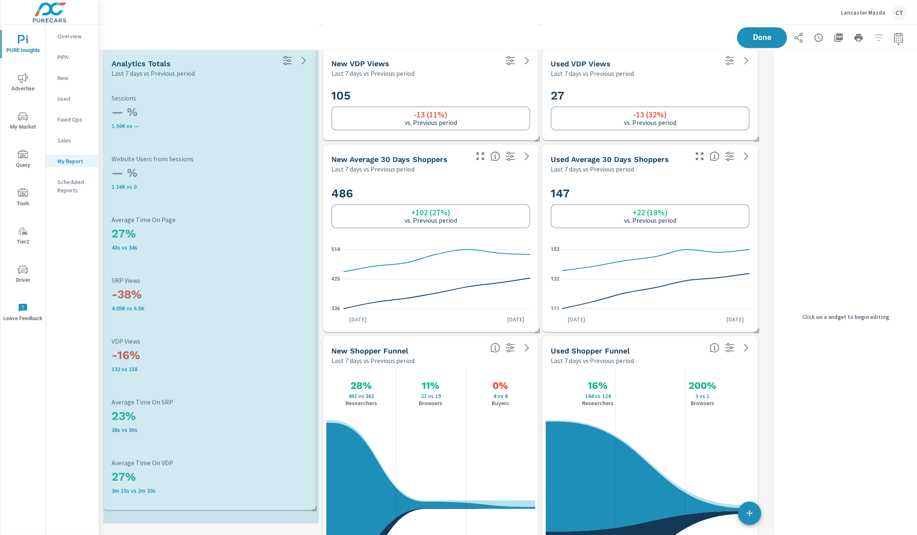
drag, startPoint x: 207, startPoint y: 428, endPoint x: 312, endPoint y: 500, distance: 127.3
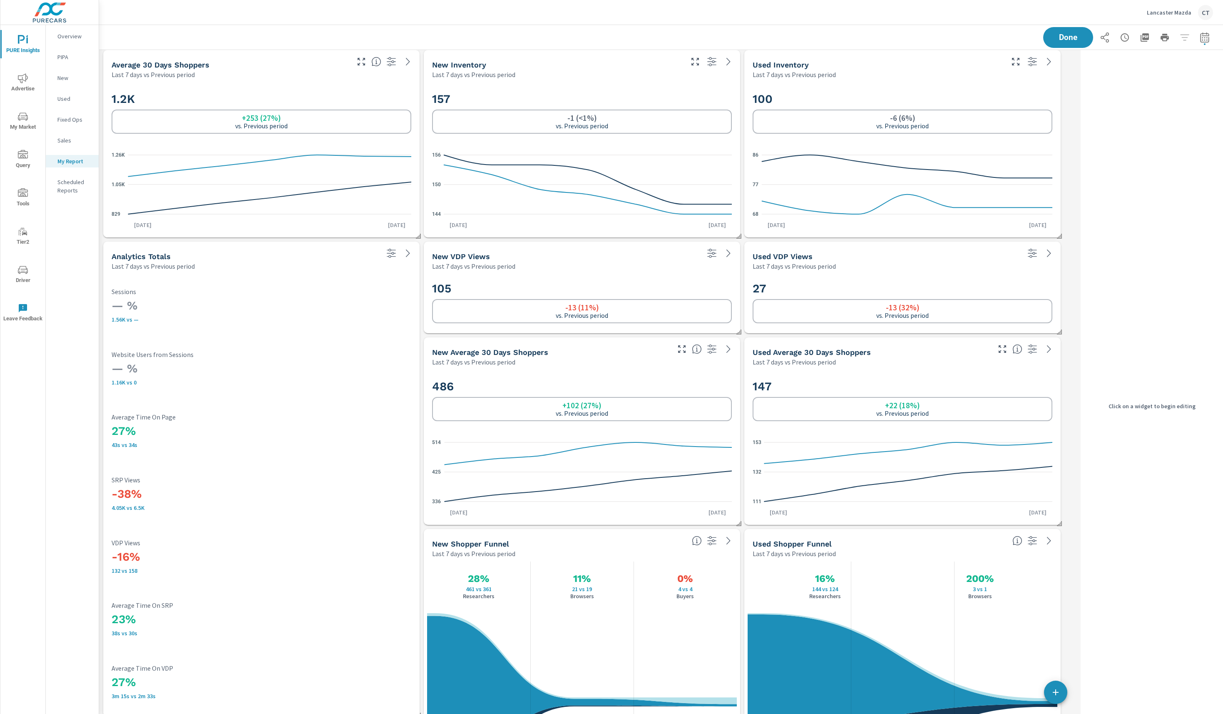
scroll to position [865, 0]
click at [159, 512] on div "-38% 4.05K vs 6.5K SRP Views" at bounding box center [261, 494] width 300 height 53
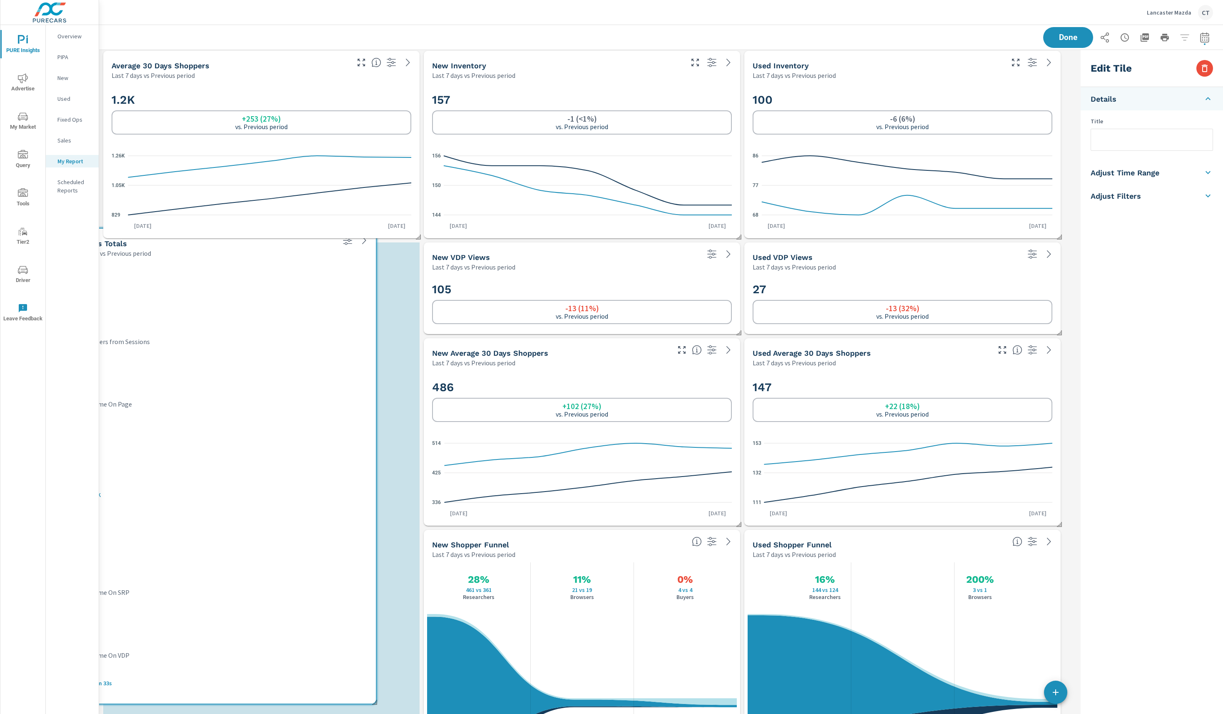
drag, startPoint x: 161, startPoint y: 502, endPoint x: 176, endPoint y: 499, distance: 15.3
click at [176, 498] on div "-38% 4.05K vs 6.5K SRP Views" at bounding box center [218, 480] width 300 height 35
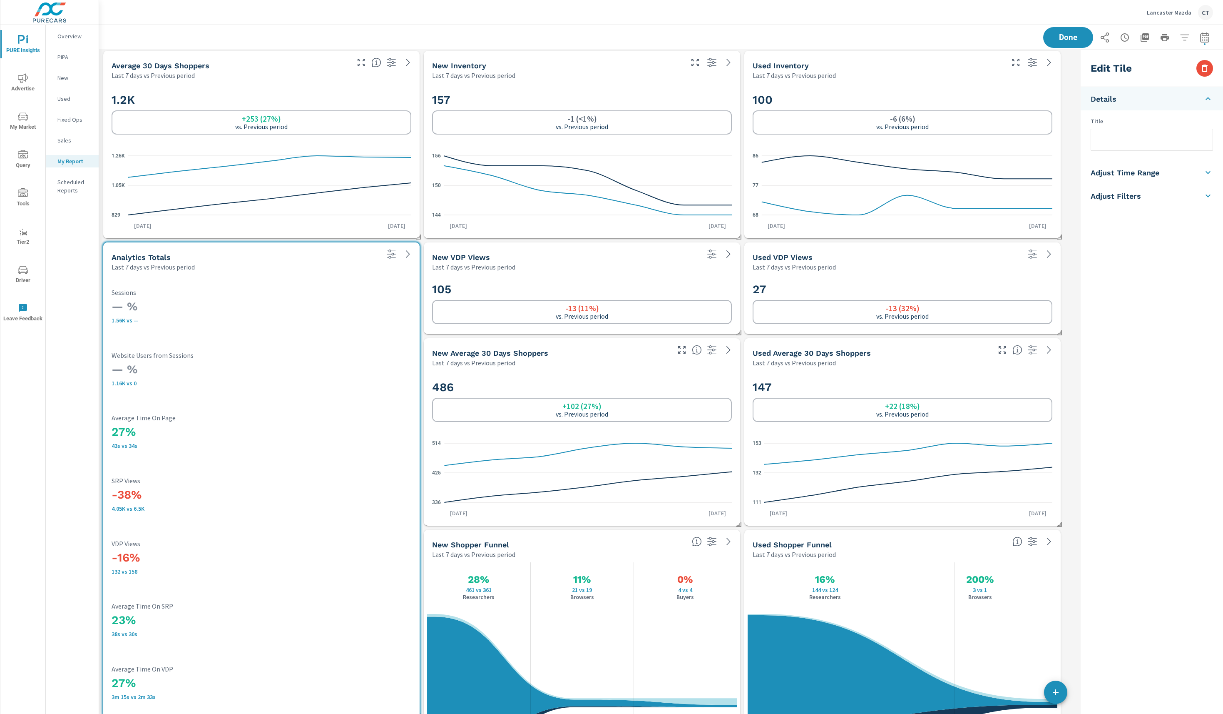
click at [125, 493] on h3 "-38%" at bounding box center [262, 495] width 300 height 14
click at [125, 495] on h3 "-38%" at bounding box center [262, 495] width 300 height 14
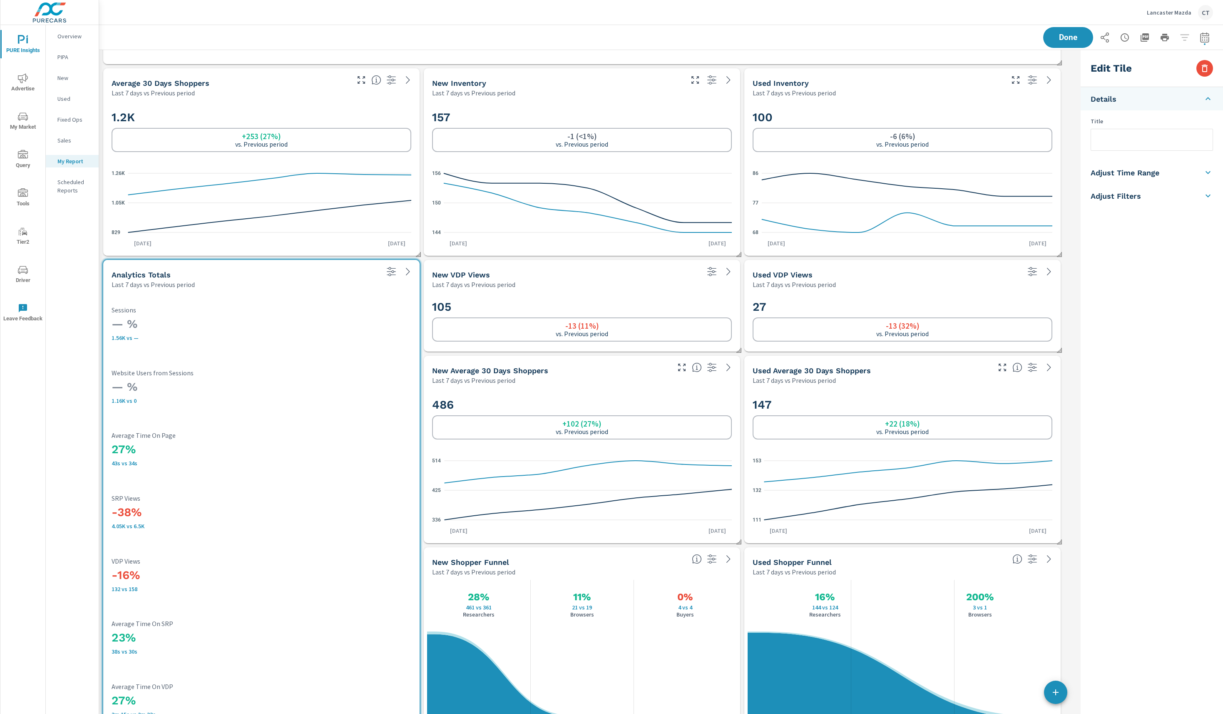
scroll to position [968, 0]
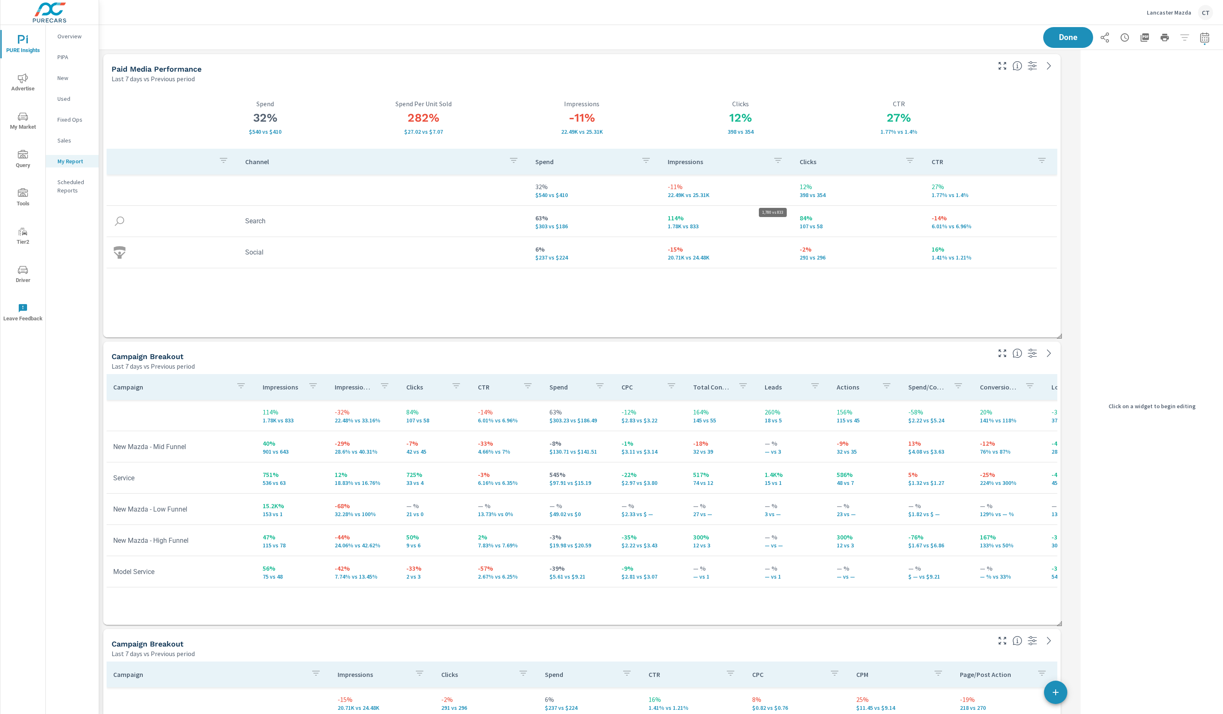
scroll to position [1652, 985]
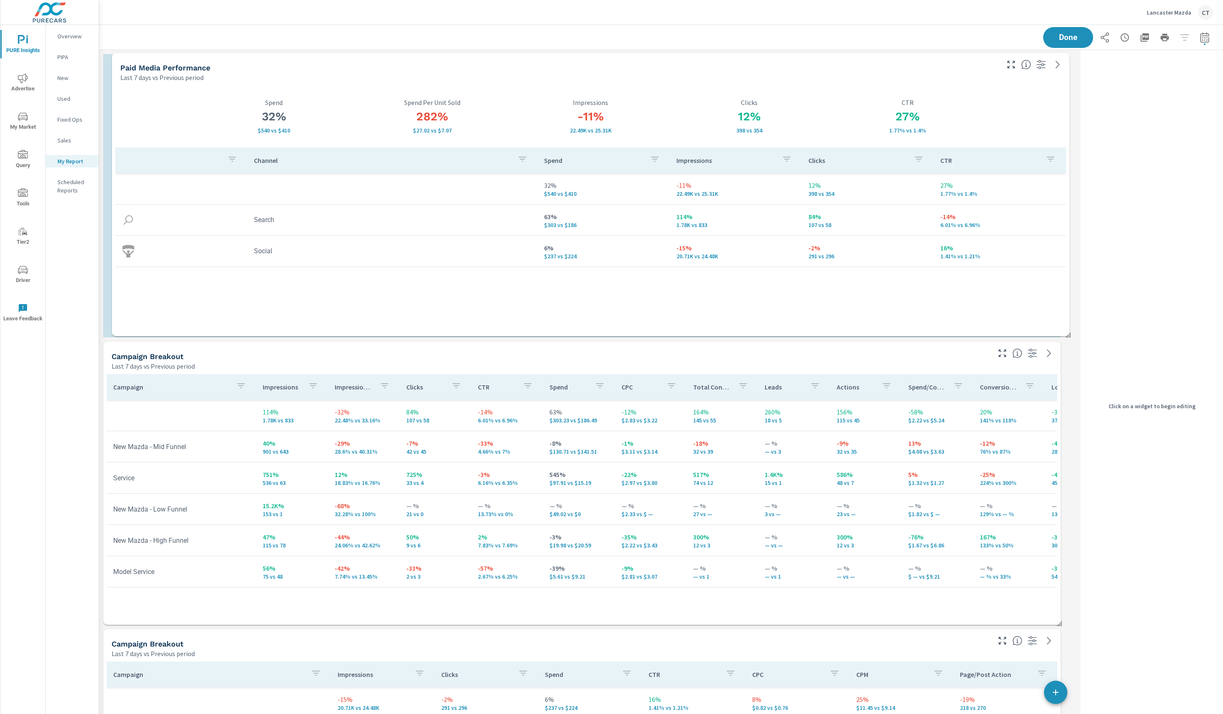
drag, startPoint x: 657, startPoint y: 224, endPoint x: 661, endPoint y: 221, distance: 5.3
click at [661, 221] on td "63% $303 vs $186" at bounding box center [603, 220] width 132 height 30
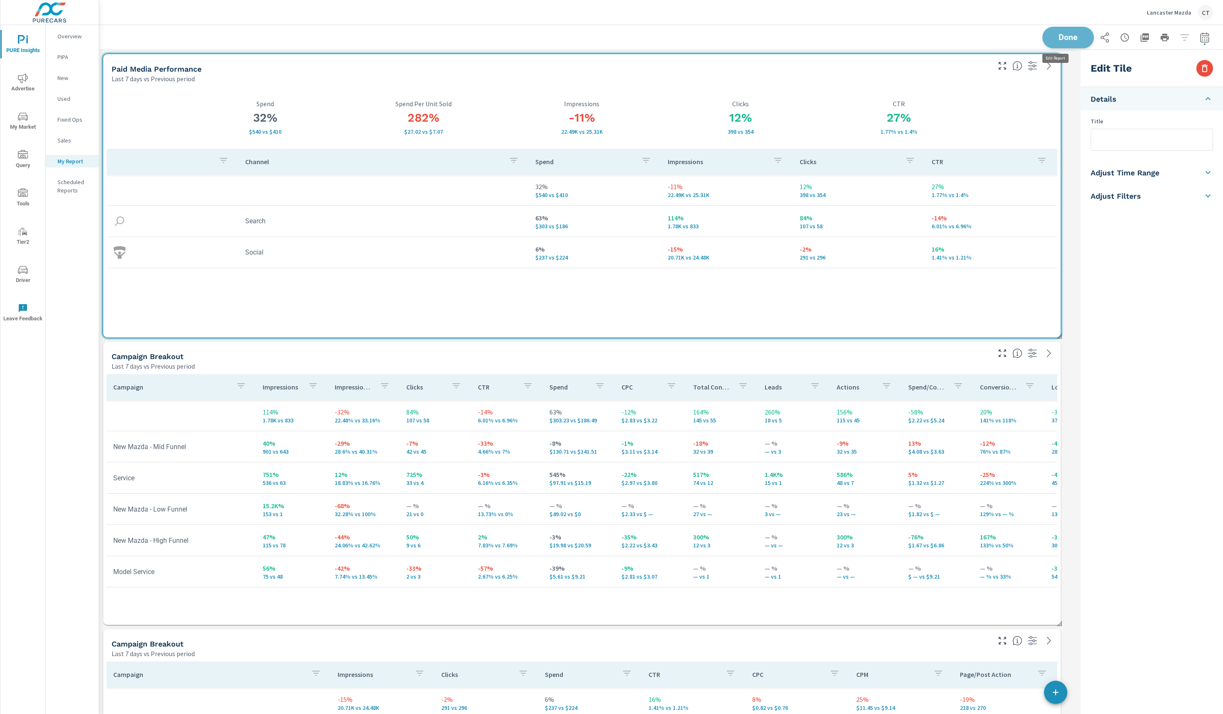
click at [917, 43] on button "Done" at bounding box center [1068, 38] width 52 height 22
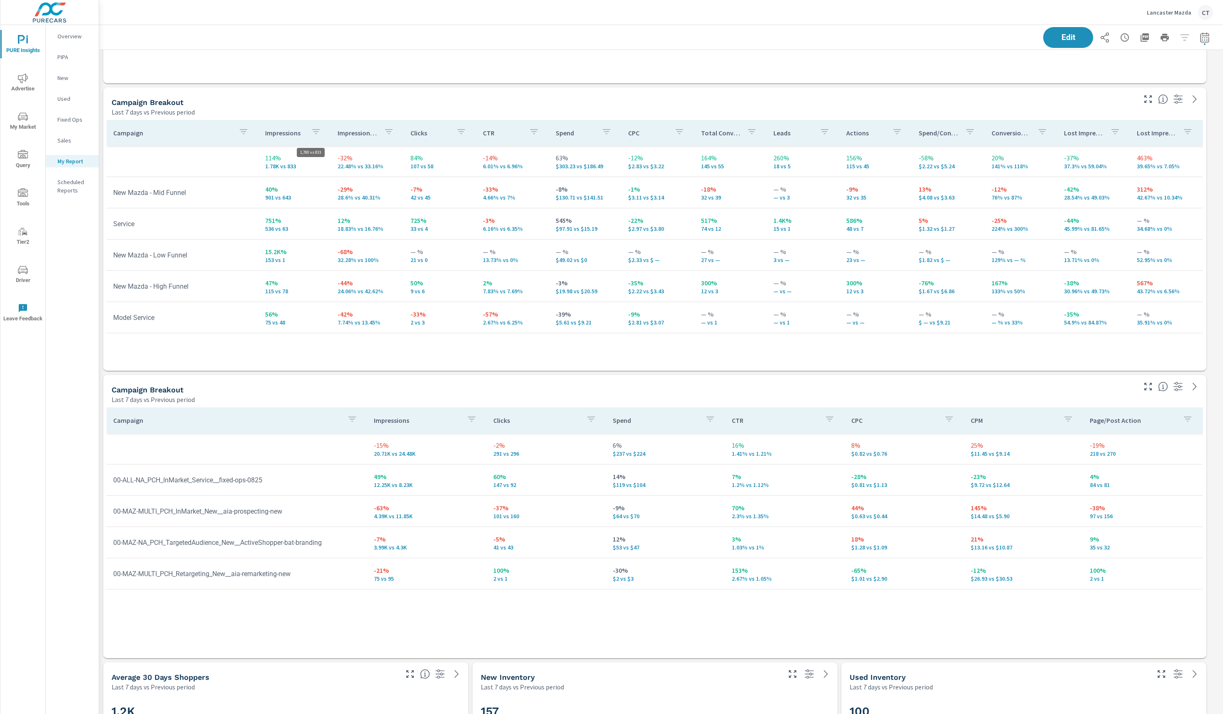
scroll to position [1652, 1131]
click at [340, 169] on p "22.48% vs 33.16%" at bounding box center [368, 166] width 60 height 7
click at [363, 166] on p "22.48% vs 33.16%" at bounding box center [368, 166] width 60 height 7
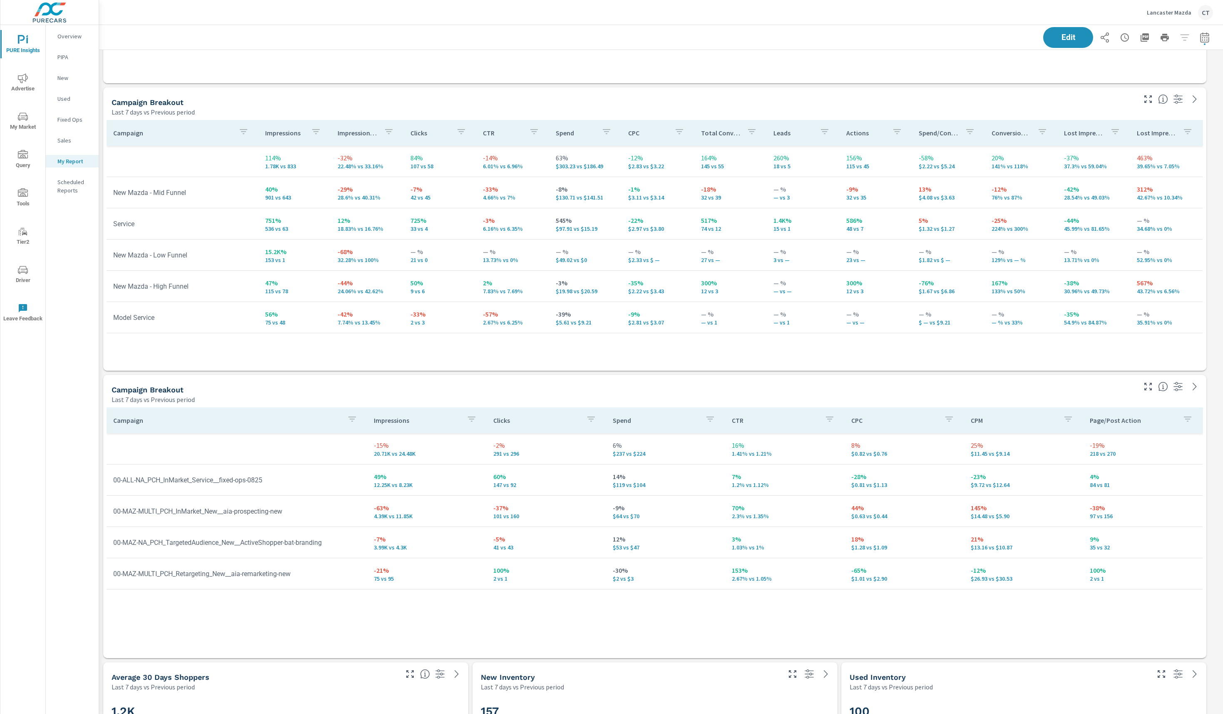
click at [387, 349] on div "Campaign Impressions Impression Share Clicks CTR Spend CPC Total Conversions Le…" at bounding box center [655, 237] width 1097 height 235
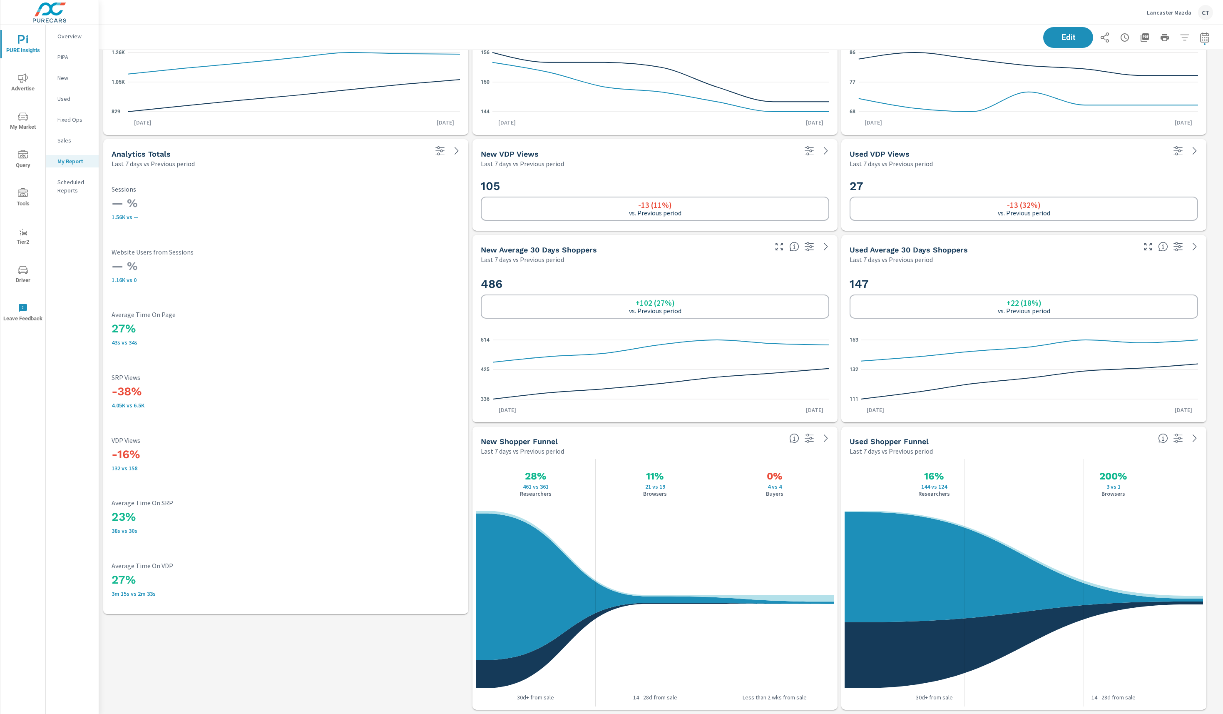
click at [495, 381] on icon "336 425 514" at bounding box center [655, 369] width 348 height 72
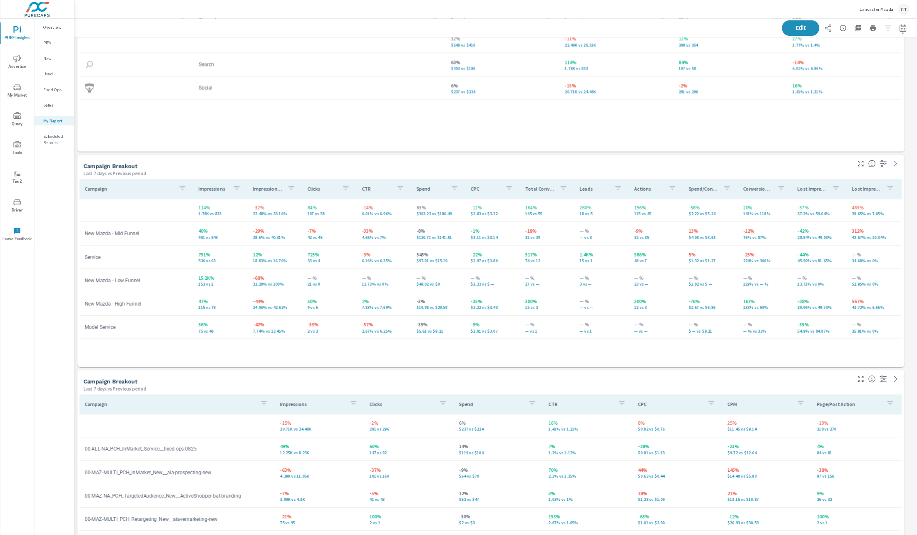
scroll to position [143, 0]
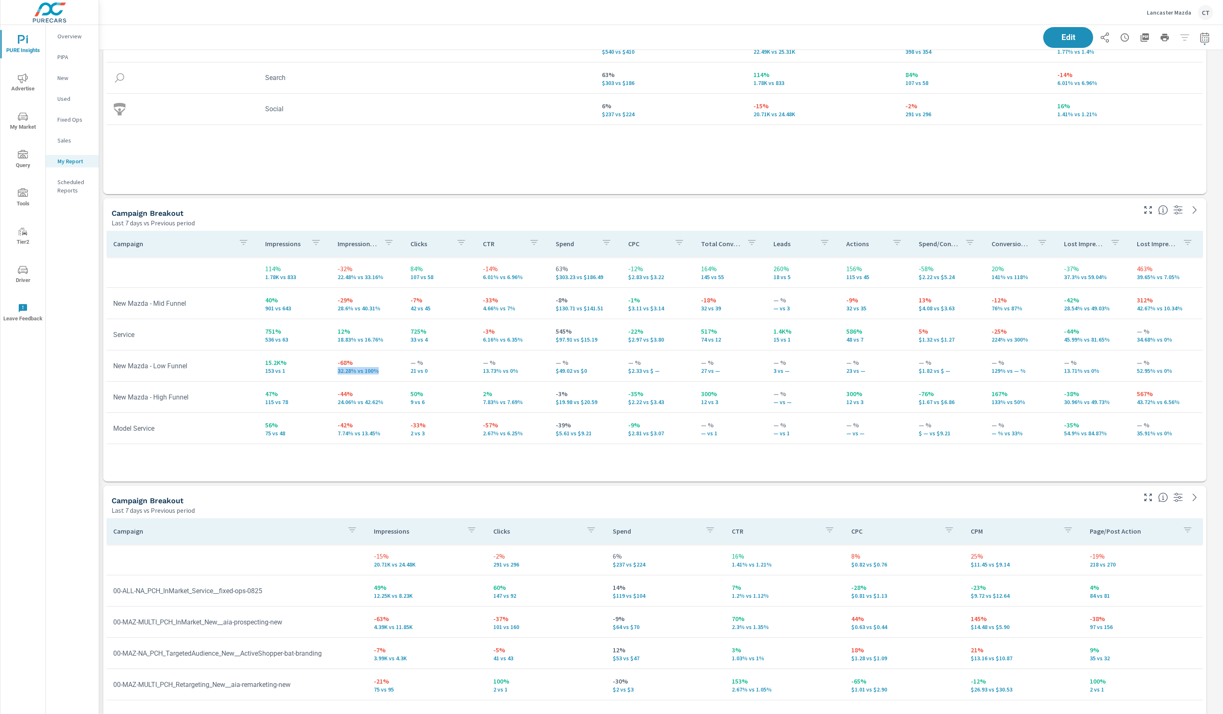
drag, startPoint x: 381, startPoint y: 372, endPoint x: 334, endPoint y: 369, distance: 47.2
click at [334, 369] on td "-68% 32.28% vs 100%" at bounding box center [367, 366] width 73 height 30
click at [342, 374] on p "32.28% vs 100%" at bounding box center [368, 370] width 60 height 7
click at [342, 373] on p "32.28% vs 100%" at bounding box center [368, 370] width 60 height 7
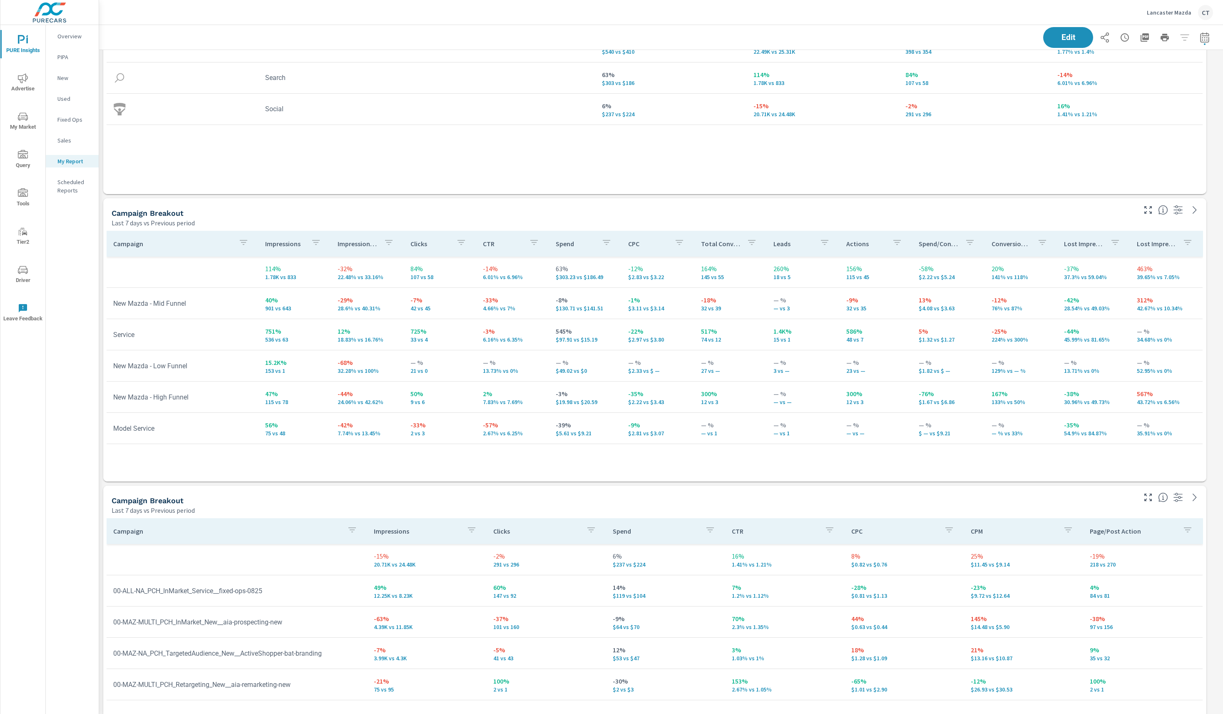
click at [388, 374] on td "-68% 32.28% vs 100%" at bounding box center [367, 366] width 73 height 30
drag, startPoint x: 383, startPoint y: 372, endPoint x: 334, endPoint y: 371, distance: 49.1
click at [334, 371] on td "-68% 32.28% vs 100%" at bounding box center [367, 366] width 73 height 30
click at [355, 379] on td "-68% 32.28% vs 100%" at bounding box center [367, 366] width 73 height 30
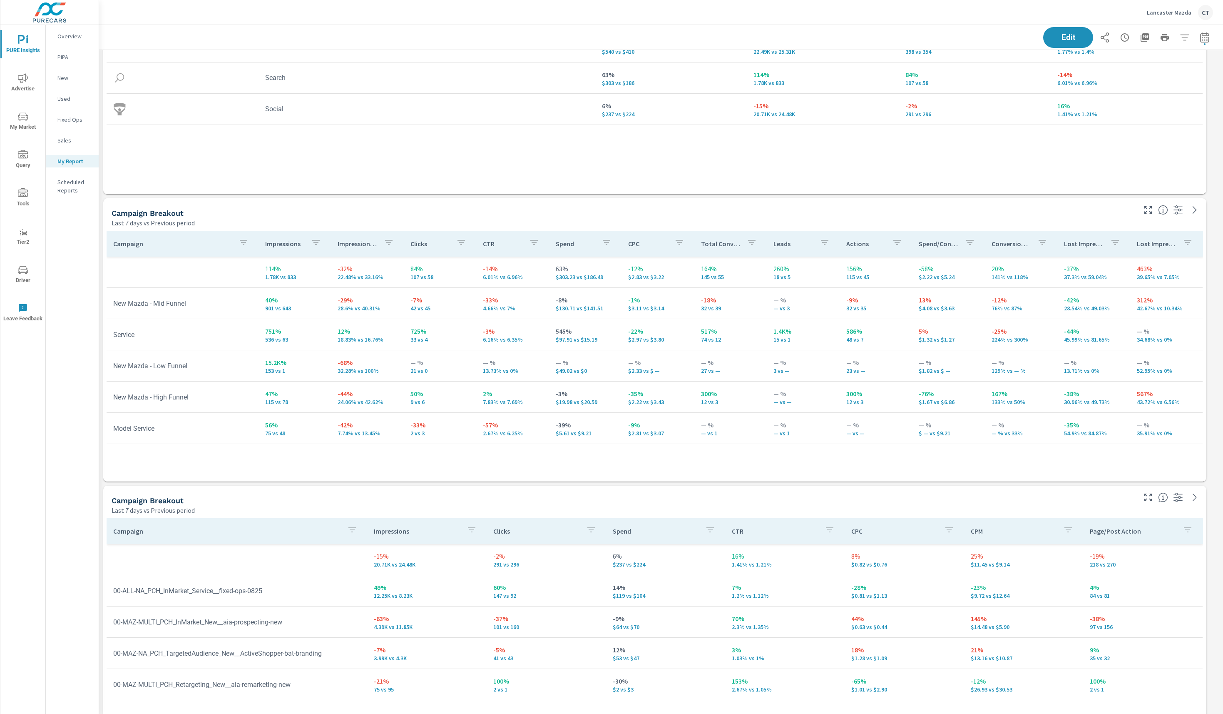
click at [342, 371] on p "32.28% vs 100%" at bounding box center [368, 370] width 60 height 7
click at [342, 311] on p "28.6% vs 40.31%" at bounding box center [368, 308] width 60 height 7
click at [369, 309] on p "28.6% vs 40.31%" at bounding box center [368, 308] width 60 height 7
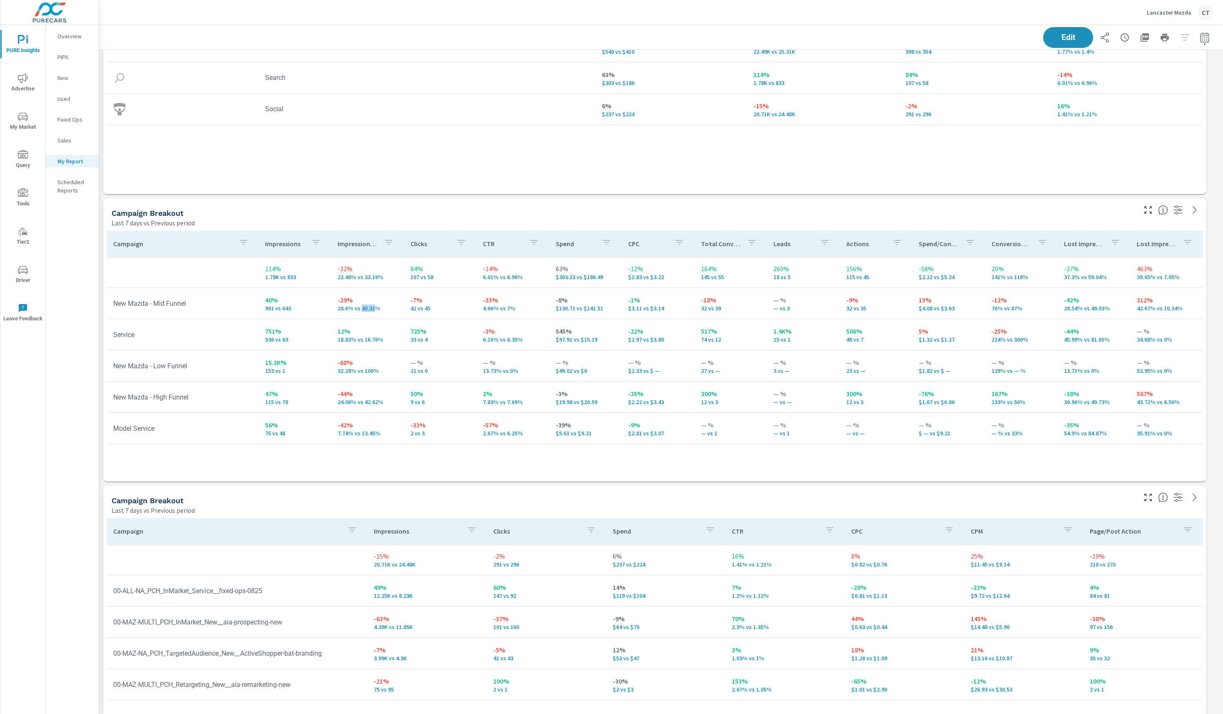
click at [369, 309] on p "28.6% vs 40.31%" at bounding box center [368, 308] width 60 height 7
drag, startPoint x: 600, startPoint y: 309, endPoint x: 547, endPoint y: 308, distance: 52.9
click at [550, 309] on td "-8% $130.71 vs $141.51" at bounding box center [585, 303] width 73 height 30
click at [576, 295] on p "-8%" at bounding box center [586, 300] width 60 height 10
drag, startPoint x: 383, startPoint y: 403, endPoint x: 318, endPoint y: 402, distance: 65.4
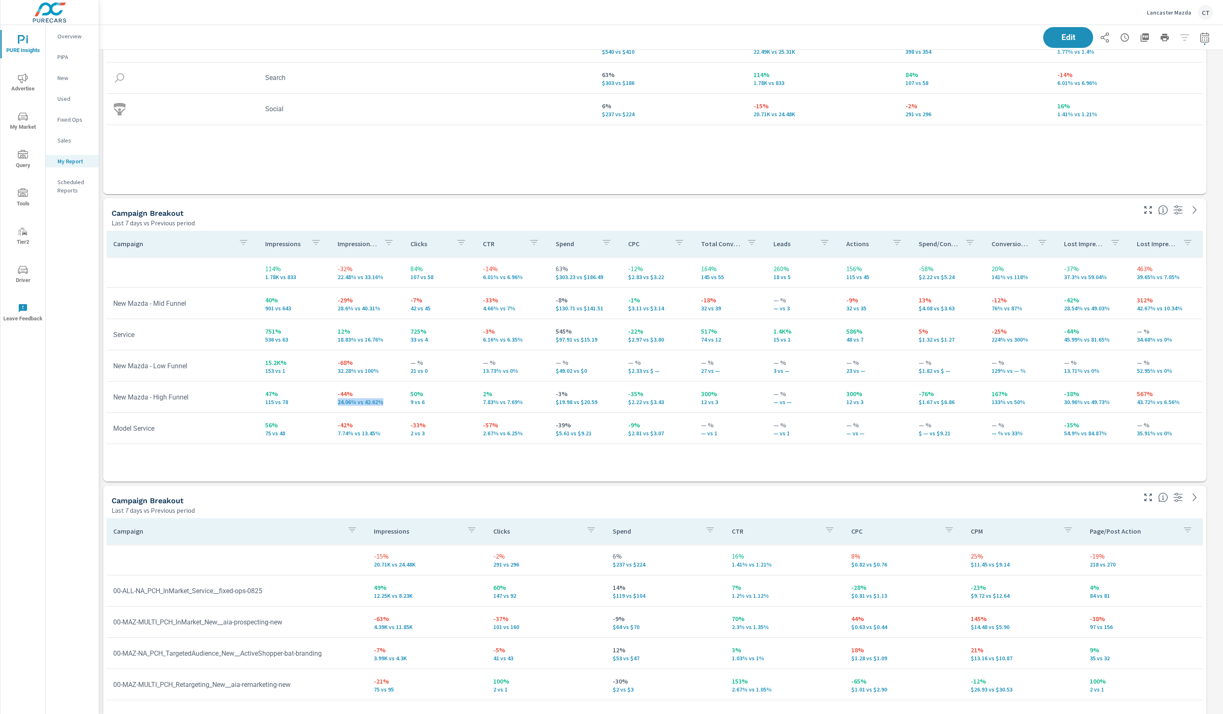
click at [333, 404] on td "-44% 24.06% vs 42.62%" at bounding box center [367, 397] width 73 height 30
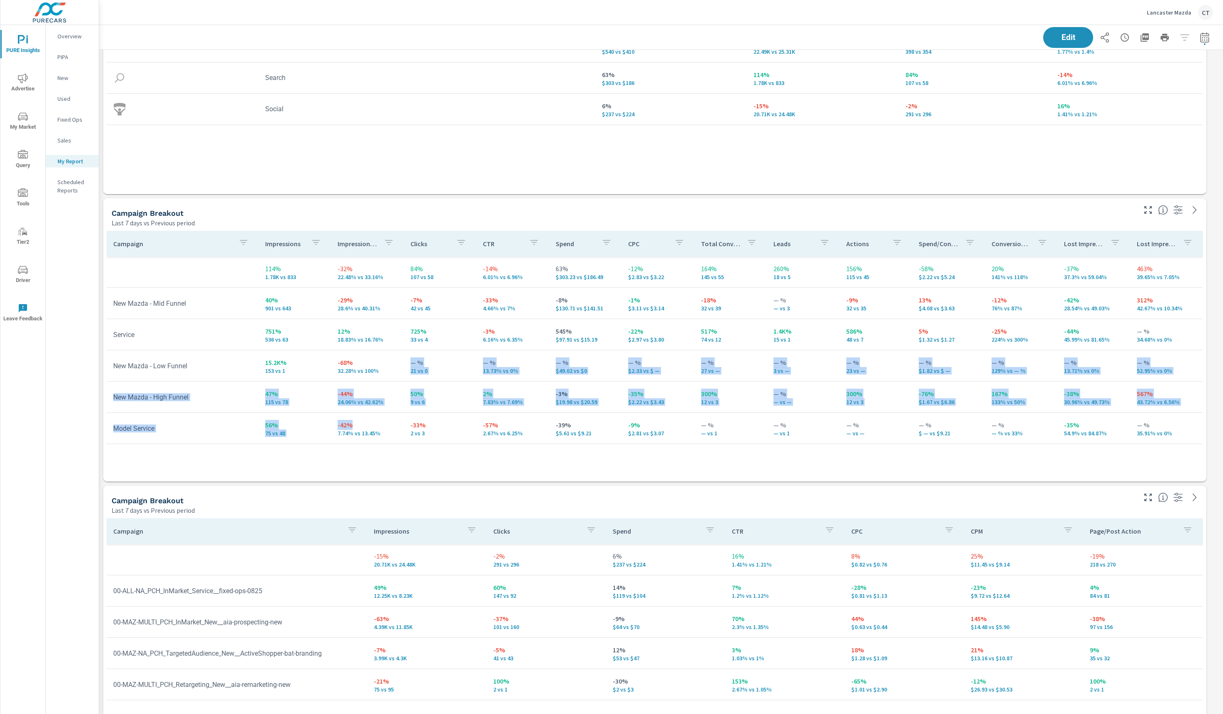
drag, startPoint x: 366, startPoint y: 415, endPoint x: 394, endPoint y: 373, distance: 49.5
click at [394, 373] on tbody "114% 1.78K vs 833 -32% 22.48% vs 33.16% 84% 107 vs 58 -14% 6.01% vs 6.96% 63% $…" at bounding box center [655, 349] width 1097 height 187
click at [395, 376] on td "-68% 32.28% vs 100%" at bounding box center [367, 366] width 73 height 30
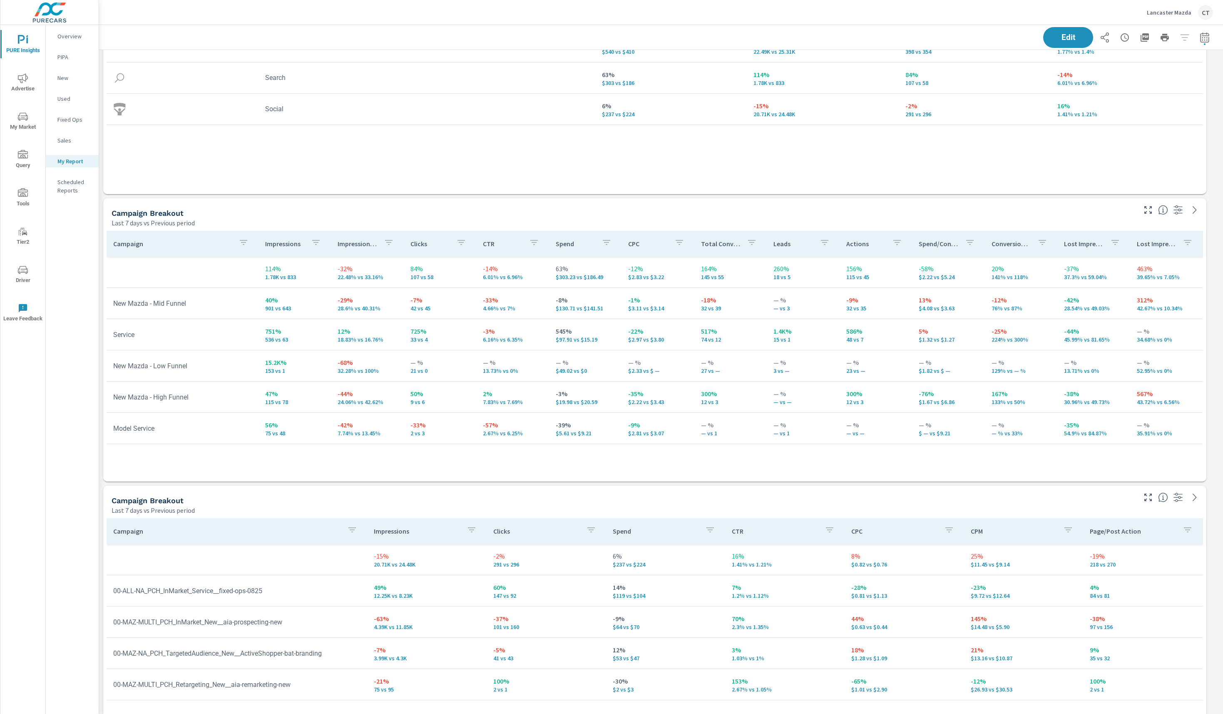
click at [338, 405] on p "24.06% vs 42.62%" at bounding box center [368, 401] width 60 height 7
click at [338, 404] on p "24.06% vs 42.62%" at bounding box center [368, 401] width 60 height 7
click at [316, 408] on td "47% 115 vs 78" at bounding box center [295, 397] width 73 height 30
click at [343, 405] on p "24.06% vs 42.62%" at bounding box center [368, 401] width 60 height 7
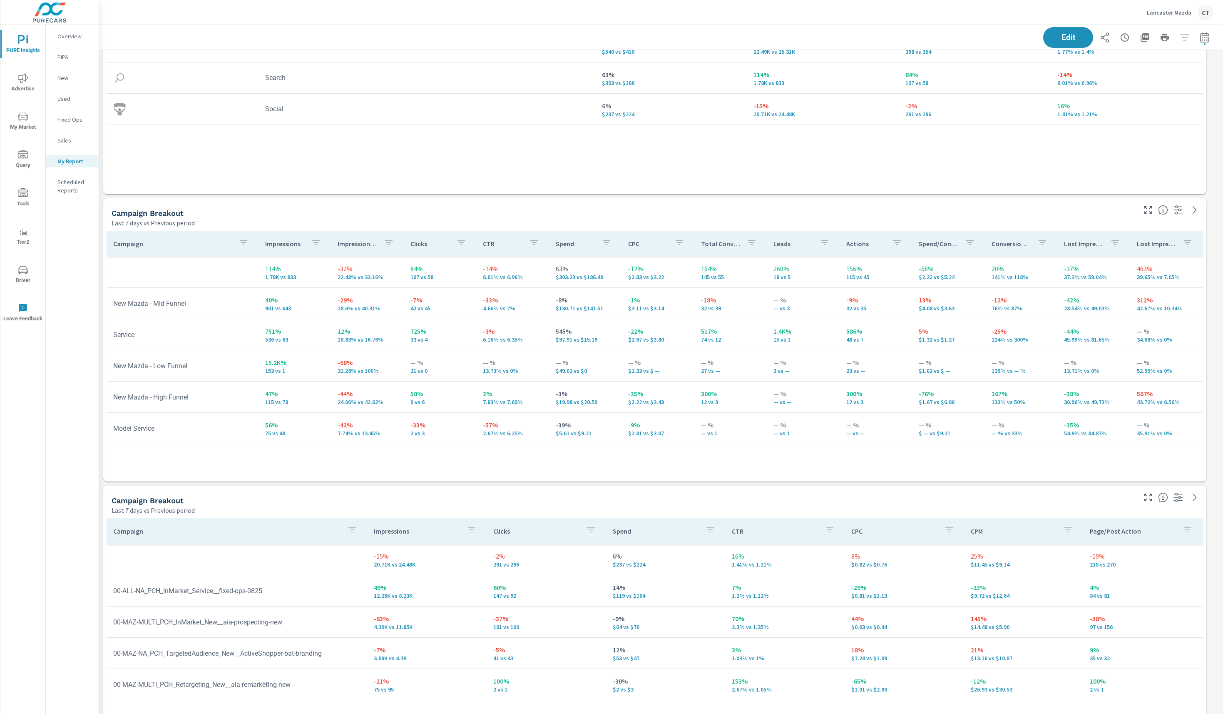
click at [318, 401] on p "115 vs 78" at bounding box center [295, 401] width 60 height 7
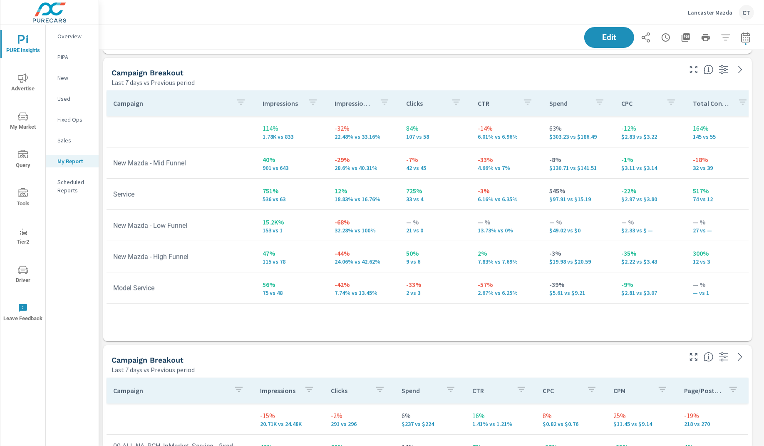
scroll to position [1651, 677]
click at [341, 167] on p "28.6% vs 40.31%" at bounding box center [364, 167] width 58 height 7
drag, startPoint x: 376, startPoint y: 260, endPoint x: 332, endPoint y: 258, distance: 43.7
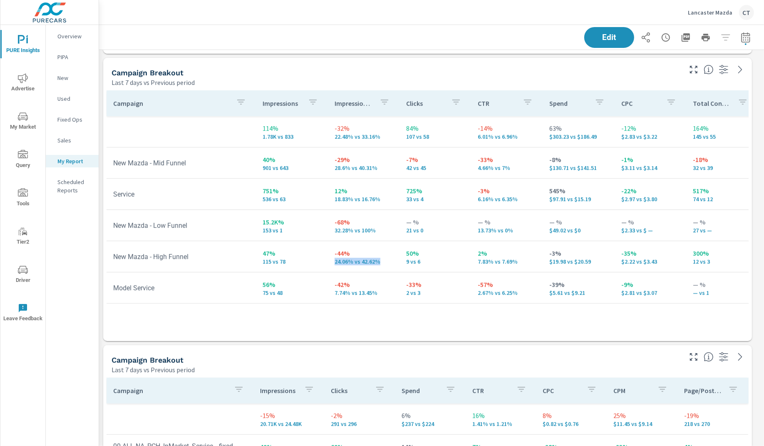
click at [335, 258] on p "24.06% vs 42.62%" at bounding box center [364, 261] width 58 height 7
click at [383, 233] on p "32.28% vs 100%" at bounding box center [364, 230] width 58 height 7
drag, startPoint x: 380, startPoint y: 231, endPoint x: 313, endPoint y: 229, distance: 67.1
click at [313, 229] on tr "New Mazda - Low Funnel 15.2K% 153 vs 1 -68% 32.28% vs 100% — % 21 vs 0 — % 13.7…" at bounding box center [648, 225] width 1082 height 31
drag, startPoint x: 318, startPoint y: 236, endPoint x: 334, endPoint y: 256, distance: 25.5
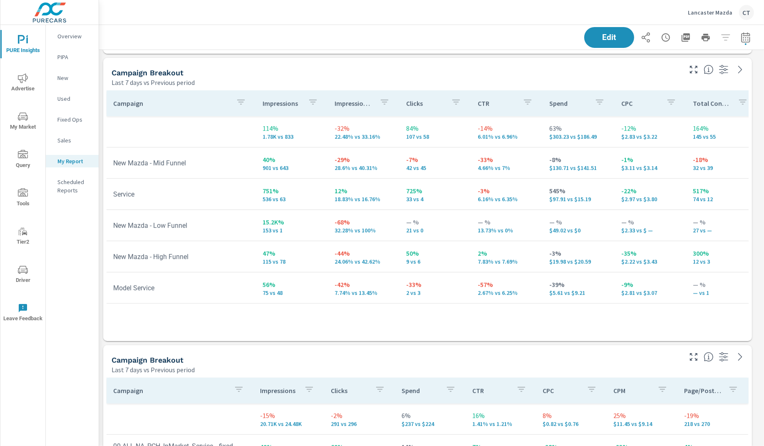
click at [318, 235] on td "15.2K% 153 vs 1" at bounding box center [292, 225] width 72 height 30
drag, startPoint x: 383, startPoint y: 265, endPoint x: 329, endPoint y: 248, distance: 56.8
click at [329, 248] on td "-44% 24.06% vs 42.62%" at bounding box center [364, 256] width 72 height 30
click at [569, 260] on p "$19.98 vs $20.59" at bounding box center [579, 261] width 58 height 7
drag, startPoint x: 595, startPoint y: 261, endPoint x: 550, endPoint y: 252, distance: 46.2
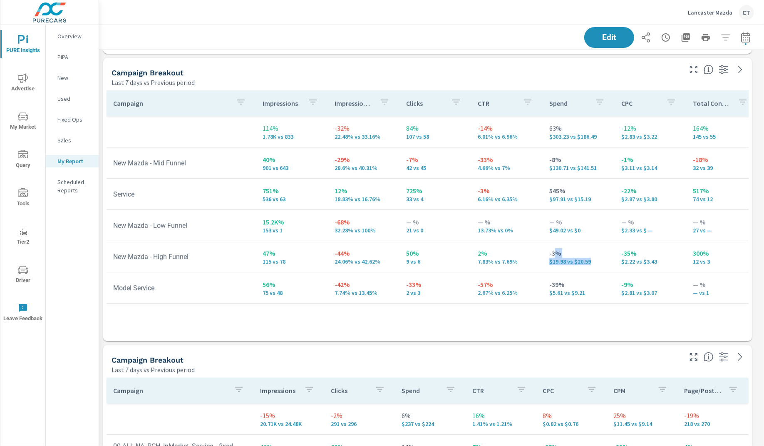
click at [550, 252] on div "-3% $19.98 vs $20.59" at bounding box center [579, 256] width 58 height 17
click at [381, 265] on td "-44% 24.06% vs 42.62%" at bounding box center [364, 256] width 72 height 30
drag, startPoint x: 584, startPoint y: 259, endPoint x: 521, endPoint y: 262, distance: 63.4
click at [523, 262] on tr "New Mazda - High Funnel 47% 115 vs 78 -44% 24.06% vs 42.62% 50% 9 vs 6 2% 7.83%…" at bounding box center [648, 256] width 1082 height 31
click at [199, 261] on td "New Mazda - High Funnel" at bounding box center [181, 256] width 149 height 21
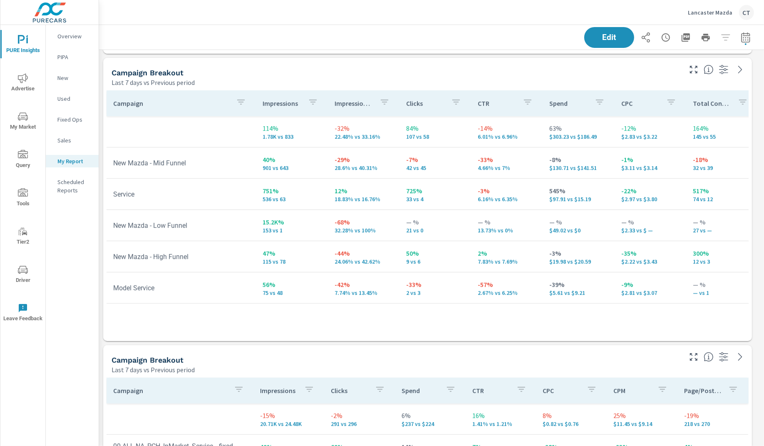
click at [335, 168] on p "28.6% vs 40.31%" at bounding box center [364, 167] width 58 height 7
click at [554, 171] on p "$130.71 vs $141.51" at bounding box center [579, 167] width 58 height 7
click at [360, 177] on td "-29% 28.6% vs 40.31%" at bounding box center [364, 163] width 72 height 30
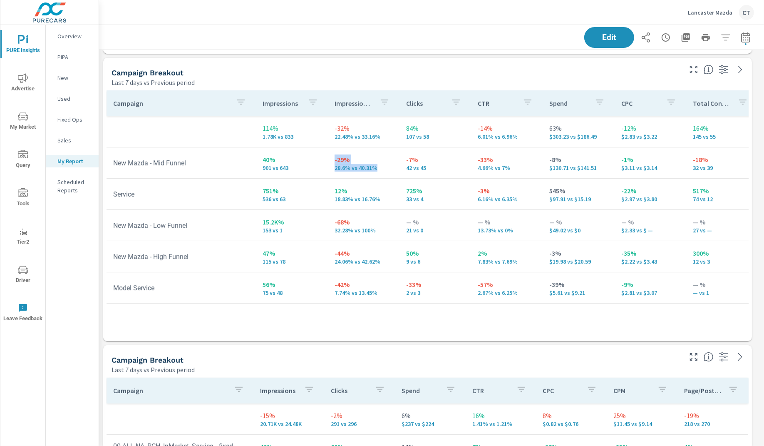
drag, startPoint x: 374, startPoint y: 169, endPoint x: 329, endPoint y: 161, distance: 46.2
click at [329, 161] on td "-29% 28.6% vs 40.31%" at bounding box center [364, 163] width 72 height 30
click at [336, 169] on p "28.6% vs 40.31%" at bounding box center [364, 167] width 58 height 7
click at [337, 229] on p "32.28% vs 100%" at bounding box center [364, 230] width 58 height 7
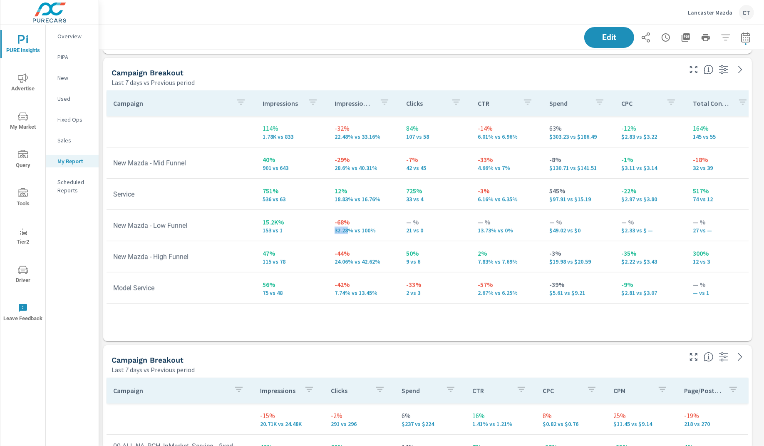
click at [337, 229] on p "32.28% vs 100%" at bounding box center [364, 230] width 58 height 7
click at [337, 266] on td "-44% 24.06% vs 42.62%" at bounding box center [364, 256] width 72 height 30
click at [338, 261] on p "24.06% vs 42.62%" at bounding box center [364, 261] width 58 height 7
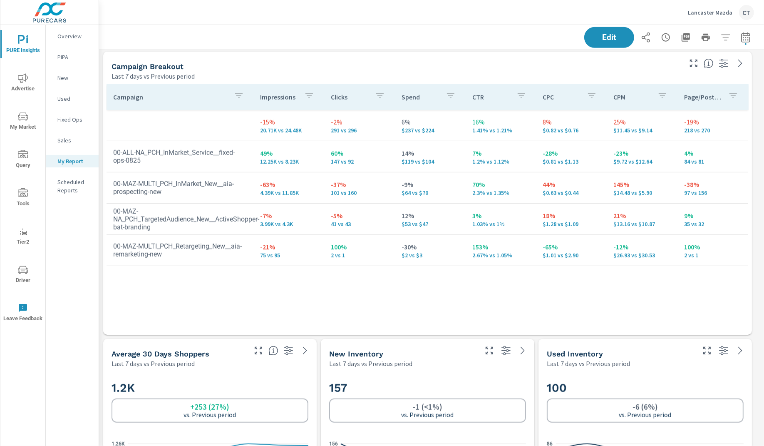
scroll to position [581, 0]
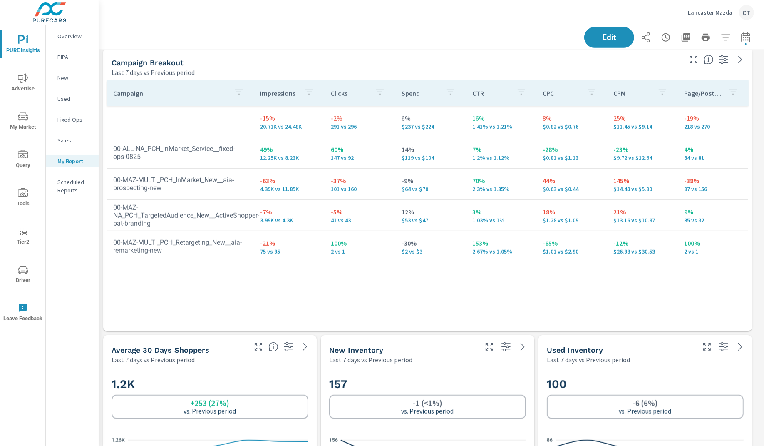
click at [350, 275] on div "Campaign Impressions Clicks Spend CTR CPC CPM Page/Post Action -15% 20.71K vs 2…" at bounding box center [428, 197] width 642 height 235
drag, startPoint x: 305, startPoint y: 193, endPoint x: 259, endPoint y: 188, distance: 46.4
click at [259, 188] on td "-63% 4.39K vs 11.85K" at bounding box center [289, 184] width 71 height 30
drag, startPoint x: 654, startPoint y: 189, endPoint x: 612, endPoint y: 182, distance: 42.2
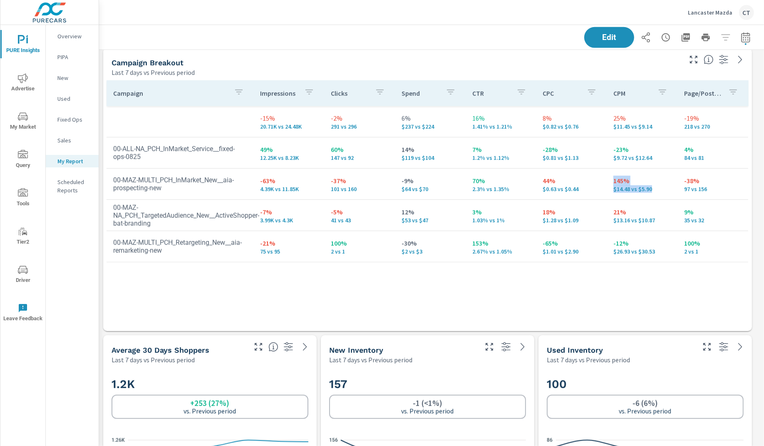
click at [612, 182] on td "145% $14.48 vs $5.90" at bounding box center [642, 184] width 71 height 30
click at [650, 194] on td "145% $14.48 vs $5.90" at bounding box center [642, 184] width 71 height 30
click at [644, 189] on p "$14.48 vs $5.90" at bounding box center [642, 189] width 57 height 7
click at [622, 191] on p "$14.48 vs $5.90" at bounding box center [642, 189] width 57 height 7
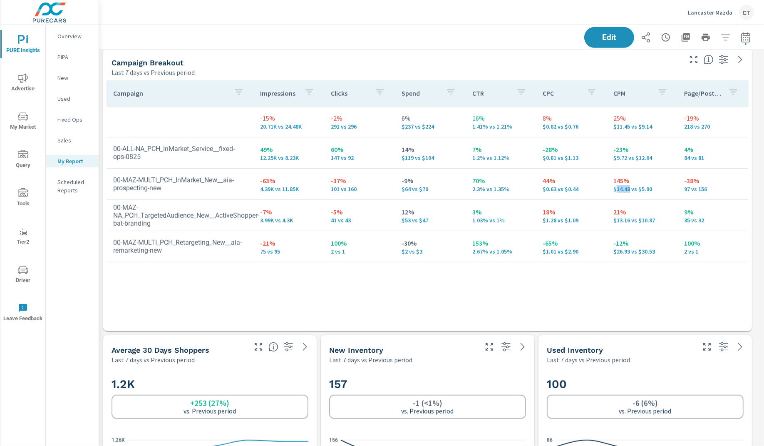
click at [622, 191] on p "$14.48 vs $5.90" at bounding box center [642, 189] width 57 height 7
click at [650, 188] on p "$14.48 vs $5.90" at bounding box center [642, 189] width 57 height 7
click at [650, 189] on p "$14.48 vs $5.90" at bounding box center [642, 189] width 57 height 7
click at [138, 256] on td "00-MAZ-MULTI_PCH_Retargeting_New__aia-remarketing-new" at bounding box center [180, 246] width 147 height 29
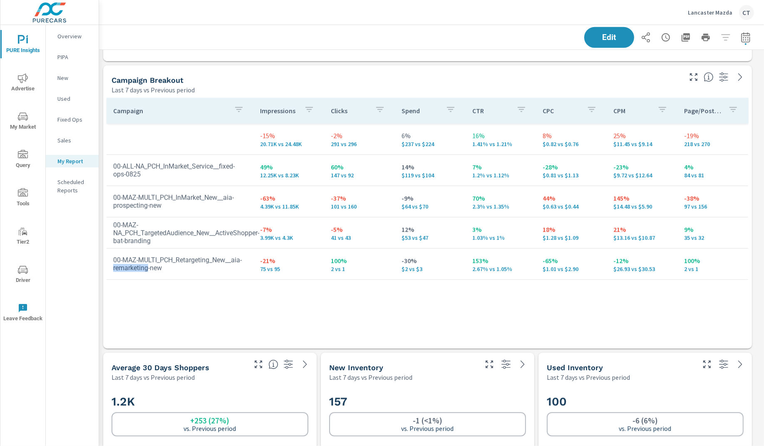
scroll to position [561, 0]
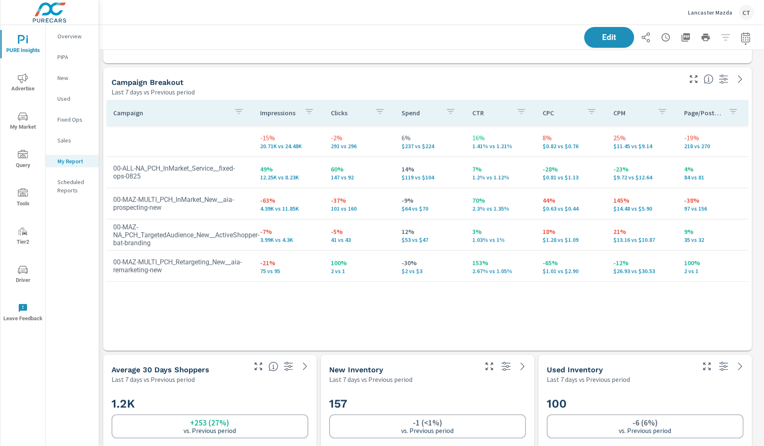
drag, startPoint x: 295, startPoint y: 283, endPoint x: 279, endPoint y: 306, distance: 27.8
click at [295, 283] on div "Campaign Impressions Clicks Spend CTR CPC CPM Page/Post Action -15% 20.71K vs 2…" at bounding box center [428, 217] width 642 height 235
drag, startPoint x: 298, startPoint y: 178, endPoint x: 249, endPoint y: 182, distance: 49.7
click at [257, 177] on td "49% 12.25K vs 8.23K" at bounding box center [289, 172] width 71 height 30
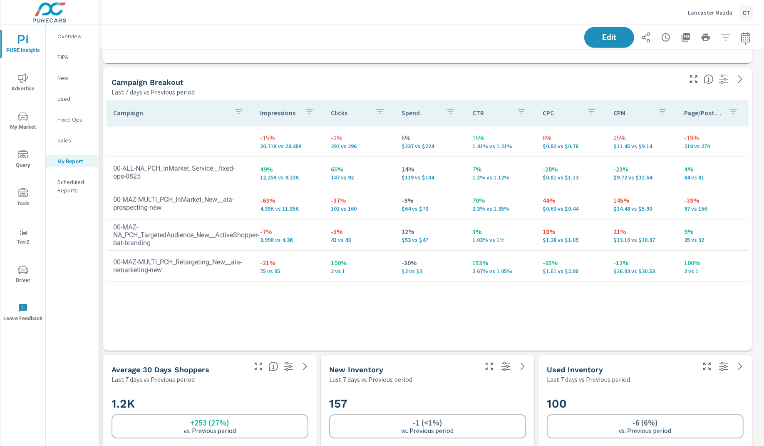
click at [280, 264] on p "-21%" at bounding box center [289, 263] width 57 height 10
drag, startPoint x: 274, startPoint y: 265, endPoint x: 259, endPoint y: 265, distance: 15.0
click at [261, 265] on p "-21%" at bounding box center [289, 263] width 57 height 10
click at [261, 268] on p "75 vs 95" at bounding box center [289, 271] width 57 height 7
click at [266, 270] on p "75 vs 95" at bounding box center [289, 271] width 57 height 7
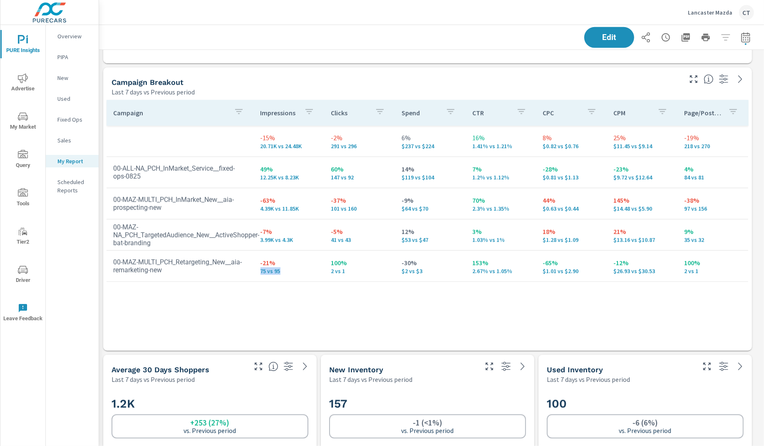
drag, startPoint x: 261, startPoint y: 272, endPoint x: 296, endPoint y: 273, distance: 34.6
click at [296, 273] on p "75 vs 95" at bounding box center [289, 271] width 57 height 7
drag, startPoint x: 212, startPoint y: 199, endPoint x: 242, endPoint y: 200, distance: 30.4
click at [242, 200] on td "00-MAZ-MULTI_PCH_InMarket_New__aia-prospecting-new" at bounding box center [180, 203] width 147 height 29
click at [553, 208] on p "$0.63 vs $0.44" at bounding box center [571, 208] width 57 height 7
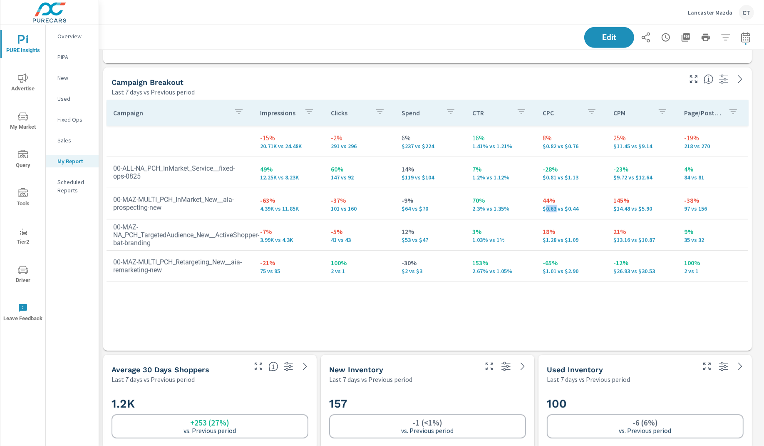
click at [553, 208] on p "$0.63 vs $0.44" at bounding box center [571, 208] width 57 height 7
click at [575, 206] on p "$0.63 vs $0.44" at bounding box center [571, 208] width 57 height 7
click at [549, 210] on p "$0.63 vs $0.44" at bounding box center [571, 208] width 57 height 7
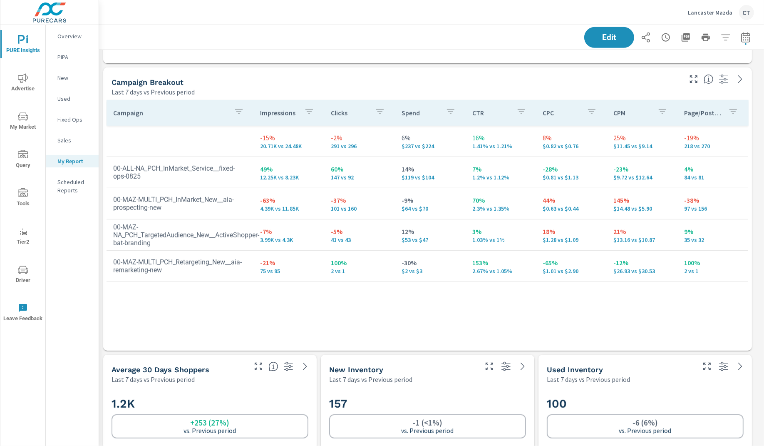
click at [610, 336] on div "Campaign Impressions Clicks Spend CTR CPC CPM Page/Post Action -15% 20.71K vs 2…" at bounding box center [428, 223] width 642 height 247
click at [264, 176] on p "12.25K vs 8.23K" at bounding box center [289, 177] width 57 height 7
click at [407, 177] on p "$119 vs $104" at bounding box center [430, 177] width 57 height 7
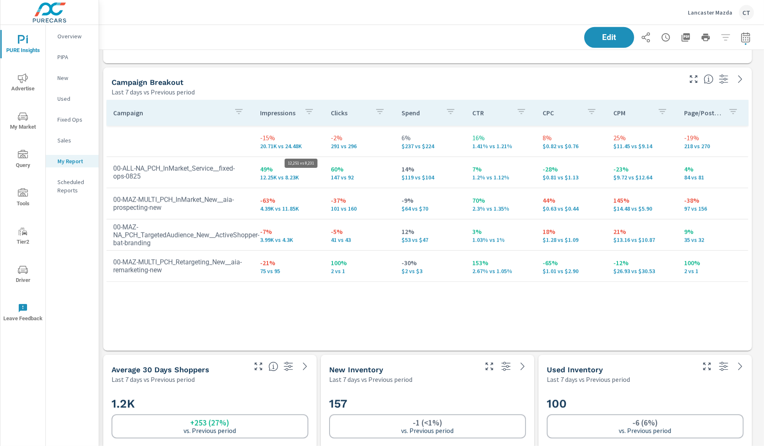
click at [266, 179] on p "12.25K vs 8.23K" at bounding box center [289, 177] width 57 height 7
click at [622, 177] on p "$9.72 vs $12.64" at bounding box center [642, 177] width 57 height 7
click at [676, 287] on div "Campaign Impressions Clicks Spend CTR CPC CPM Page/Post Action -15% 20.71K vs 2…" at bounding box center [428, 217] width 642 height 235
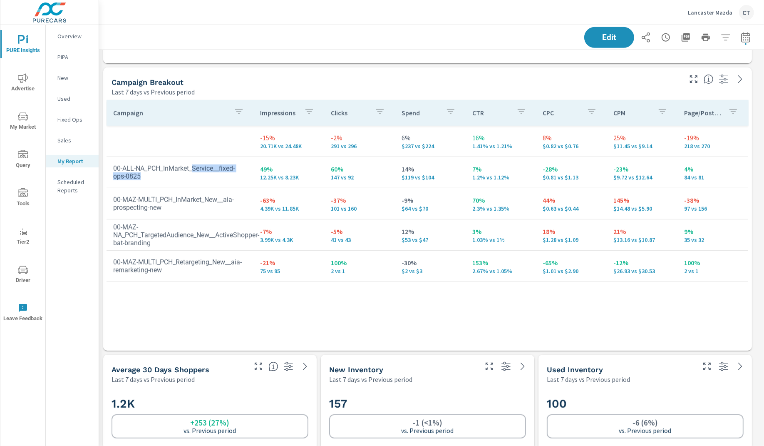
drag, startPoint x: 198, startPoint y: 169, endPoint x: 247, endPoint y: 179, distance: 50.5
click at [247, 179] on td "00-ALL-NA_PCH_InMarket_Service__fixed-ops-0825" at bounding box center [180, 172] width 147 height 29
drag, startPoint x: 199, startPoint y: 237, endPoint x: 179, endPoint y: 241, distance: 19.9
click at [184, 241] on td "00-MAZ-NA_PCH_TargetedAudience_New__ActiveShopper-bat-branding" at bounding box center [180, 234] width 147 height 37
drag, startPoint x: 301, startPoint y: 209, endPoint x: 259, endPoint y: 205, distance: 42.2
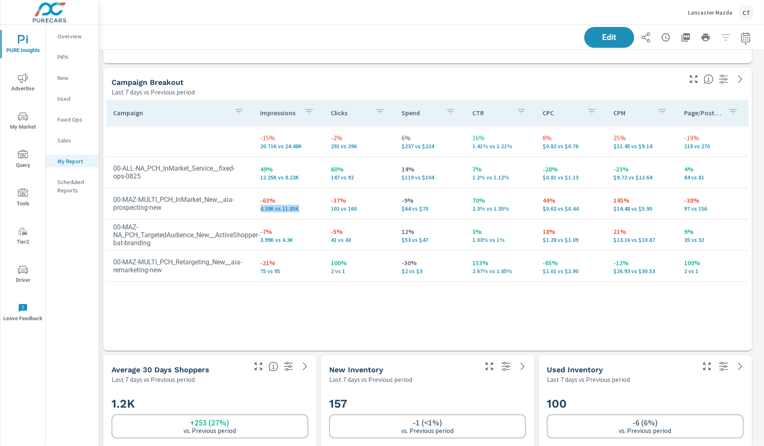
click at [258, 205] on td "-63% 4.39K vs 11.85K" at bounding box center [289, 204] width 71 height 30
drag, startPoint x: 468, startPoint y: 210, endPoint x: 580, endPoint y: 209, distance: 112.0
click at [580, 209] on tr "00-MAZ-MULTI_PCH_InMarket_New__aia-prospecting-new -63% 4.39K vs 11.85K -37% 10…" at bounding box center [428, 203] width 642 height 31
click at [579, 208] on p "$0.63 vs $0.44" at bounding box center [571, 208] width 57 height 7
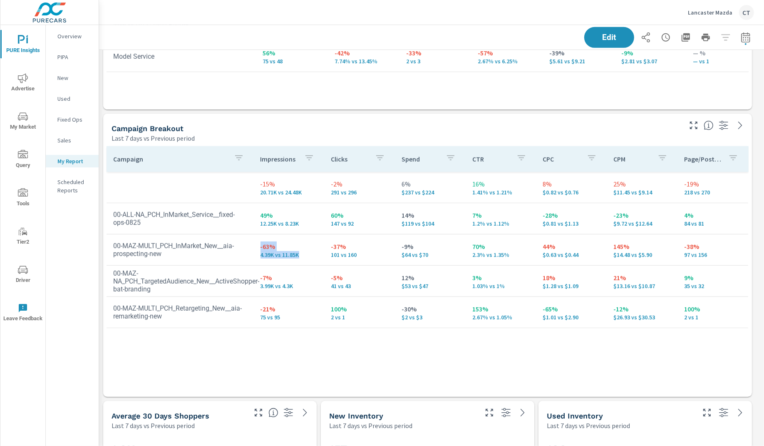
drag, startPoint x: 306, startPoint y: 256, endPoint x: 258, endPoint y: 247, distance: 49.6
click at [258, 247] on td "-63% 4.39K vs 11.85K" at bounding box center [289, 250] width 71 height 30
click at [553, 256] on p "$0.63 vs $0.44" at bounding box center [571, 254] width 57 height 7
drag, startPoint x: 495, startPoint y: 258, endPoint x: 500, endPoint y: 255, distance: 5.2
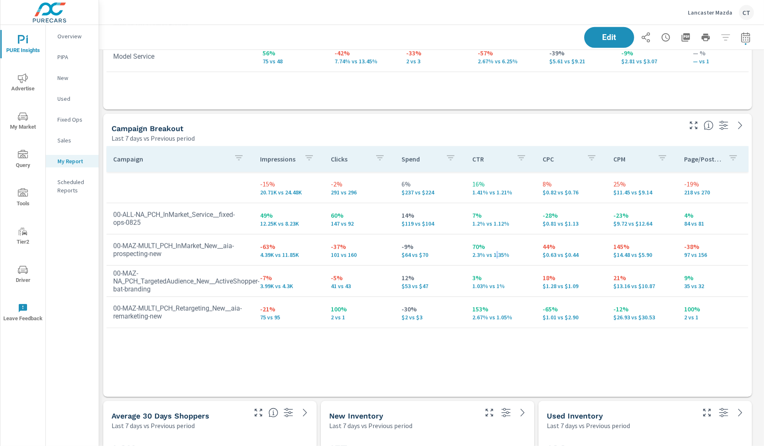
click at [498, 256] on p "2.3% vs 1.35%" at bounding box center [501, 254] width 57 height 7
drag, startPoint x: 571, startPoint y: 257, endPoint x: 542, endPoint y: 255, distance: 28.8
click at [542, 255] on td "44% $0.63 vs $0.44" at bounding box center [572, 250] width 71 height 30
click at [551, 254] on p "$0.63 vs $0.44" at bounding box center [571, 254] width 57 height 7
click at [552, 254] on p "$0.63 vs $0.44" at bounding box center [571, 254] width 57 height 7
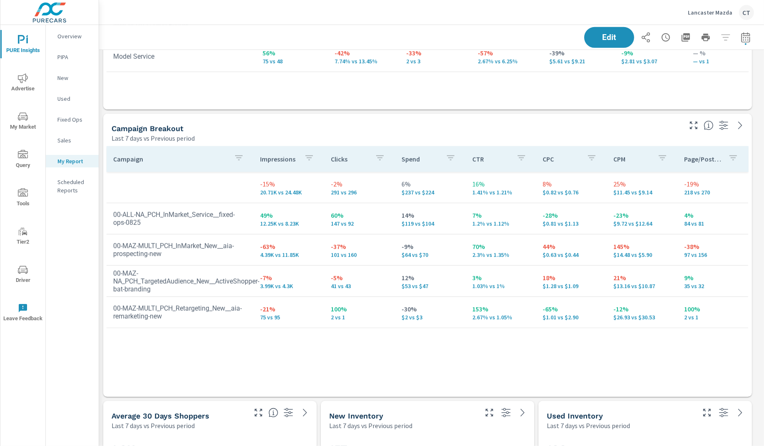
click at [510, 136] on div "Last 7 days vs Previous period" at bounding box center [396, 138] width 569 height 10
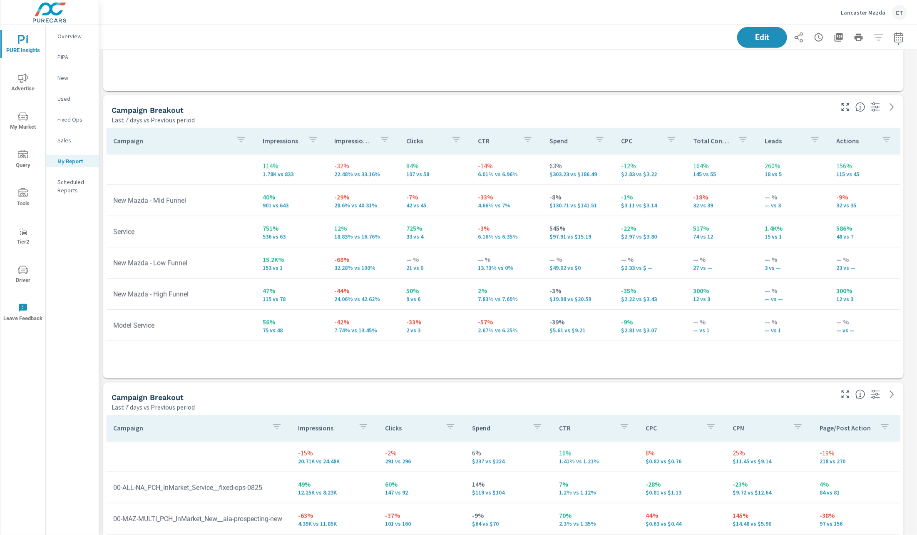
scroll to position [1652, 828]
click at [846, 111] on icon "button" at bounding box center [846, 107] width 10 height 10
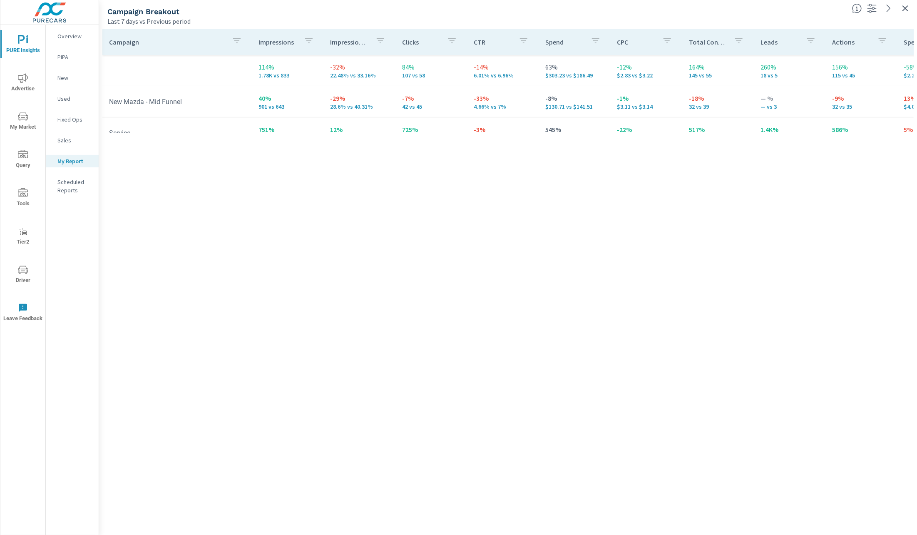
scroll to position [48, 0]
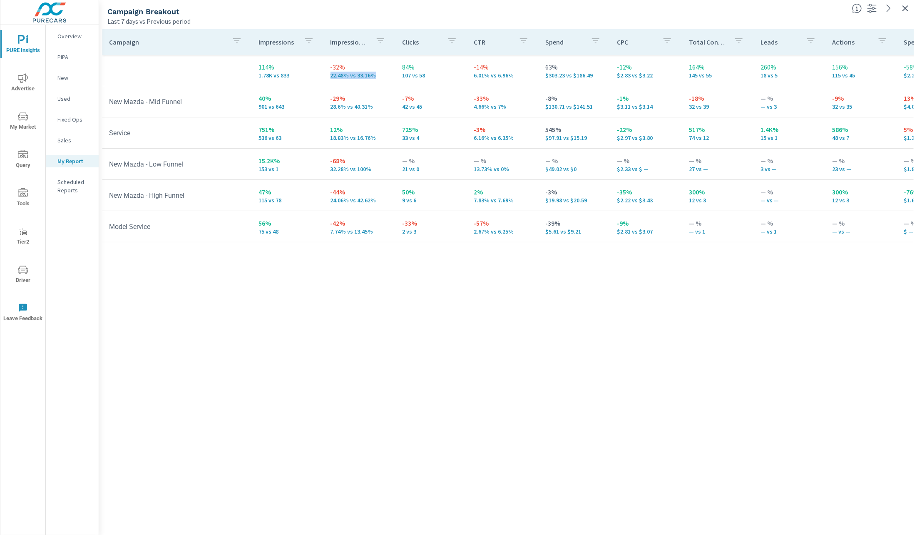
drag, startPoint x: 323, startPoint y: 76, endPoint x: 373, endPoint y: 75, distance: 50.4
click at [373, 75] on td "-32% 22.48% vs 33.16%" at bounding box center [360, 70] width 72 height 30
click at [324, 107] on td "-29% 28.6% vs 40.31%" at bounding box center [360, 102] width 72 height 30
click at [333, 109] on p "28.6% vs 40.31%" at bounding box center [360, 106] width 58 height 7
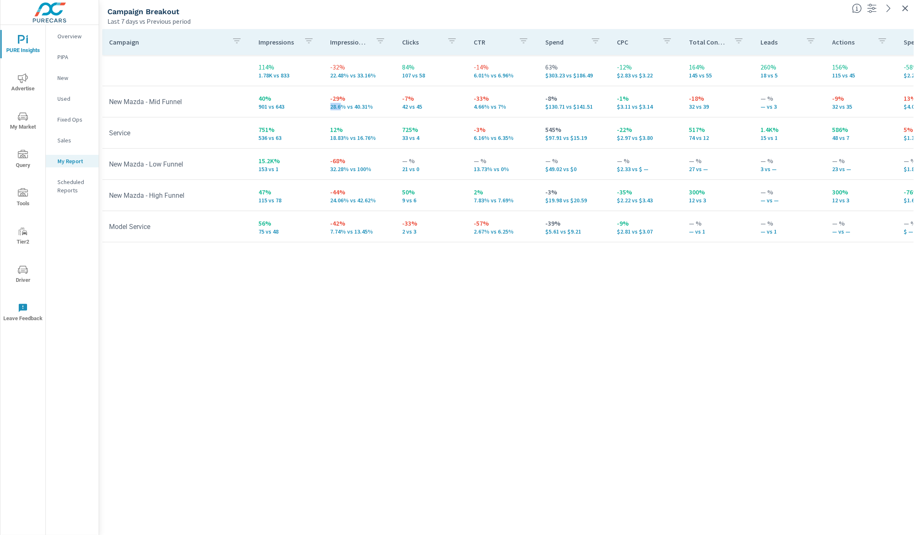
click at [333, 109] on p "28.6% vs 40.31%" at bounding box center [360, 106] width 58 height 7
click at [331, 169] on p "32.28% vs 100%" at bounding box center [360, 169] width 58 height 7
click at [333, 202] on p "24.06% vs 42.62%" at bounding box center [360, 200] width 58 height 7
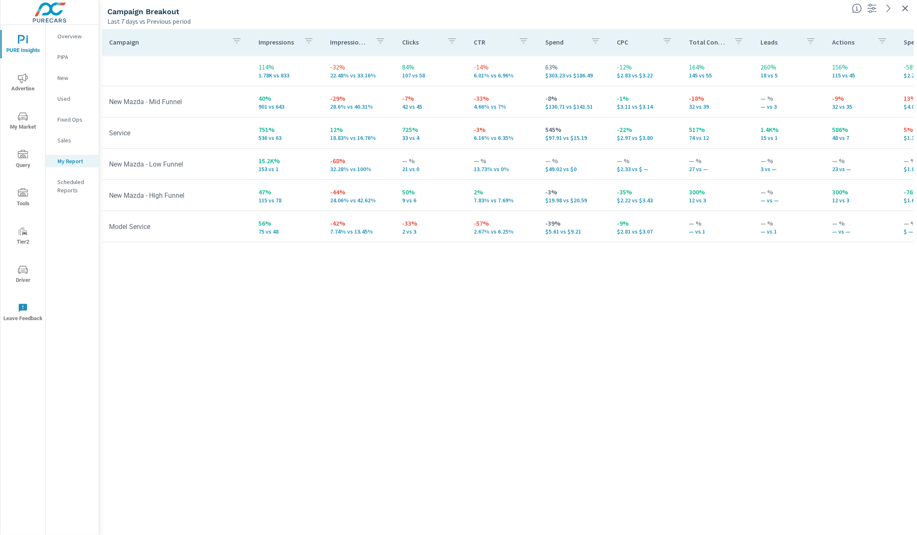
click at [336, 171] on p "32.28% vs 100%" at bounding box center [360, 169] width 58 height 7
drag, startPoint x: 366, startPoint y: 169, endPoint x: 310, endPoint y: 209, distance: 68.5
click at [310, 161] on tr "New Mazda - Low Funnel 15.2K% 153 vs 1 -68% 32.28% vs 100% — % 21 vs 0 — % 13.7…" at bounding box center [643, 164] width 1082 height 31
click at [342, 169] on p "32.28% vs 100%" at bounding box center [360, 169] width 58 height 7
drag, startPoint x: 370, startPoint y: 172, endPoint x: 324, endPoint y: 164, distance: 47.0
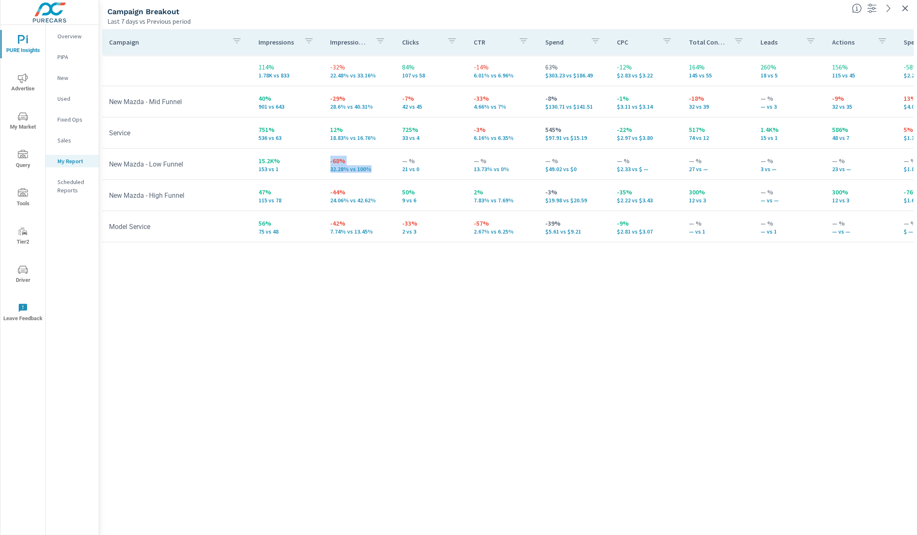
click at [324, 164] on td "-68% 32.28% vs 100%" at bounding box center [360, 164] width 72 height 30
drag, startPoint x: 363, startPoint y: 161, endPoint x: 356, endPoint y: 162, distance: 7.1
click at [362, 162] on p "-68%" at bounding box center [360, 161] width 58 height 10
click at [356, 162] on p "-68%" at bounding box center [360, 161] width 58 height 10
click at [334, 169] on p "32.28% vs 100%" at bounding box center [360, 169] width 58 height 7
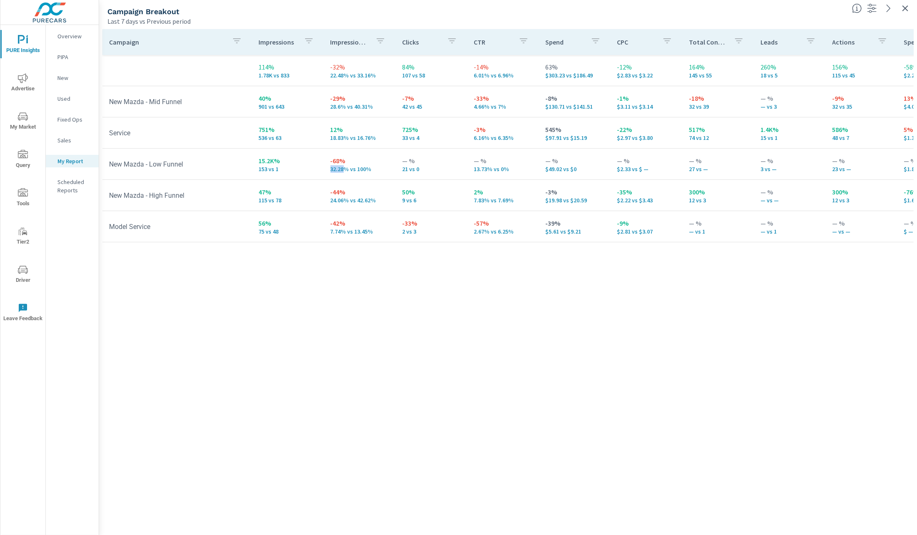
drag, startPoint x: 334, startPoint y: 169, endPoint x: 336, endPoint y: 173, distance: 4.9
click at [334, 169] on p "32.28% vs 100%" at bounding box center [360, 169] width 58 height 7
click at [371, 187] on p "-44%" at bounding box center [360, 192] width 58 height 10
drag, startPoint x: 580, startPoint y: 168, endPoint x: 526, endPoint y: 171, distance: 53.8
click at [526, 171] on tr "New Mazda - Low Funnel 15.2K% 153 vs 1 -68% 32.28% vs 100% — % 21 vs 0 — % 13.7…" at bounding box center [643, 164] width 1082 height 31
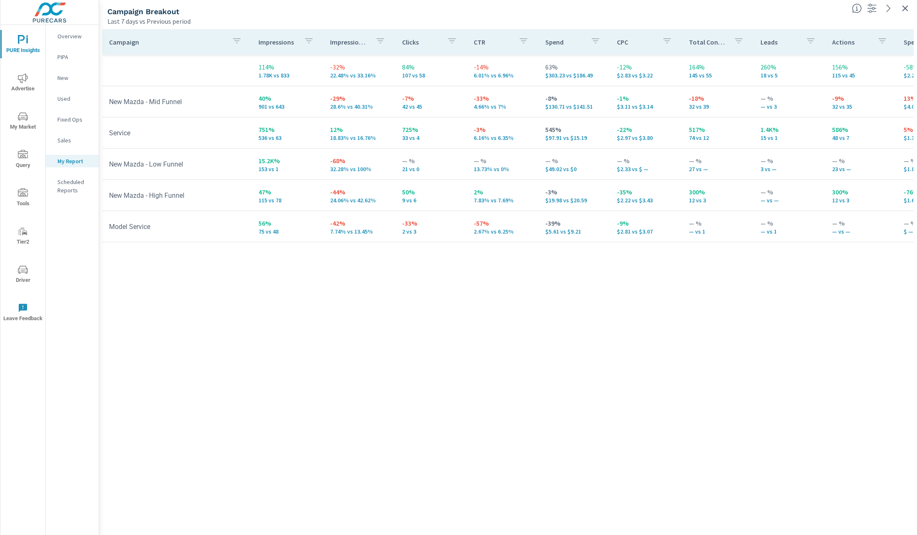
click at [348, 342] on div "Campaign Impressions Impression Share Clicks CTR Spend CPC Total Conversions Le…" at bounding box center [507, 274] width 811 height 490
drag, startPoint x: 371, startPoint y: 171, endPoint x: 324, endPoint y: 167, distance: 46.8
click at [324, 167] on td "-68% 32.28% vs 100%" at bounding box center [360, 164] width 72 height 30
drag, startPoint x: 574, startPoint y: 274, endPoint x: 580, endPoint y: 269, distance: 8.6
click at [575, 274] on div "Campaign Impressions Impression Share Clicks CTR Spend CPC Total Conversions Le…" at bounding box center [507, 274] width 811 height 490
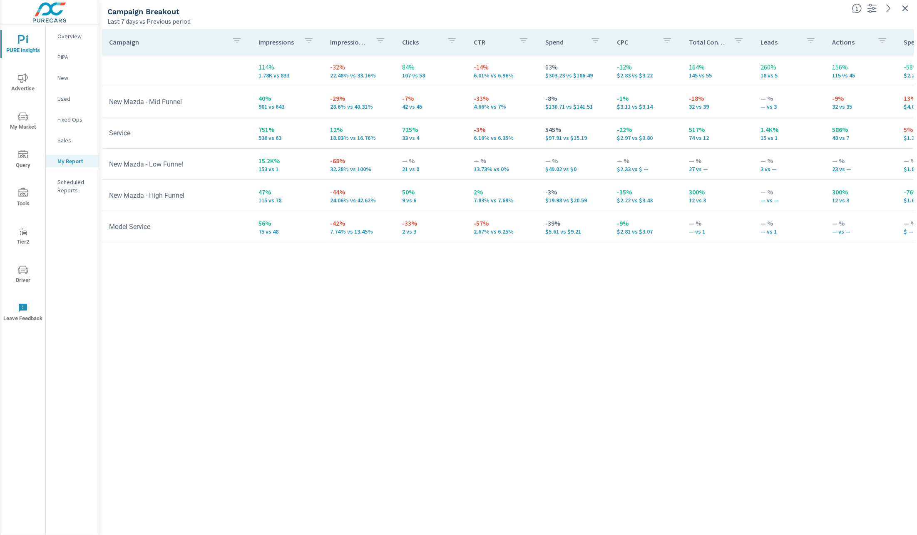
click at [904, 8] on icon "button" at bounding box center [906, 8] width 10 height 10
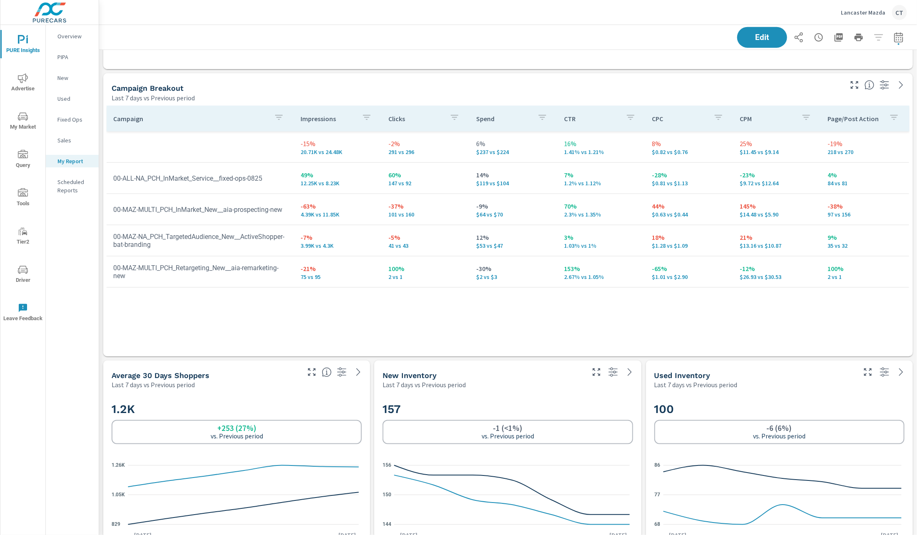
scroll to position [558, 0]
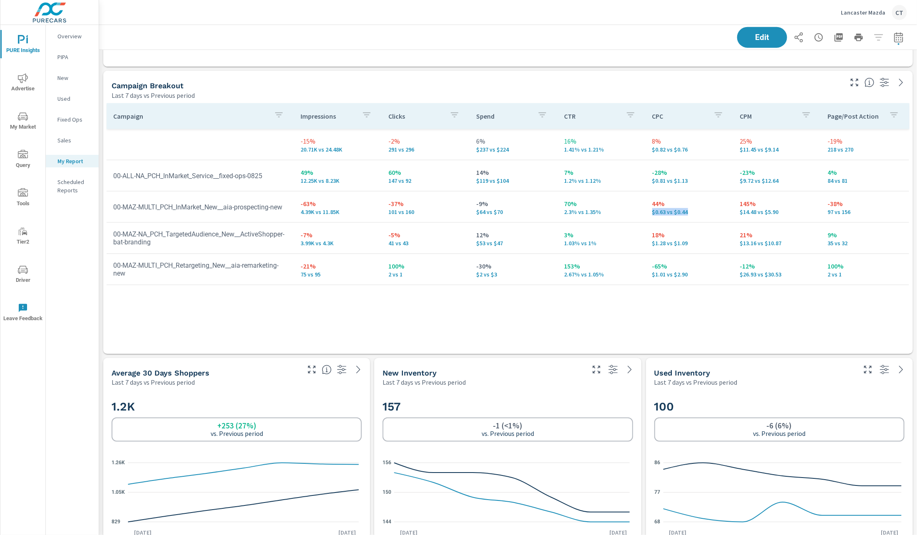
drag, startPoint x: 685, startPoint y: 213, endPoint x: 647, endPoint y: 213, distance: 38.7
click at [652, 213] on p "$0.63 vs $0.44" at bounding box center [689, 212] width 75 height 7
click at [774, 211] on p "$14.48 vs $5.90" at bounding box center [777, 212] width 75 height 7
click at [773, 211] on p "$14.48 vs $5.90" at bounding box center [777, 212] width 75 height 7
click at [759, 212] on p "$14.48 vs $5.90" at bounding box center [777, 212] width 75 height 7
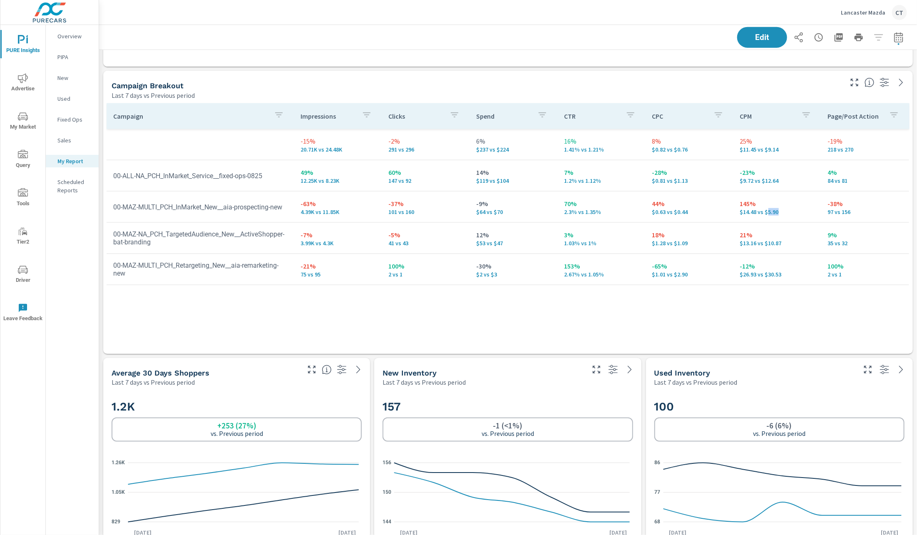
click at [759, 212] on p "$14.48 vs $5.90" at bounding box center [777, 212] width 75 height 7
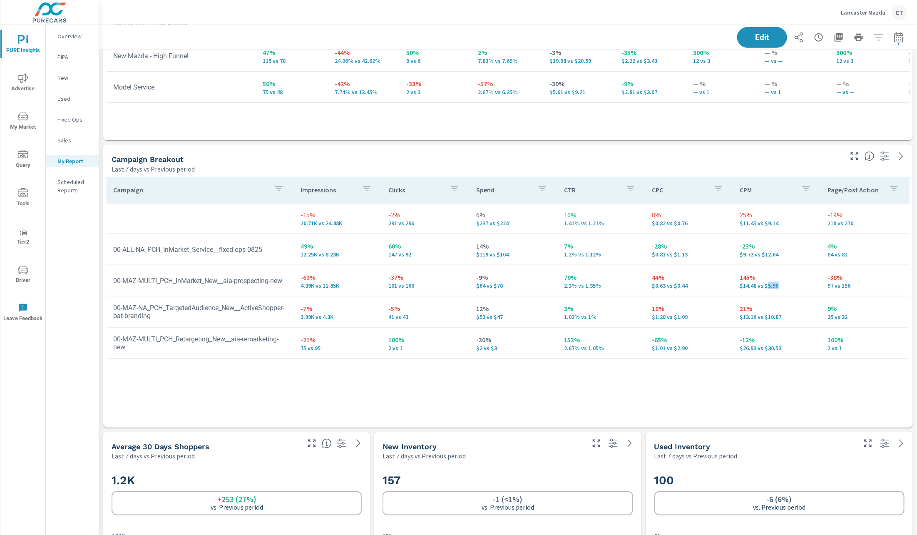
scroll to position [486, 0]
click at [657, 288] on td "44% $0.63 vs $0.44" at bounding box center [690, 279] width 88 height 30
drag, startPoint x: 657, startPoint y: 288, endPoint x: 654, endPoint y: 285, distance: 4.4
click at [657, 287] on td "44% $0.63 vs $0.44" at bounding box center [690, 279] width 88 height 30
click at [654, 285] on p "$0.63 vs $0.44" at bounding box center [689, 283] width 75 height 7
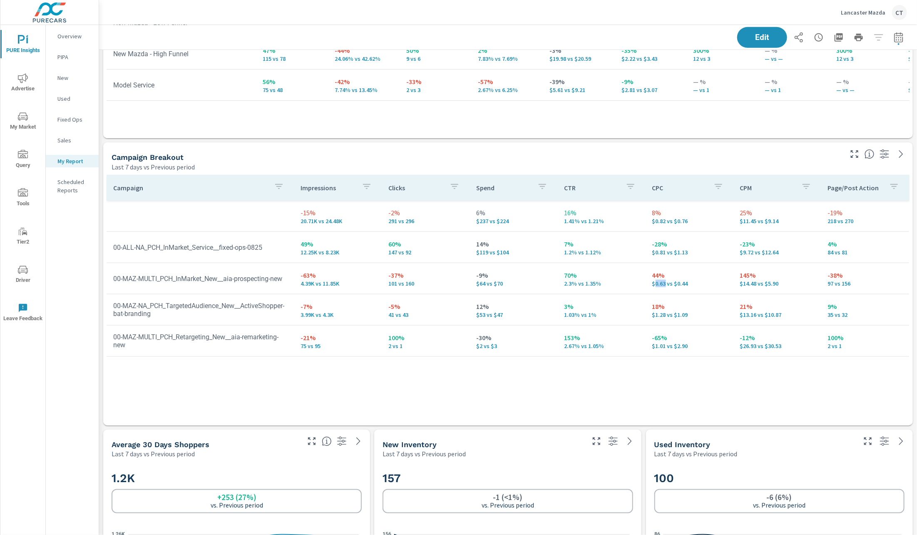
click at [654, 285] on p "$0.63 vs $0.44" at bounding box center [689, 283] width 75 height 7
drag, startPoint x: 773, startPoint y: 284, endPoint x: 732, endPoint y: 283, distance: 41.2
click at [740, 283] on p "$14.48 vs $5.90" at bounding box center [777, 283] width 75 height 7
drag, startPoint x: 339, startPoint y: 283, endPoint x: 275, endPoint y: 281, distance: 64.2
click at [301, 281] on p "4.39K vs 11.85K" at bounding box center [338, 283] width 75 height 7
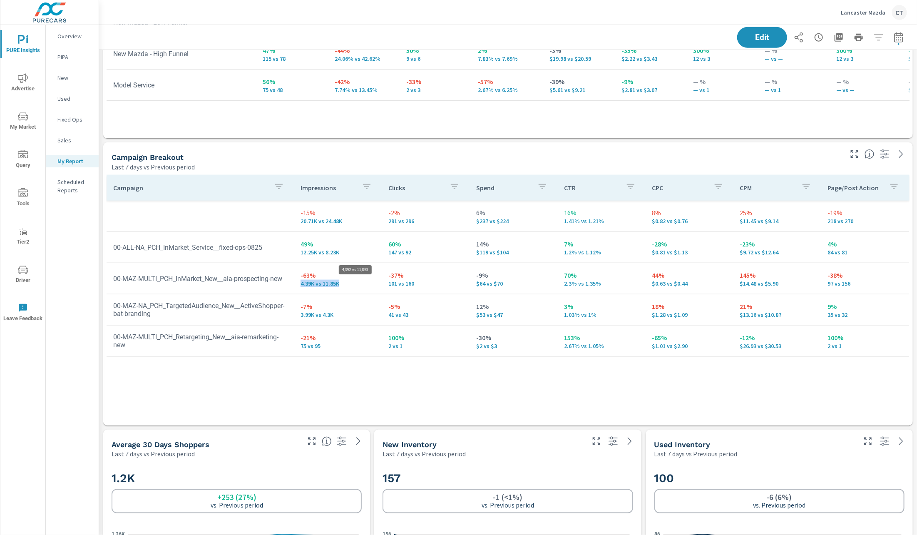
scroll to position [1652, 828]
click at [324, 389] on div "Campaign Impressions Clicks Spend CTR CPC CPM Page/Post Action -15% 20.71K vs 2…" at bounding box center [508, 292] width 803 height 235
click at [879, 375] on div "Campaign Impressions Clicks Spend CTR CPC CPM Page/Post Action -15% 20.71K vs 2…" at bounding box center [508, 292] width 803 height 235
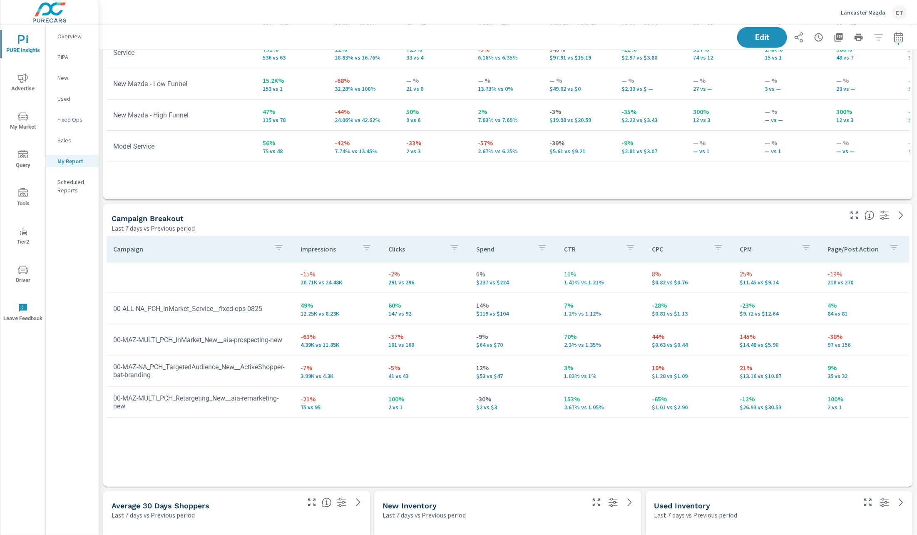
click at [365, 453] on div "Campaign Impressions Clicks Spend CTR CPC CPM Page/Post Action -15% 20.71K vs 2…" at bounding box center [508, 353] width 803 height 235
drag, startPoint x: 689, startPoint y: 343, endPoint x: 642, endPoint y: 343, distance: 46.2
click at [646, 343] on td "44% $0.63 vs $0.44" at bounding box center [690, 340] width 88 height 30
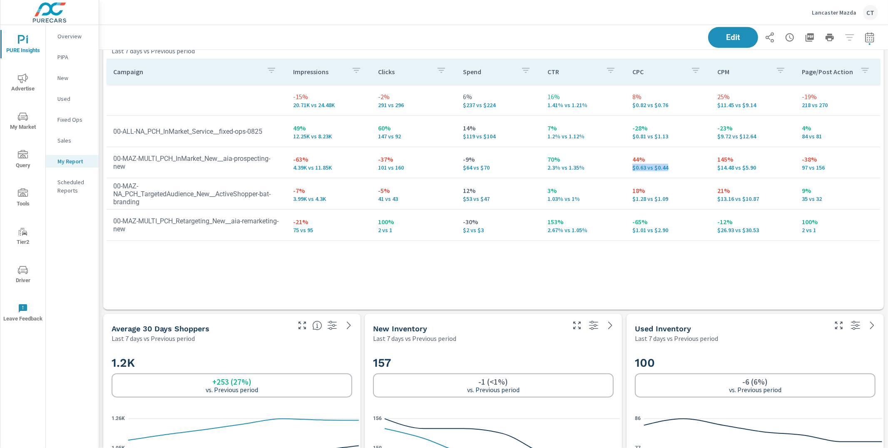
scroll to position [1652, 801]
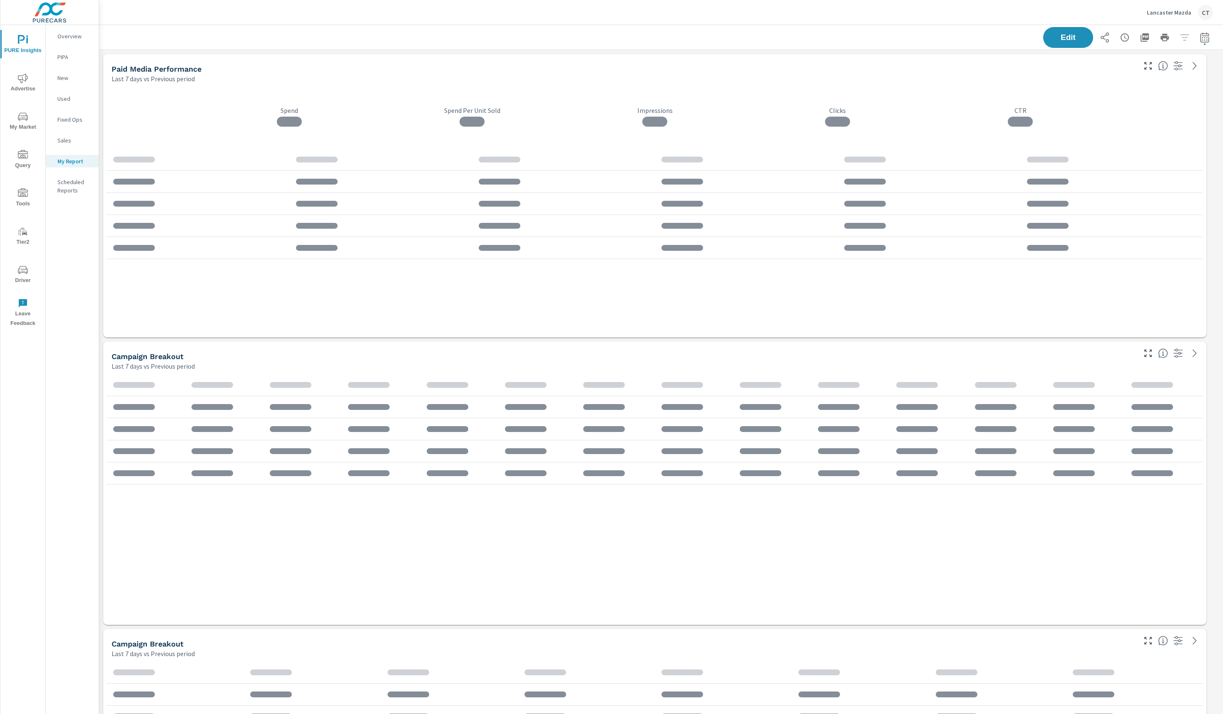
scroll to position [1657, 1137]
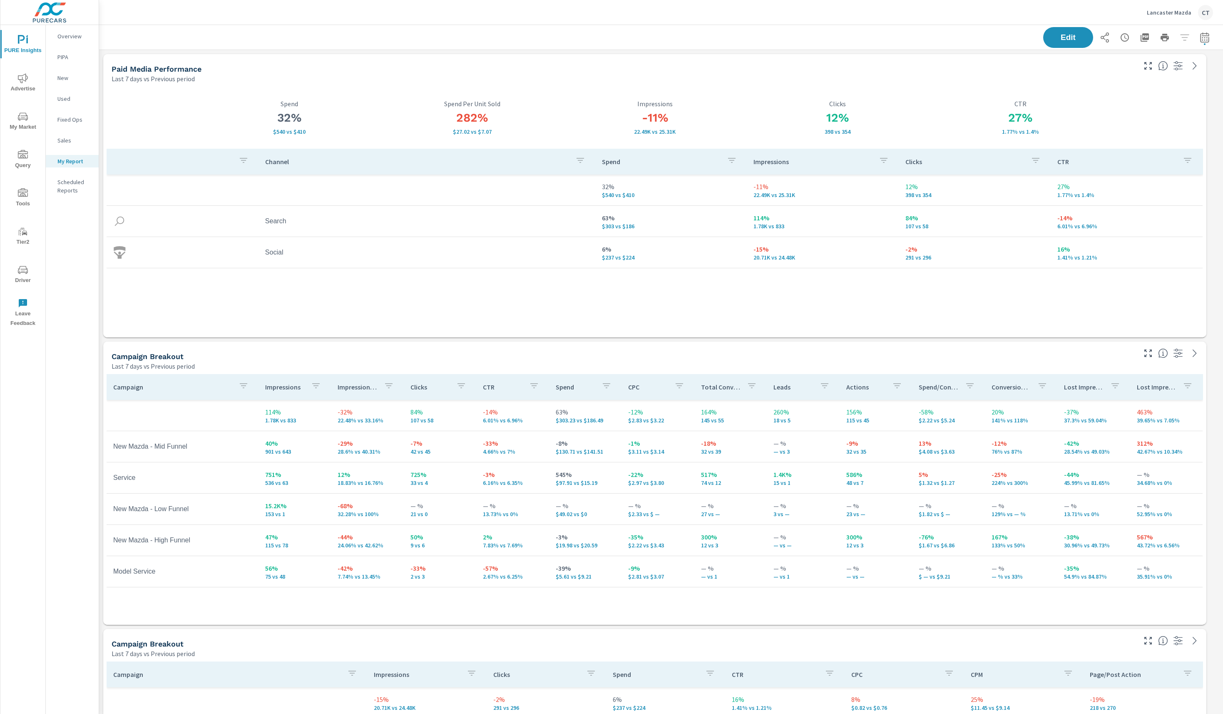
click at [30, 107] on button "My Market" at bounding box center [22, 121] width 45 height 28
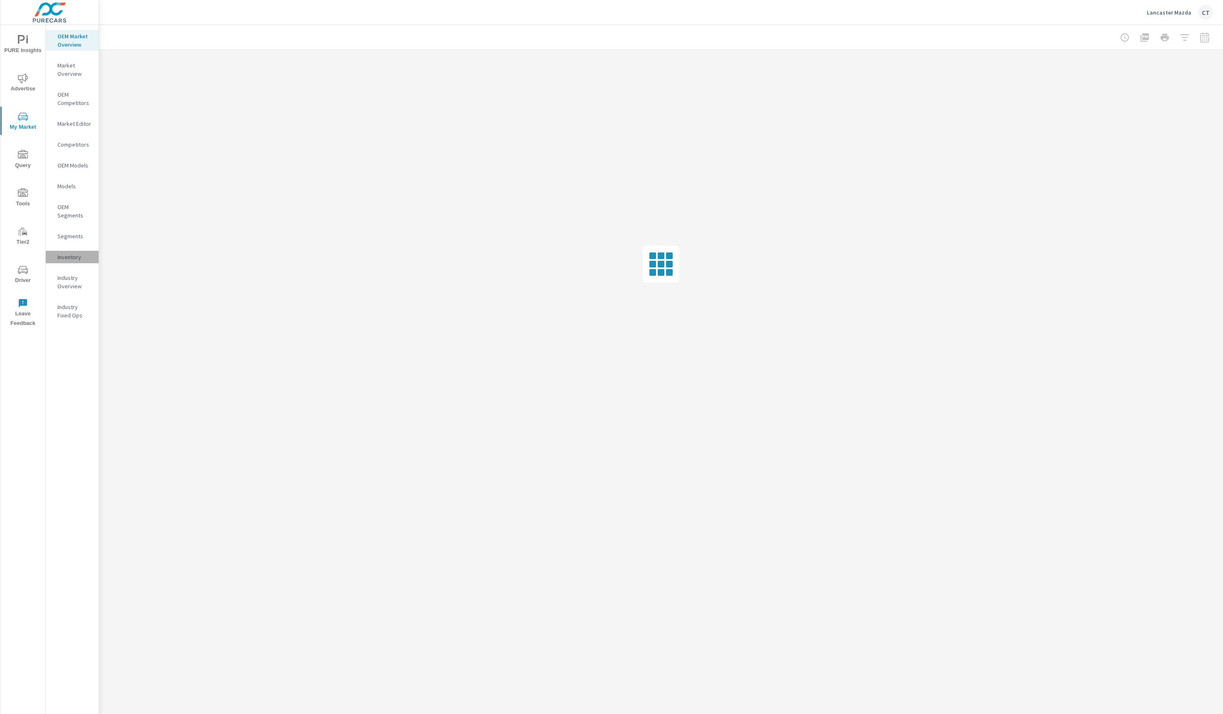
click at [82, 257] on p "Inventory" at bounding box center [74, 257] width 35 height 8
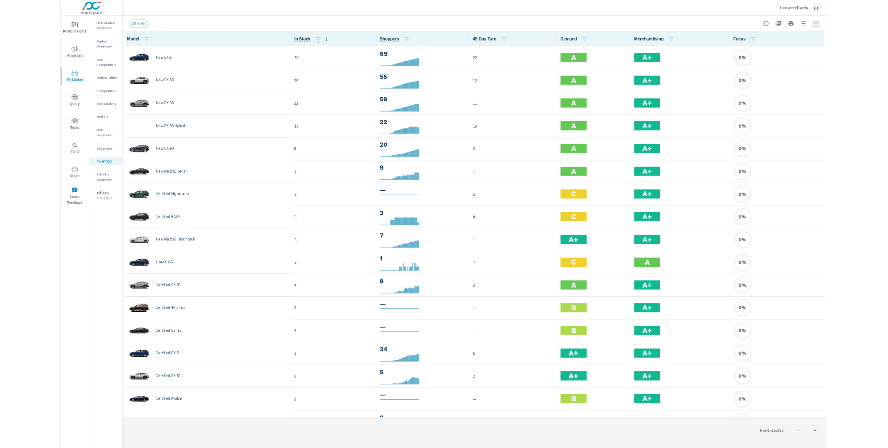
scroll to position [0, 0]
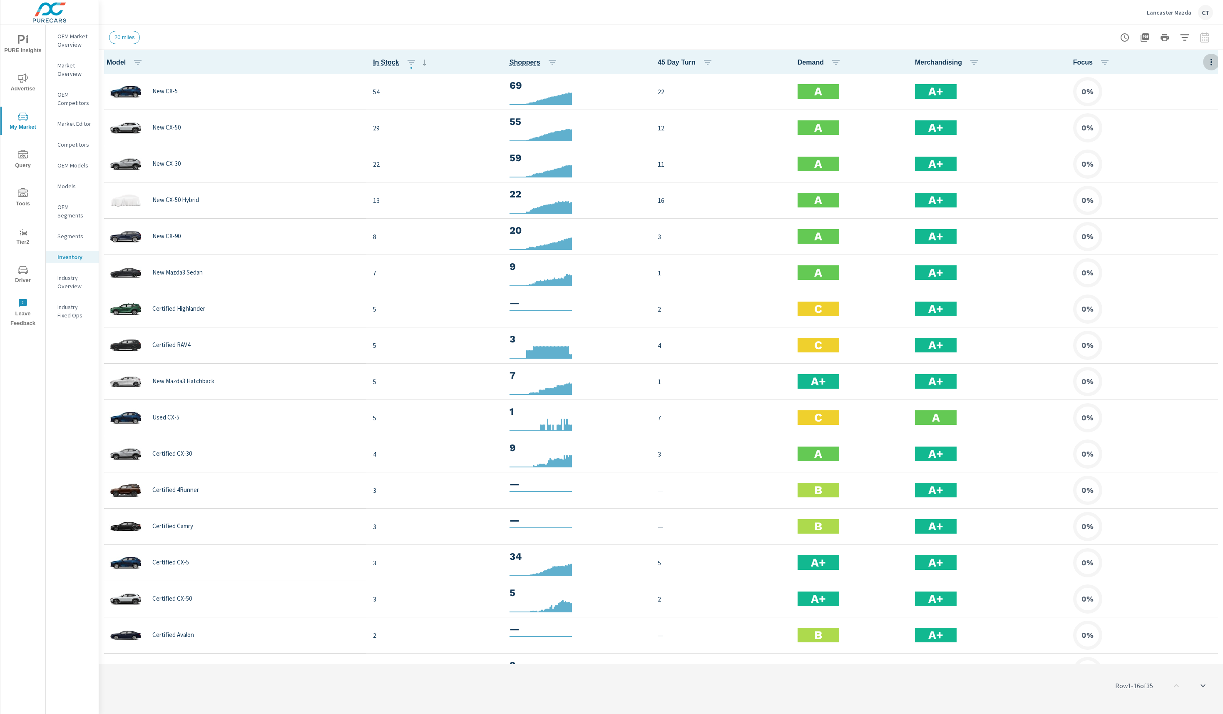
click at [1207, 67] on icon "button" at bounding box center [1212, 62] width 10 height 10
click at [1195, 142] on span "Inventory" at bounding box center [1184, 141] width 52 height 8
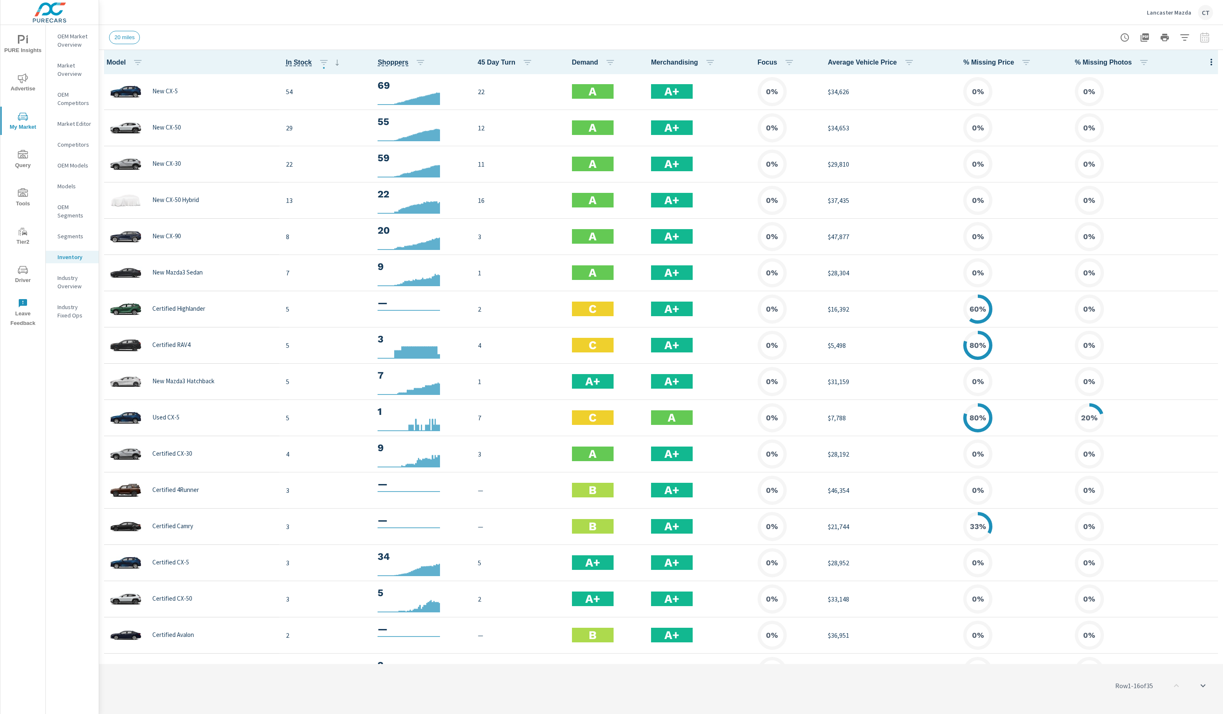
click at [1207, 61] on icon "button" at bounding box center [1212, 62] width 10 height 10
click at [1187, 113] on span "Audience" at bounding box center [1184, 111] width 52 height 8
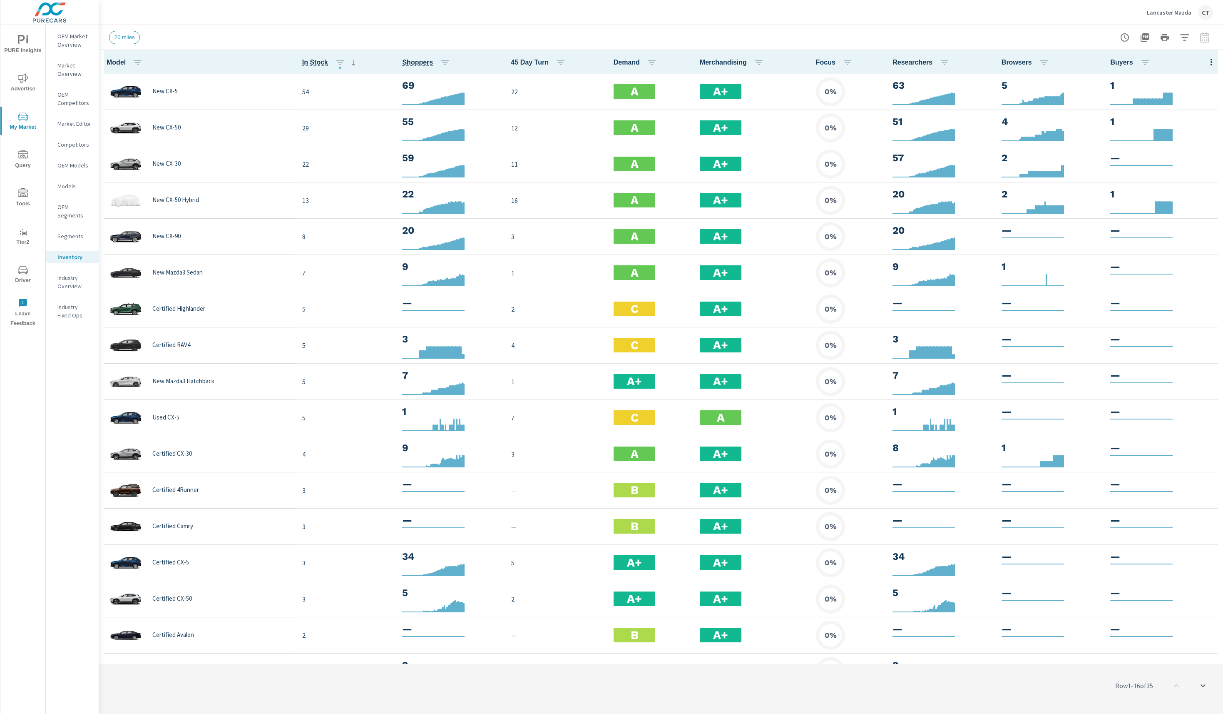
click at [1061, 17] on div "Lancaster Mazda CT" at bounding box center [661, 12] width 1104 height 25
click at [1204, 62] on button "button" at bounding box center [1211, 61] width 17 height 17
click at [1078, 37] on div at bounding box center [611, 357] width 1223 height 714
click at [1203, 63] on button "button" at bounding box center [1211, 61] width 17 height 17
click at [1185, 154] on span "Market Comparison" at bounding box center [1184, 156] width 52 height 8
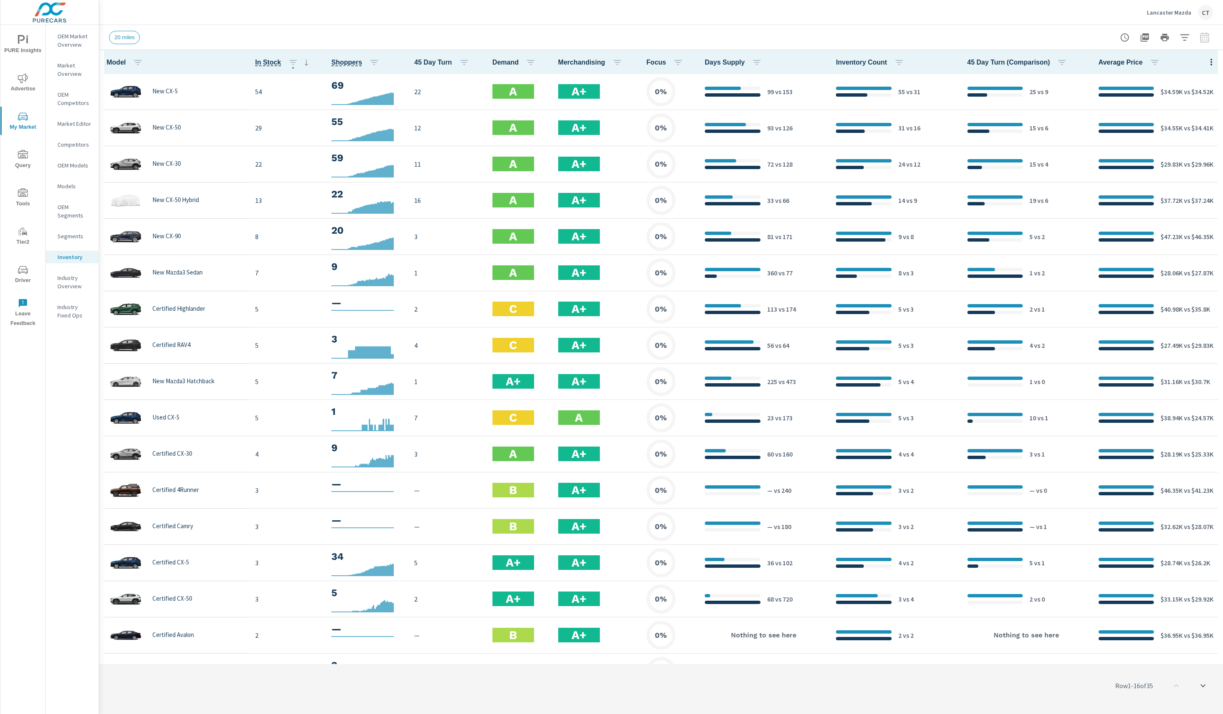
click at [1207, 60] on icon "button" at bounding box center [1212, 62] width 10 height 10
click at [1180, 107] on span "Audience" at bounding box center [1184, 111] width 52 height 8
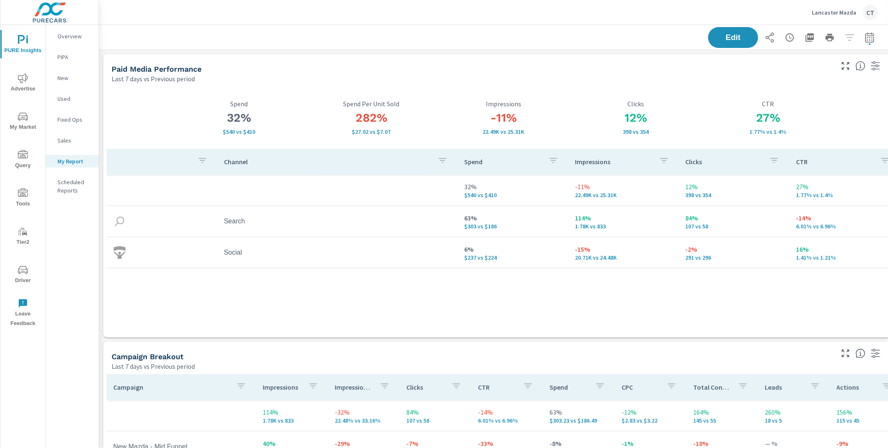
scroll to position [1652, 801]
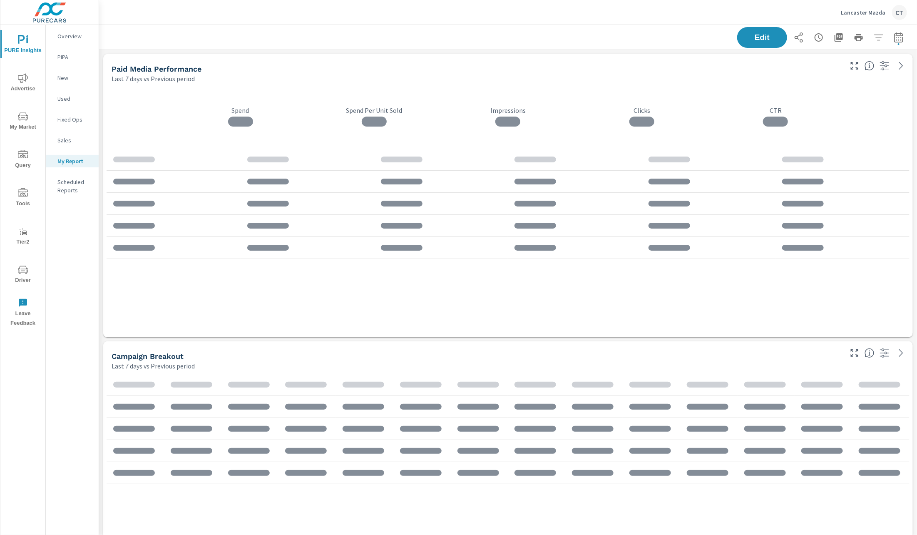
scroll to position [1652, 828]
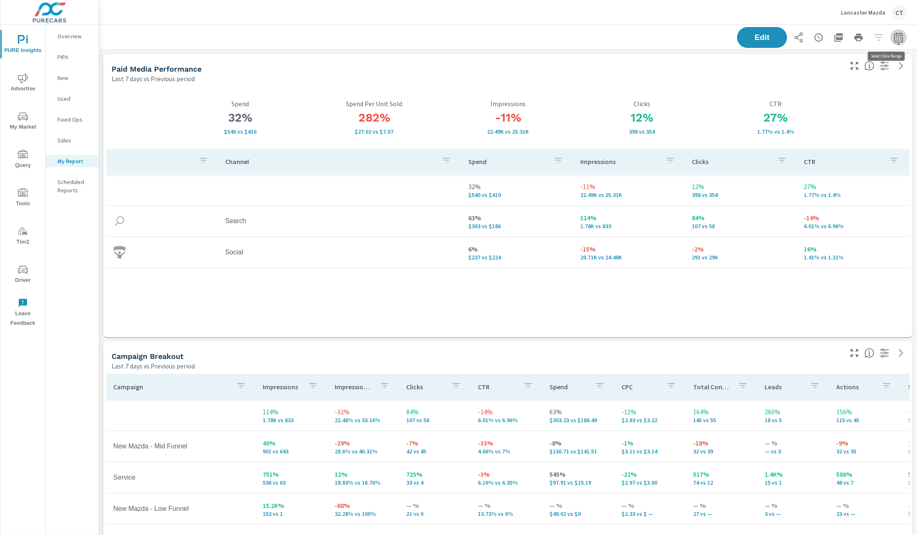
click at [894, 41] on icon "button" at bounding box center [899, 37] width 10 height 10
select select "Last 7 days"
select select "Previous period"
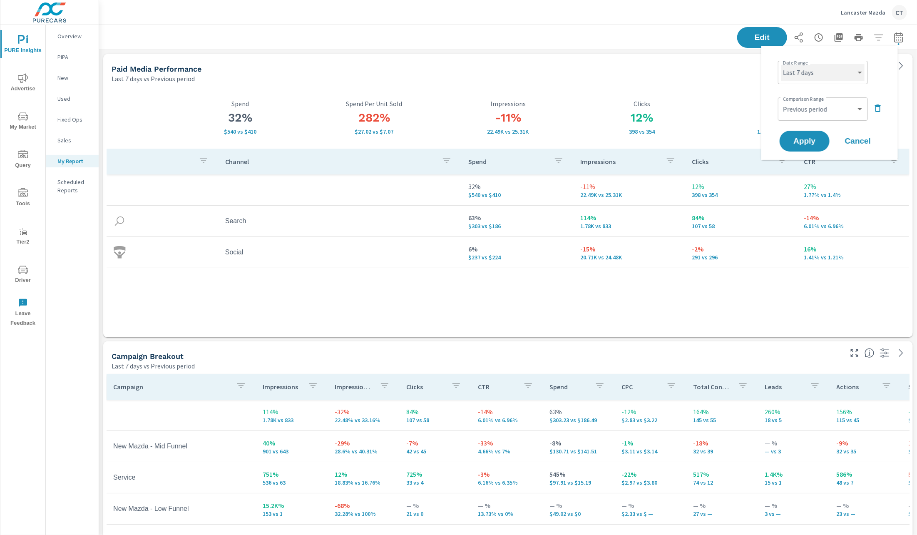
click at [859, 76] on select "Custom [DATE] Last week Last 7 days Last 14 days Last 30 days Last 45 days Last…" at bounding box center [822, 72] width 83 height 17
select select "Month to date"
click at [811, 142] on span "Apply" at bounding box center [805, 141] width 34 height 8
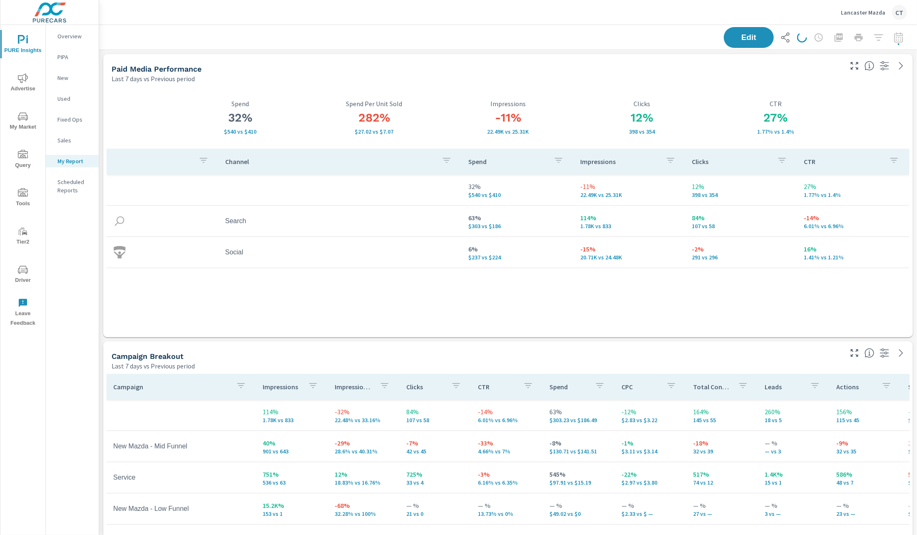
scroll to position [1652, 828]
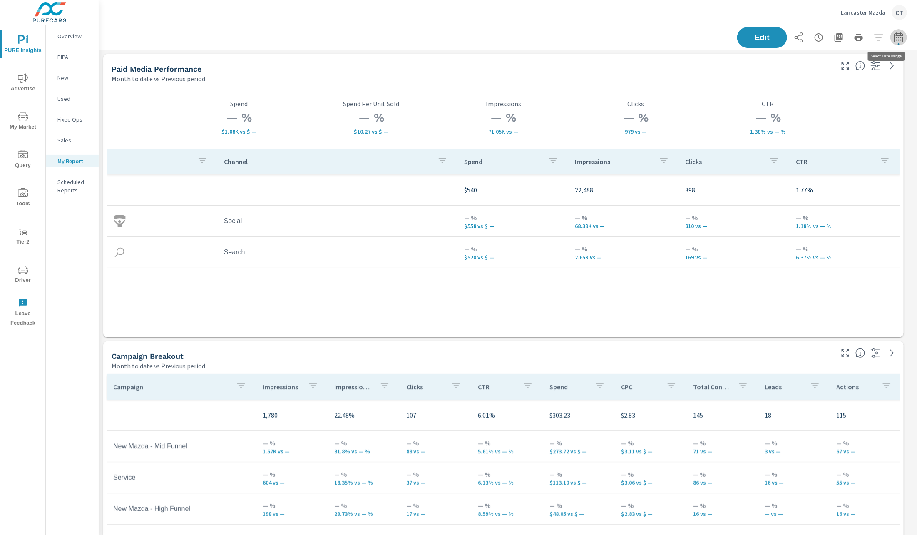
click at [896, 39] on button "button" at bounding box center [899, 37] width 17 height 17
select select "Month to date"
select select "Previous period"
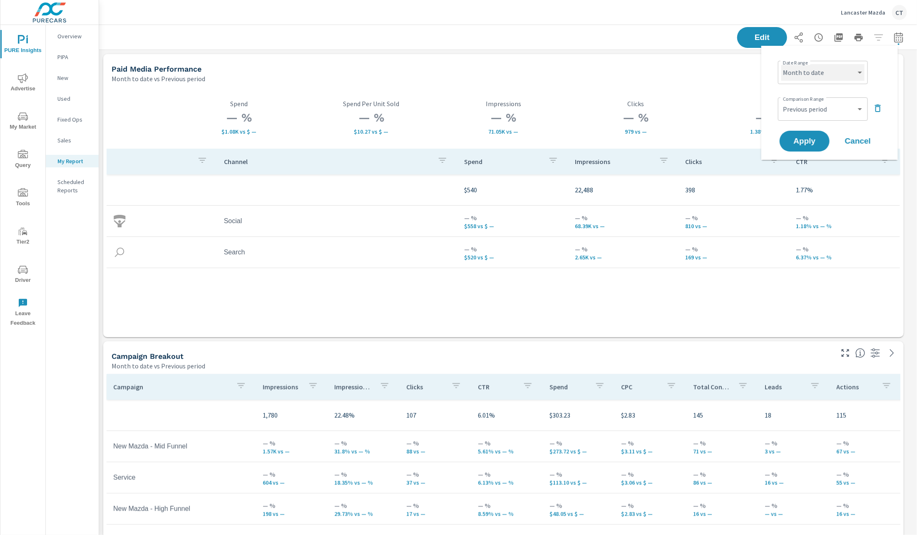
click at [844, 74] on select "Custom [DATE] Last week Last 7 days Last 14 days Last 30 days Last 45 days Last…" at bounding box center [822, 72] width 83 height 17
select select "Last 6 months"
click at [806, 142] on span "Apply" at bounding box center [805, 141] width 34 height 8
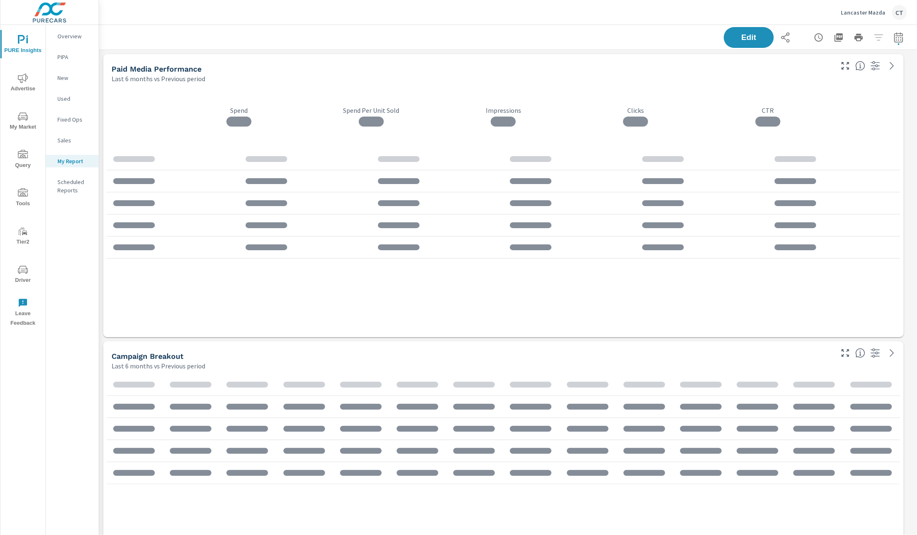
scroll to position [1652, 828]
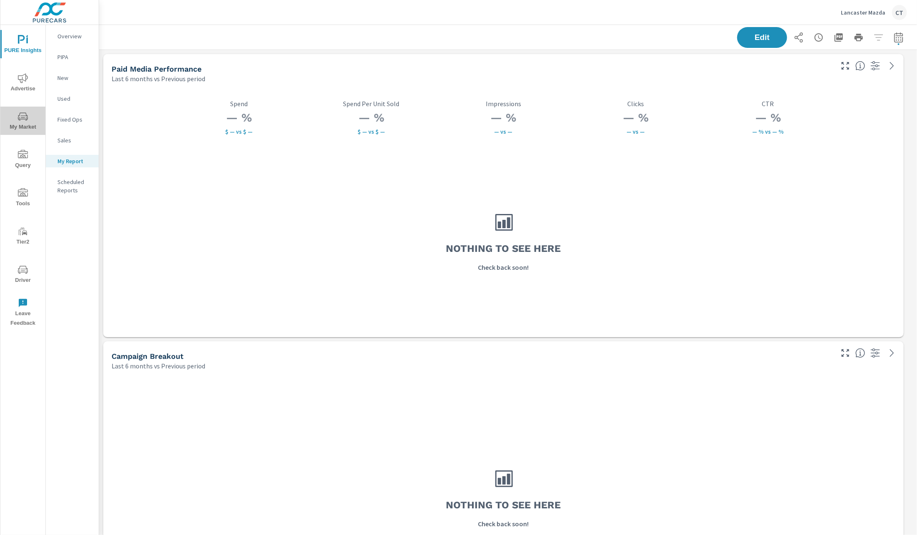
click at [27, 123] on span "My Market" at bounding box center [23, 122] width 40 height 20
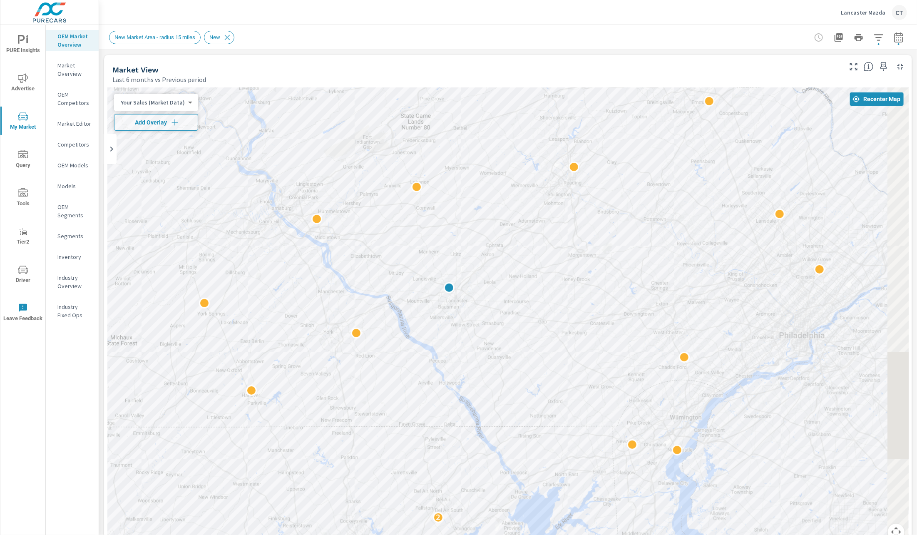
drag, startPoint x: 724, startPoint y: 301, endPoint x: 659, endPoint y: 264, distance: 75.0
click at [659, 264] on div "2" at bounding box center [507, 318] width 801 height 463
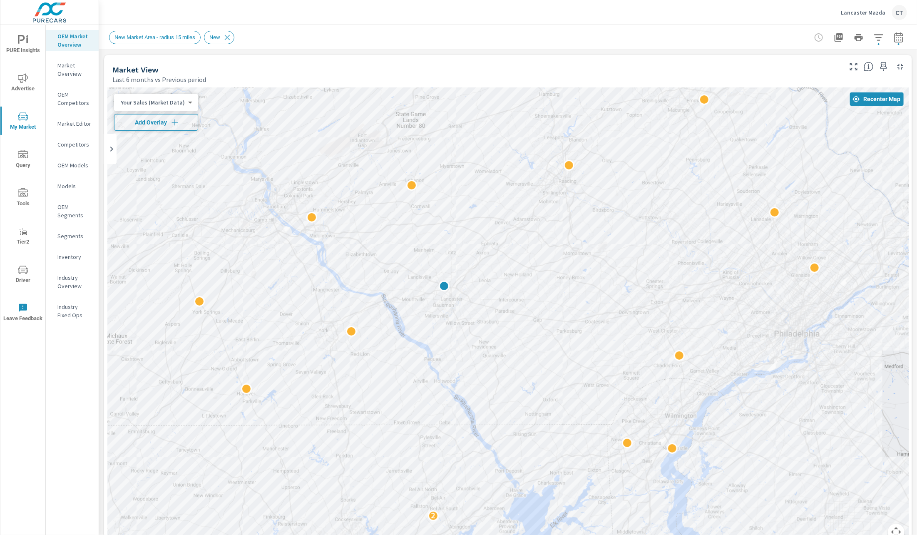
click at [165, 120] on span "Add Overlay" at bounding box center [156, 122] width 77 height 8
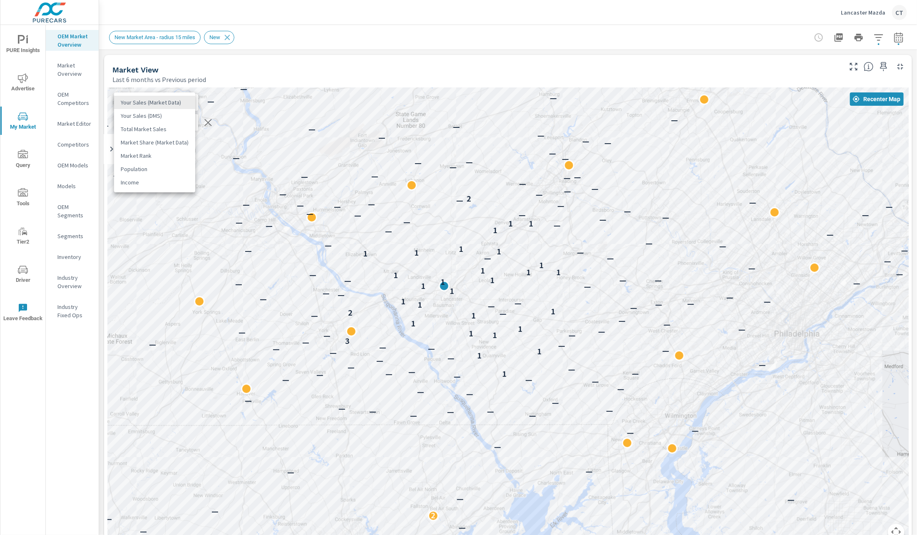
click at [182, 103] on body "PURE Insights Advertise My Market Query Tools Tier2 Driver Leave Feedback OEM M…" at bounding box center [458, 267] width 917 height 535
click at [177, 130] on li "Total Market Sales" at bounding box center [154, 128] width 81 height 13
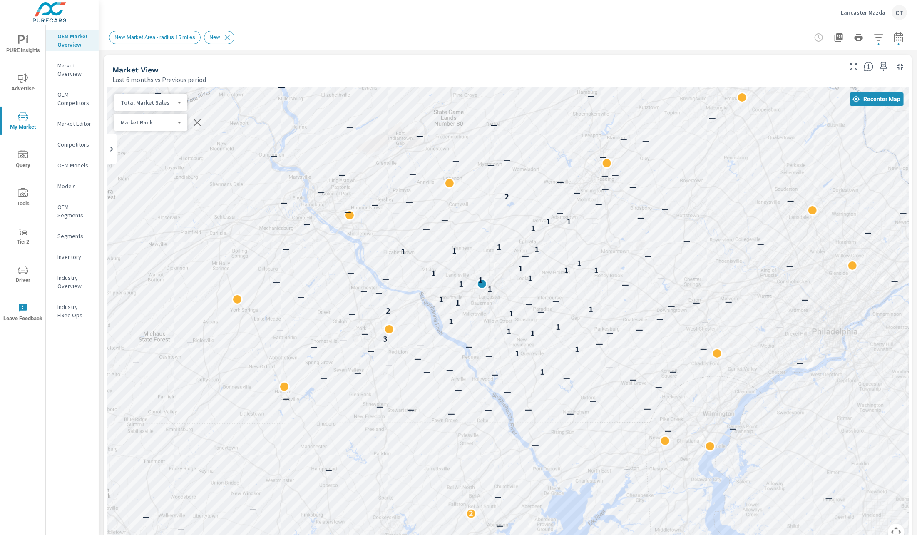
drag, startPoint x: 617, startPoint y: 233, endPoint x: 664, endPoint y: 232, distance: 46.2
click at [663, 232] on div "— — — — — — — — 2 — — — — — — — — — — — — — — — — — — — — — — — — — — — — 1 — —…" at bounding box center [507, 318] width 801 height 463
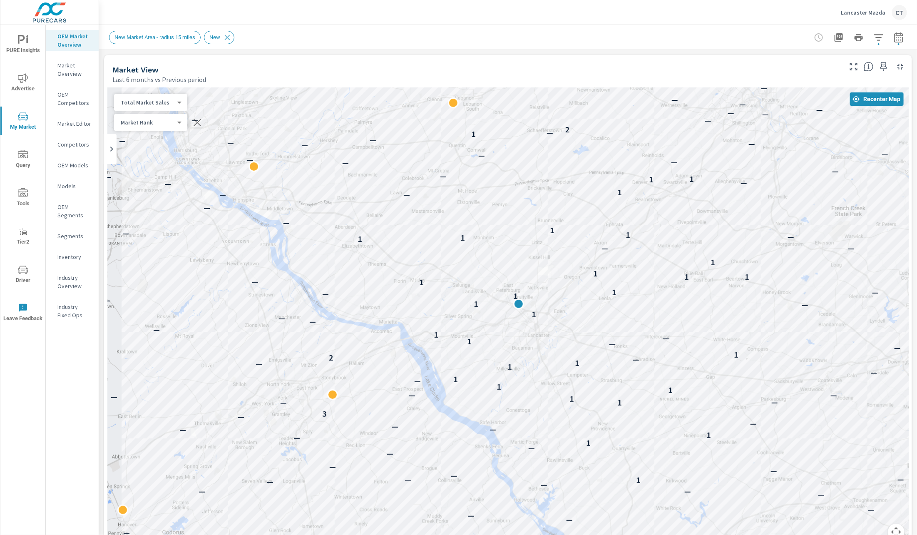
drag, startPoint x: 658, startPoint y: 317, endPoint x: 842, endPoint y: 312, distance: 183.7
click at [842, 312] on div "— — — — — — — — — — — — — — — — — — — — — — — — — — — 1 — — — — — — — 1 — 1 — —…" at bounding box center [507, 318] width 801 height 463
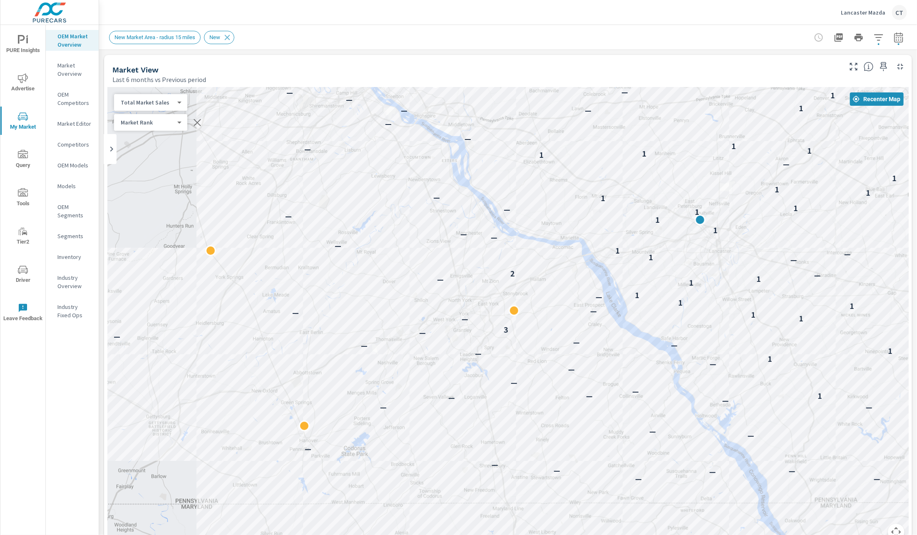
drag, startPoint x: 298, startPoint y: 374, endPoint x: 486, endPoint y: 287, distance: 207.1
click at [485, 288] on div "— — — — — — — — — — — — — — — — — — — — — — — — — — — — 1 — — — — — — — 1 — 1 —…" at bounding box center [507, 318] width 801 height 463
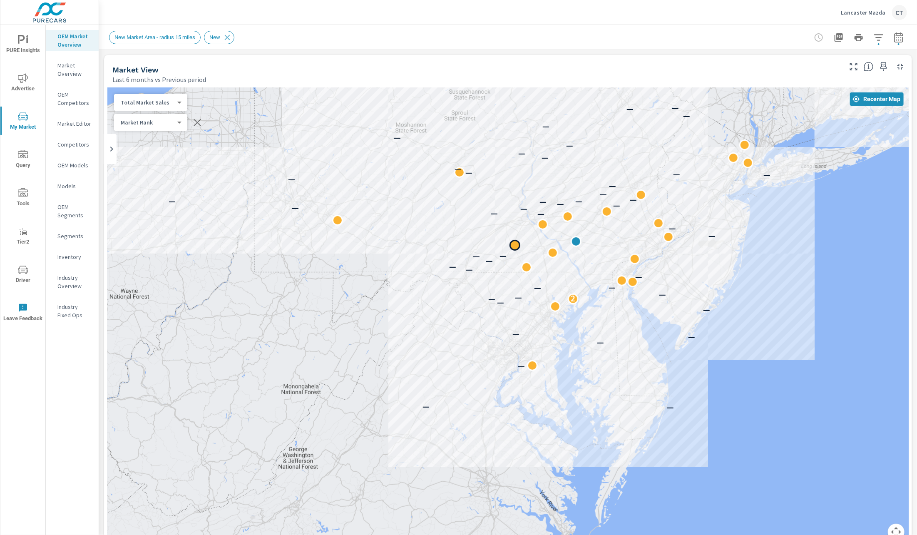
drag, startPoint x: 515, startPoint y: 191, endPoint x: 503, endPoint y: 299, distance: 109.4
click at [520, 259] on div at bounding box center [525, 253] width 11 height 11
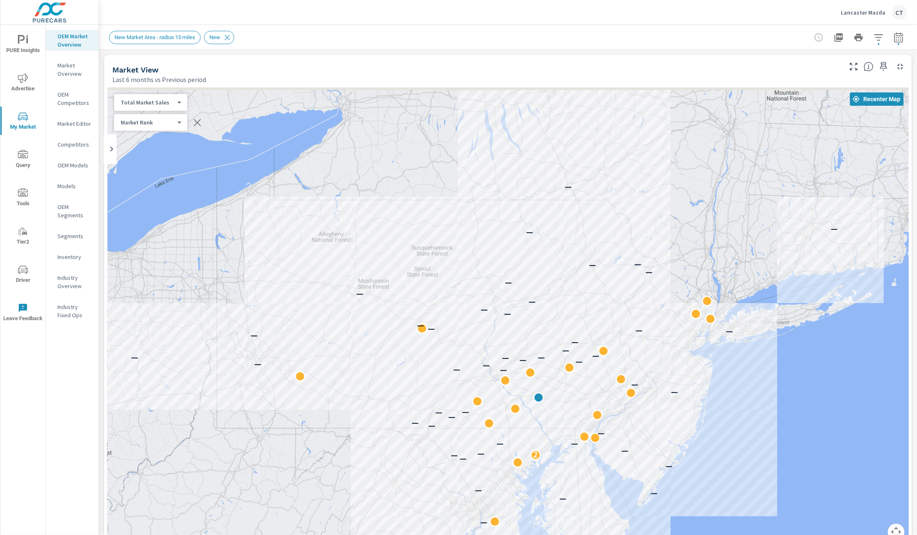
drag, startPoint x: 503, startPoint y: 321, endPoint x: 478, endPoint y: 420, distance: 102.0
click at [493, 420] on div at bounding box center [498, 420] width 11 height 11
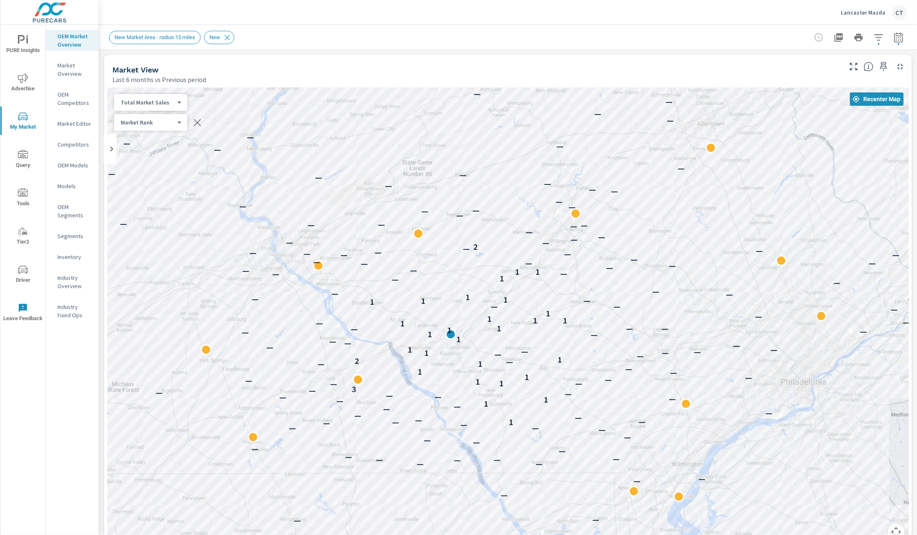
drag, startPoint x: 525, startPoint y: 265, endPoint x: 433, endPoint y: 276, distance: 93.1
click at [433, 276] on div "— — — — — — — — 2 — — — — — — — — — — — — — — — — — — — — — — — — — — — — 1 — —…" at bounding box center [507, 318] width 801 height 463
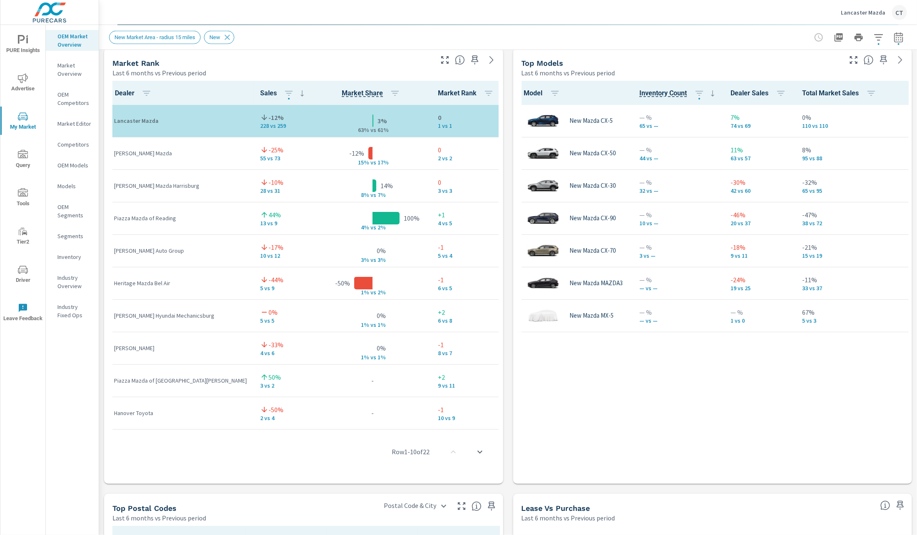
scroll to position [515, 0]
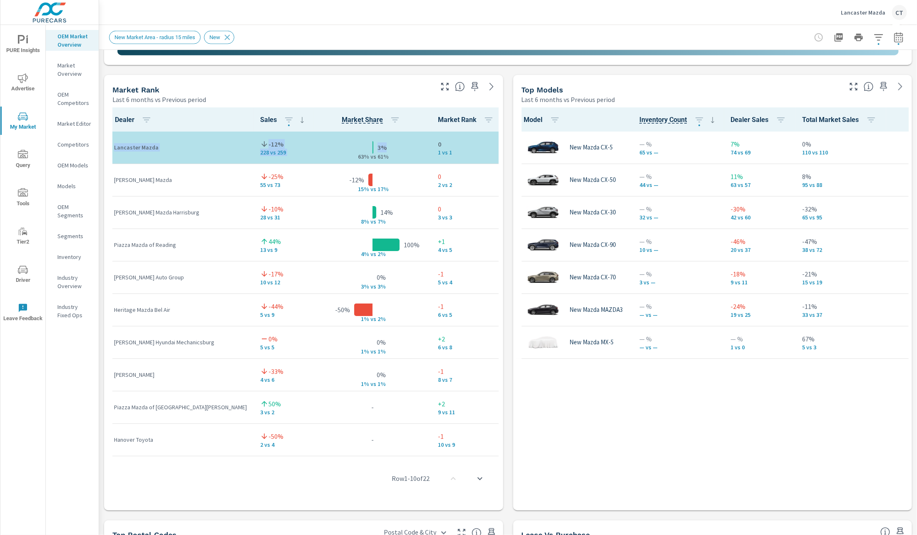
drag, startPoint x: 114, startPoint y: 148, endPoint x: 386, endPoint y: 148, distance: 271.0
click at [386, 148] on tr "Lancaster Mazda -12% 228 vs 259 3% 63% v s 61% 0 1 vs 1" at bounding box center [305, 148] width 396 height 32
click at [378, 151] on p "3%" at bounding box center [382, 147] width 9 height 10
click at [352, 155] on p "63% v" at bounding box center [363, 156] width 22 height 7
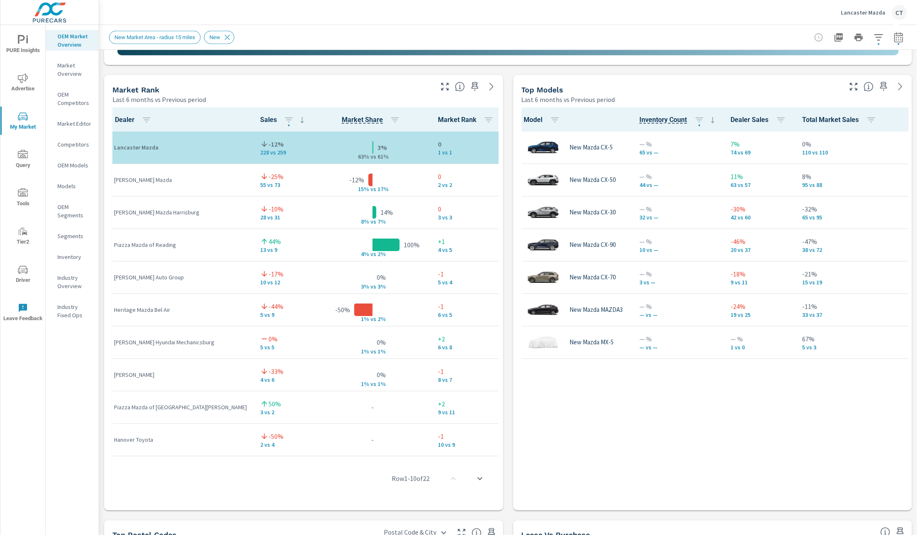
click at [364, 149] on div "3% 63% v s 61%" at bounding box center [373, 147] width 104 height 25
drag, startPoint x: 364, startPoint y: 157, endPoint x: 316, endPoint y: 141, distance: 51.3
click at [321, 141] on div "3% 63% v s 61%" at bounding box center [373, 147] width 104 height 25
click at [378, 259] on td "100% 4% v s 2%" at bounding box center [372, 245] width 117 height 32
drag, startPoint x: 373, startPoint y: 252, endPoint x: 193, endPoint y: 242, distance: 180.1
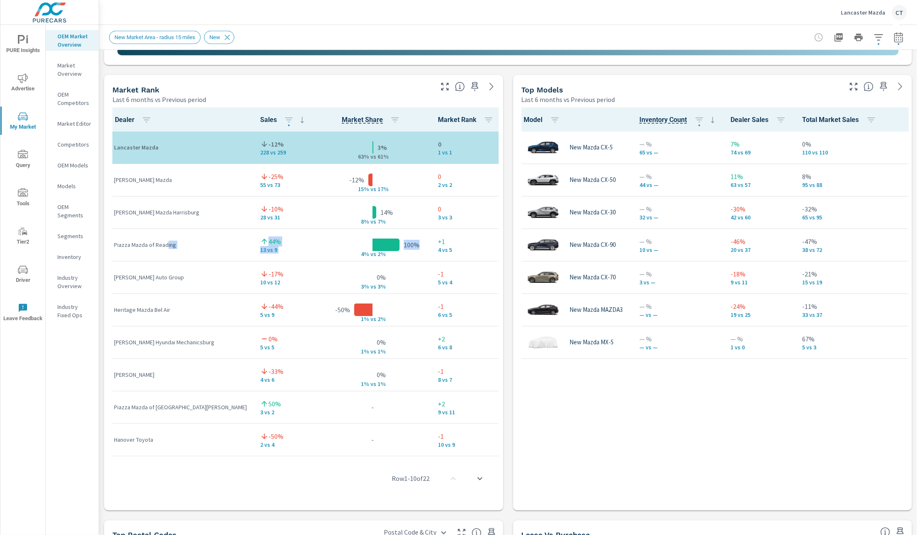
click at [167, 241] on tr "Piazza Mazda of Reading 44% 13 vs 9 100% 4% v s 2% +1 4 vs 5" at bounding box center [305, 245] width 396 height 32
click at [260, 243] on div "44%" at bounding box center [283, 241] width 47 height 10
click at [137, 179] on p "[PERSON_NAME] Mazda" at bounding box center [180, 180] width 133 height 8
click at [502, 194] on div "Market View Last 6 months vs Previous period ← Move left → Move right ↑ Move up…" at bounding box center [508, 248] width 818 height 1426
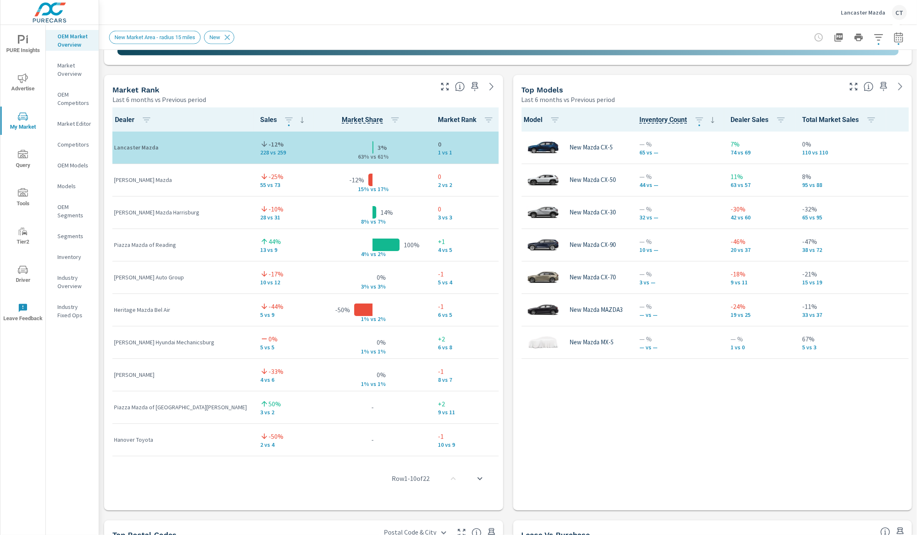
click at [352, 154] on p "63% v" at bounding box center [363, 156] width 22 height 7
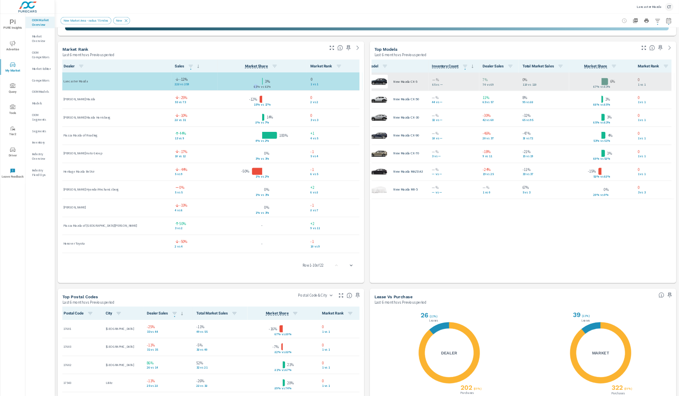
scroll to position [0, 0]
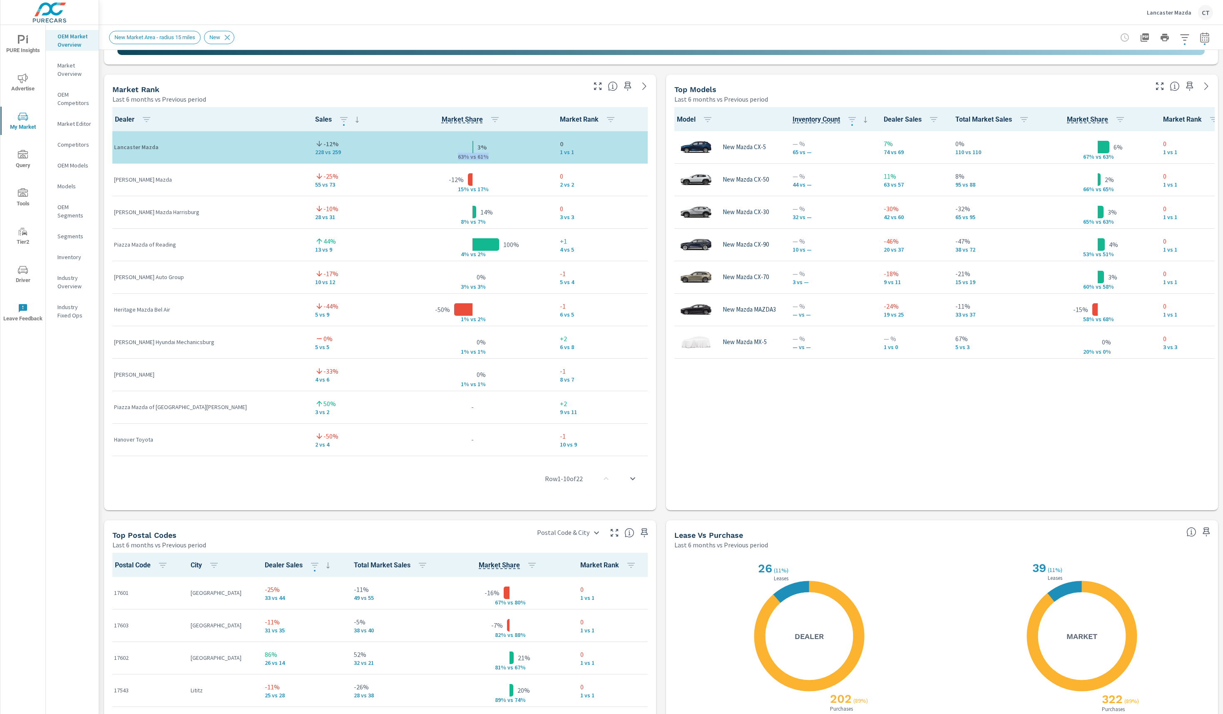
drag, startPoint x: 459, startPoint y: 157, endPoint x: 452, endPoint y: 155, distance: 7.1
click at [452, 155] on div "3% 63% v s 61%" at bounding box center [472, 146] width 148 height 25
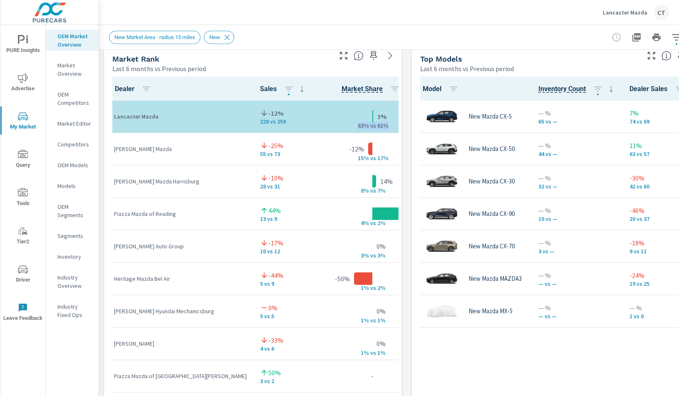
scroll to position [537, 0]
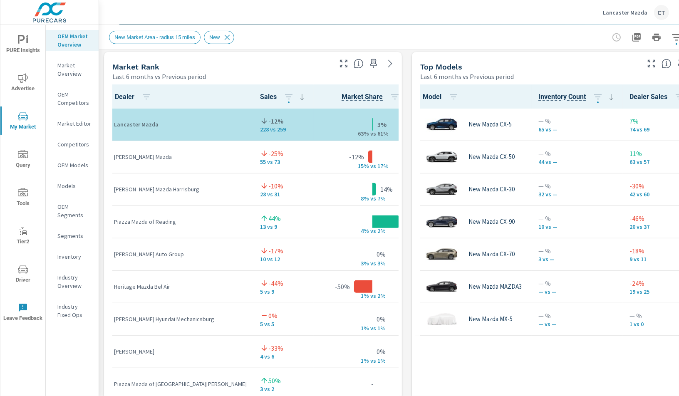
click at [352, 133] on p "63% v" at bounding box center [363, 133] width 22 height 7
click at [352, 134] on p "63% v" at bounding box center [363, 133] width 22 height 7
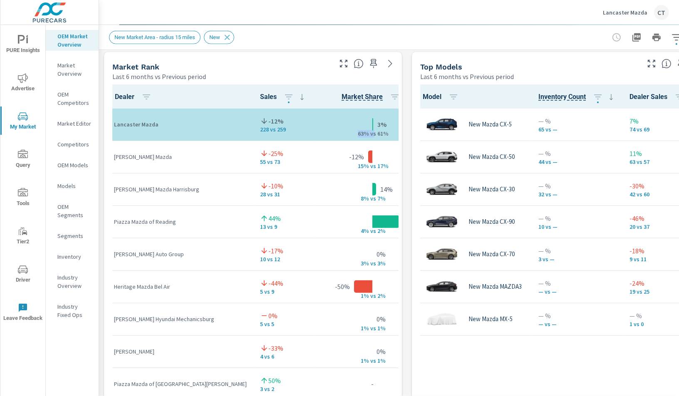
click at [352, 134] on p "63% v" at bounding box center [363, 133] width 22 height 7
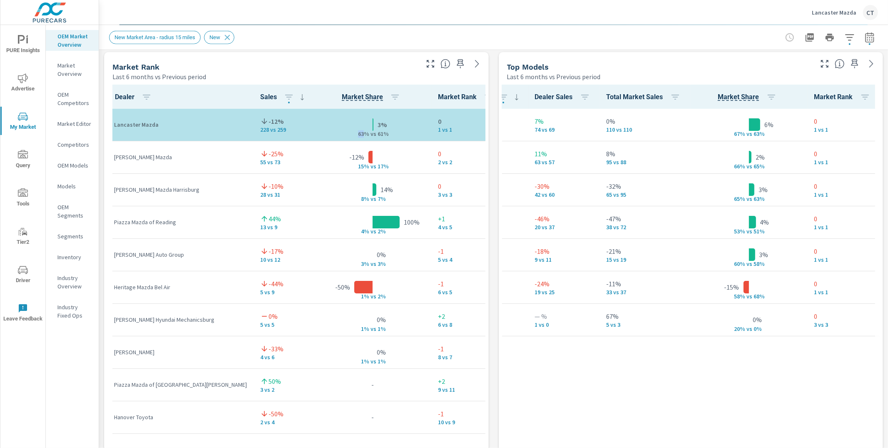
scroll to position [0, 191]
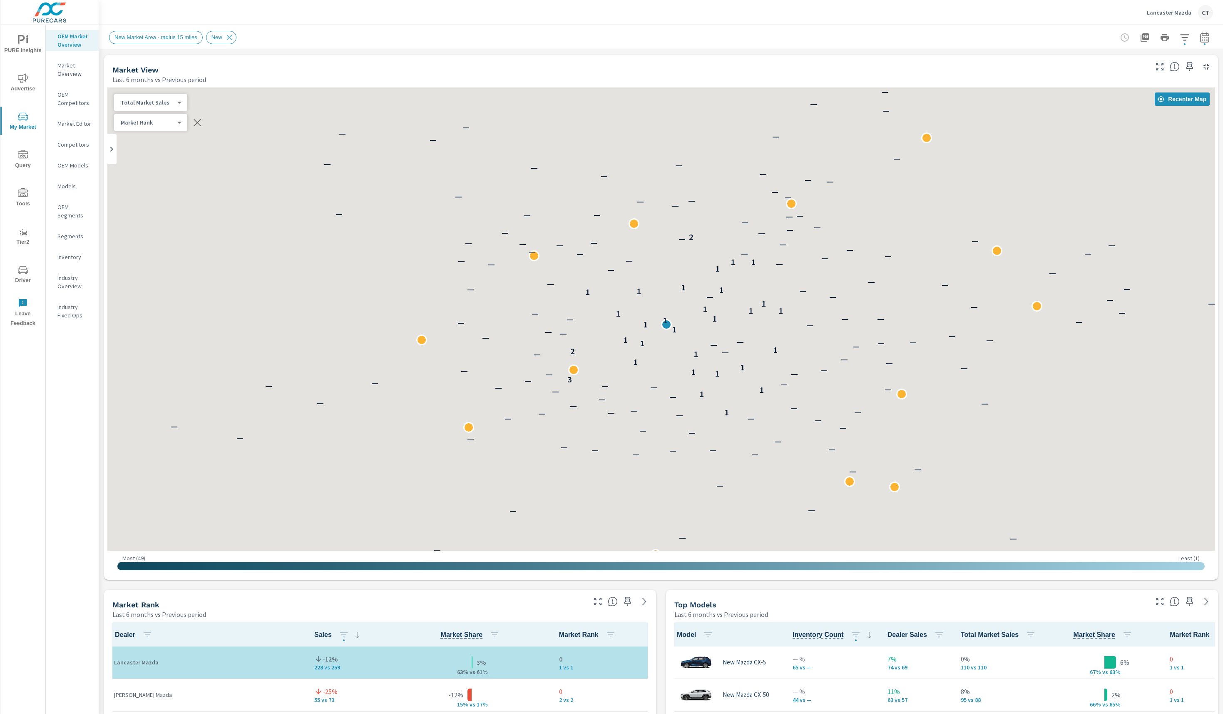
scroll to position [0, 0]
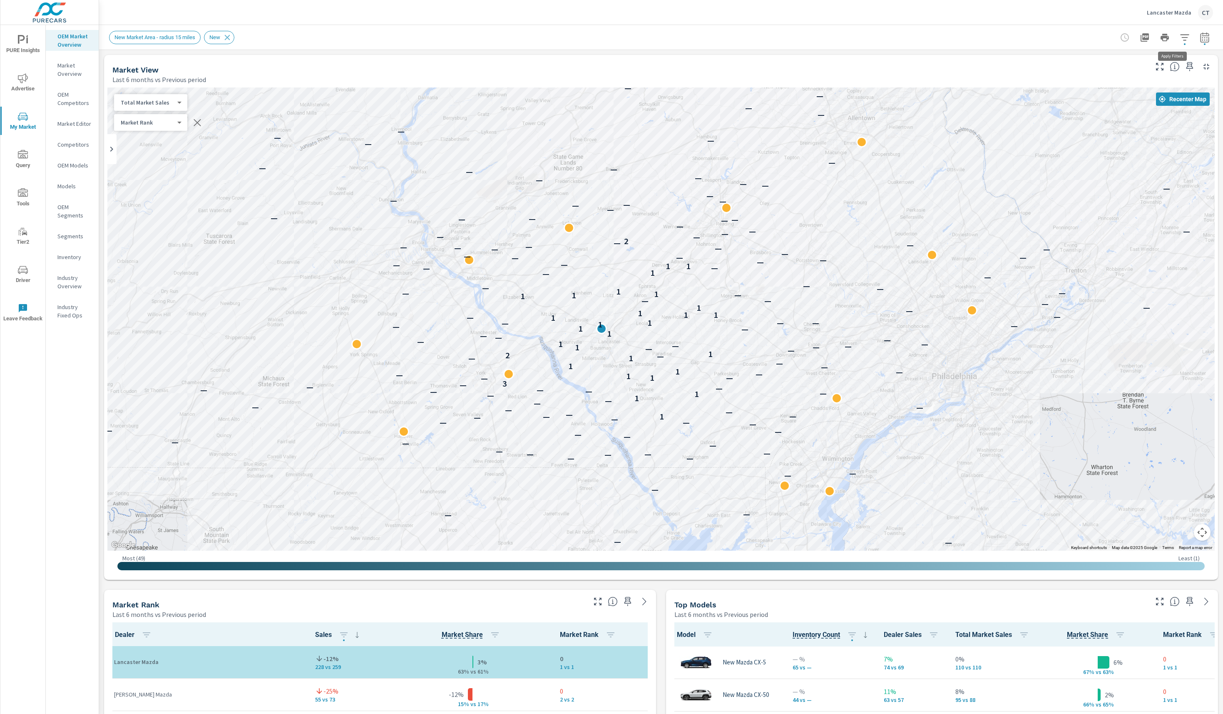
click at [1178, 39] on button "button" at bounding box center [1185, 37] width 17 height 17
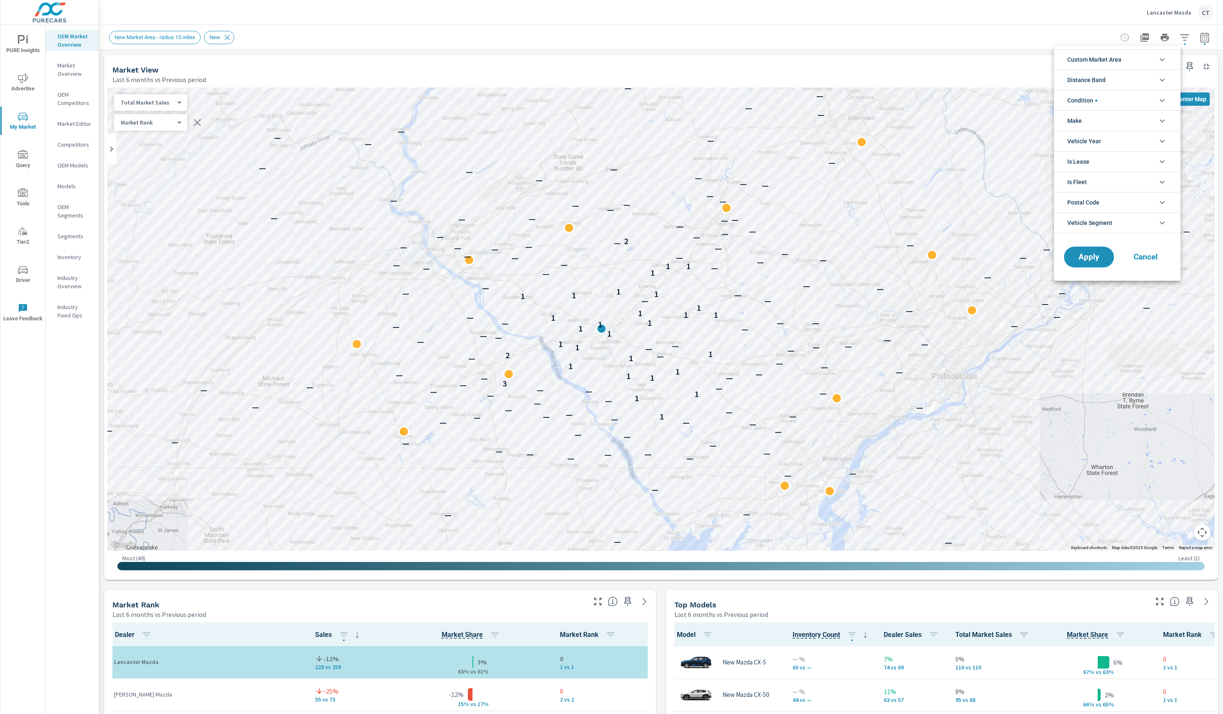
click at [1095, 122] on li "Make" at bounding box center [1117, 120] width 127 height 20
click at [1108, 140] on span "Mazda" at bounding box center [1126, 140] width 91 height 10
click at [1089, 276] on span "Apply" at bounding box center [1089, 276] width 34 height 8
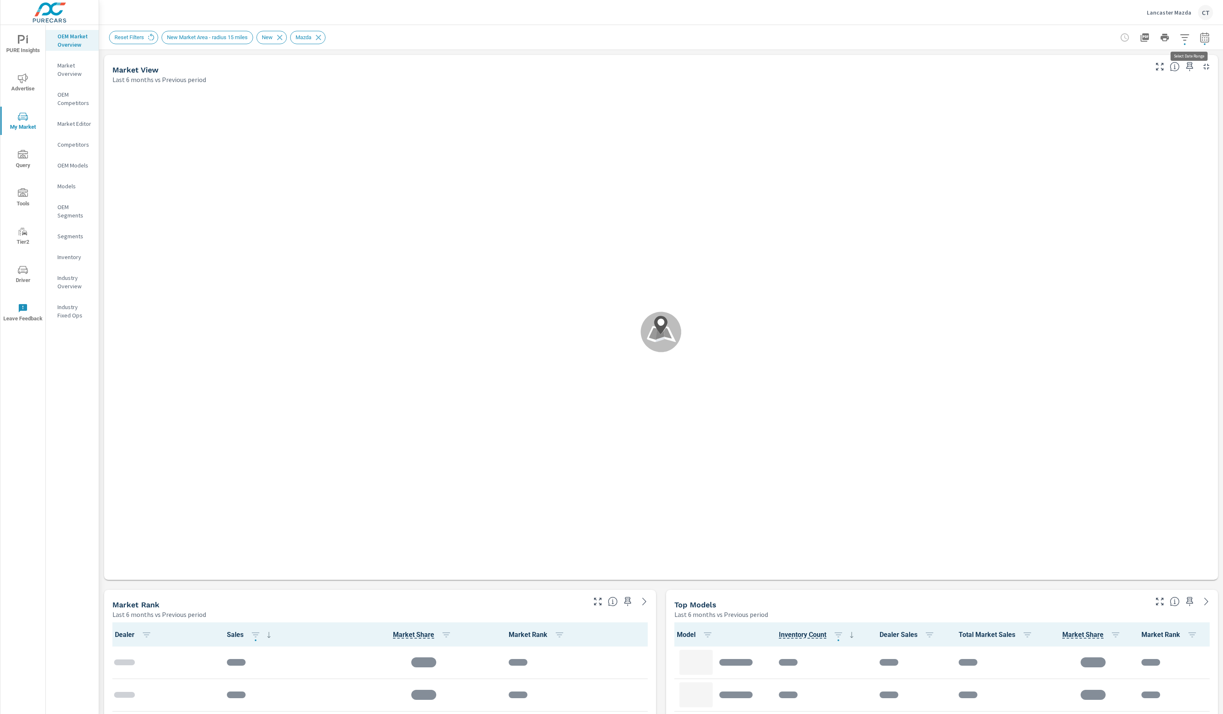
click at [1200, 37] on icon "button" at bounding box center [1205, 37] width 10 height 10
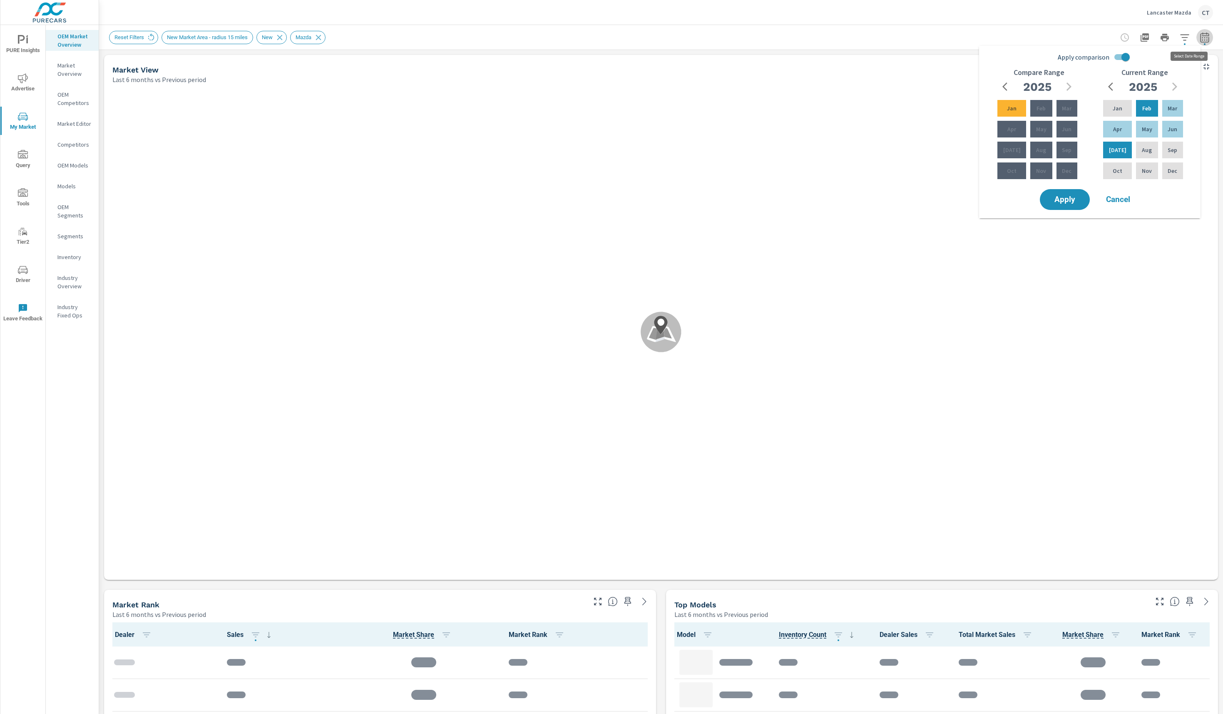
click at [1197, 38] on button "button" at bounding box center [1205, 37] width 17 height 17
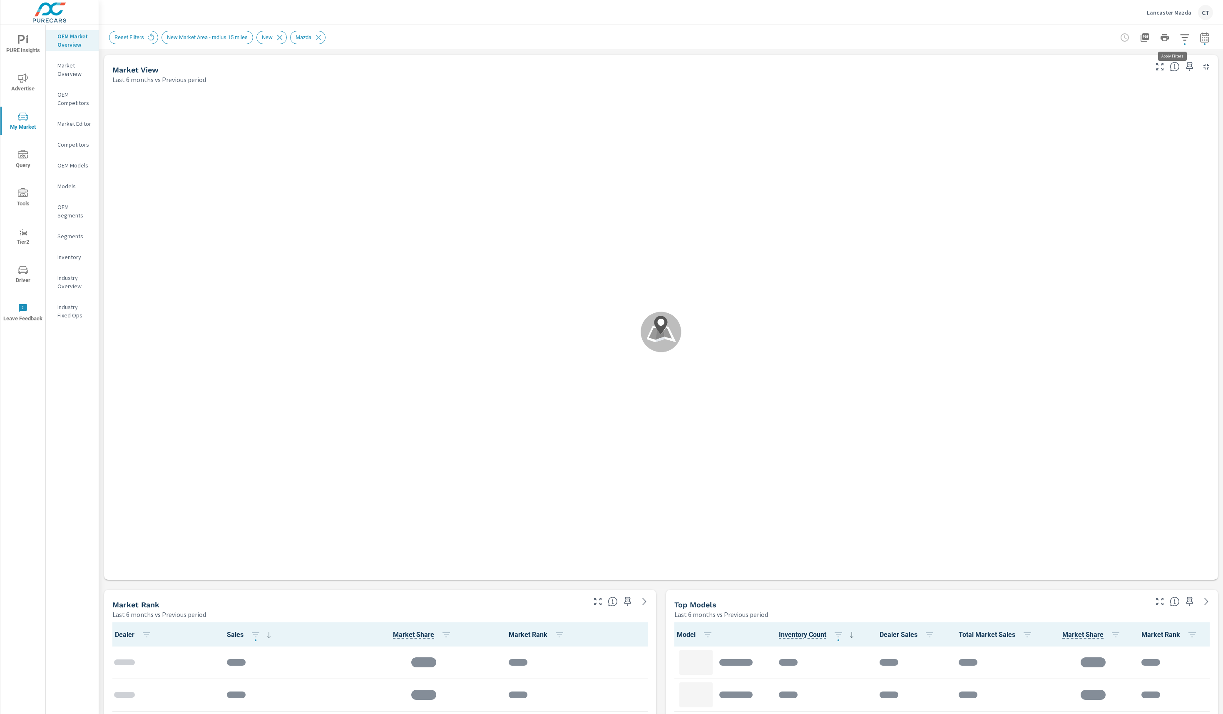
click at [1179, 39] on button "button" at bounding box center [1185, 37] width 17 height 17
click at [1112, 134] on li "Model" at bounding box center [1117, 141] width 127 height 20
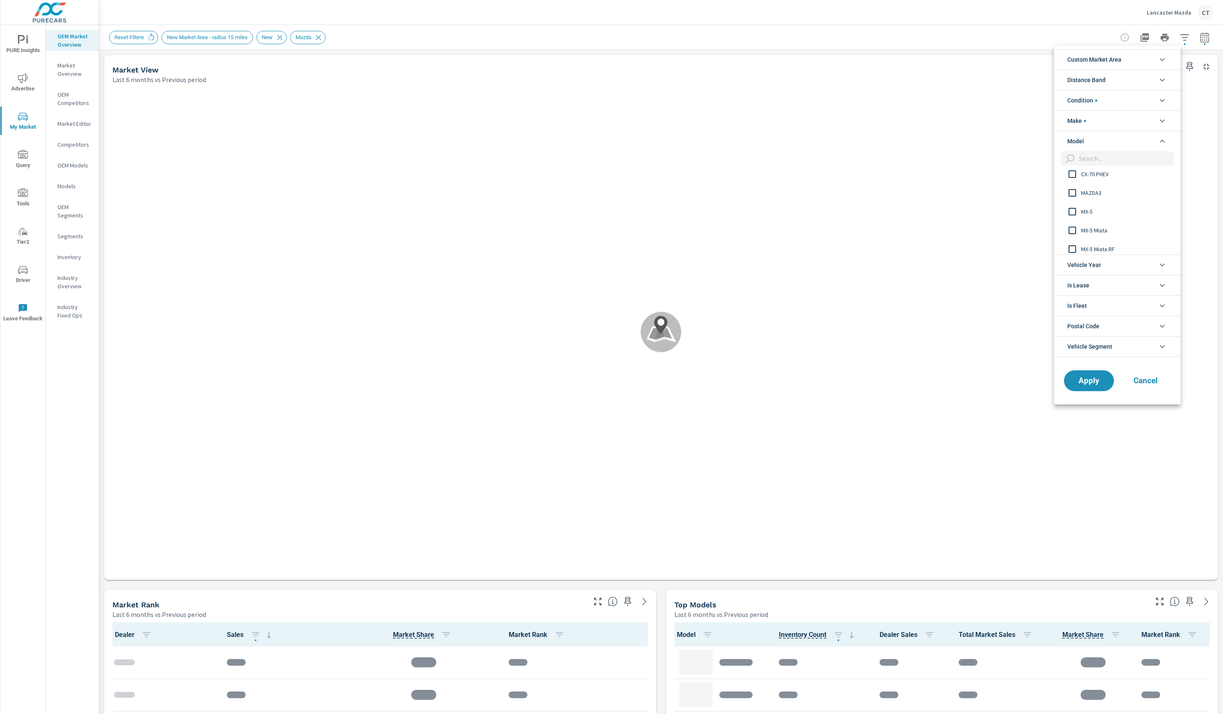
scroll to position [178, 0]
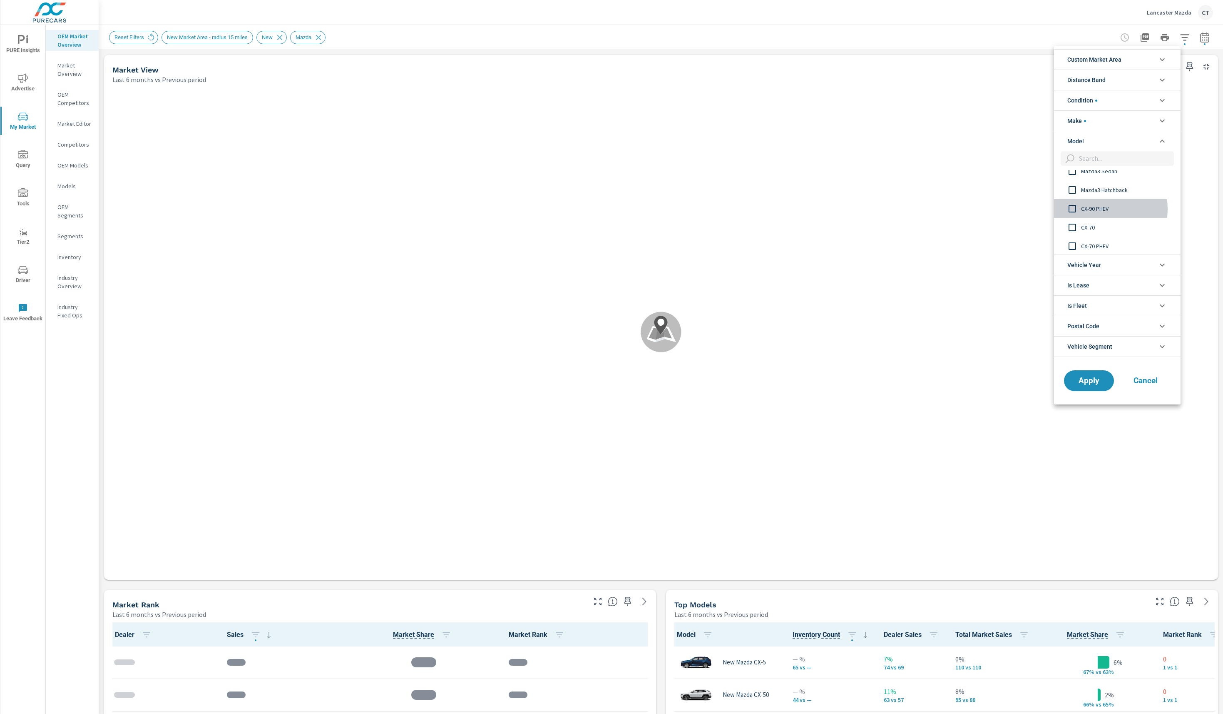
click at [1106, 209] on span "CX-90 PHEV" at bounding box center [1126, 209] width 91 height 10
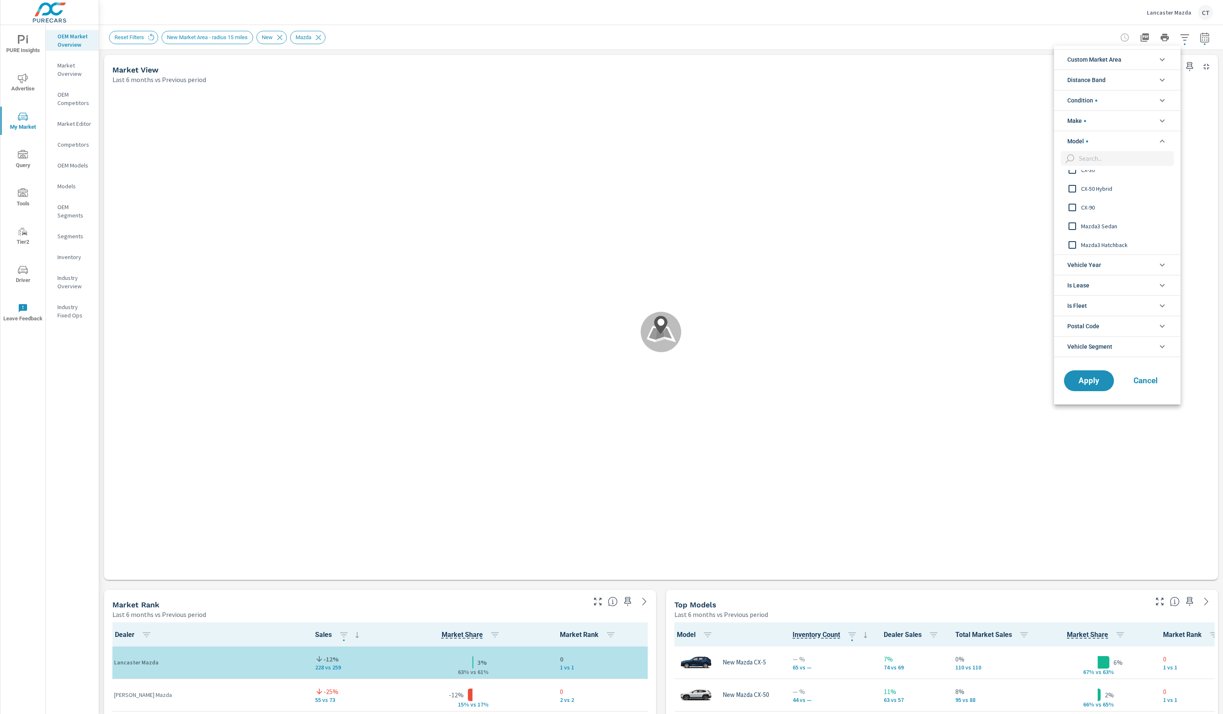
scroll to position [0, 0]
click at [1099, 213] on div "CX-90" at bounding box center [1116, 207] width 125 height 19
click at [1085, 388] on button "Apply" at bounding box center [1089, 381] width 52 height 22
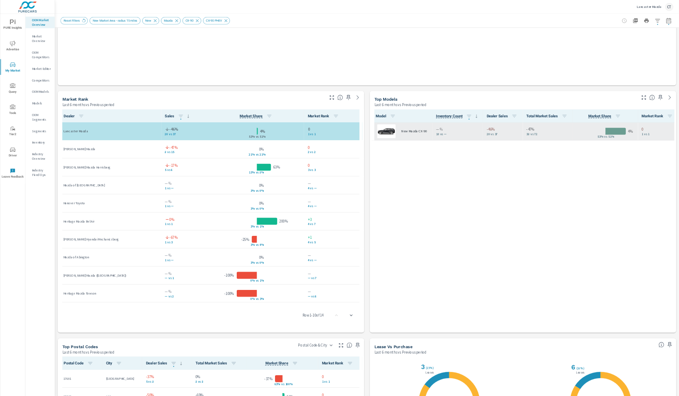
scroll to position [0, 0]
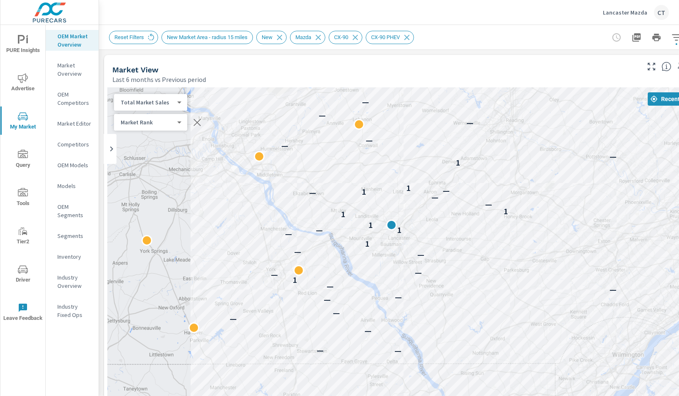
drag, startPoint x: 503, startPoint y: 332, endPoint x: 539, endPoint y: 251, distance: 88.9
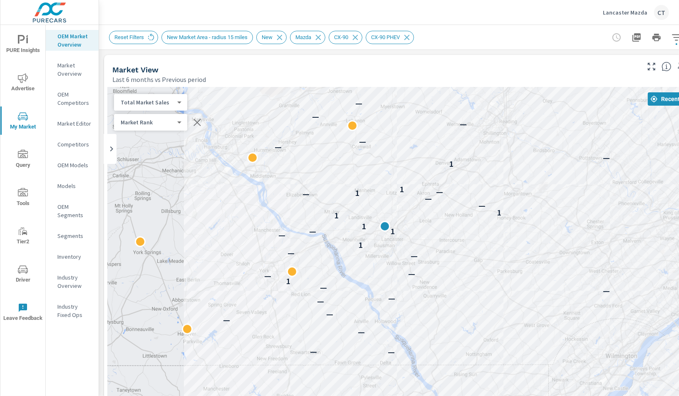
drag, startPoint x: 652, startPoint y: 189, endPoint x: 642, endPoint y: 196, distance: 12.7
click at [645, 194] on div "2 — — — — — — — — — — — 1 — — — — 1 — 1 — 1 1 1 — — — 1 — 1 1 — — — — — — —" at bounding box center [407, 318] width 600 height 463
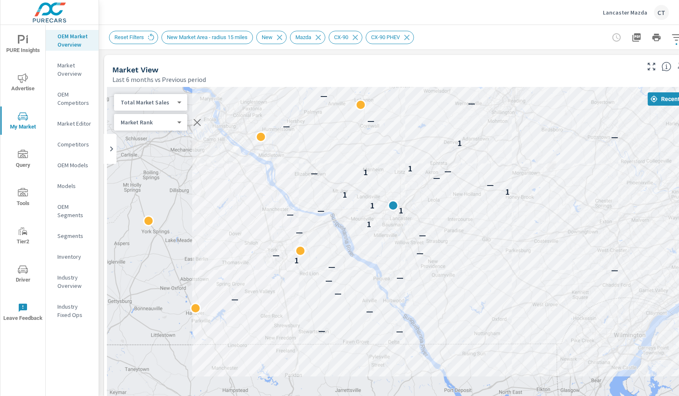
drag, startPoint x: 355, startPoint y: 255, endPoint x: 364, endPoint y: 217, distance: 39.3
click at [364, 217] on div "2 — — — — — — — — — — — 1 — — — — 1 — 1 — 1 1 1 — — — 1 — 1 1 — — — — — — —" at bounding box center [407, 318] width 600 height 463
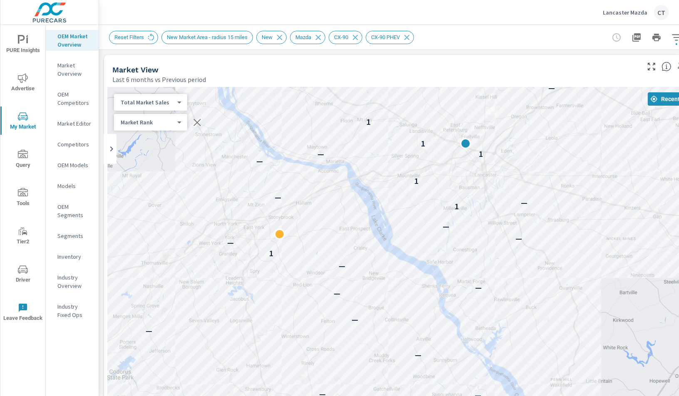
drag, startPoint x: 373, startPoint y: 209, endPoint x: 367, endPoint y: 196, distance: 14.0
click at [367, 196] on div "— — — — — — — — — 1 — — — 1 — — 1 — 1 — 1 1 1 — — — 1 — 1 1 — — — — — —" at bounding box center [407, 318] width 600 height 463
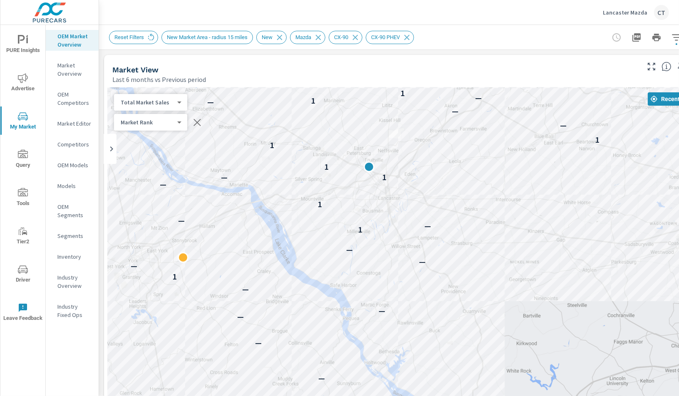
drag, startPoint x: 527, startPoint y: 190, endPoint x: 433, endPoint y: 226, distance: 100.4
click at [433, 226] on div "— — — — — — — — — 1 — — — 1 — — 1 — 1 — 1 1 1 — — — 1 — 1 1 — — — — — —" at bounding box center [407, 318] width 600 height 463
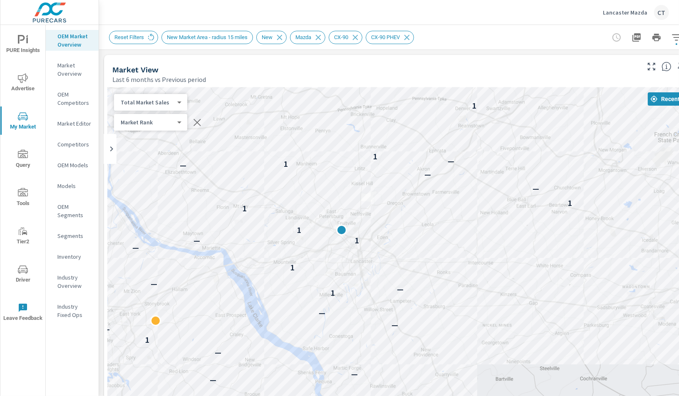
drag, startPoint x: 519, startPoint y: 187, endPoint x: 513, endPoint y: 254, distance: 66.9
click at [513, 254] on div "— — — — — — — — — 1 — — — 1 — — 1 — 1 — 1 1 1 — — — 1 — 1 1 — — — — — —" at bounding box center [407, 318] width 600 height 463
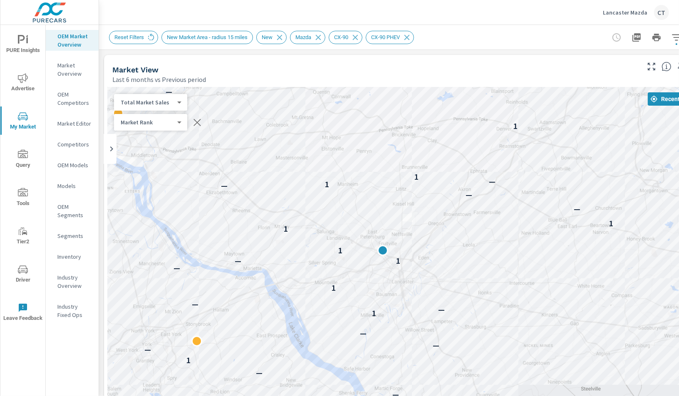
drag, startPoint x: 212, startPoint y: 235, endPoint x: 240, endPoint y: 250, distance: 31.1
click at [240, 250] on div "— — — — — — — — — 1 — — — 1 — — 1 — 1 — 1 1 1 — — — 1 — 1 1 — — — — — — —" at bounding box center [407, 318] width 600 height 463
click at [173, 107] on div "Total Market Sales 2 ​" at bounding box center [150, 102] width 73 height 17
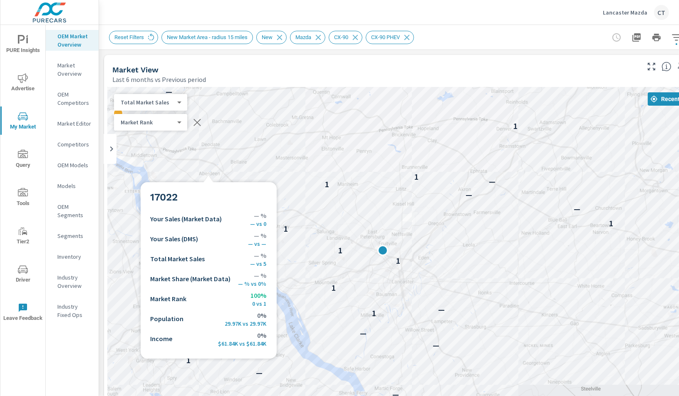
drag, startPoint x: 170, startPoint y: 154, endPoint x: 275, endPoint y: 203, distance: 116.0
click at [275, 203] on div "← Move left → Move right ↑ Move up ↓ Move down + Zoom in - Zoom out Home Jump l…" at bounding box center [407, 331] width 600 height 489
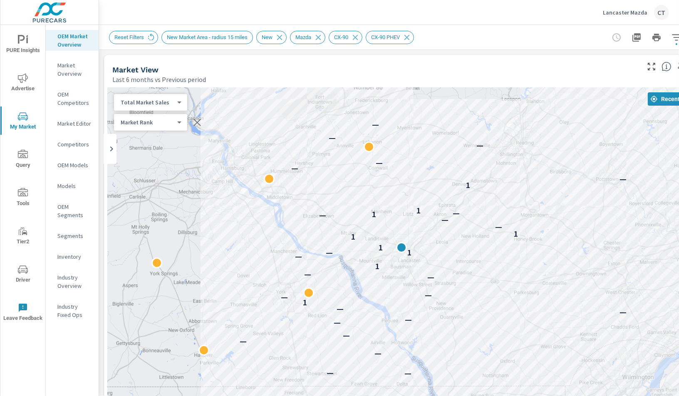
drag, startPoint x: 388, startPoint y: 204, endPoint x: 456, endPoint y: 238, distance: 75.8
click at [456, 238] on div "2 — — — — — — — — — — — 1 — — — — 1 — 1 — 1 1 1 — — — 1 — 1 1 — — — — — — —" at bounding box center [407, 318] width 600 height 463
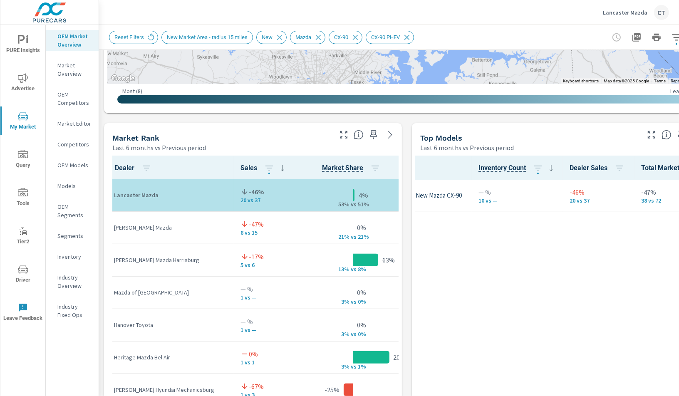
scroll to position [0, 51]
drag, startPoint x: 313, startPoint y: 205, endPoint x: 343, endPoint y: 206, distance: 30.0
click at [343, 196] on div "53% v s 51%" at bounding box center [353, 196] width 42 height 0
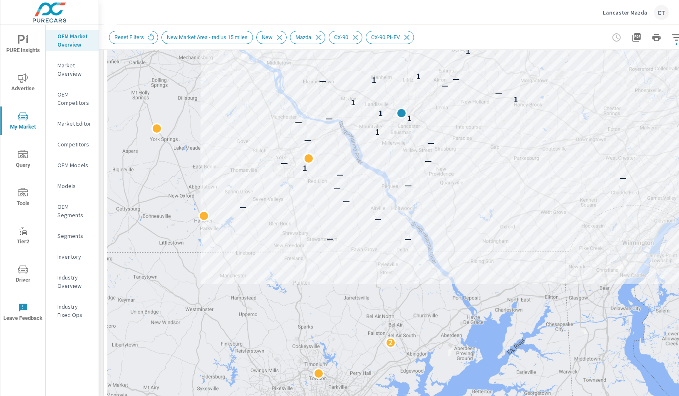
scroll to position [0, 0]
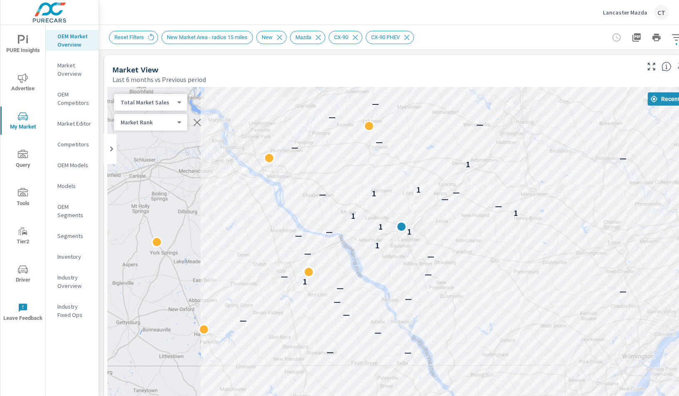
drag, startPoint x: 468, startPoint y: 315, endPoint x: 467, endPoint y: 288, distance: 27.5
click at [467, 287] on div "2 — — — — — — — — — — — 1 — — — — 1 — 1 — 1 1 1 — — — 1 — 1 1 — — — — — — —" at bounding box center [407, 318] width 600 height 463
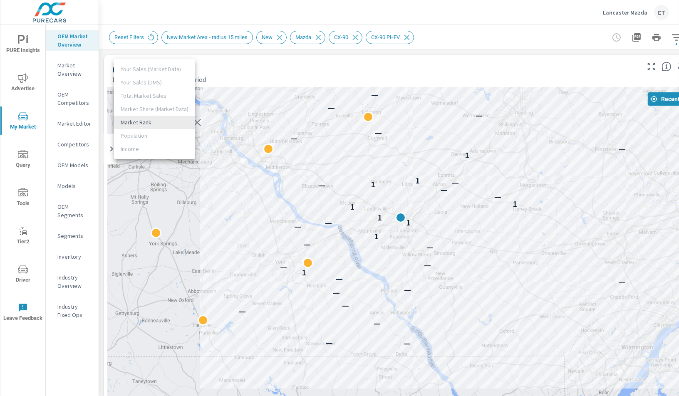
click at [174, 121] on body "PURE Insights Advertise My Market Query Tools Tier2 Driver Leave Feedback OEM M…" at bounding box center [339, 198] width 679 height 396
click at [194, 123] on div at bounding box center [339, 198] width 679 height 396
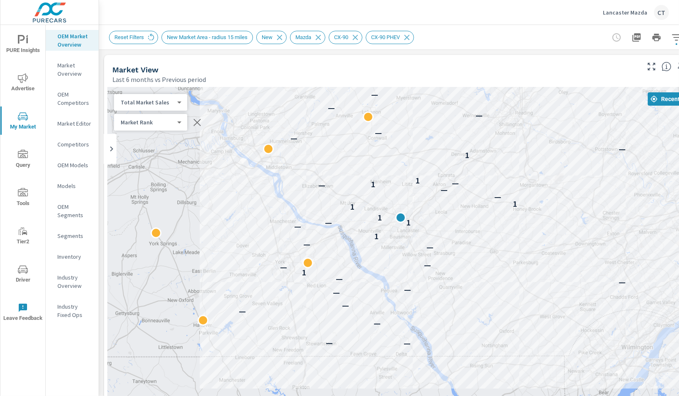
click at [199, 122] on icon "button" at bounding box center [197, 122] width 10 height 10
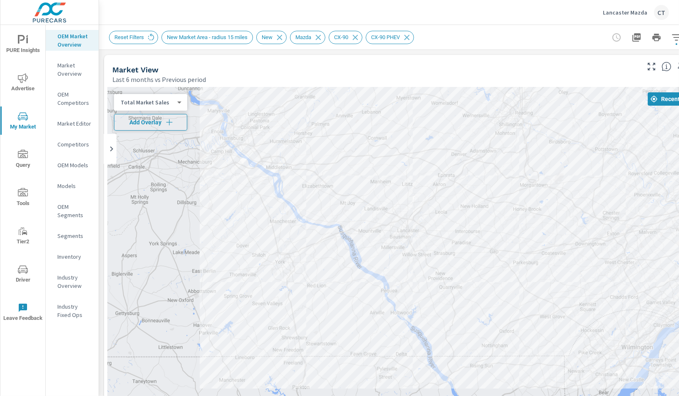
click at [162, 120] on span "Add Overlay" at bounding box center [151, 122] width 66 height 8
click at [199, 123] on icon "button" at bounding box center [197, 122] width 10 height 10
click at [170, 117] on button "Add Overlay" at bounding box center [150, 122] width 73 height 17
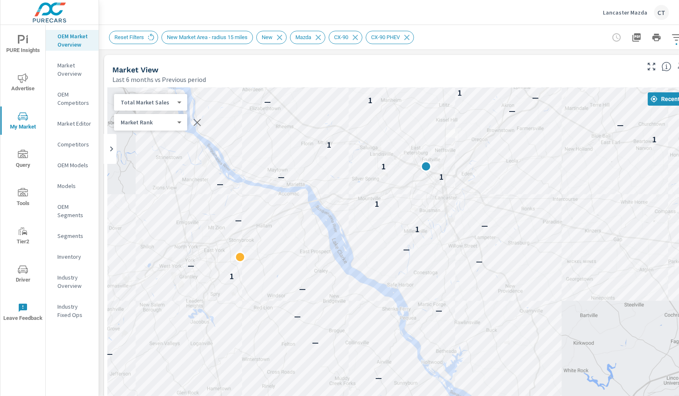
drag, startPoint x: 360, startPoint y: 154, endPoint x: 307, endPoint y: 206, distance: 73.6
click at [307, 206] on div "— — — — — — — — — 1 — — — 1 — — 1 — 1 — 1 1 1 — — — 1 — 1 1 — — — — — —" at bounding box center [407, 318] width 600 height 463
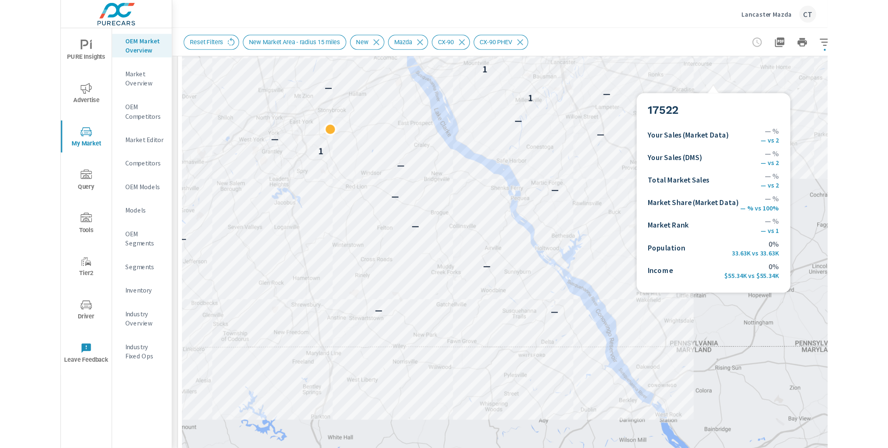
scroll to position [31, 0]
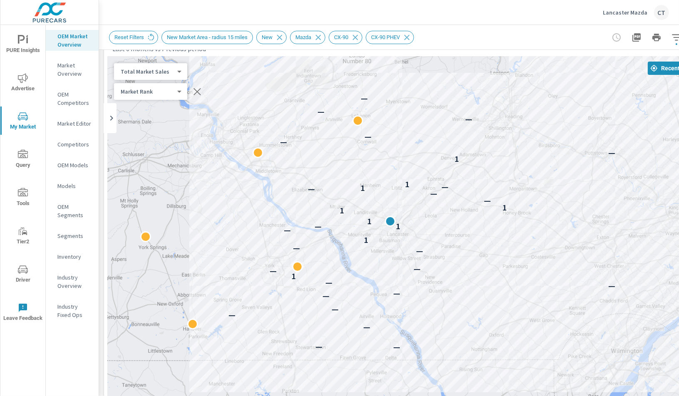
drag, startPoint x: 604, startPoint y: 271, endPoint x: 551, endPoint y: 249, distance: 57.2
click at [551, 249] on div "2 — — — — — — — — — — — 1 — — — — 1 — 1 — 1 1 1 — — — 1 — 1 1 — — — — — — —" at bounding box center [407, 288] width 600 height 463
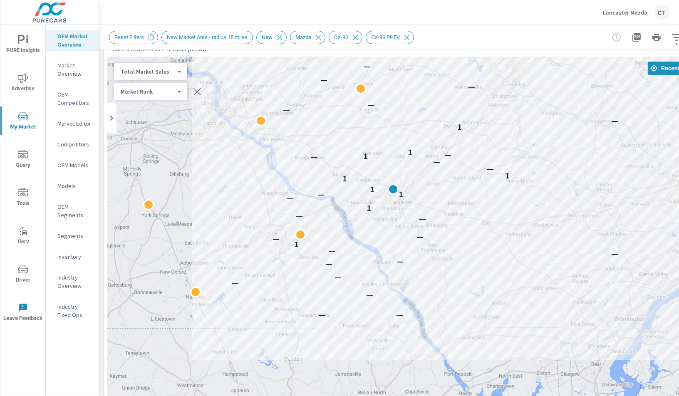
drag, startPoint x: 413, startPoint y: 311, endPoint x: 428, endPoint y: 249, distance: 64.2
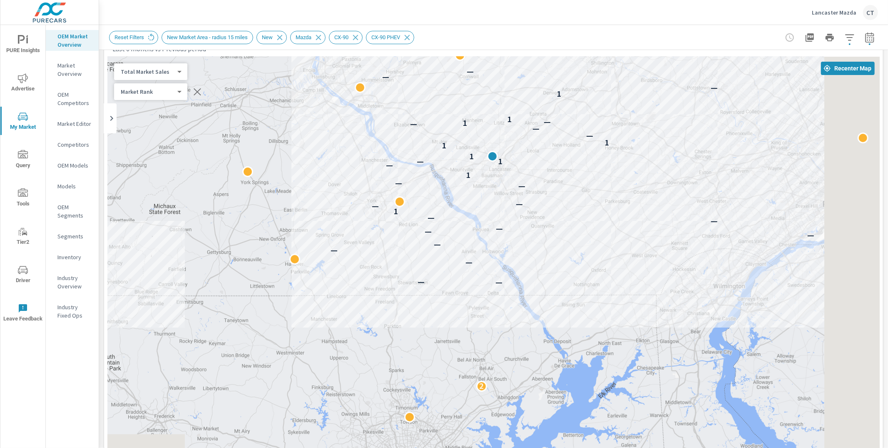
scroll to position [0, 0]
